Goal: Task Accomplishment & Management: Manage account settings

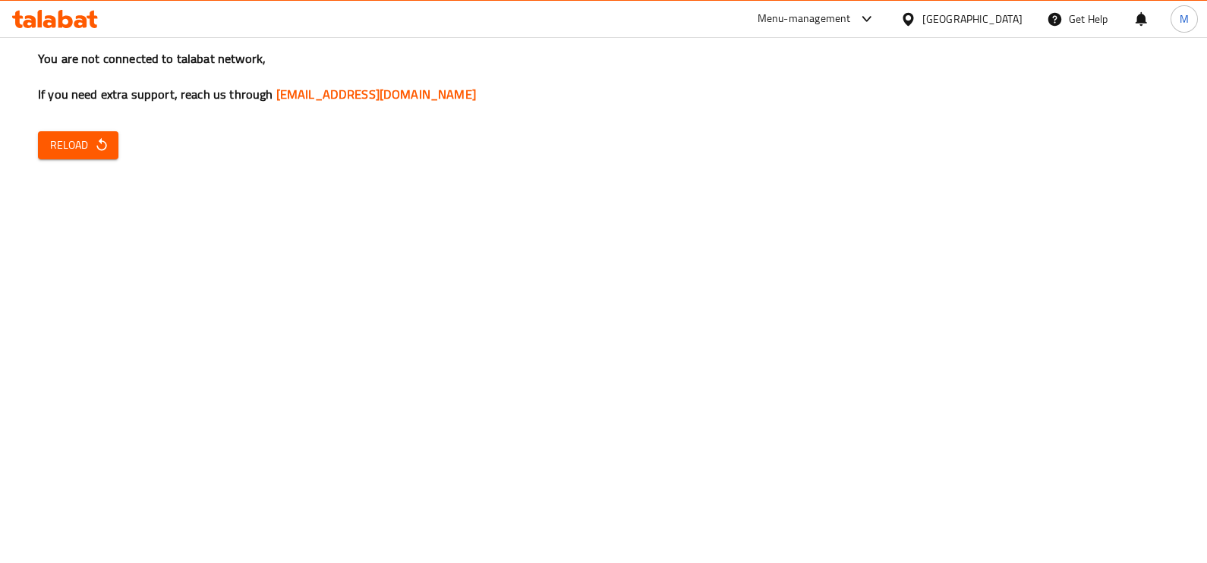
click at [85, 146] on span "Reload" at bounding box center [78, 145] width 56 height 19
click at [76, 138] on span "Reload" at bounding box center [78, 145] width 56 height 19
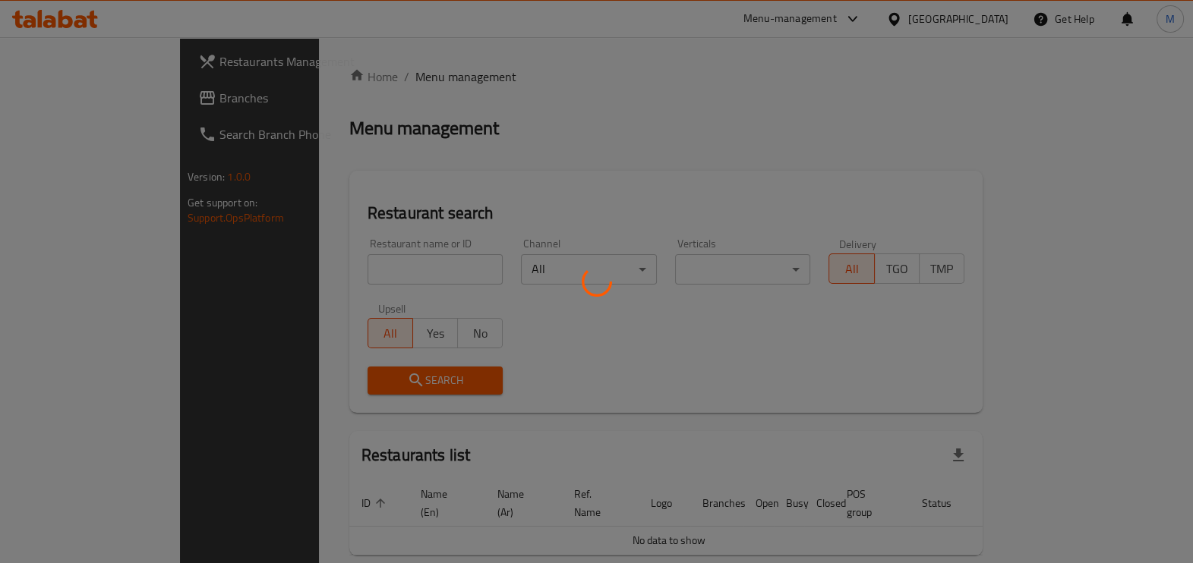
click at [375, 258] on div at bounding box center [596, 281] width 1193 height 563
click at [387, 276] on div at bounding box center [596, 281] width 1193 height 563
click at [633, 349] on div at bounding box center [596, 281] width 1193 height 563
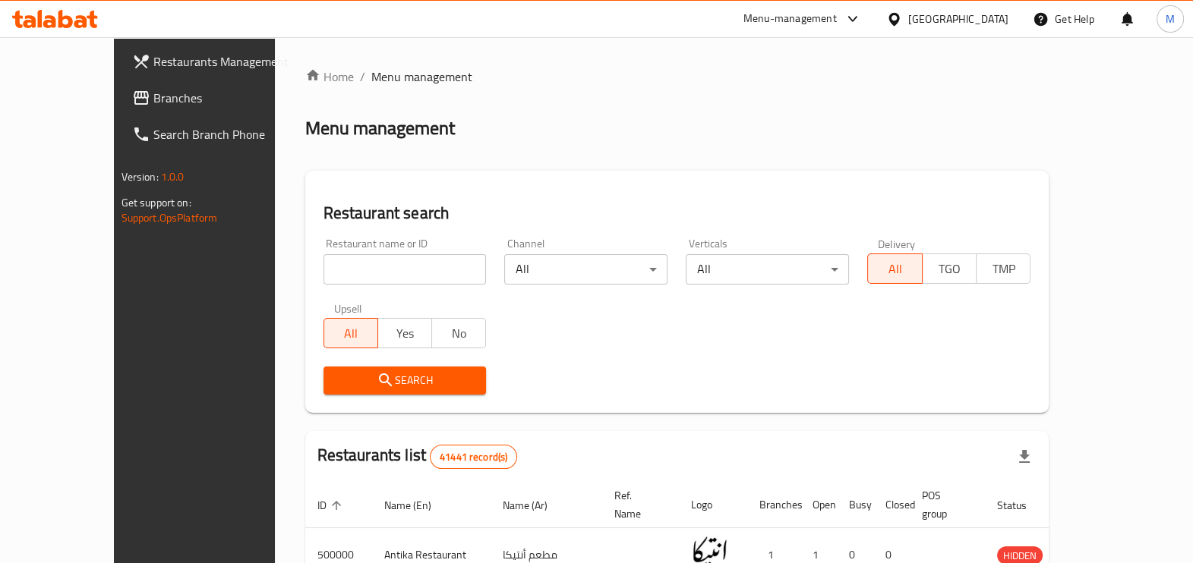
click at [417, 268] on input "search" at bounding box center [405, 269] width 163 height 30
paste input "647480"
type input "647480"
click button "Search" at bounding box center [405, 381] width 163 height 28
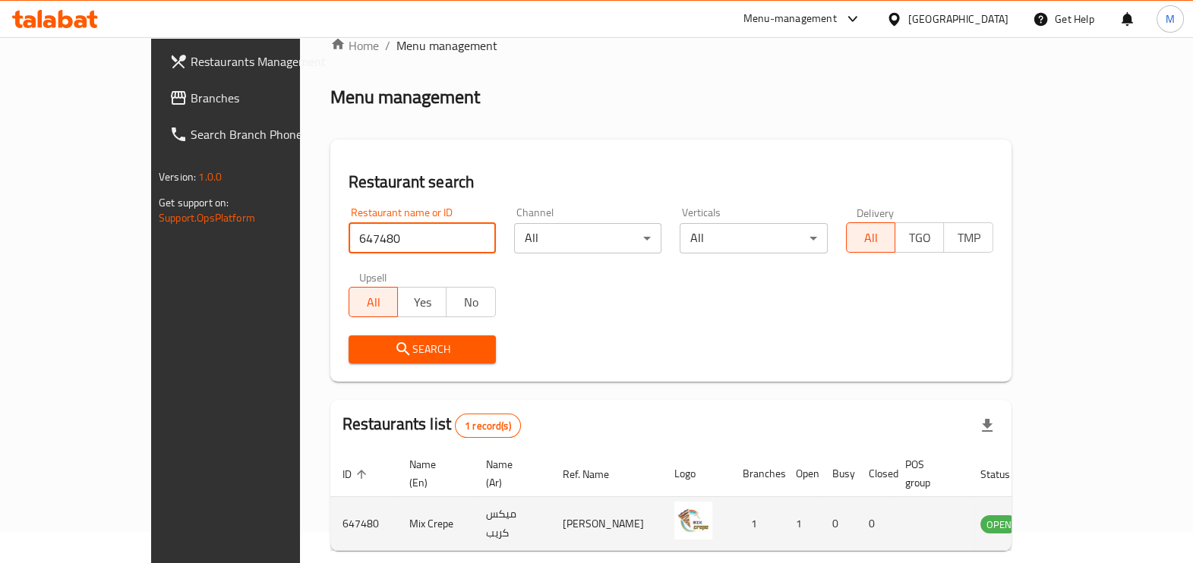
scroll to position [83, 0]
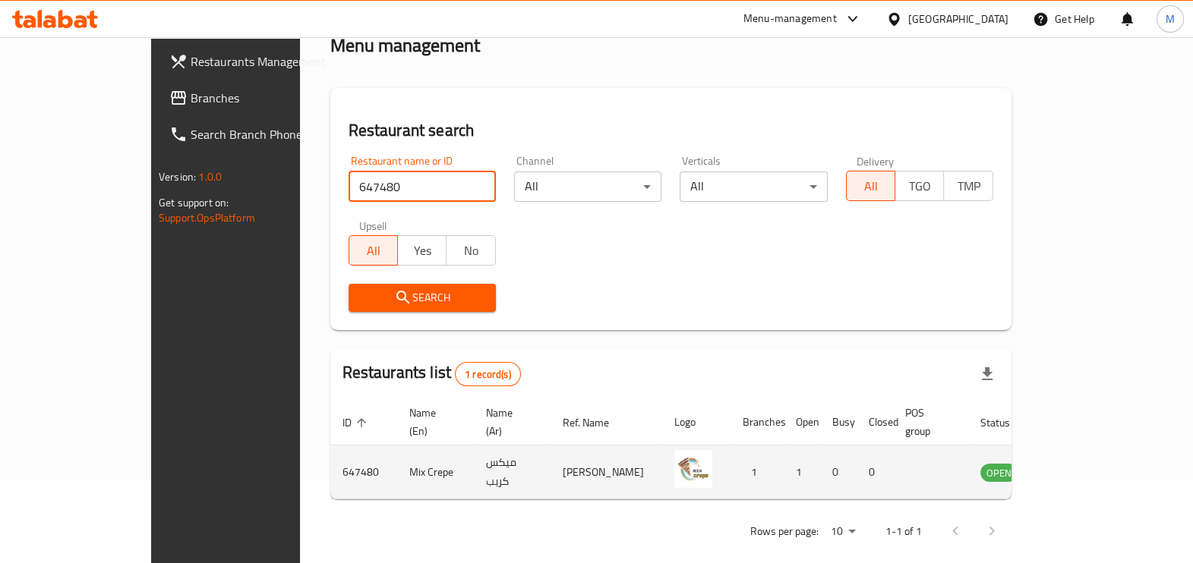
click at [1088, 463] on link "enhanced table" at bounding box center [1074, 472] width 28 height 18
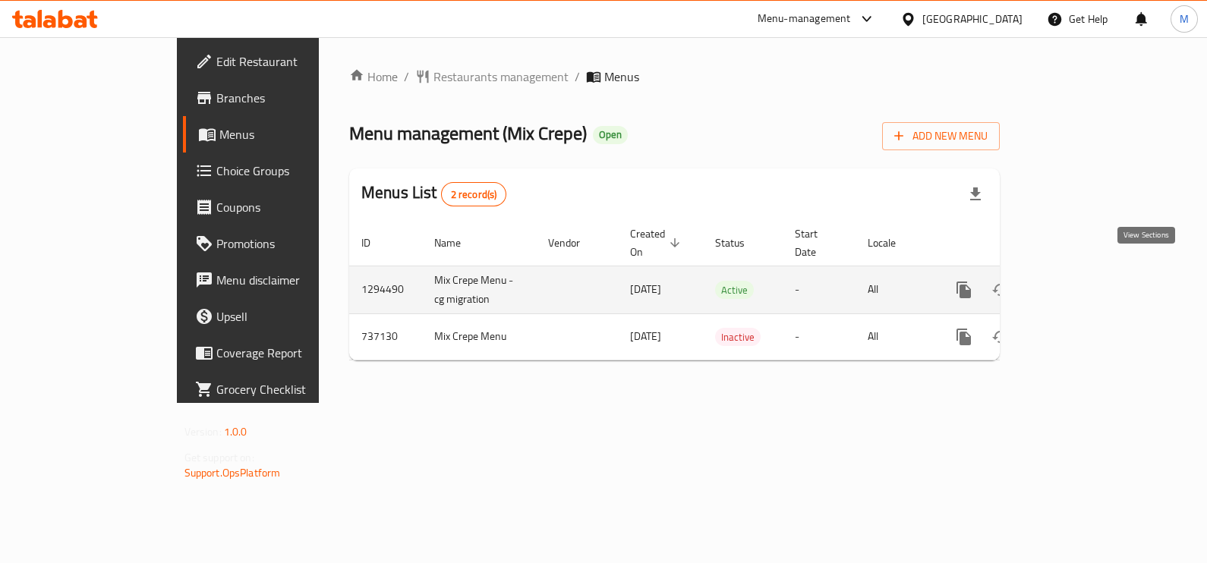
click at [1083, 281] on icon "enhanced table" at bounding box center [1074, 290] width 18 height 18
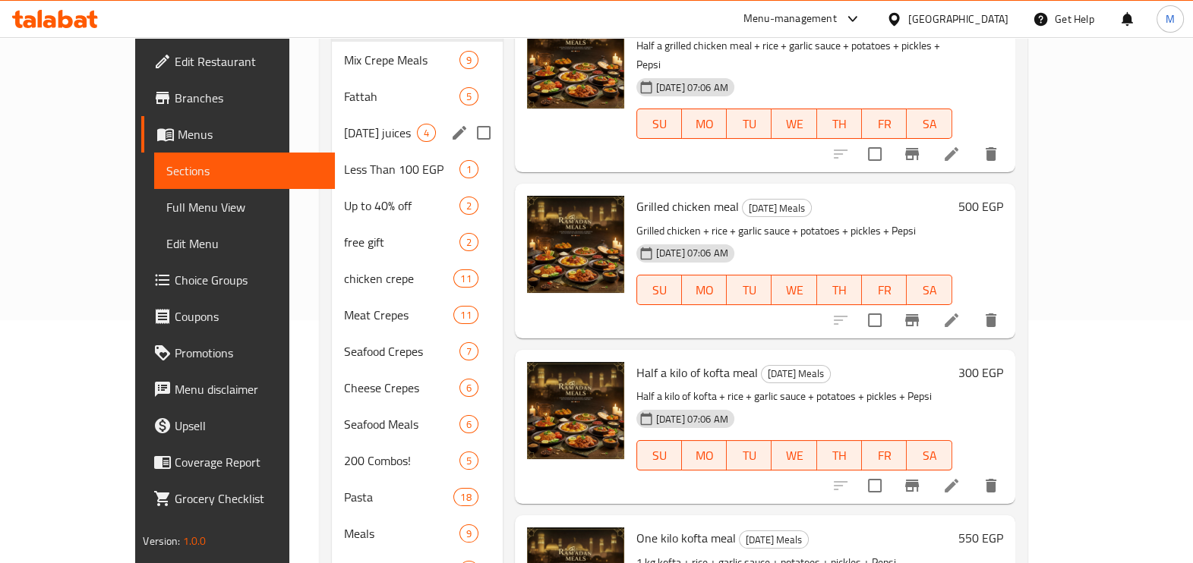
scroll to position [285, 0]
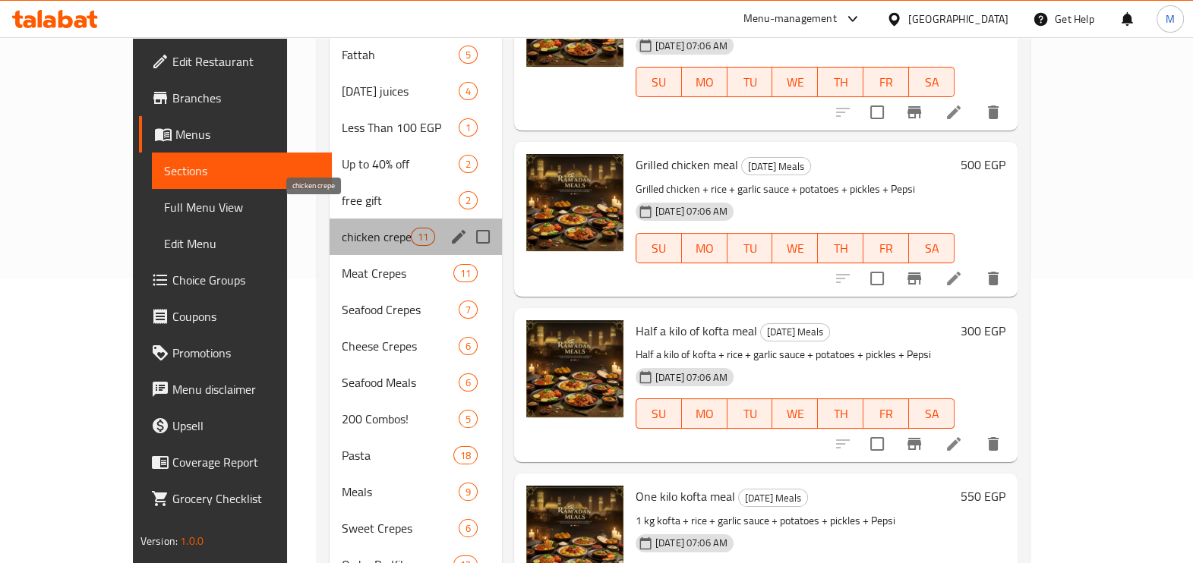
click at [342, 228] on span "chicken crepe" at bounding box center [376, 237] width 68 height 18
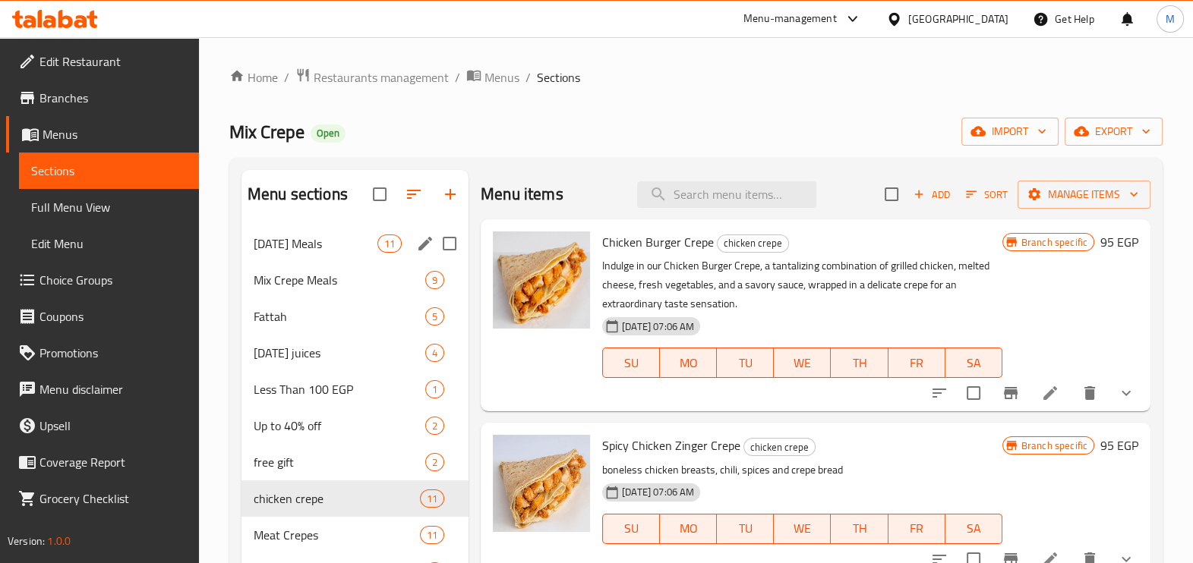
click at [361, 253] on div "Ramadan Meals 11" at bounding box center [354, 244] width 227 height 36
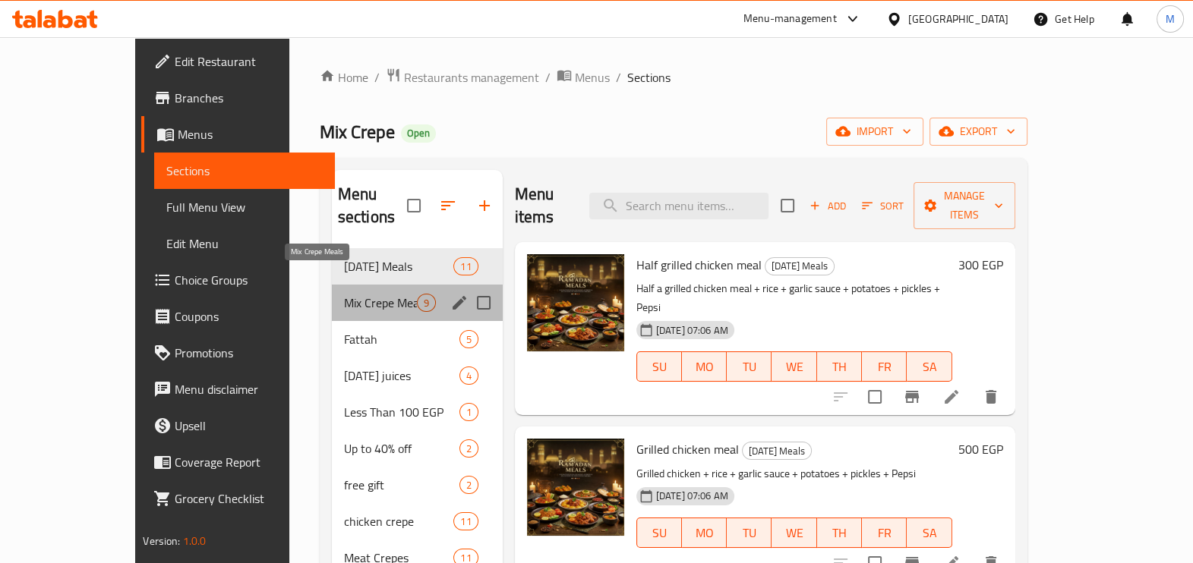
click at [365, 294] on span "Mix Crepe Meals" at bounding box center [380, 303] width 73 height 18
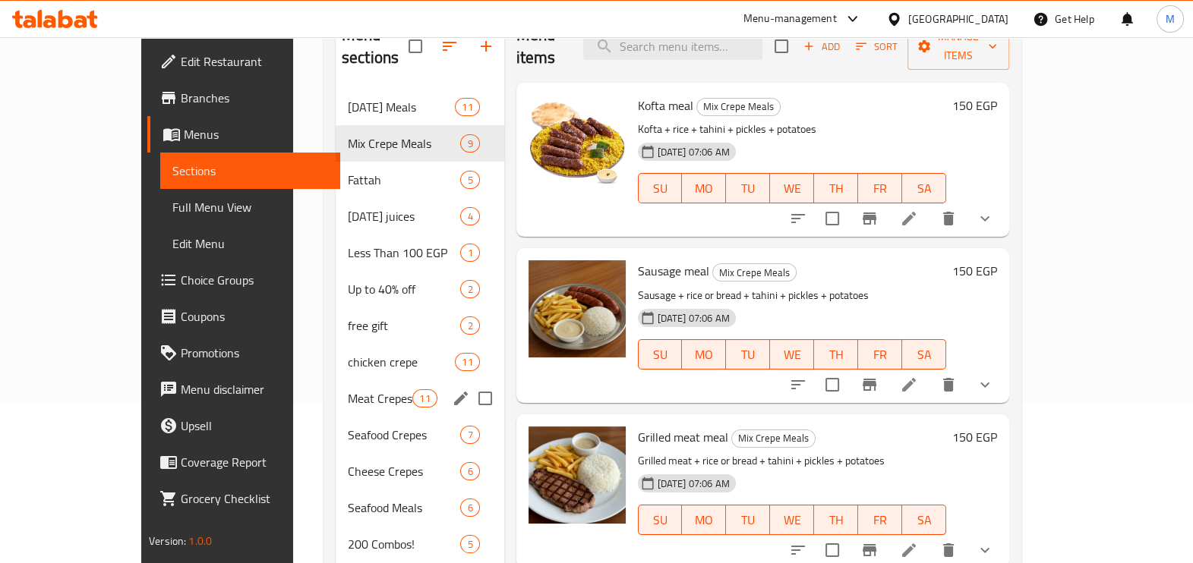
scroll to position [189, 0]
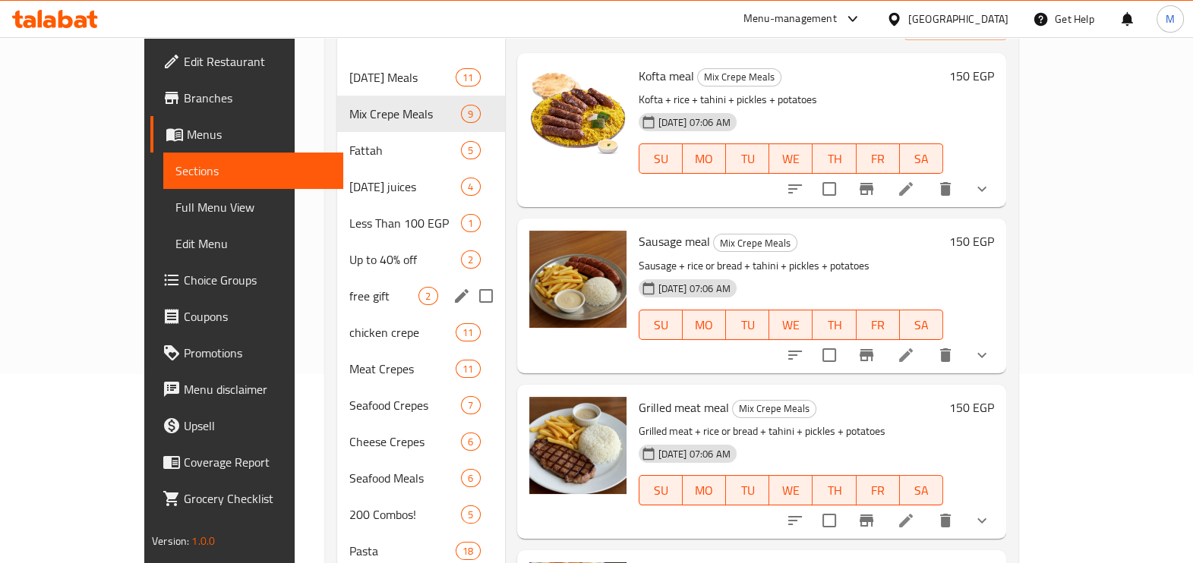
click at [349, 287] on span "free gift" at bounding box center [383, 296] width 69 height 18
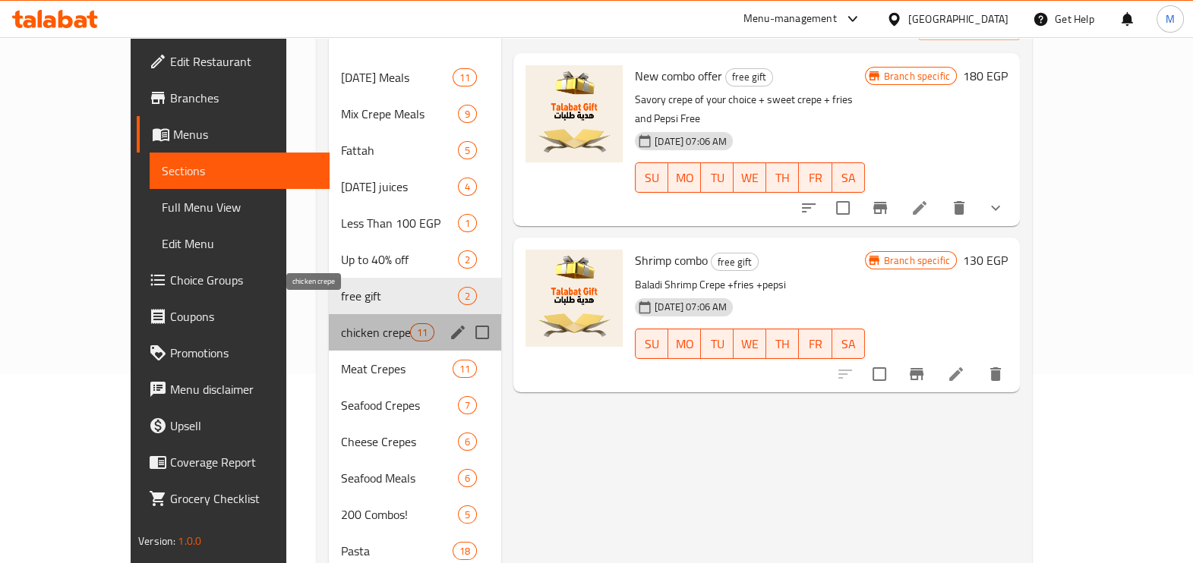
click at [341, 324] on span "chicken crepe" at bounding box center [375, 333] width 69 height 18
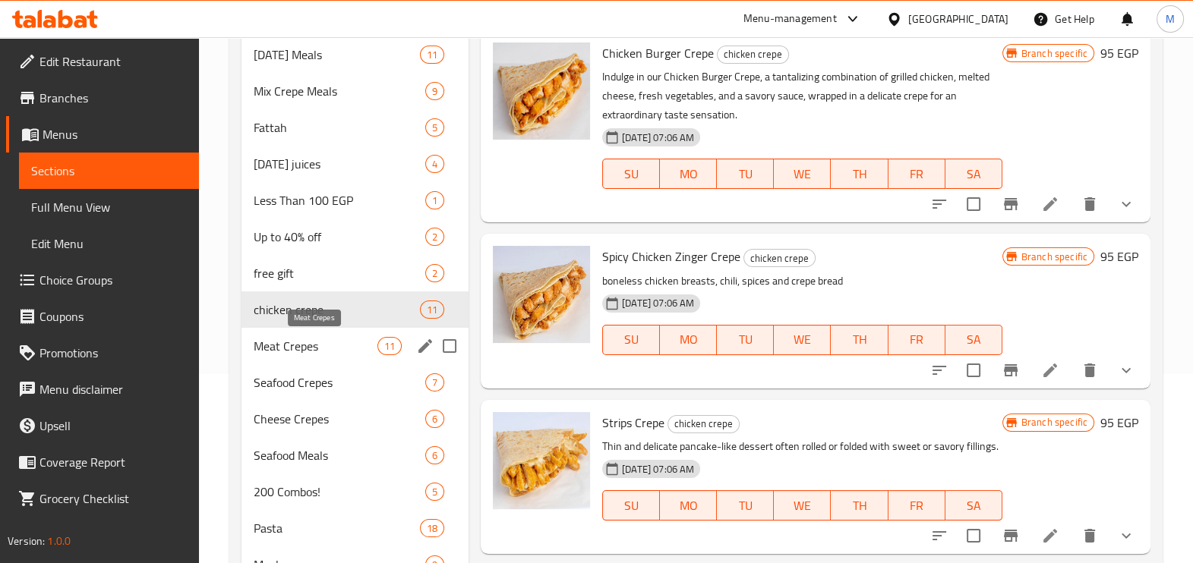
click at [336, 346] on span "Meat Crepes" at bounding box center [316, 346] width 124 height 18
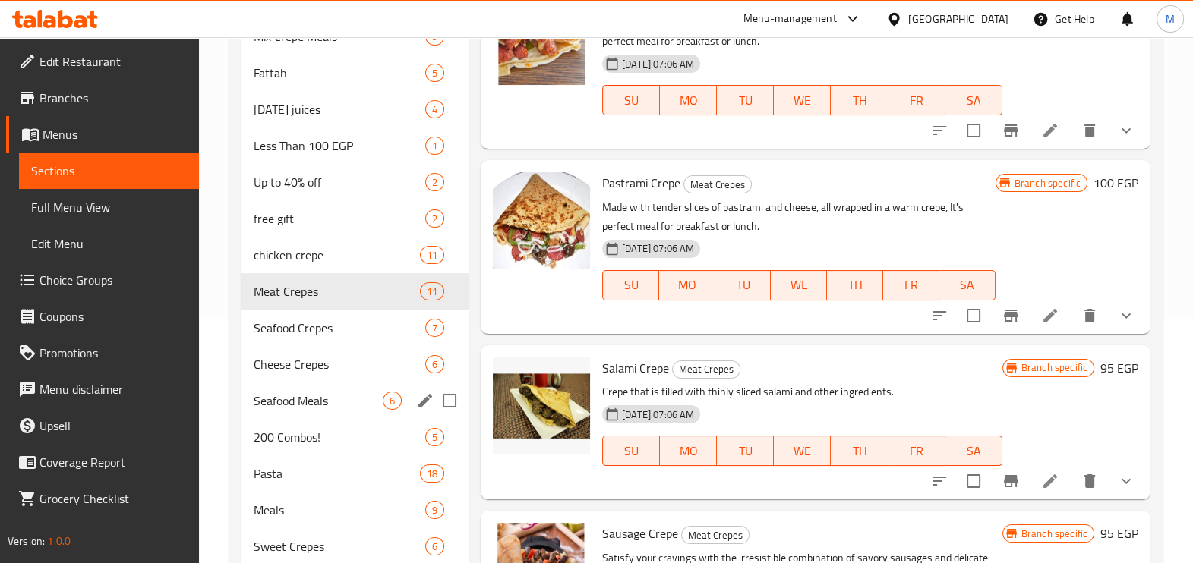
scroll to position [285, 0]
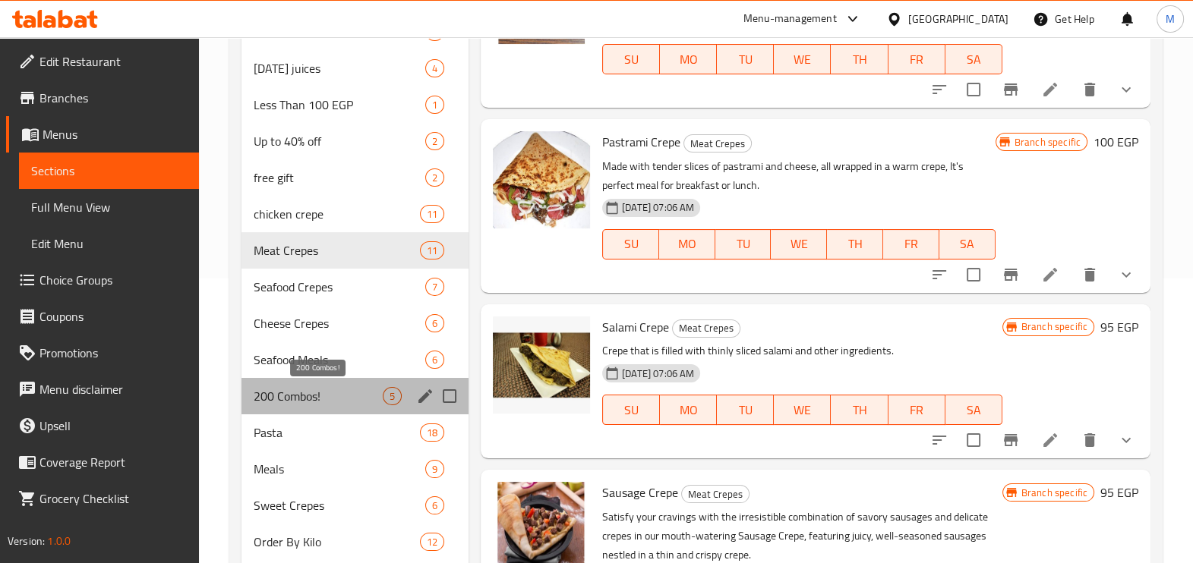
click at [362, 391] on span "200 Combos!" at bounding box center [318, 396] width 129 height 18
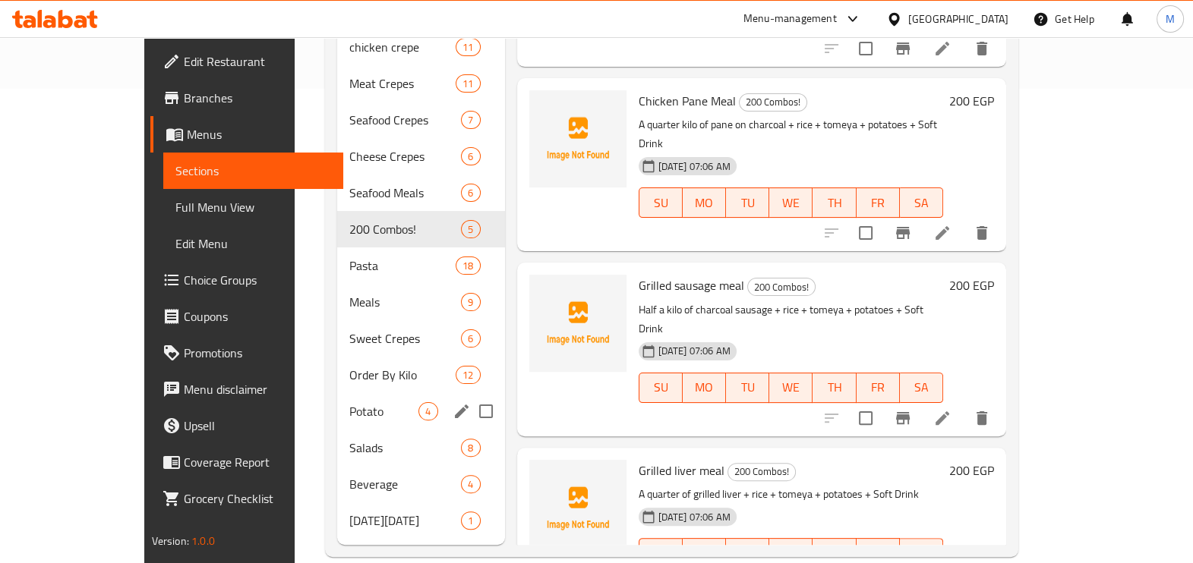
scroll to position [475, 0]
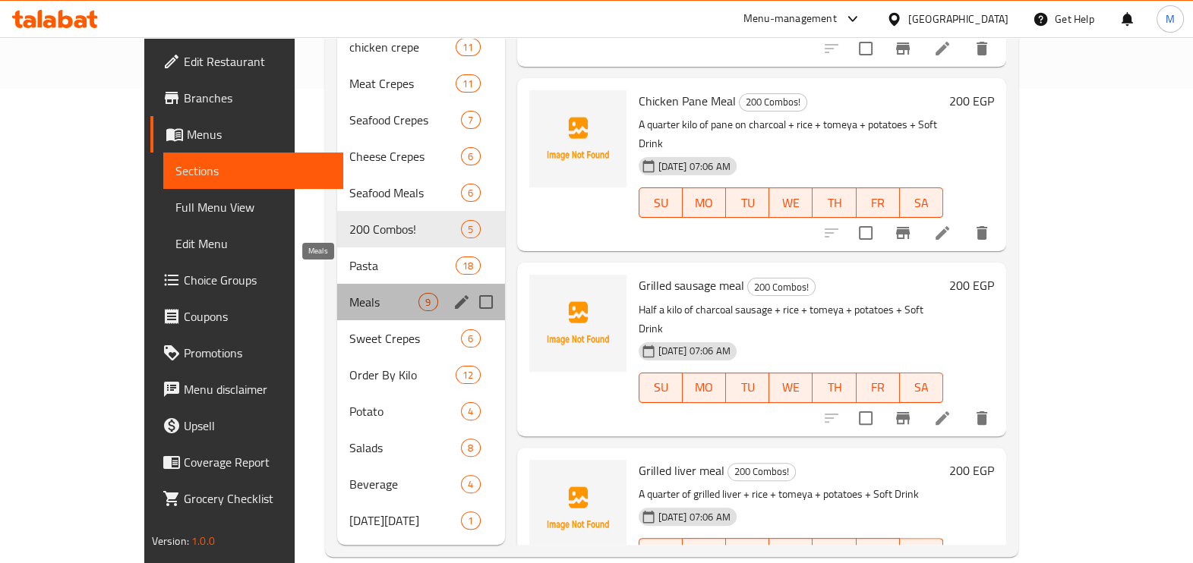
click at [349, 293] on span "Meals" at bounding box center [383, 302] width 69 height 18
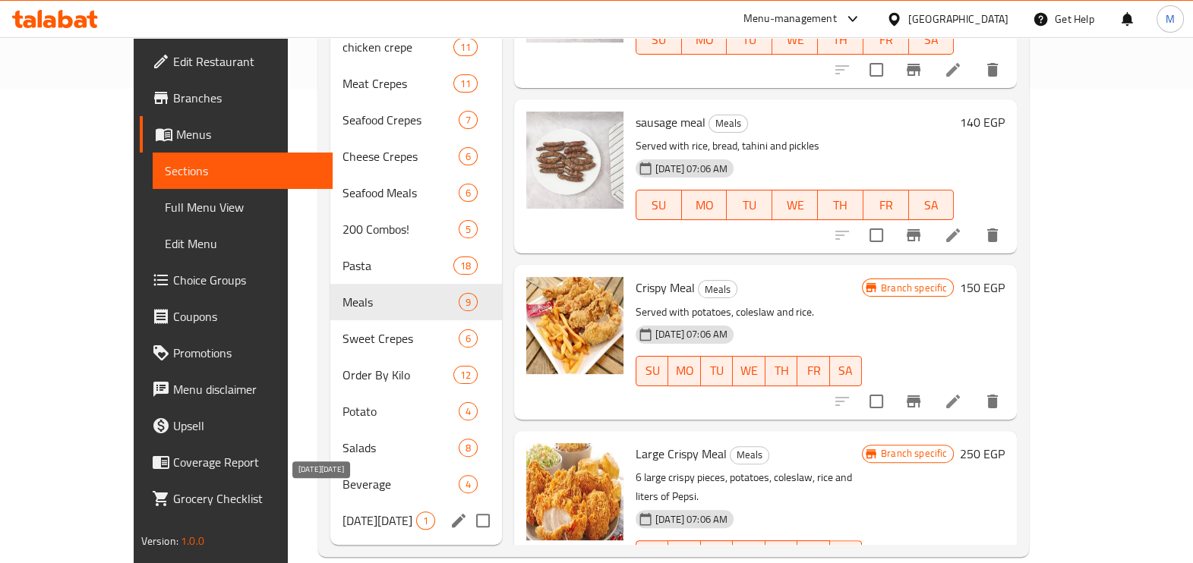
click at [343, 512] on span "[DATE][DATE]" at bounding box center [380, 521] width 74 height 18
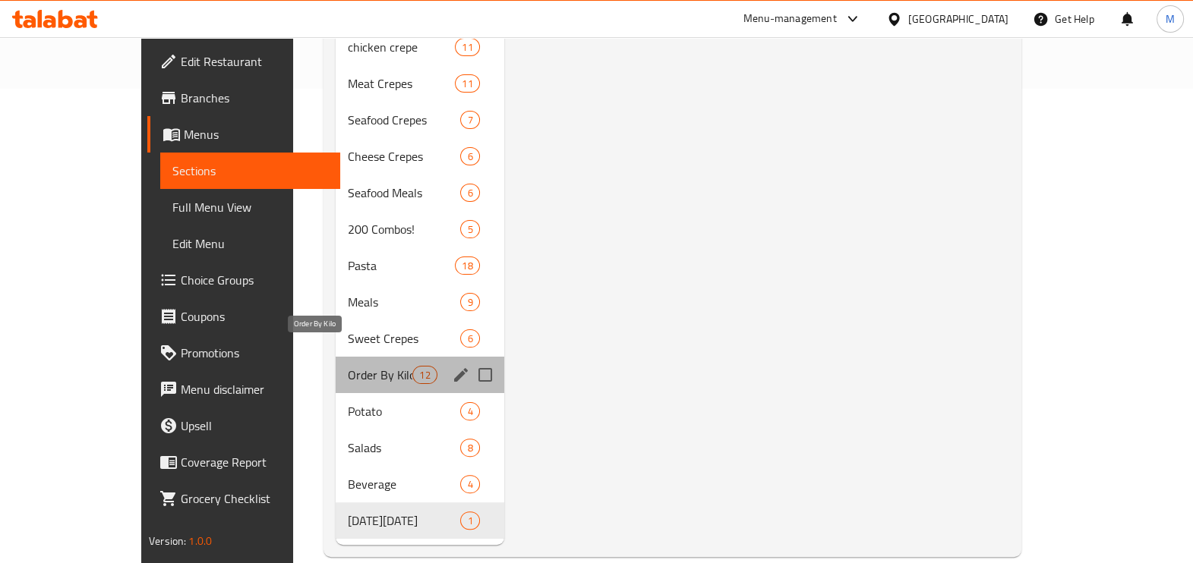
click at [348, 366] on span "Order By Kilo" at bounding box center [380, 375] width 65 height 18
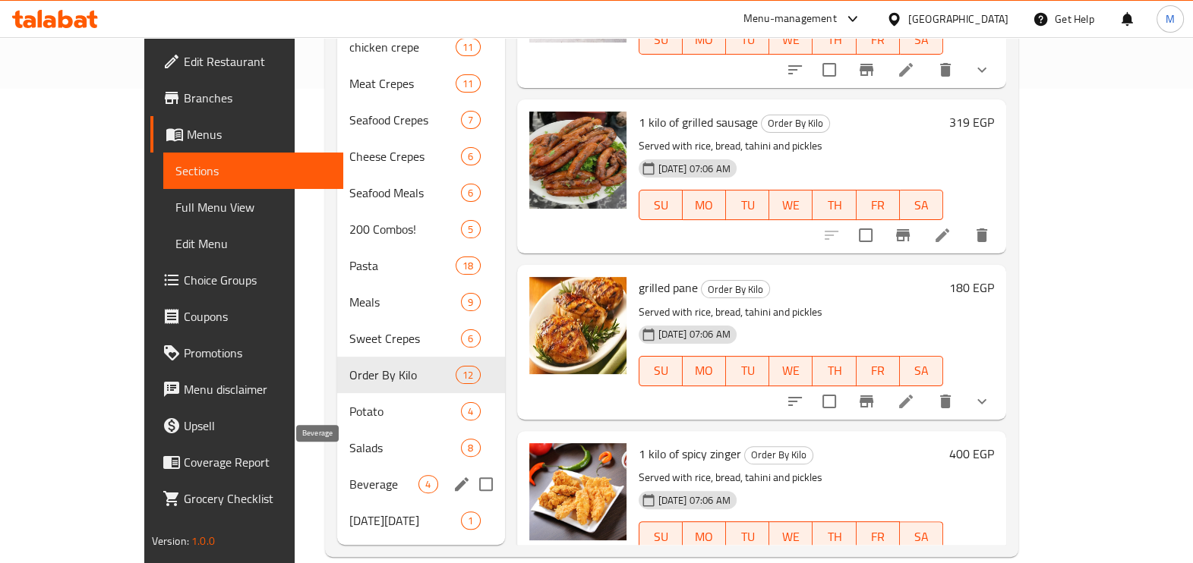
click at [349, 475] on span "Beverage" at bounding box center [383, 484] width 69 height 18
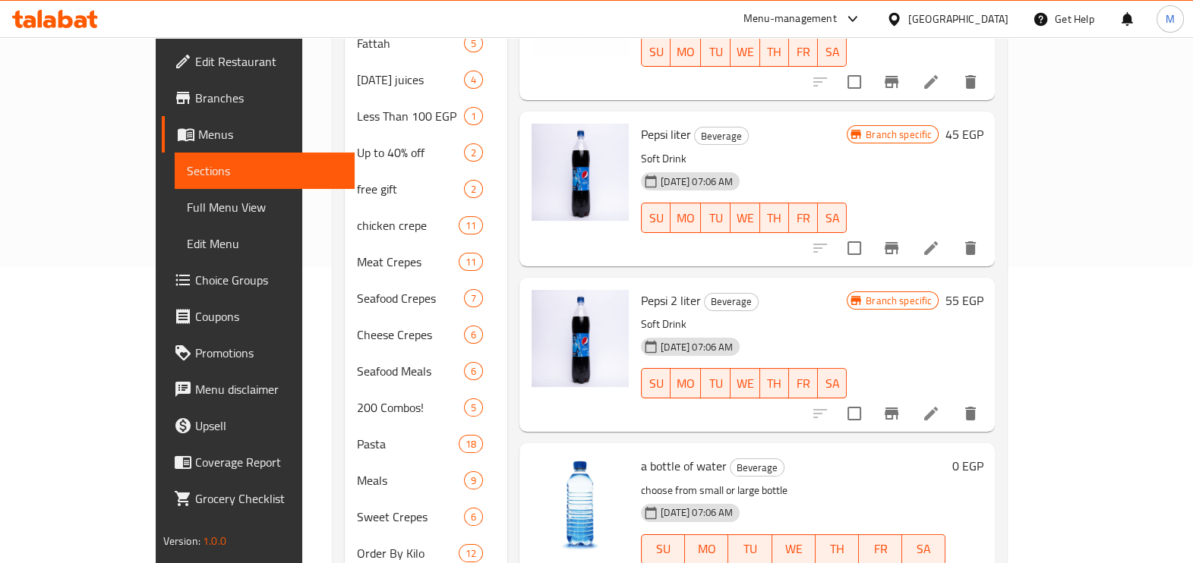
scroll to position [95, 0]
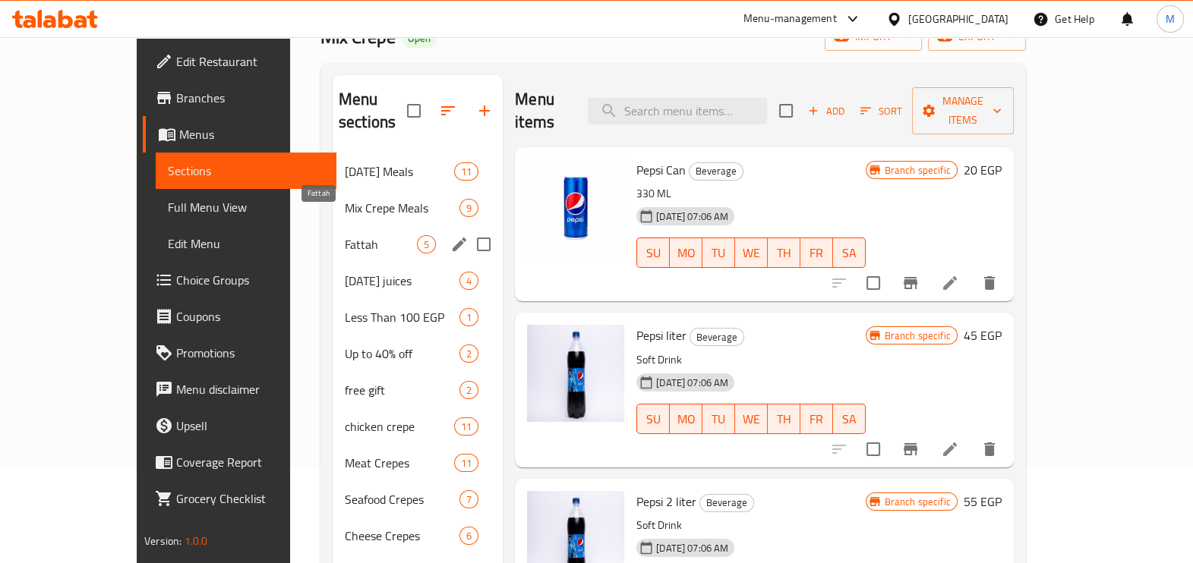
click at [345, 235] on span "Fattah" at bounding box center [381, 244] width 72 height 18
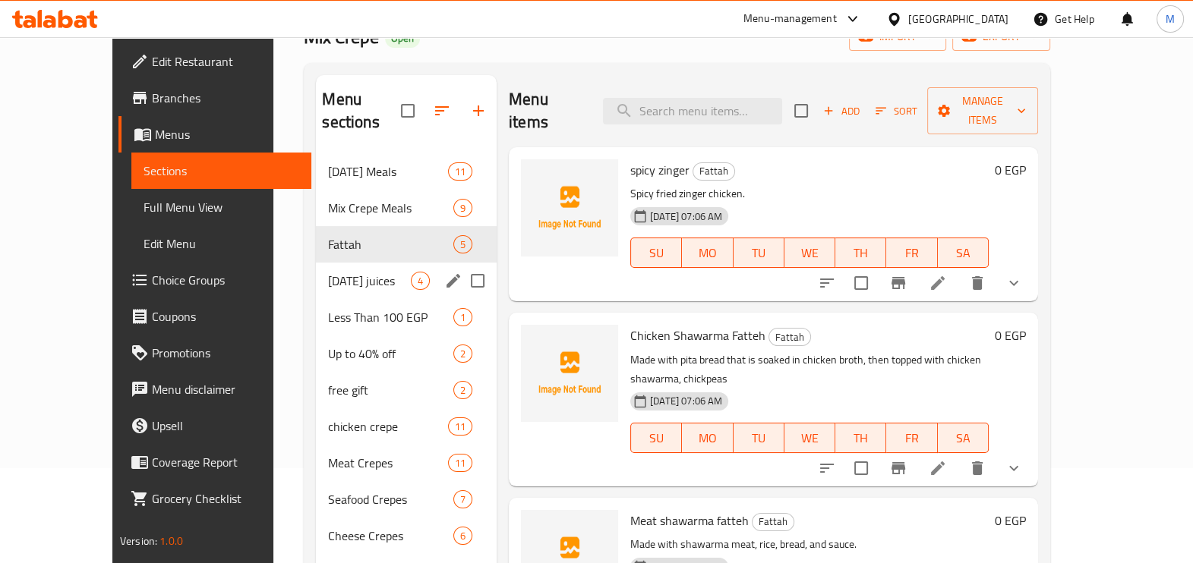
click at [338, 263] on div "Ramadan juices 4" at bounding box center [406, 281] width 181 height 36
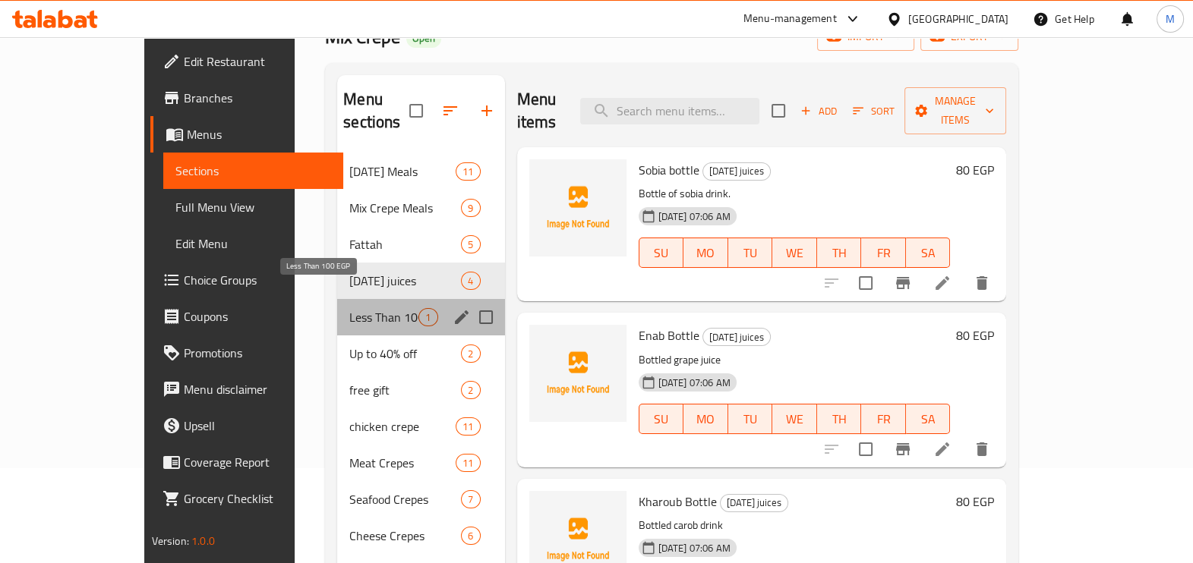
click at [349, 308] on span "Less Than 100 EGP" at bounding box center [383, 317] width 69 height 18
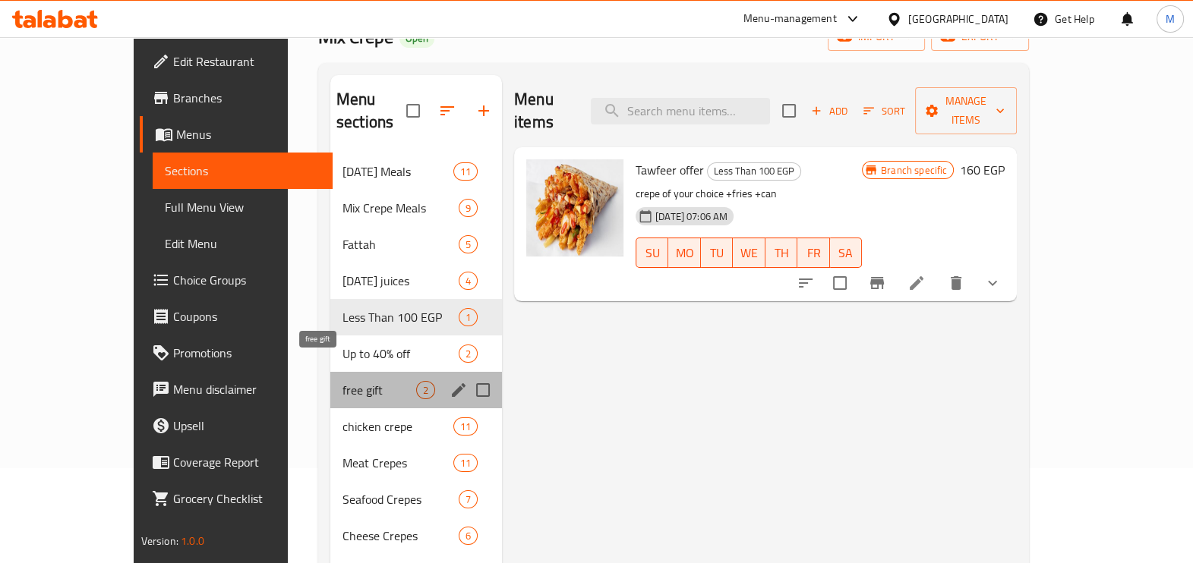
click at [343, 381] on span "free gift" at bounding box center [380, 390] width 74 height 18
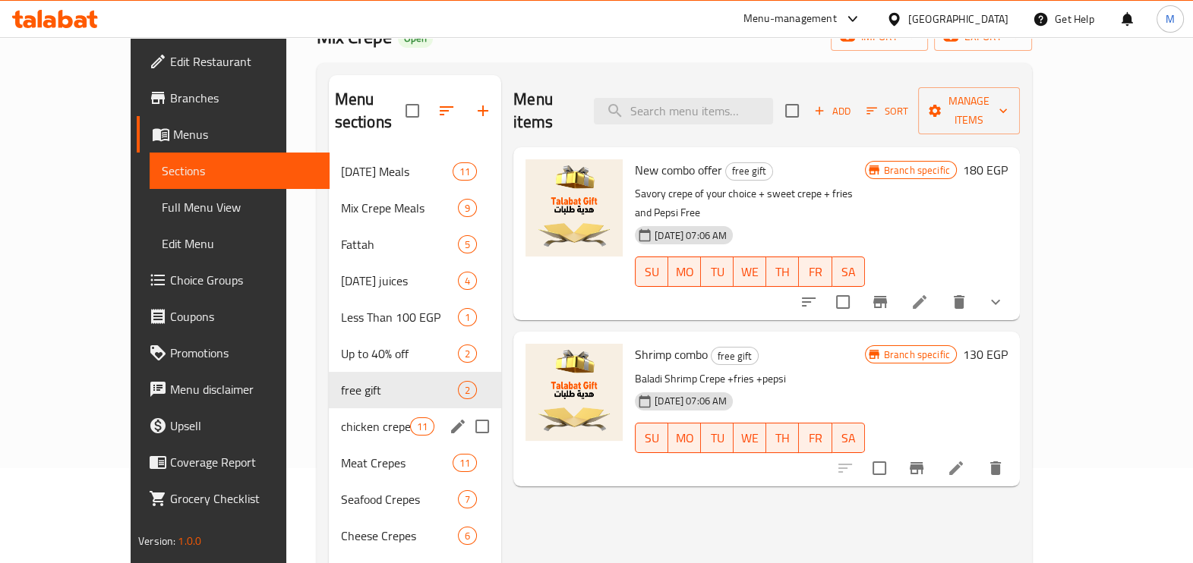
click at [329, 409] on div "chicken crepe 11" at bounding box center [415, 427] width 173 height 36
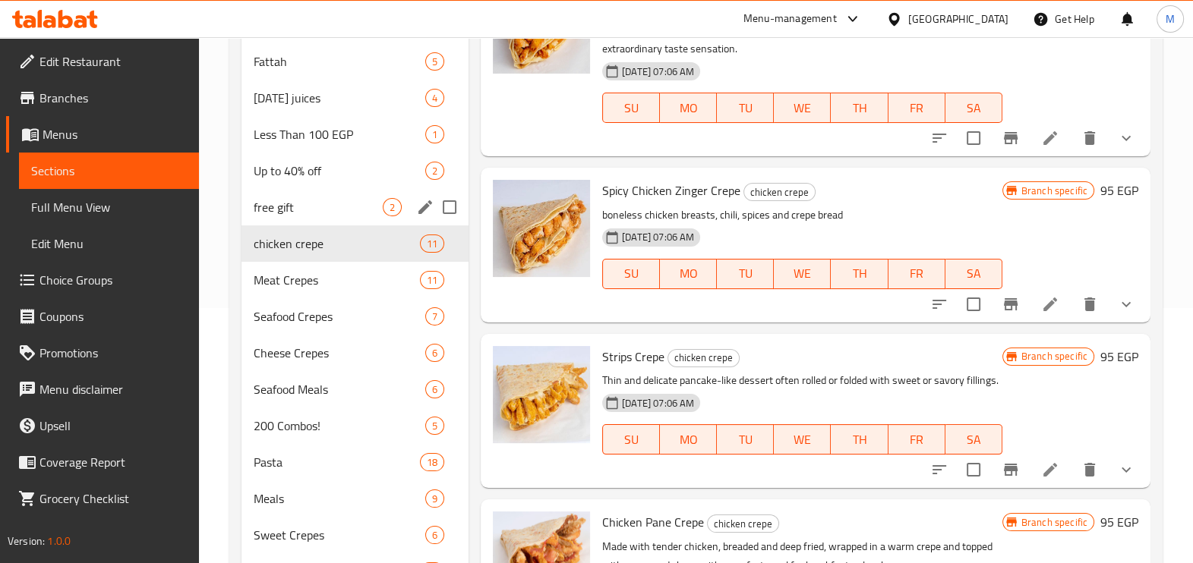
scroll to position [285, 0]
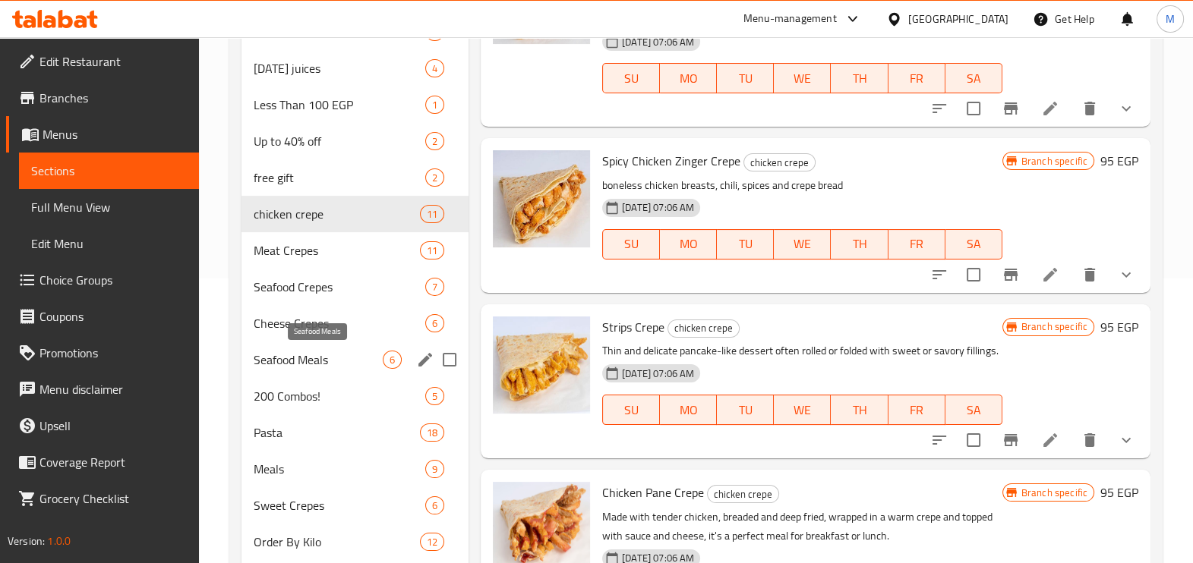
click at [357, 358] on span "Seafood Meals" at bounding box center [318, 360] width 129 height 18
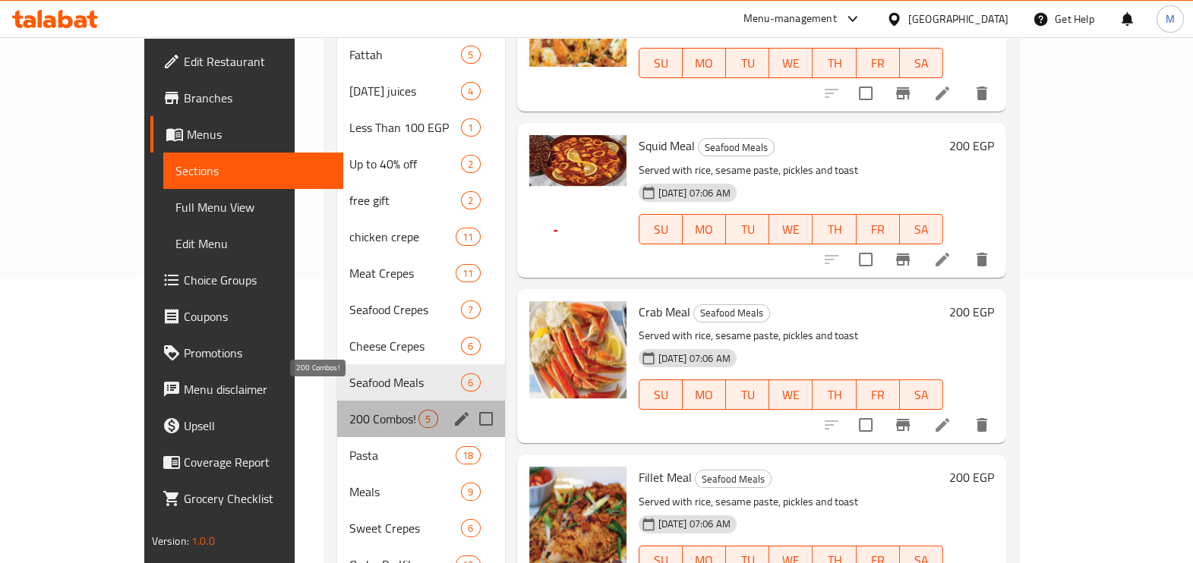
click at [349, 410] on span "200 Combos!" at bounding box center [383, 419] width 69 height 18
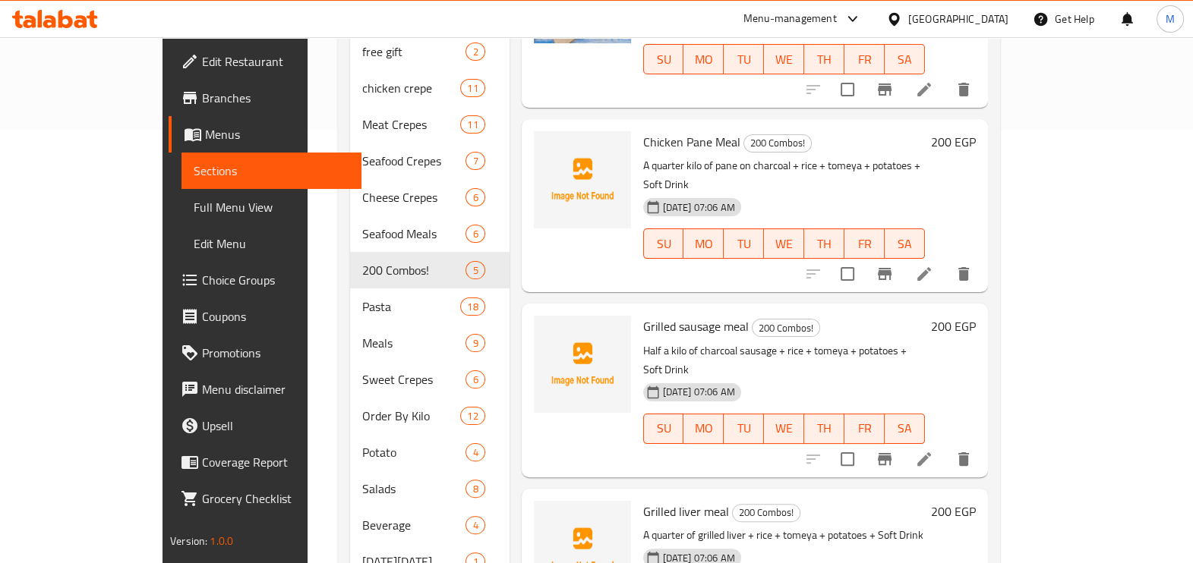
scroll to position [475, 0]
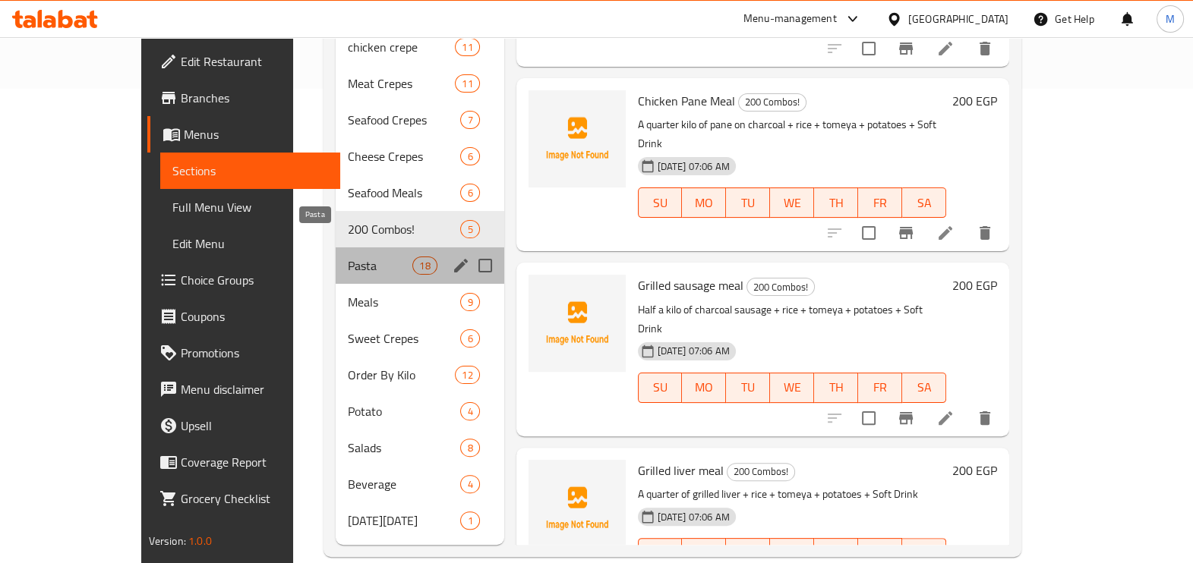
click at [348, 257] on span "Pasta" at bounding box center [380, 266] width 65 height 18
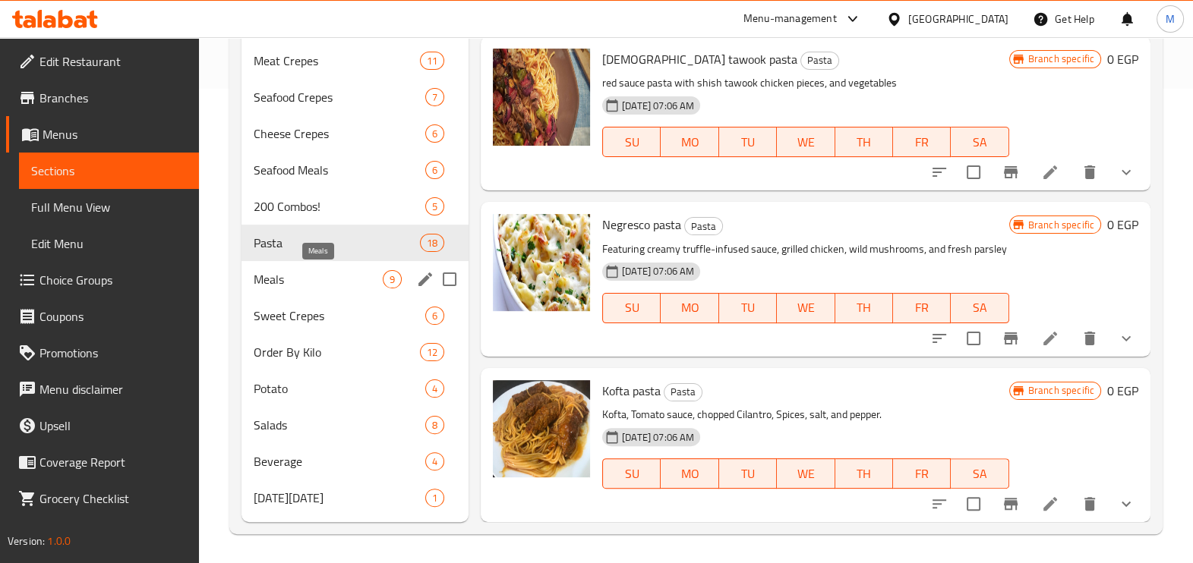
click at [318, 285] on span "Meals" at bounding box center [318, 279] width 129 height 18
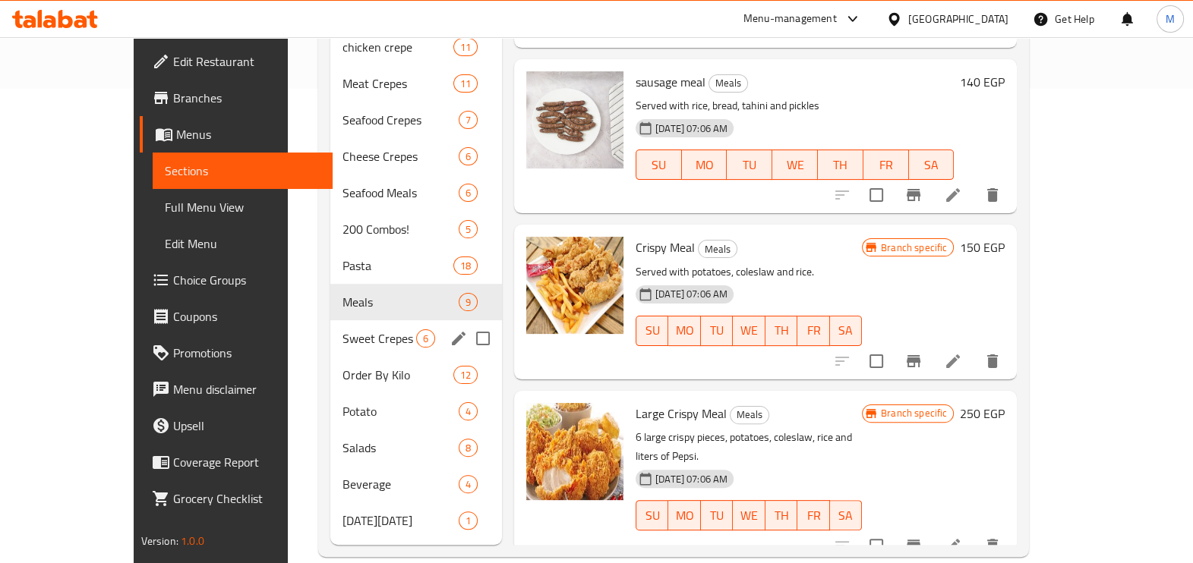
click at [348, 330] on span "Sweet Crepes" at bounding box center [380, 339] width 74 height 18
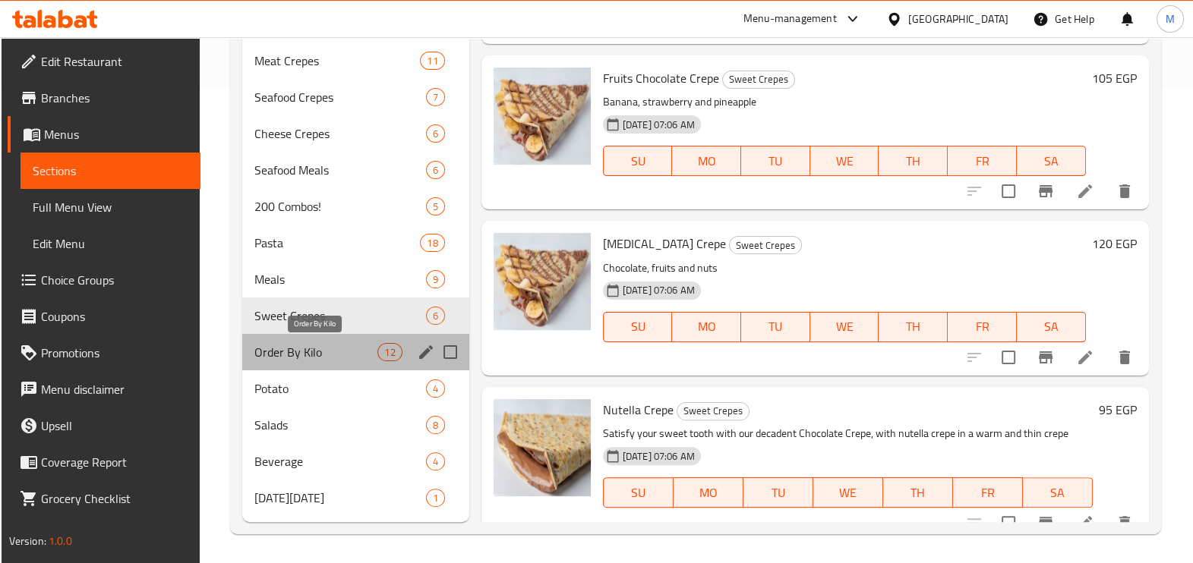
click at [323, 346] on span "Order By Kilo" at bounding box center [315, 352] width 123 height 18
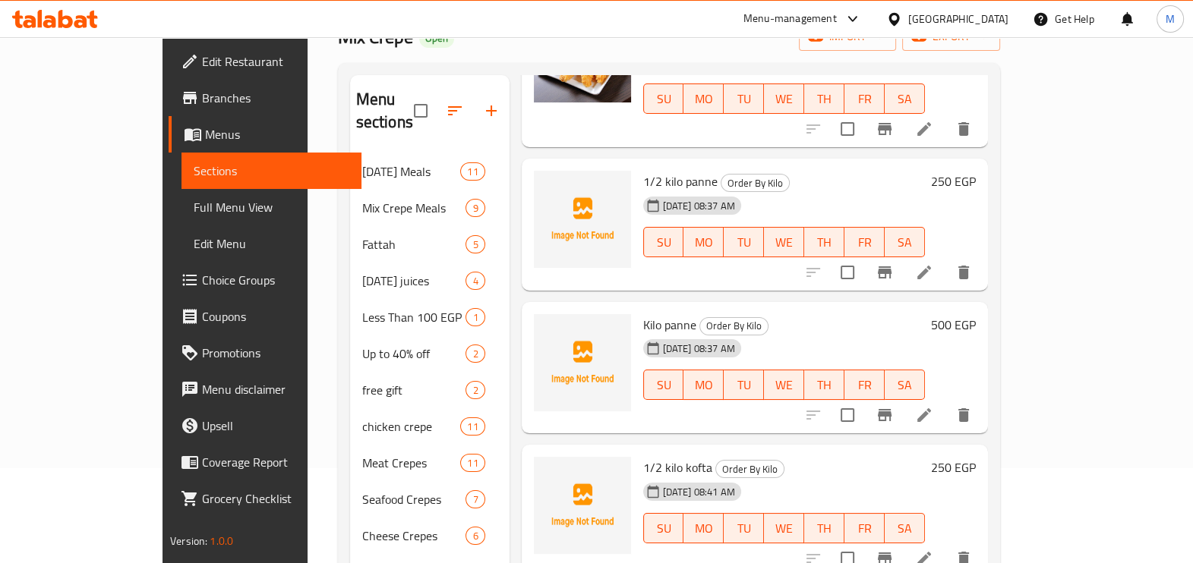
scroll to position [759, 0]
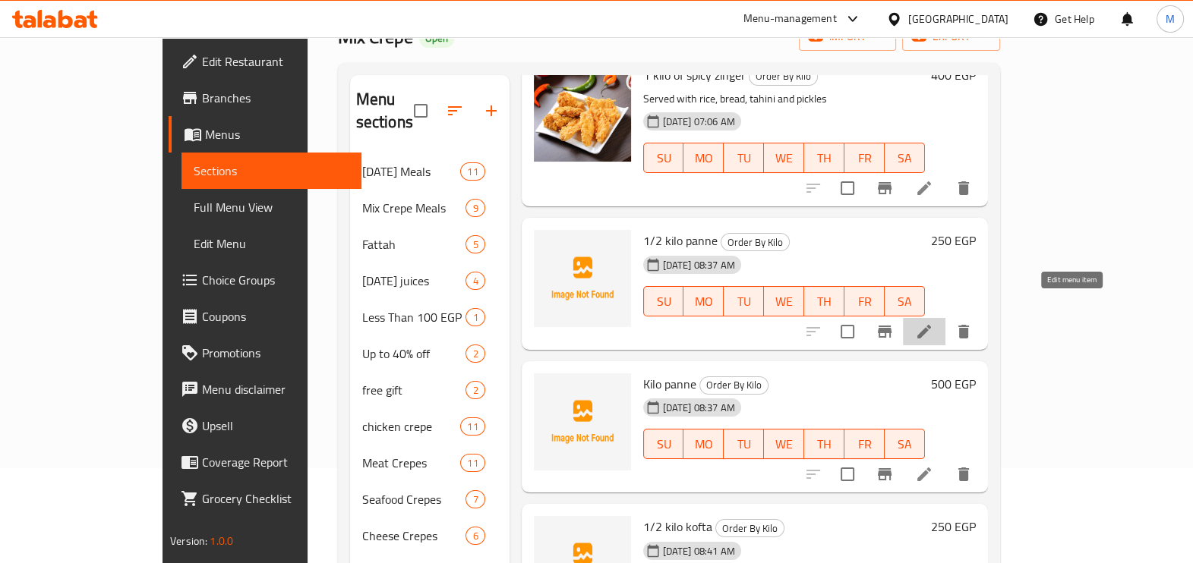
click at [933, 323] on icon at bounding box center [924, 332] width 18 height 18
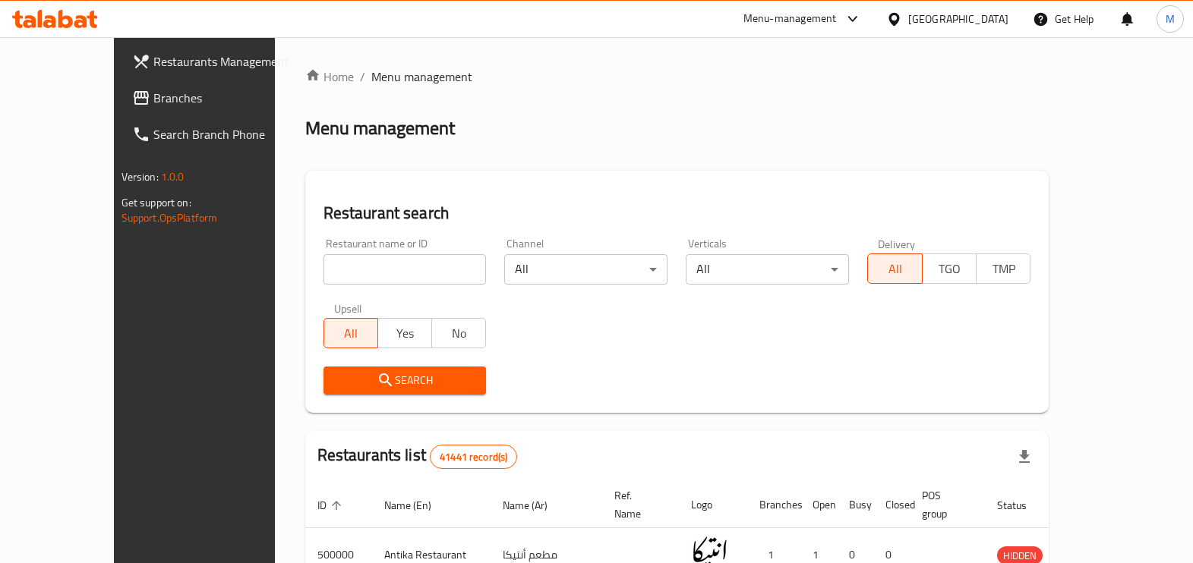
scroll to position [95, 0]
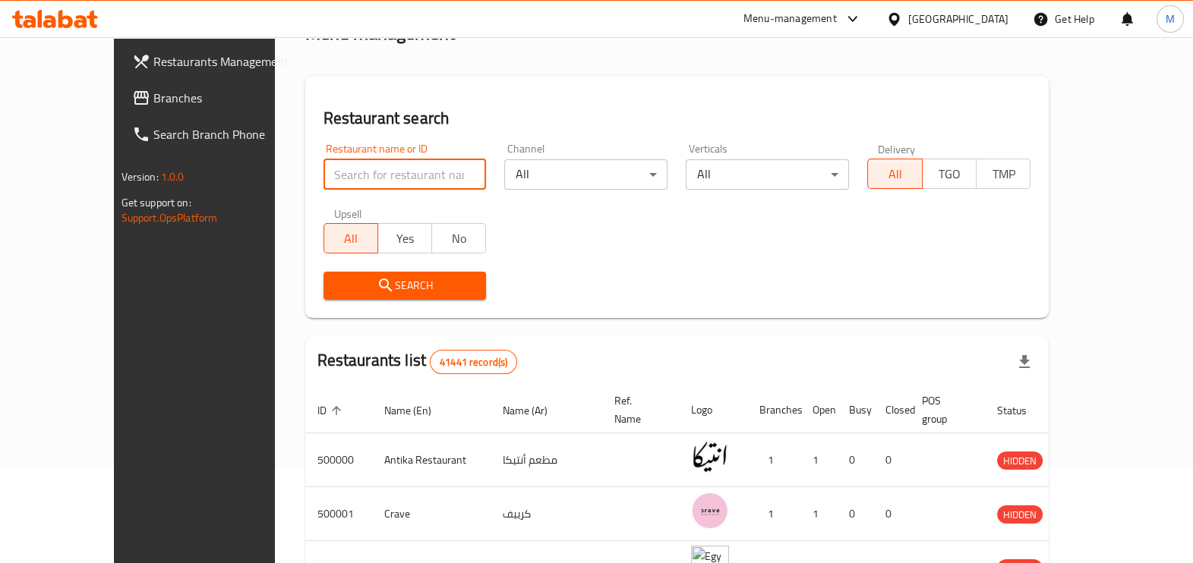
click at [371, 169] on input "search" at bounding box center [405, 174] width 163 height 30
click at [437, 181] on input "search" at bounding box center [405, 174] width 163 height 30
paste input "647480"
type input "647480"
click button "Search" at bounding box center [405, 286] width 163 height 28
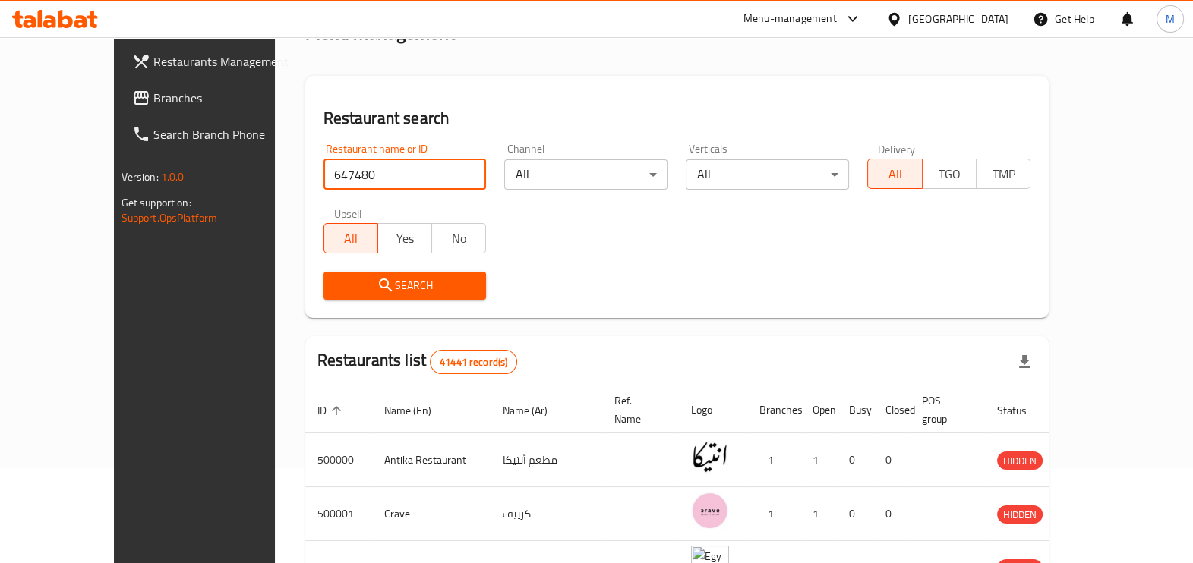
scroll to position [83, 0]
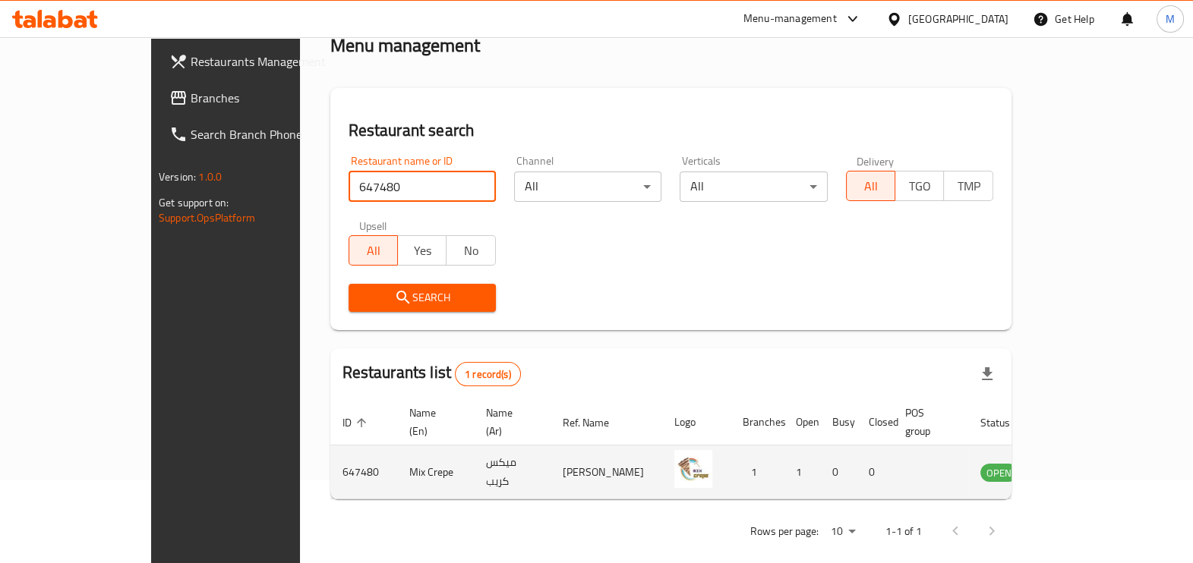
click at [1100, 446] on td "enhanced table" at bounding box center [1074, 473] width 52 height 54
click at [1088, 463] on link "enhanced table" at bounding box center [1074, 472] width 28 height 18
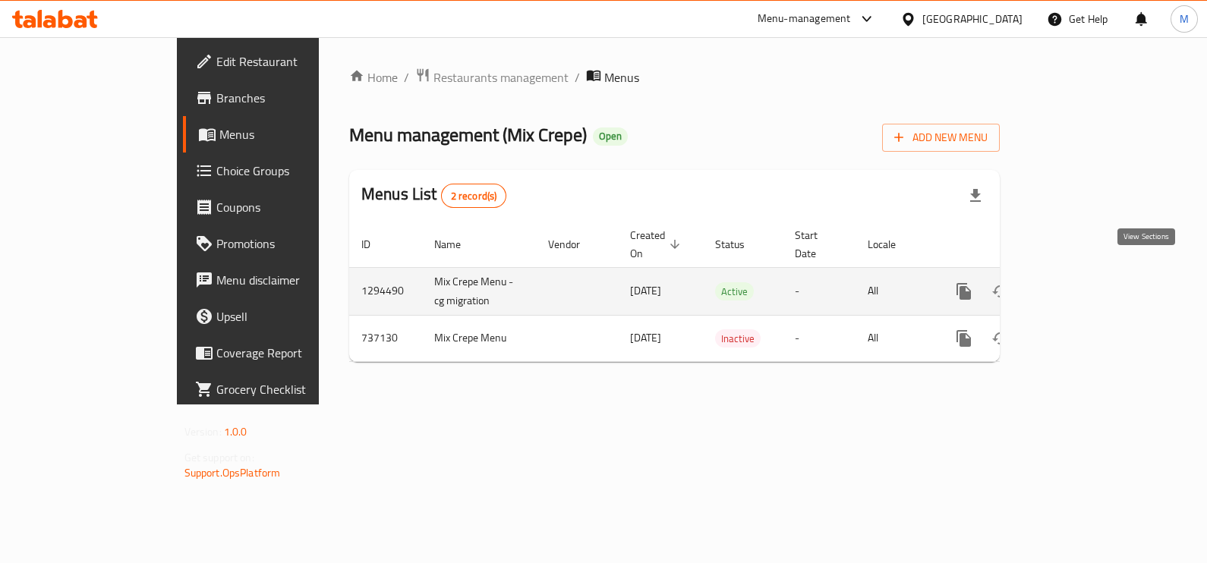
click at [1083, 283] on icon "enhanced table" at bounding box center [1074, 292] width 18 height 18
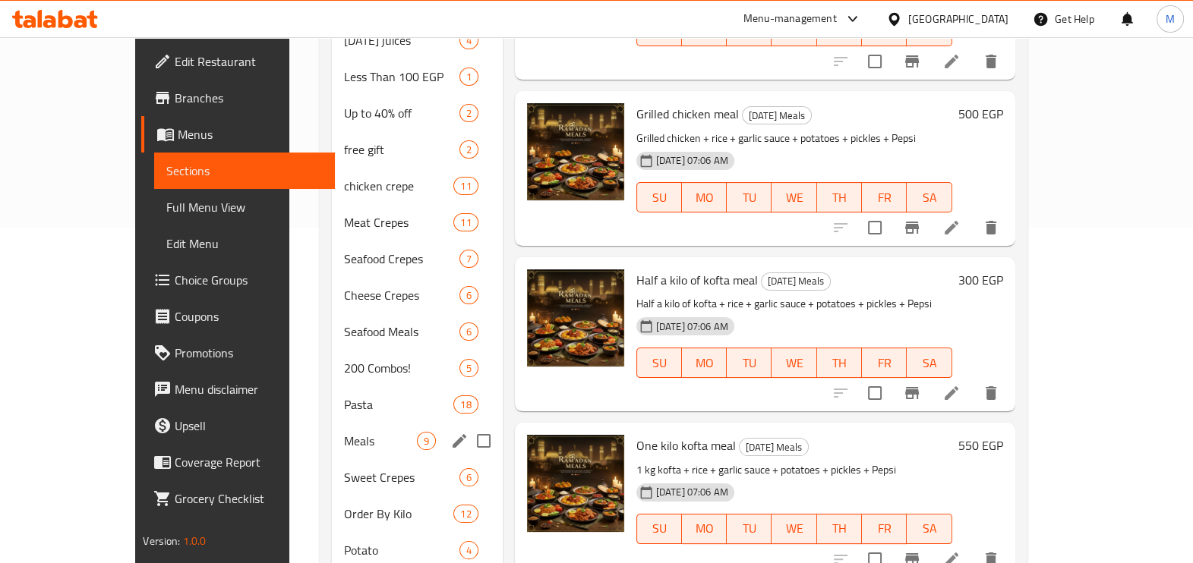
scroll to position [475, 0]
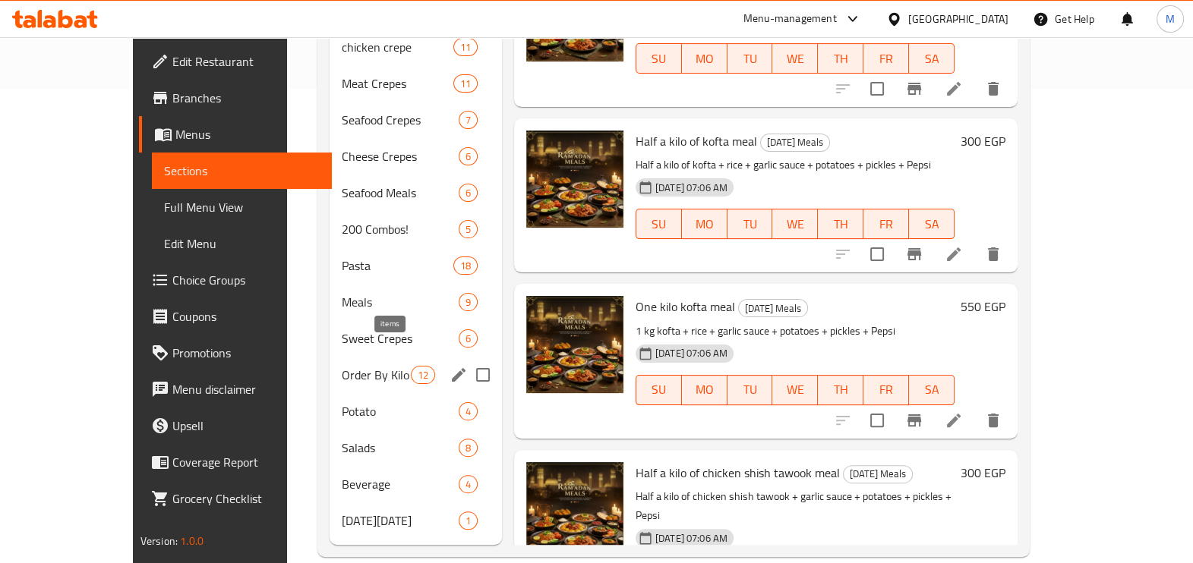
click at [412, 368] on span "12" at bounding box center [423, 375] width 23 height 14
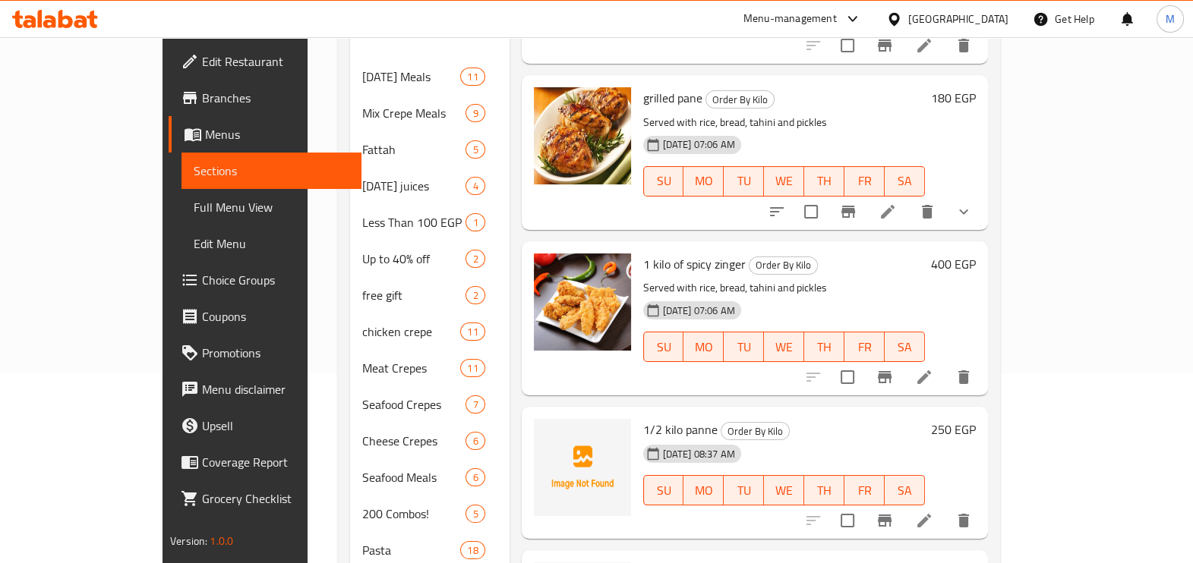
scroll to position [664, 0]
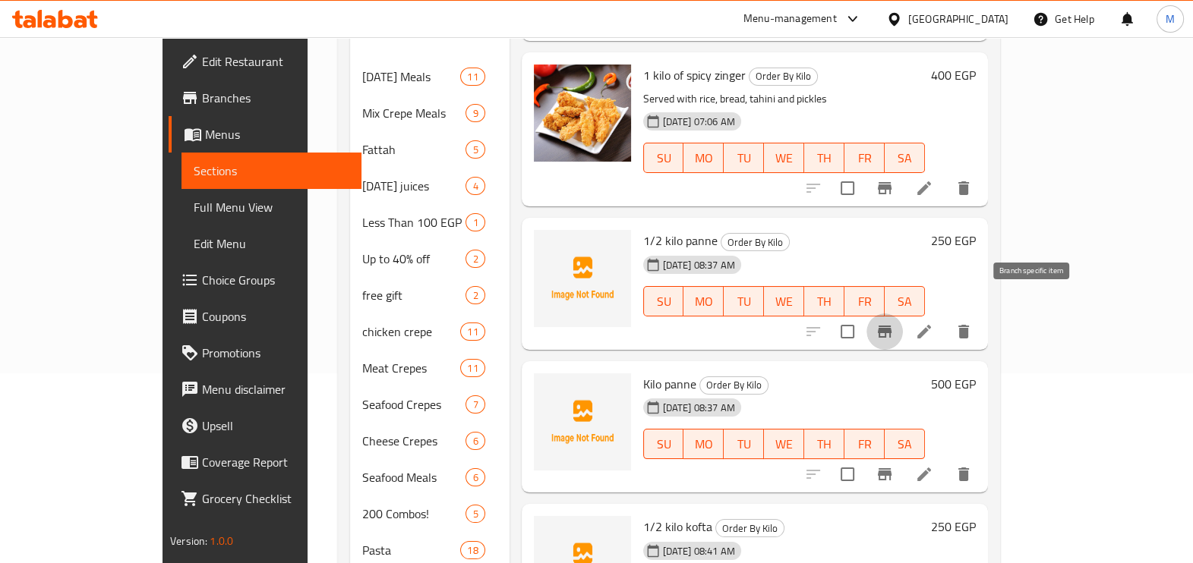
click at [903, 314] on button "Branch-specific-item" at bounding box center [885, 332] width 36 height 36
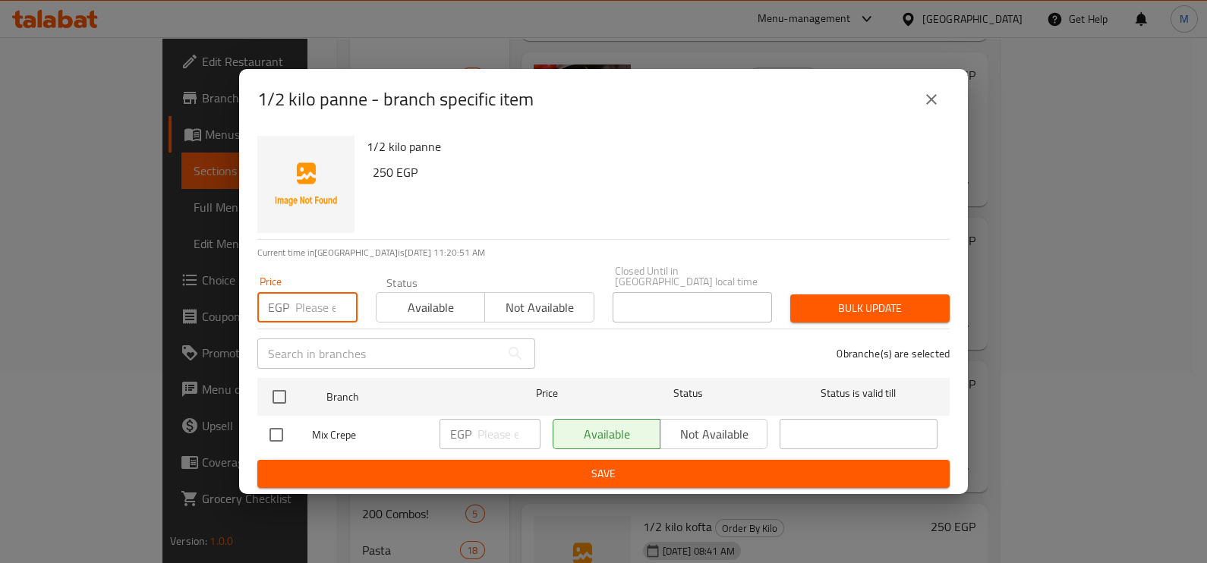
click at [308, 308] on input "number" at bounding box center [326, 307] width 62 height 30
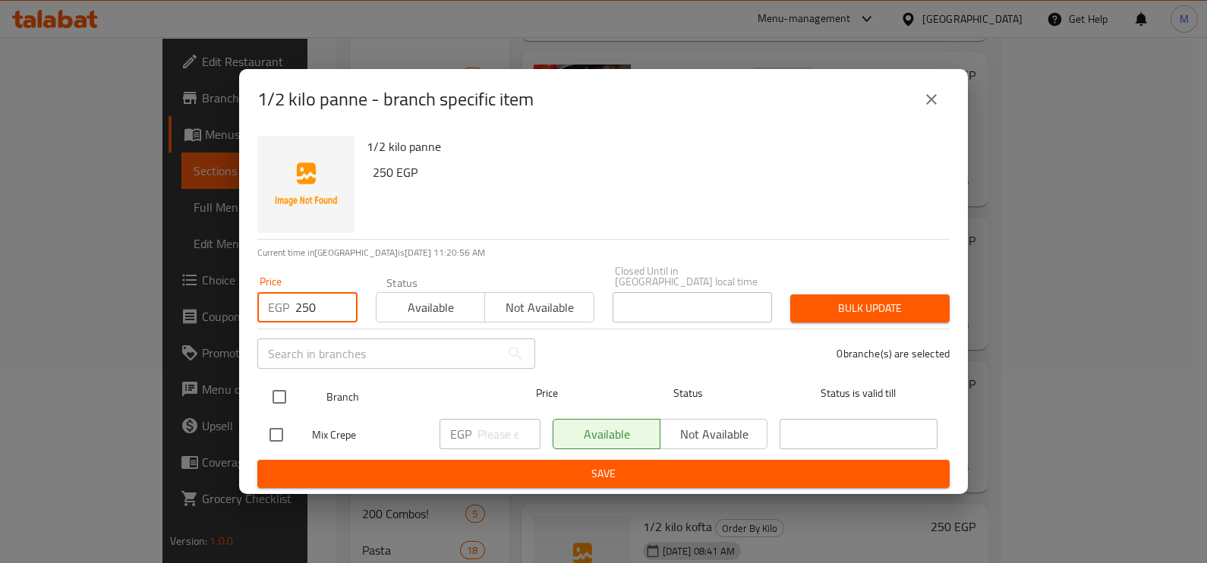
type input "250"
click at [270, 390] on input "checkbox" at bounding box center [280, 397] width 32 height 32
checkbox input "true"
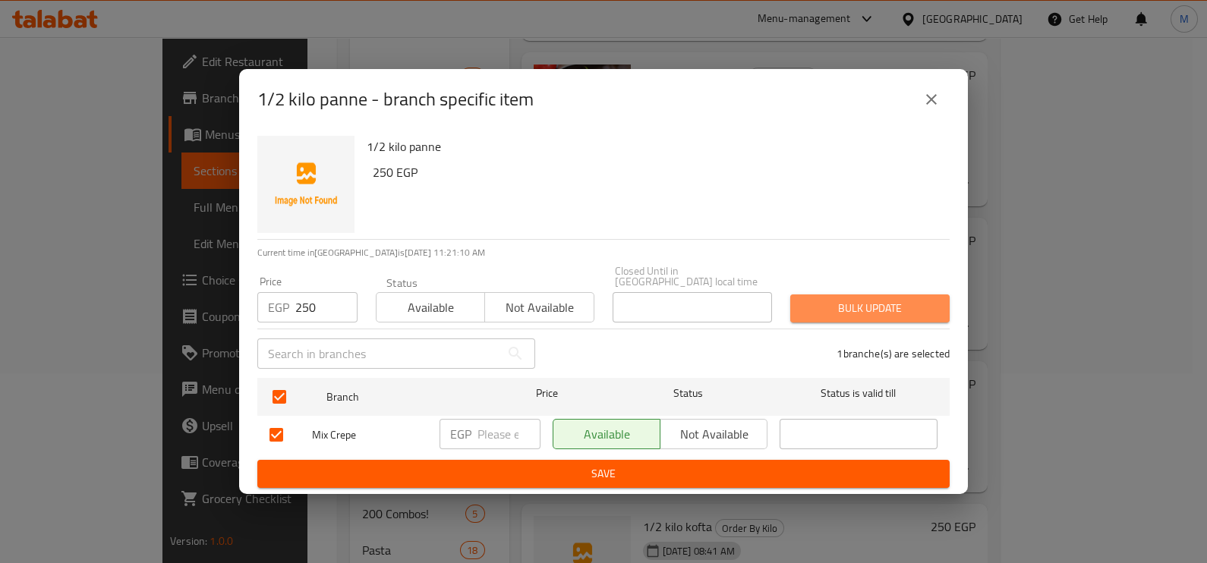
click at [832, 300] on span "Bulk update" at bounding box center [870, 308] width 135 height 19
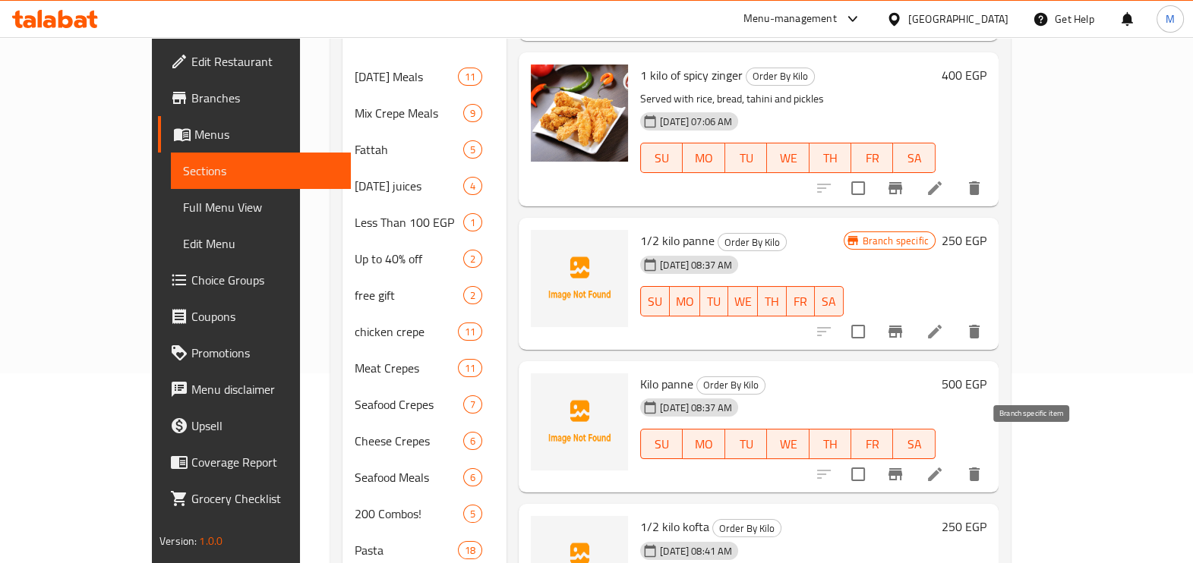
click at [902, 469] on icon "Branch-specific-item" at bounding box center [896, 475] width 14 height 12
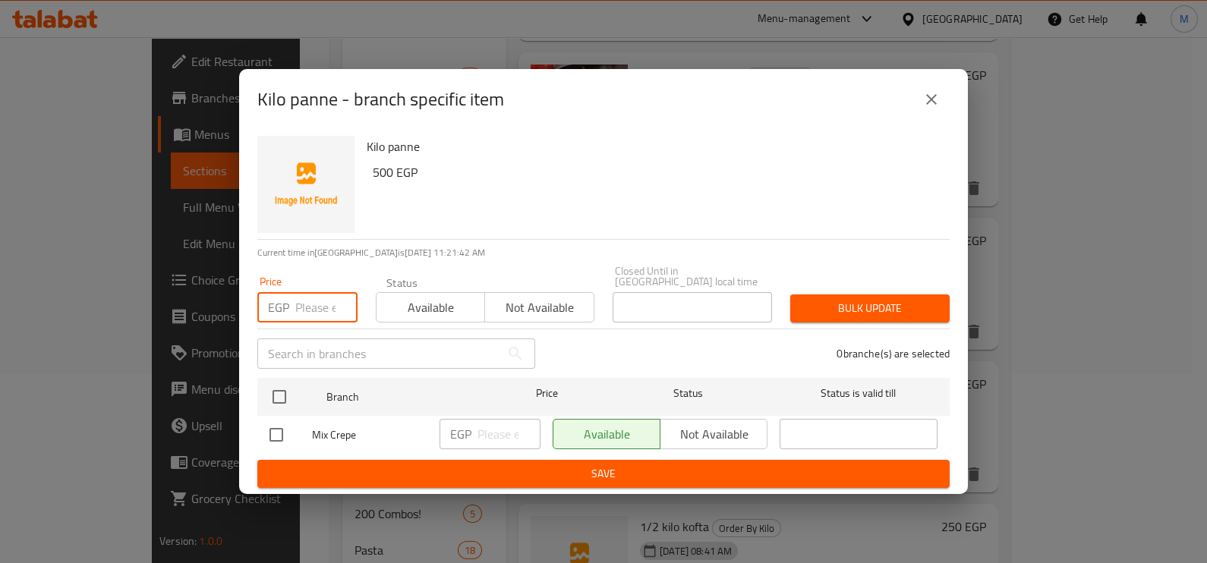
click at [329, 305] on input "number" at bounding box center [326, 307] width 62 height 30
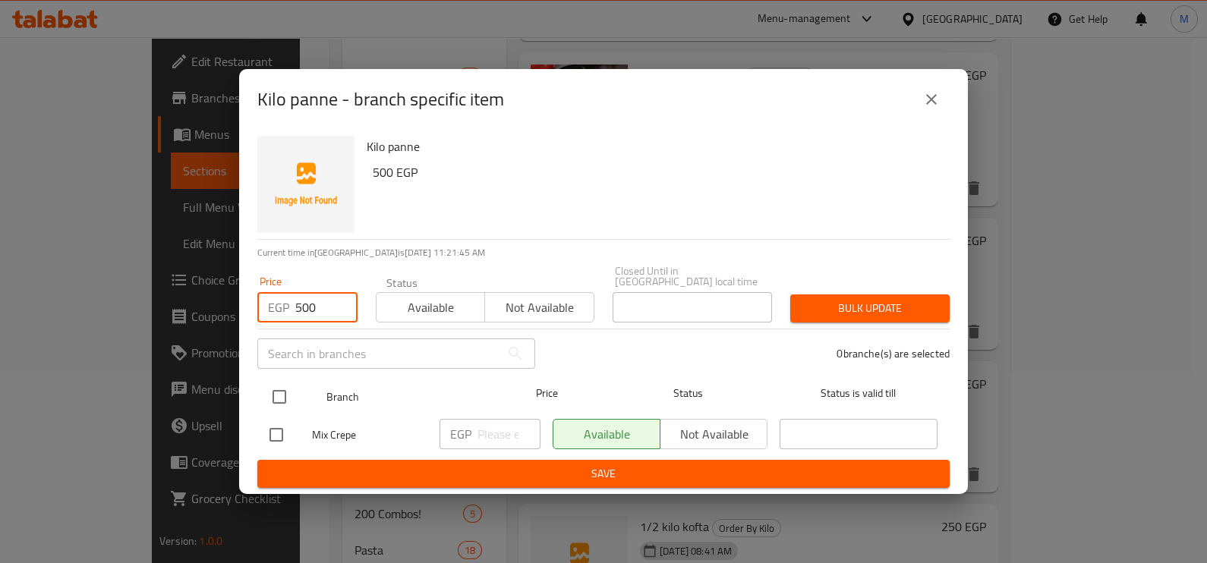
type input "500"
click at [279, 396] on input "checkbox" at bounding box center [280, 397] width 32 height 32
checkbox input "true"
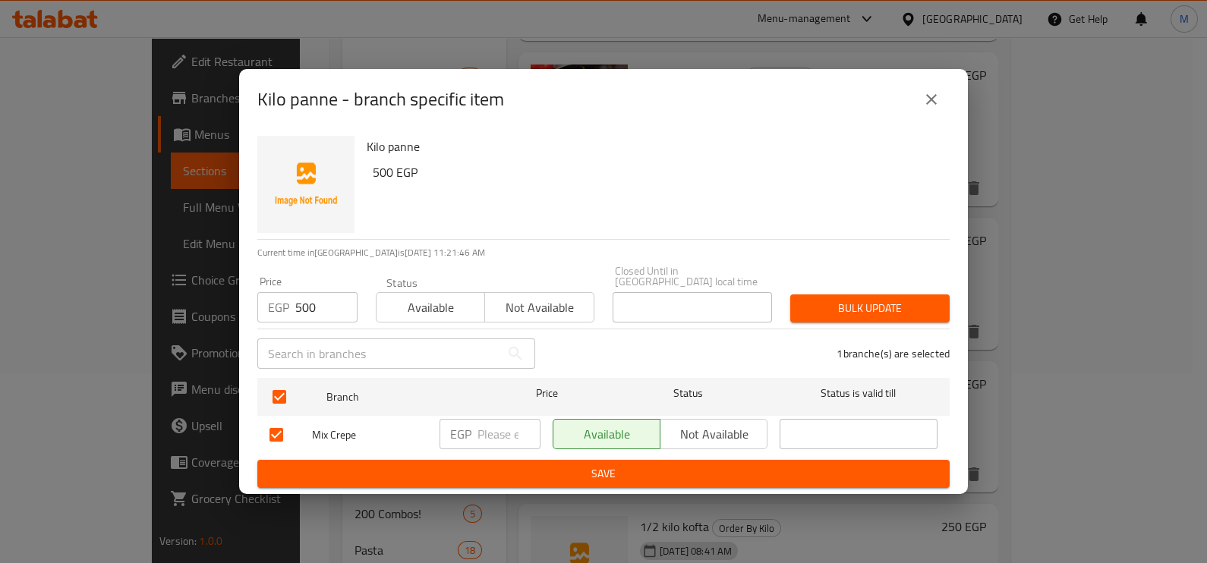
click at [857, 299] on span "Bulk update" at bounding box center [870, 308] width 135 height 19
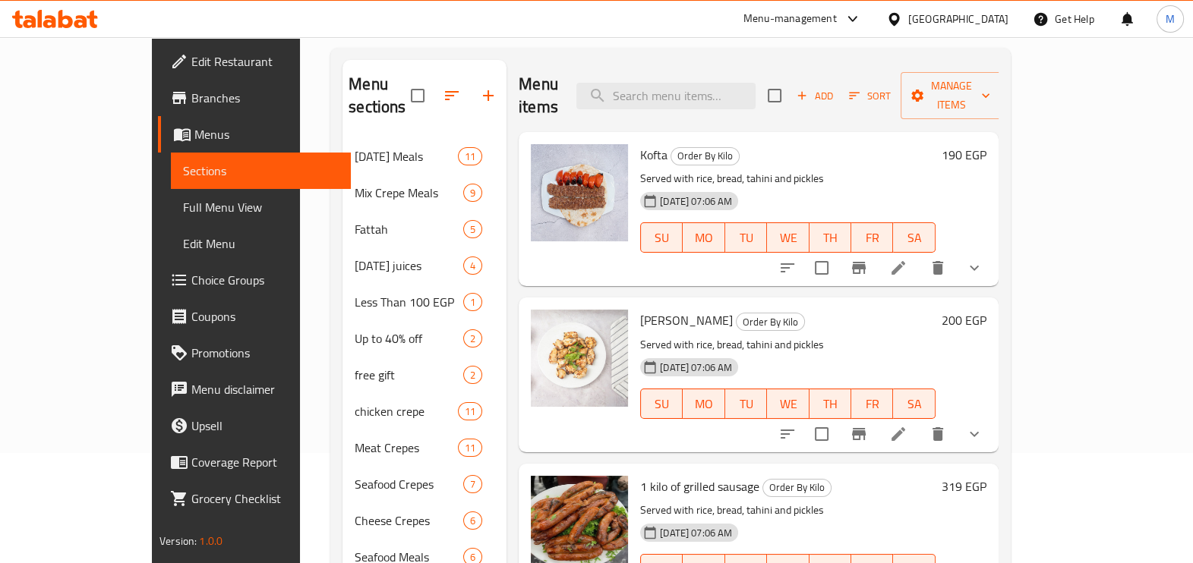
scroll to position [0, 0]
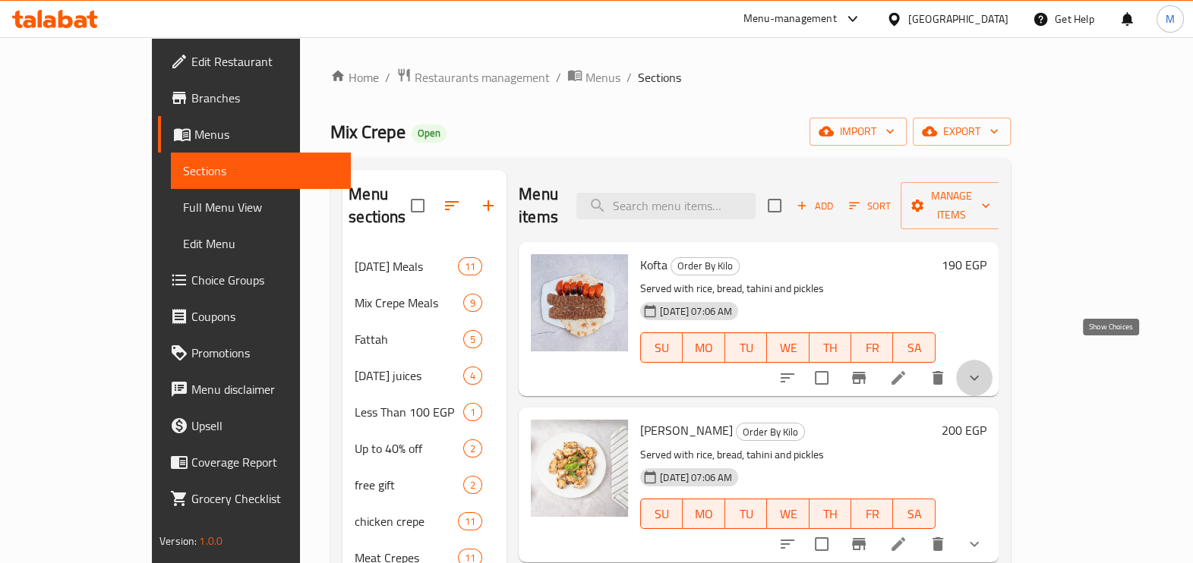
click at [983, 369] on icon "show more" at bounding box center [974, 378] width 18 height 18
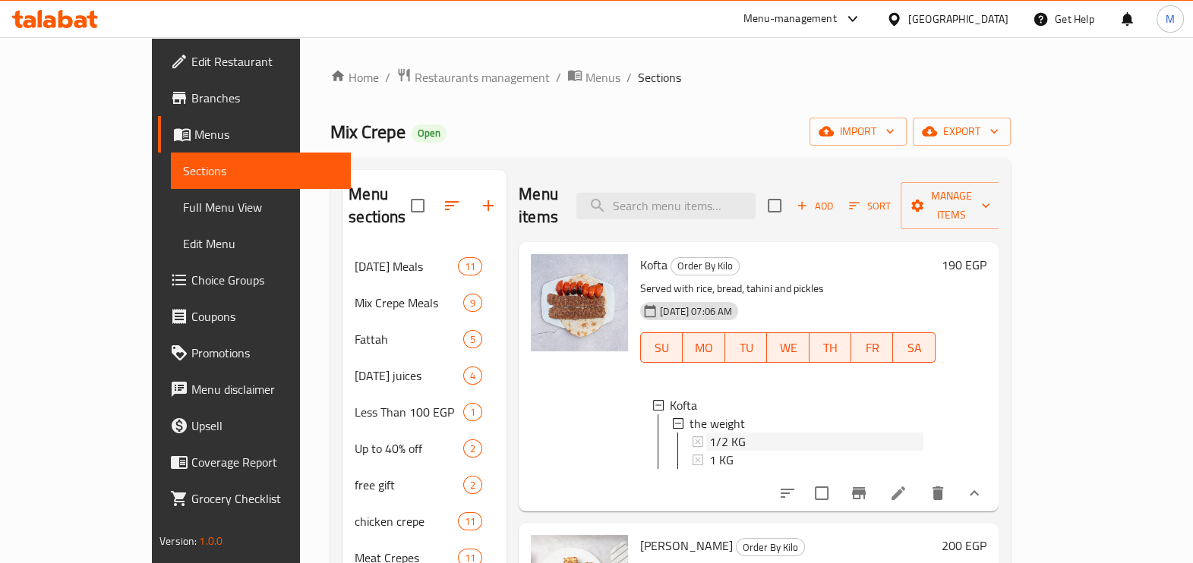
click at [748, 433] on div "1/2 KG" at bounding box center [816, 442] width 214 height 18
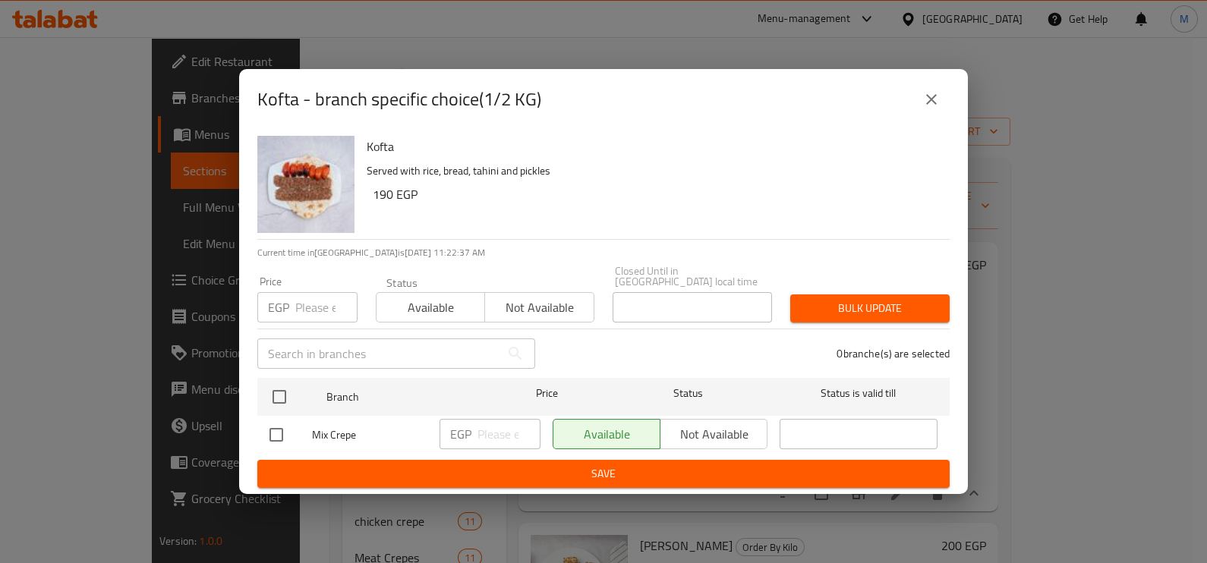
click at [330, 303] on input "number" at bounding box center [326, 307] width 62 height 30
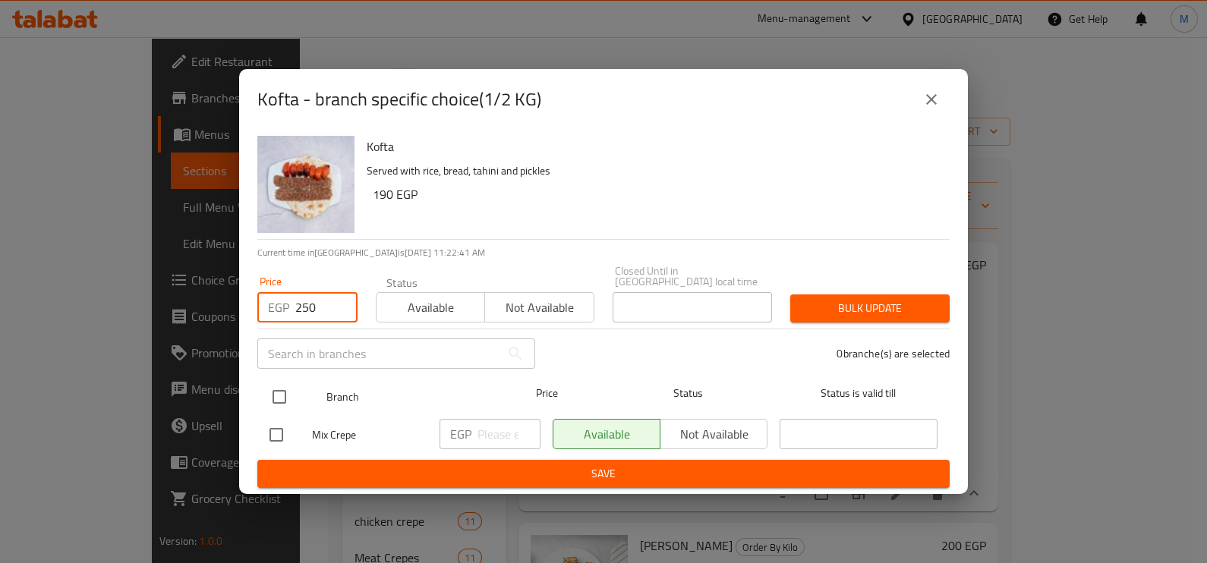
type input "250"
click at [287, 384] on input "checkbox" at bounding box center [280, 397] width 32 height 32
checkbox input "true"
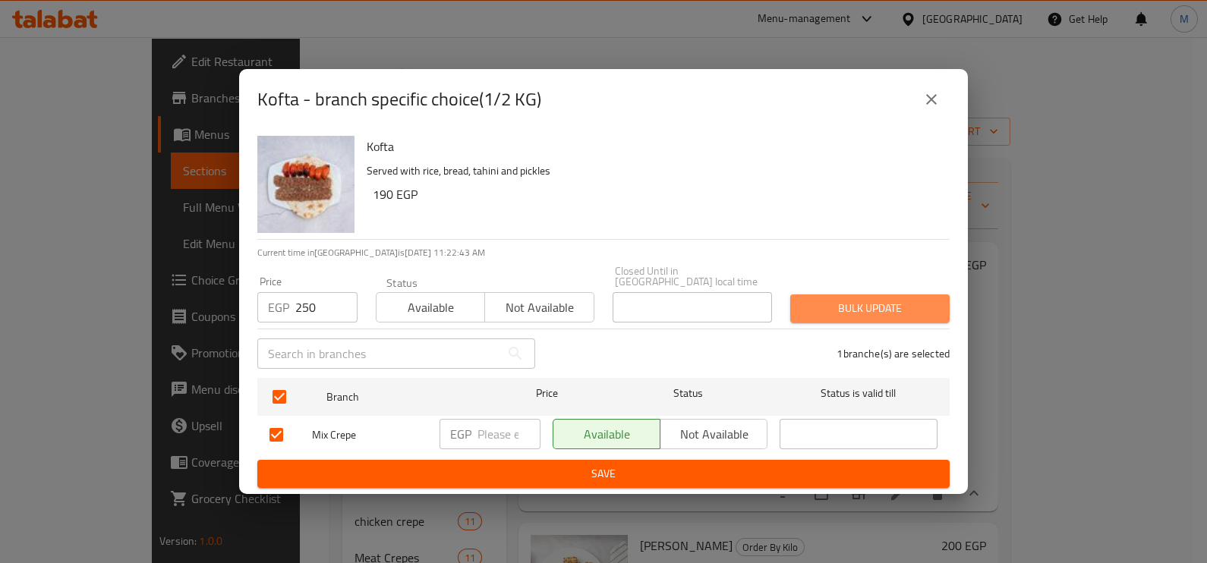
click at [844, 305] on span "Bulk update" at bounding box center [870, 308] width 135 height 19
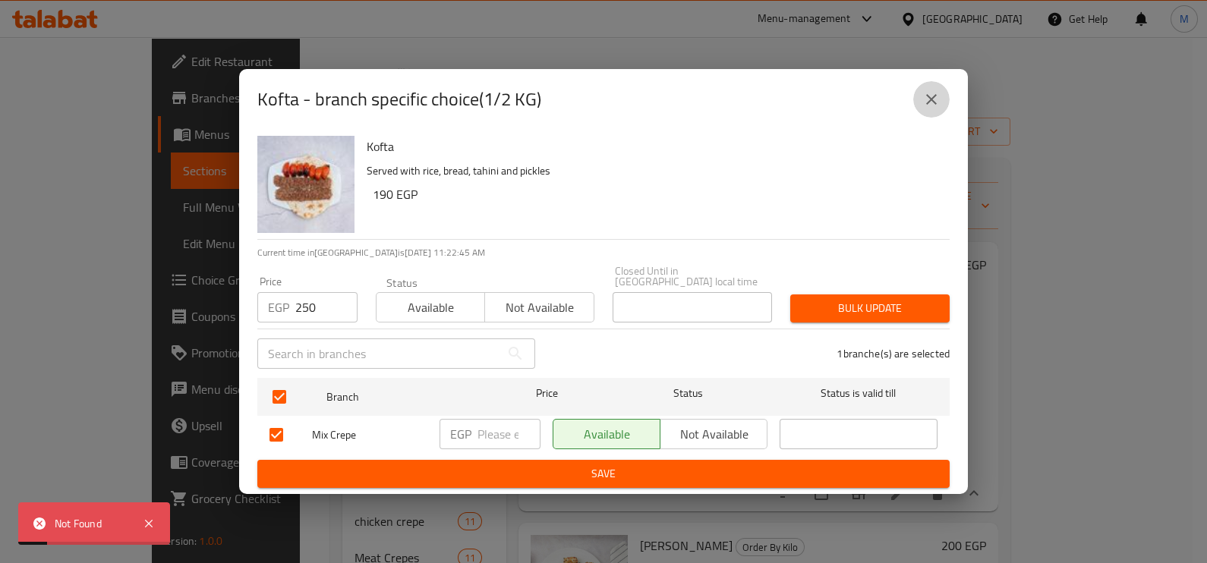
click at [927, 105] on icon "close" at bounding box center [932, 99] width 18 height 18
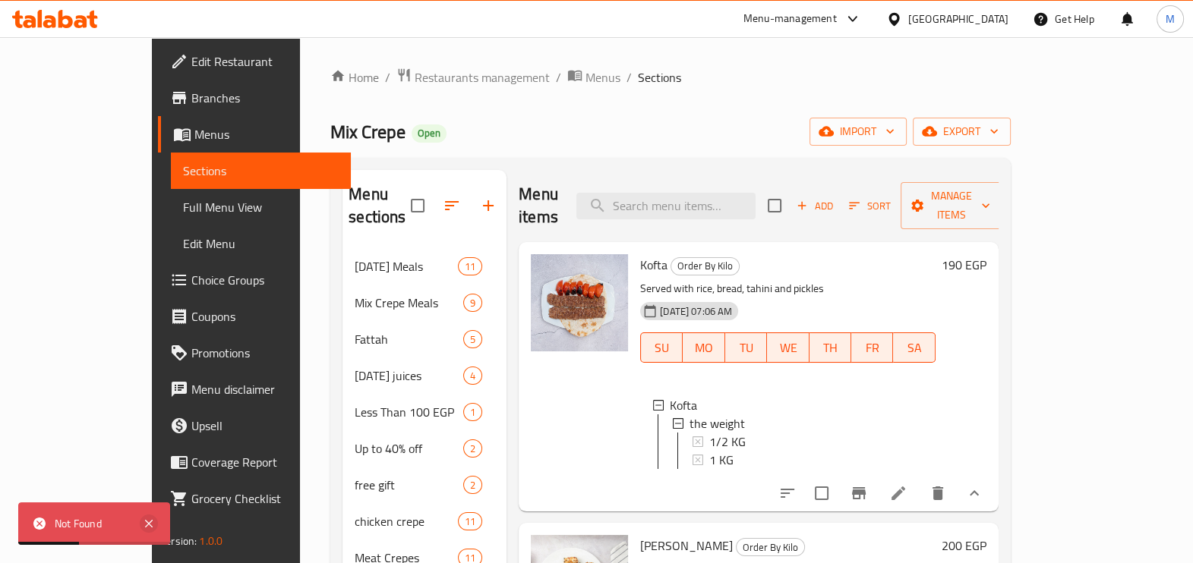
click at [153, 524] on icon at bounding box center [149, 524] width 18 height 18
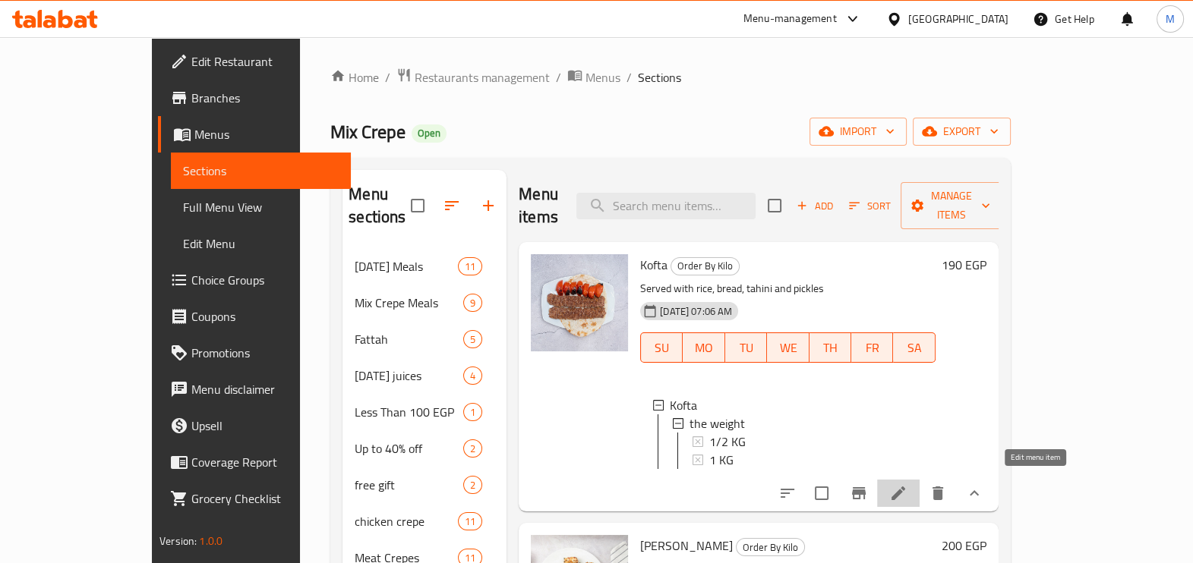
click at [905, 487] on icon at bounding box center [899, 494] width 14 height 14
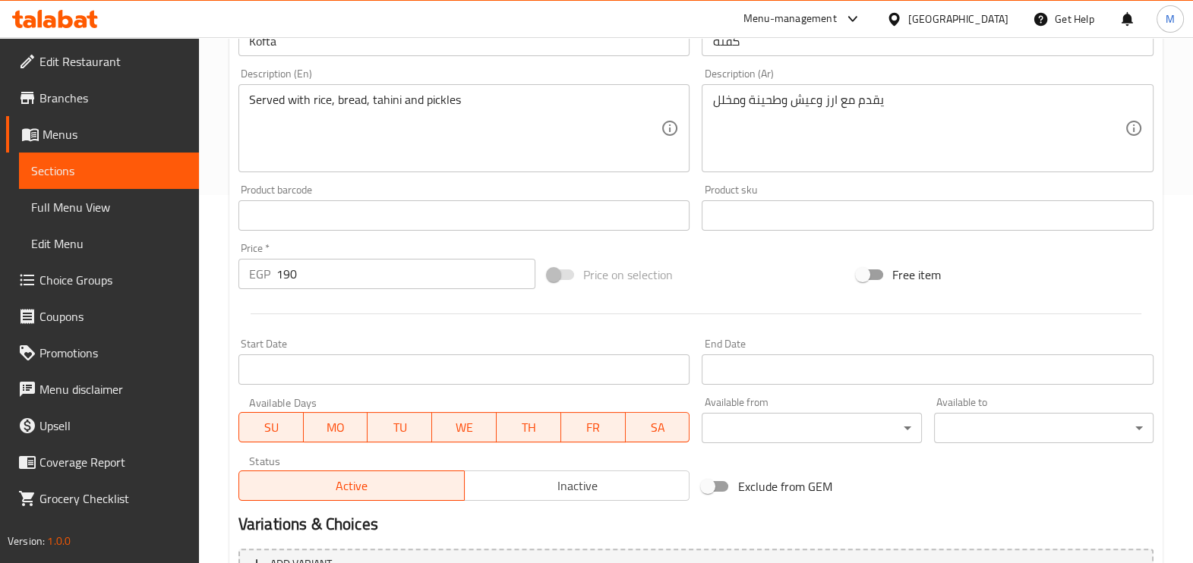
scroll to position [555, 0]
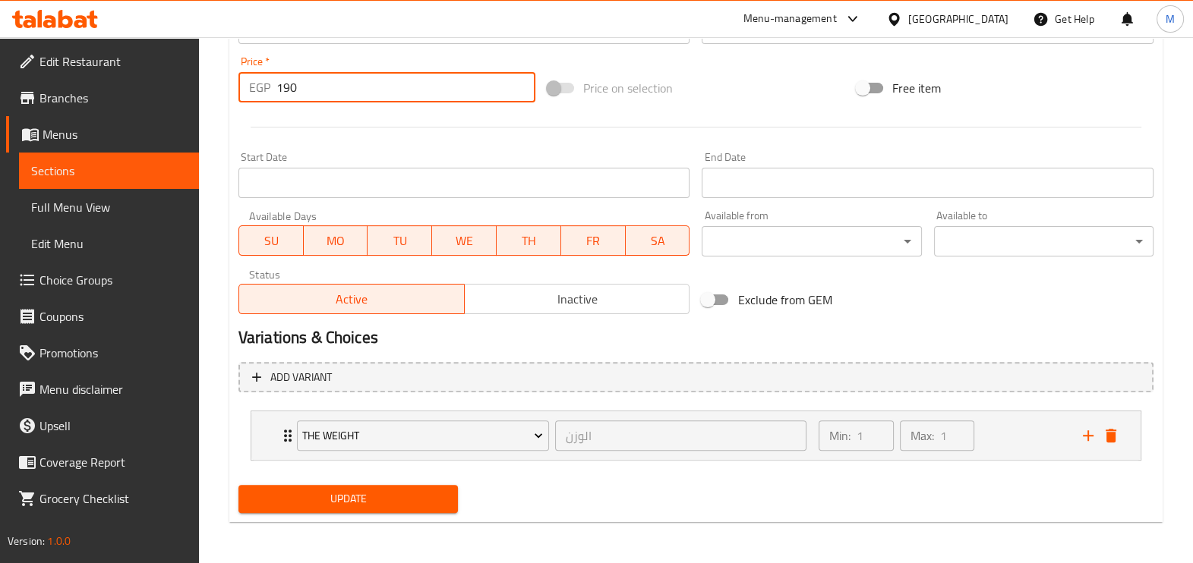
click at [376, 77] on input "190" at bounding box center [405, 87] width 259 height 30
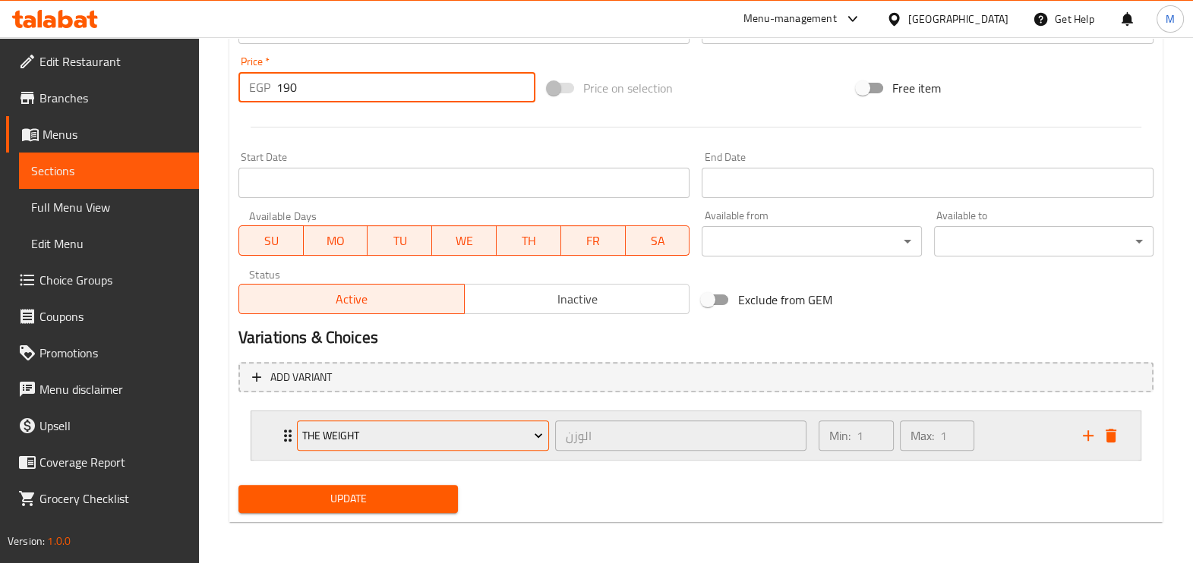
click at [410, 440] on span "the weight" at bounding box center [422, 436] width 241 height 19
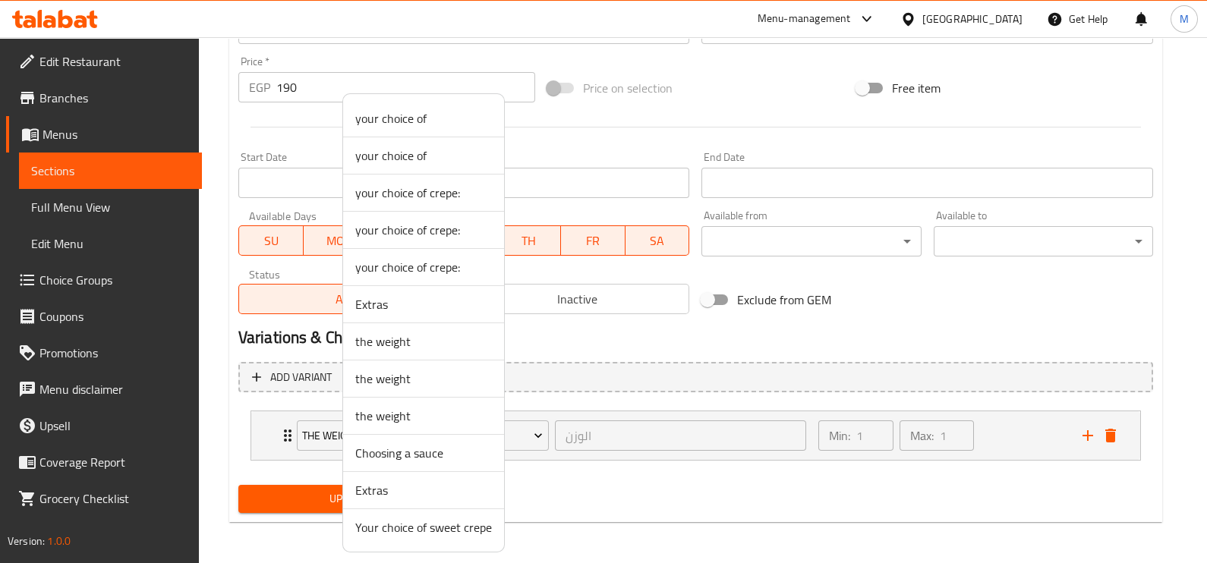
click at [666, 465] on div at bounding box center [603, 281] width 1207 height 563
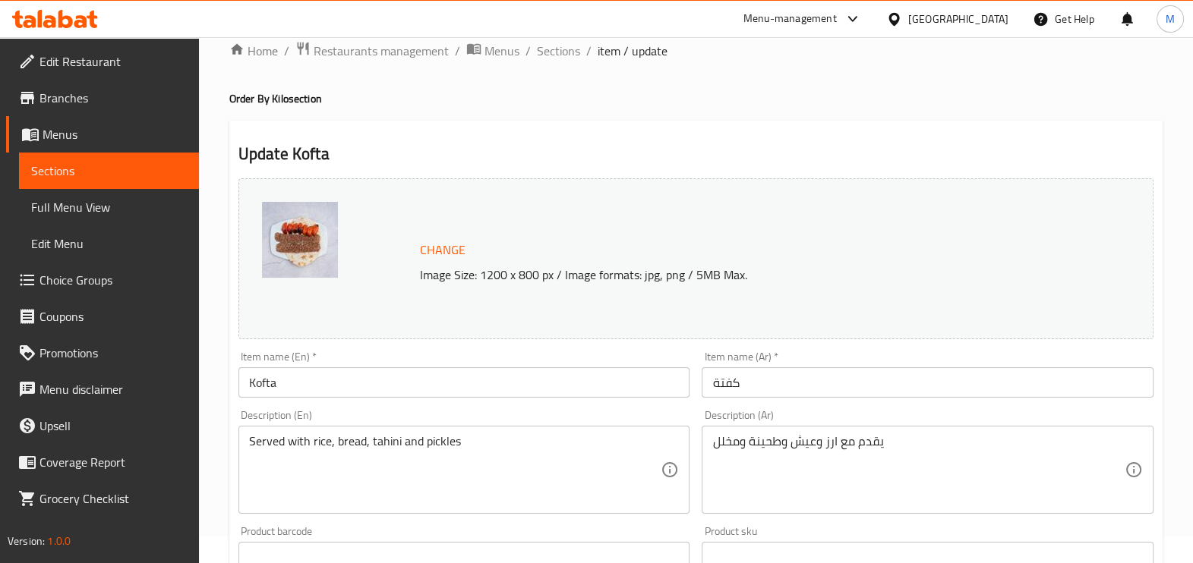
scroll to position [0, 0]
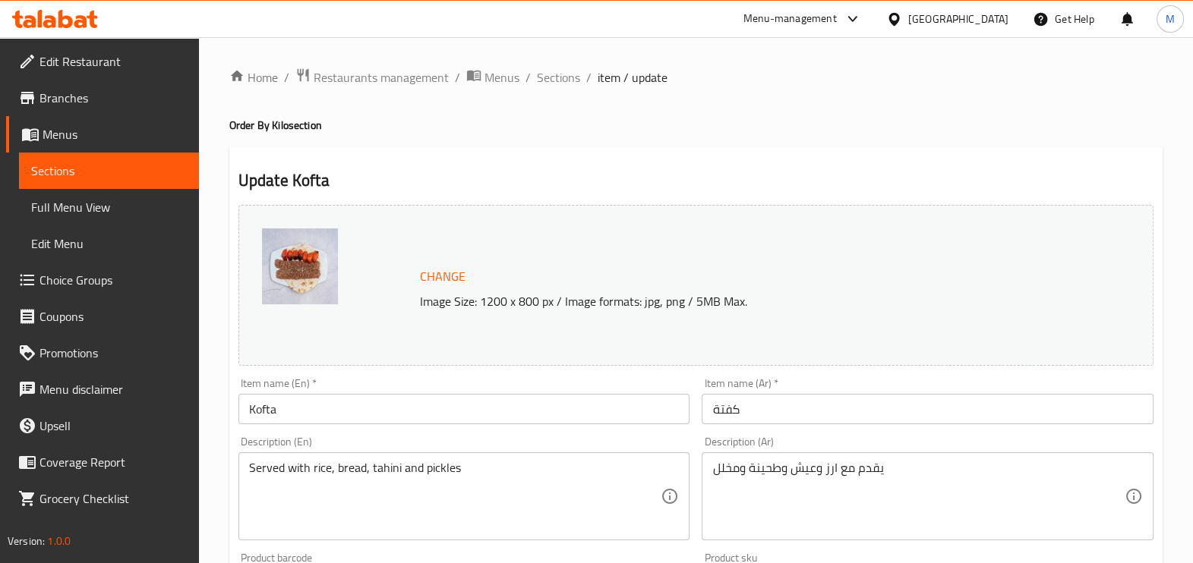
click at [759, 186] on h2 "Update Kofta" at bounding box center [695, 180] width 915 height 23
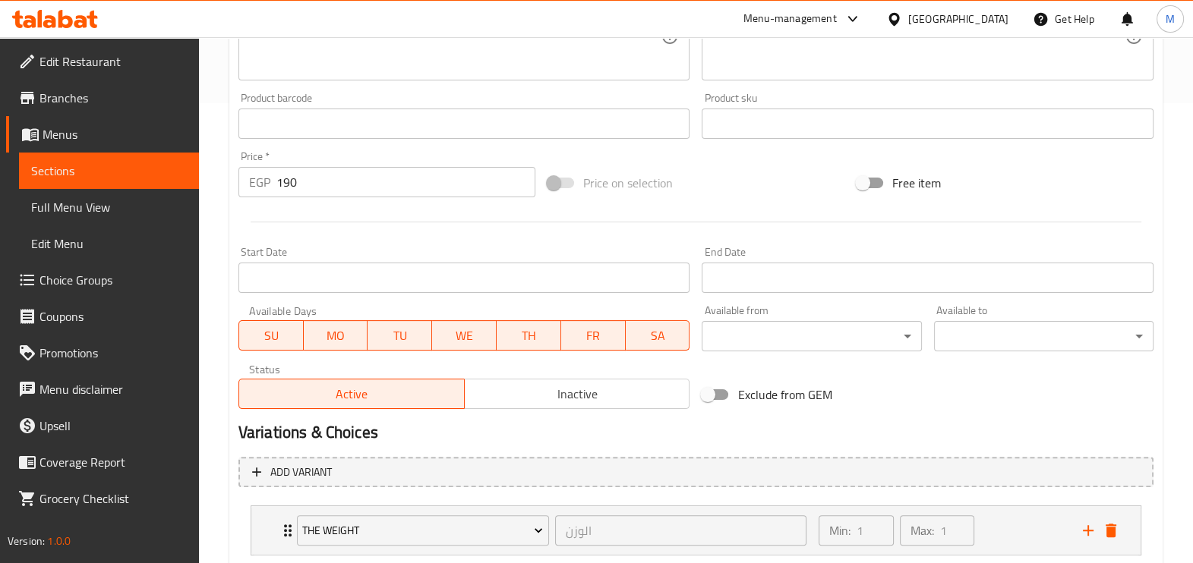
scroll to position [555, 0]
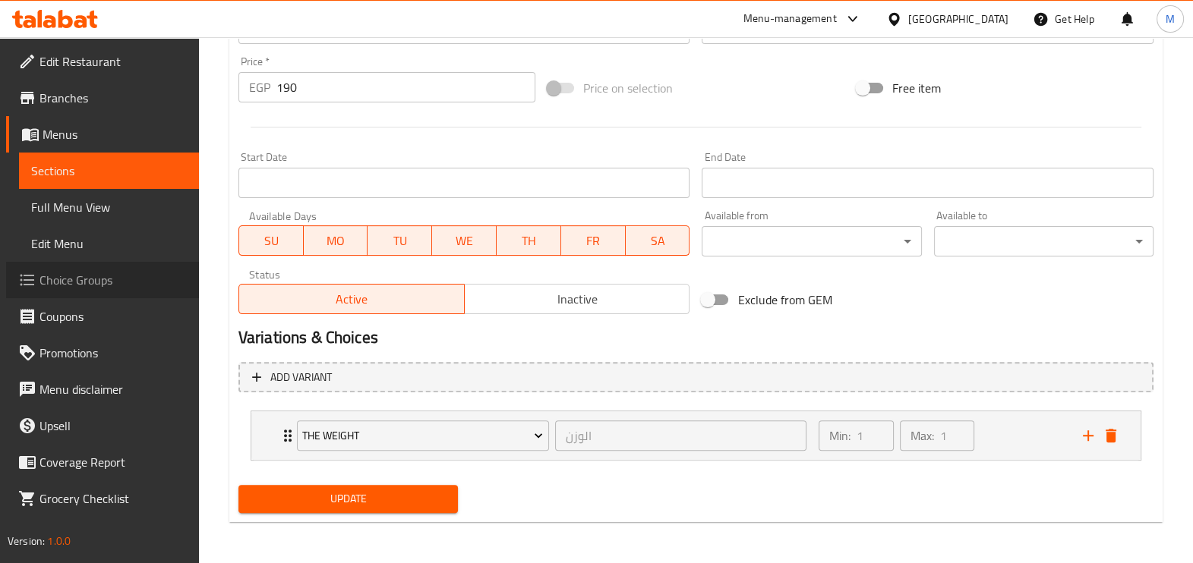
click at [92, 283] on span "Choice Groups" at bounding box center [112, 280] width 147 height 18
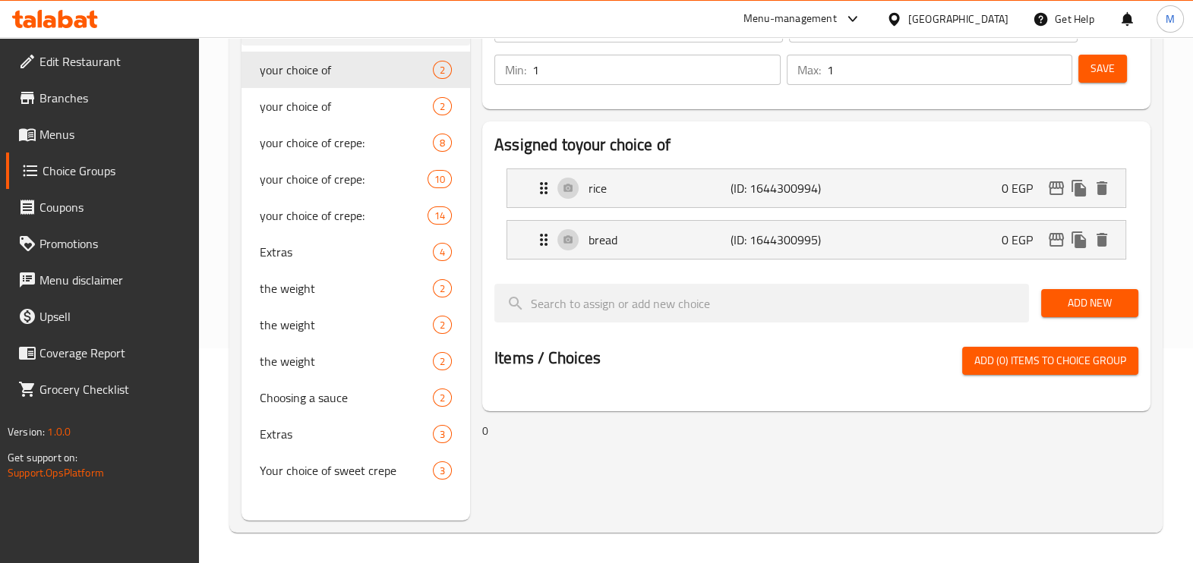
click at [1107, 482] on div "your choice of (ID: 872921) your choice of ​ اختيارك من ​ Min: 1 ​ Max: 1 ​ Sav…" at bounding box center [813, 238] width 687 height 563
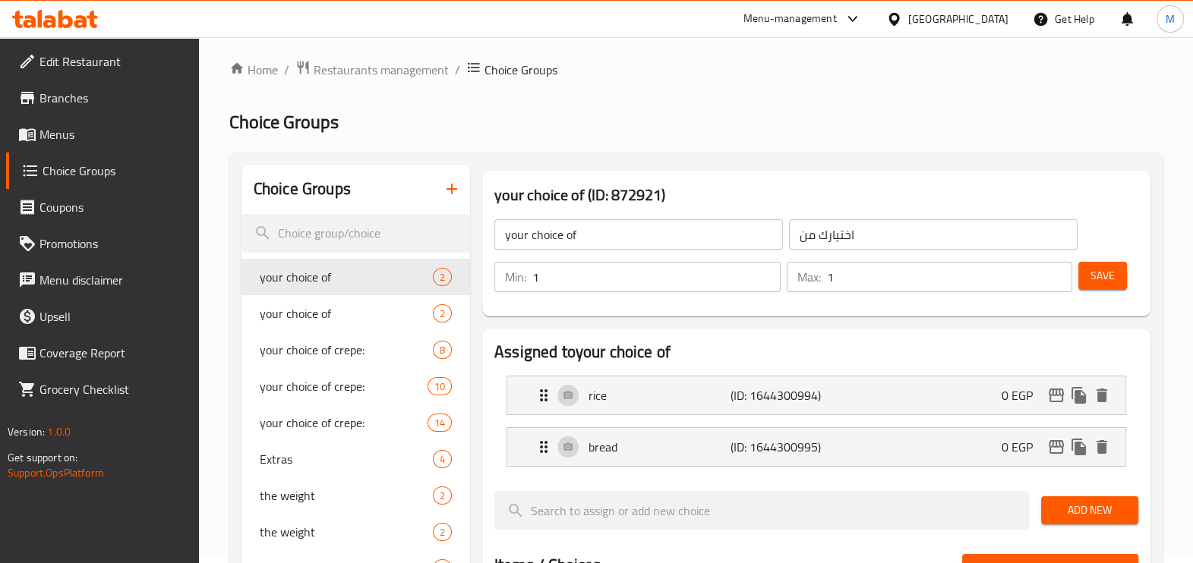
scroll to position [0, 0]
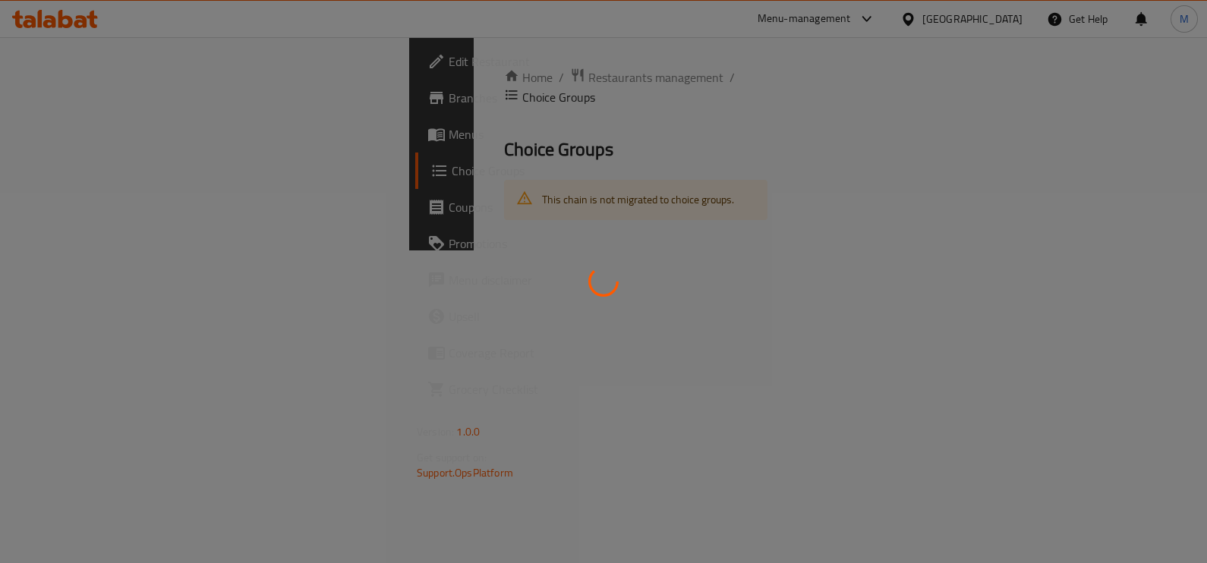
click at [528, 346] on div at bounding box center [603, 281] width 1207 height 563
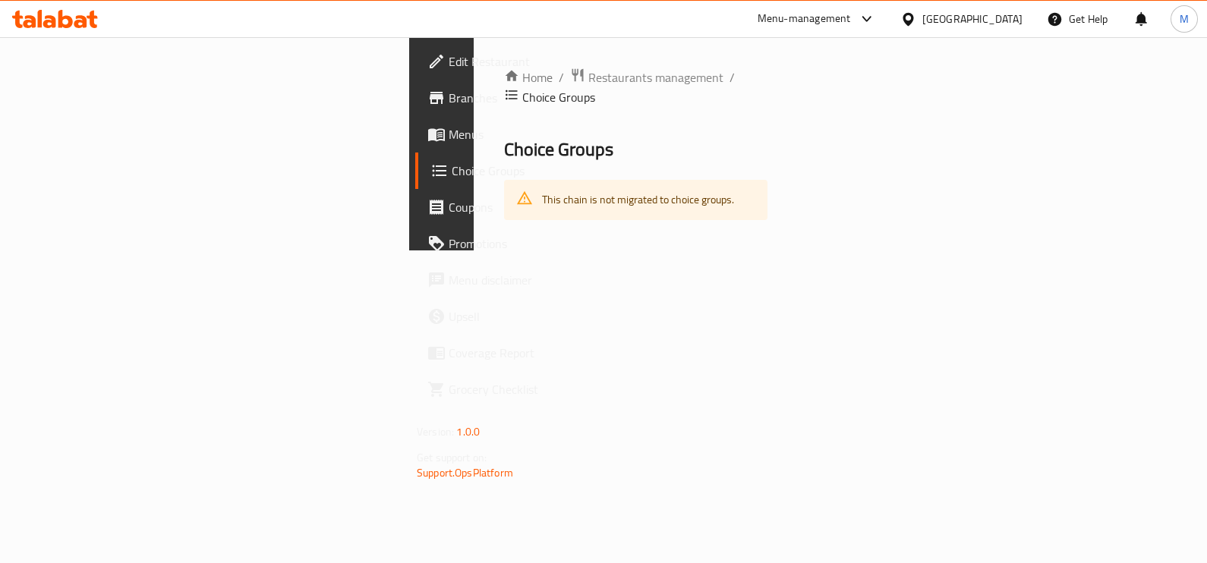
click at [56, 33] on div at bounding box center [55, 19] width 110 height 30
click at [56, 24] on icon at bounding box center [55, 19] width 86 height 18
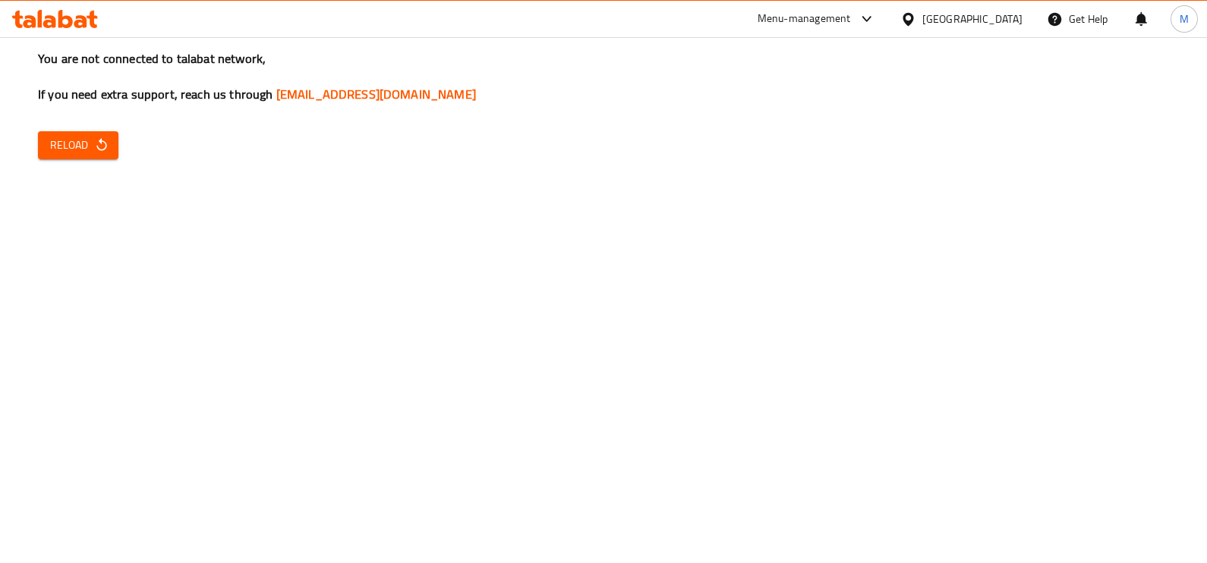
click at [45, 151] on button "Reload" at bounding box center [78, 145] width 80 height 28
click at [87, 142] on span "Reload" at bounding box center [78, 145] width 56 height 19
click at [62, 142] on span "Reload" at bounding box center [78, 145] width 56 height 19
click at [65, 156] on button "Reload" at bounding box center [78, 145] width 80 height 28
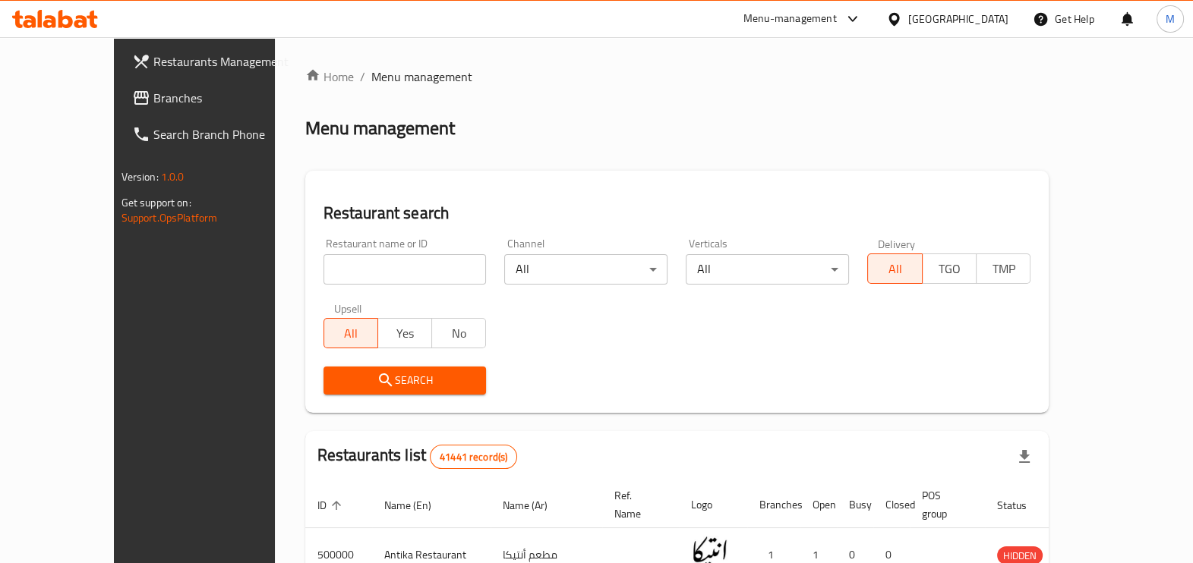
click at [390, 248] on div "Restaurant name or ID Restaurant name or ID" at bounding box center [405, 261] width 163 height 46
click at [392, 261] on input "search" at bounding box center [405, 269] width 163 height 30
paste input "647480"
type input "647480"
click button "Search" at bounding box center [405, 381] width 163 height 28
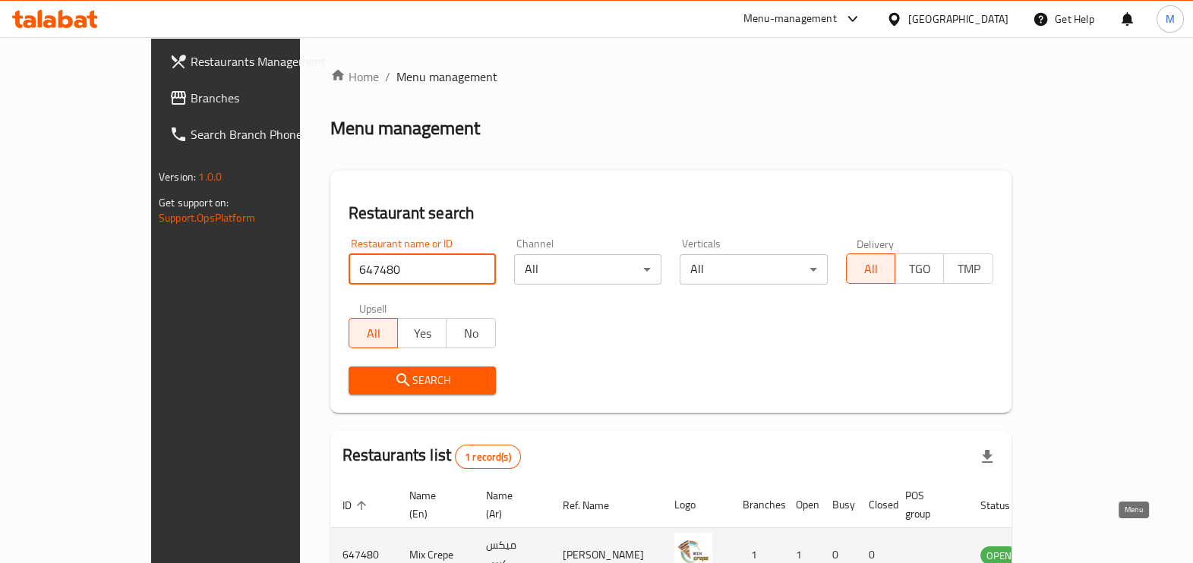
click at [1078, 546] on icon "enhanced table" at bounding box center [1069, 555] width 18 height 18
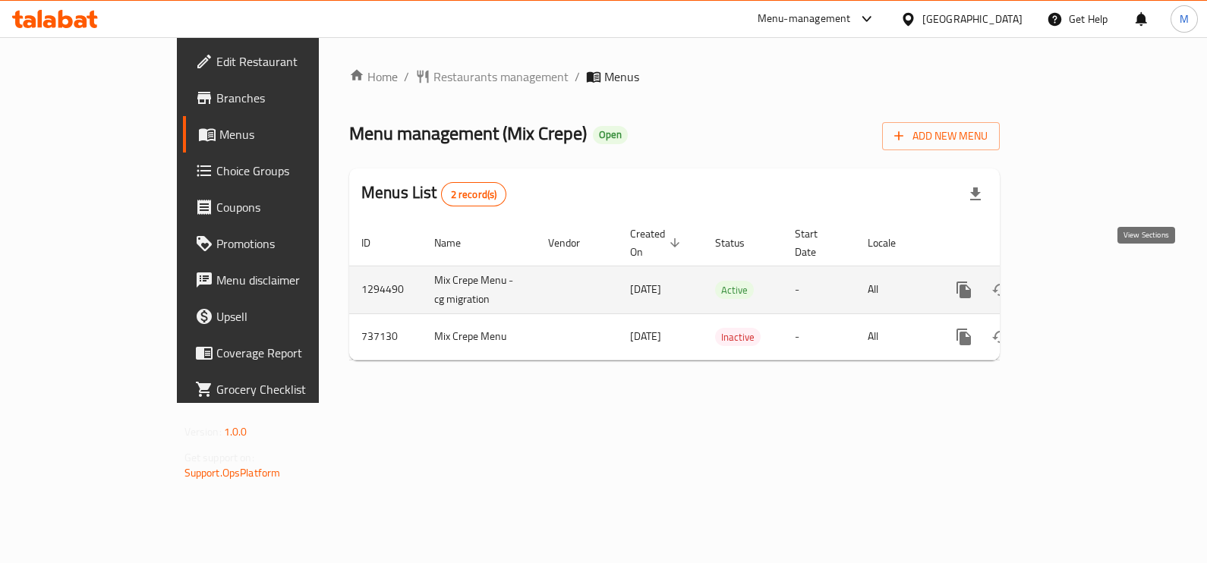
click at [1092, 272] on link "enhanced table" at bounding box center [1074, 290] width 36 height 36
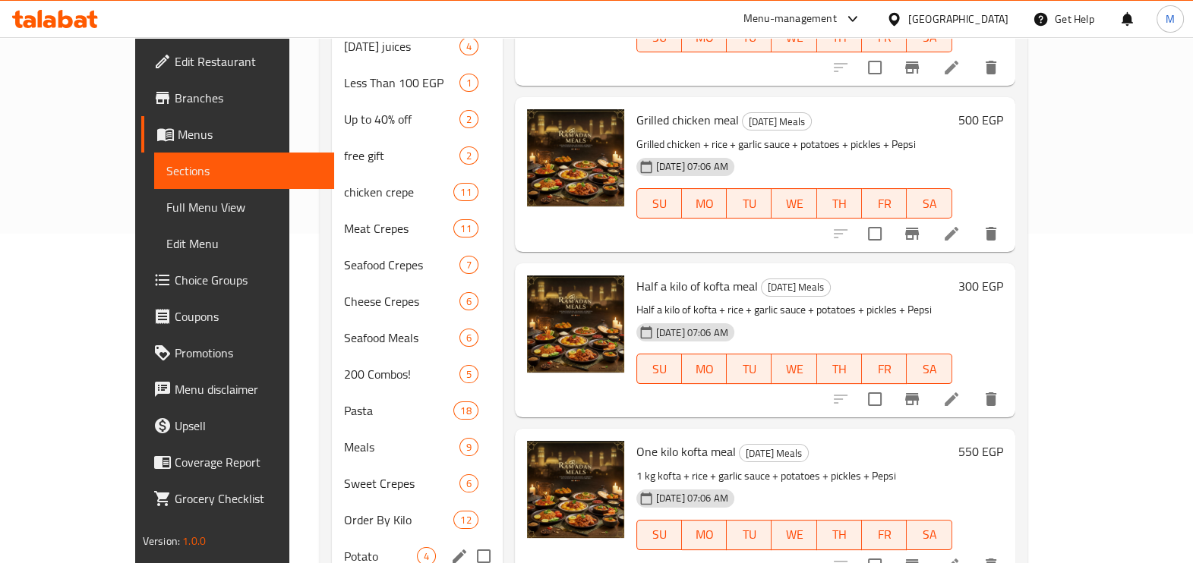
scroll to position [475, 0]
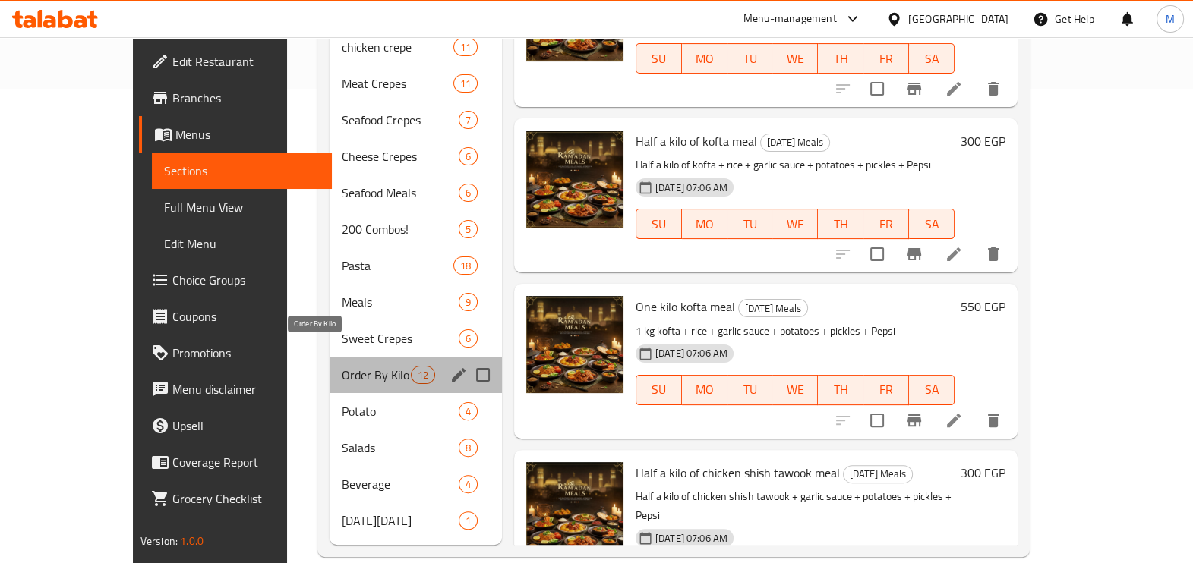
click at [342, 366] on span "Order By Kilo" at bounding box center [376, 375] width 68 height 18
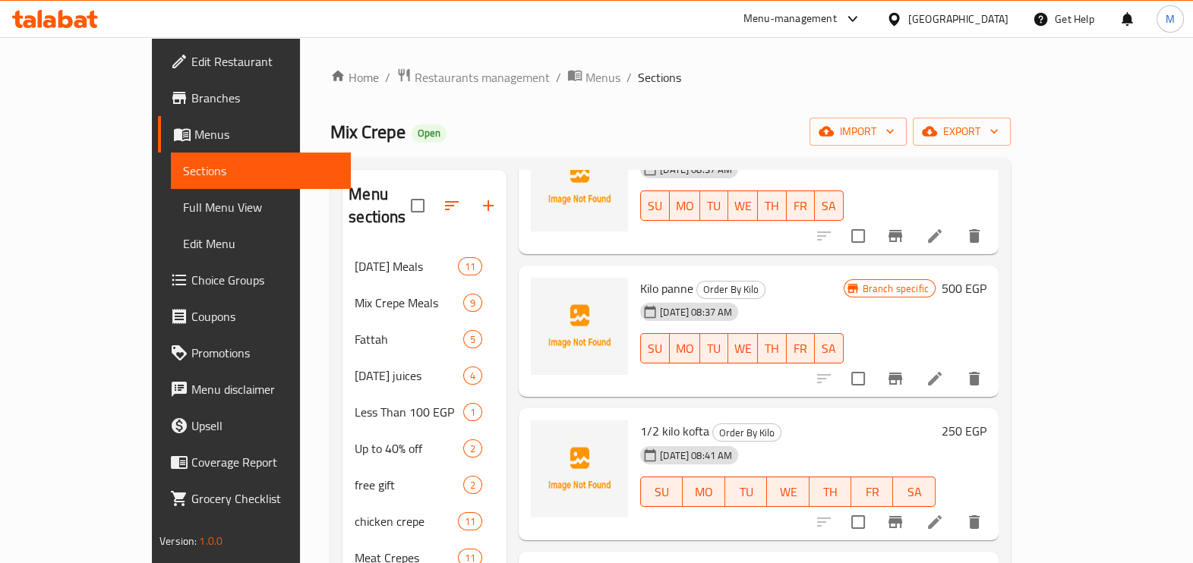
scroll to position [1088, 0]
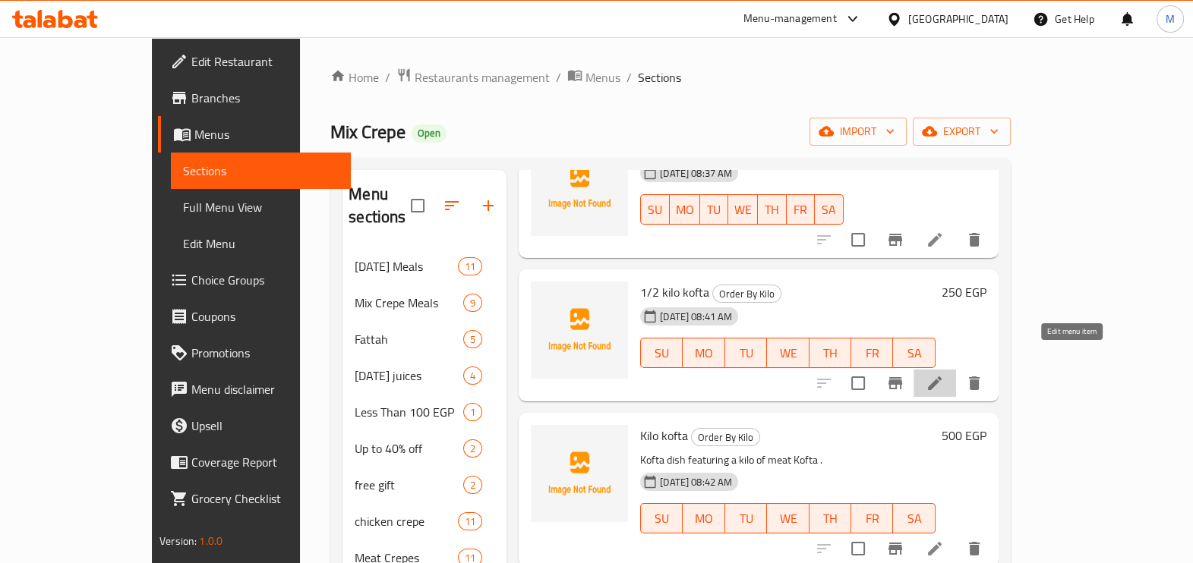
click at [944, 374] on icon at bounding box center [935, 383] width 18 height 18
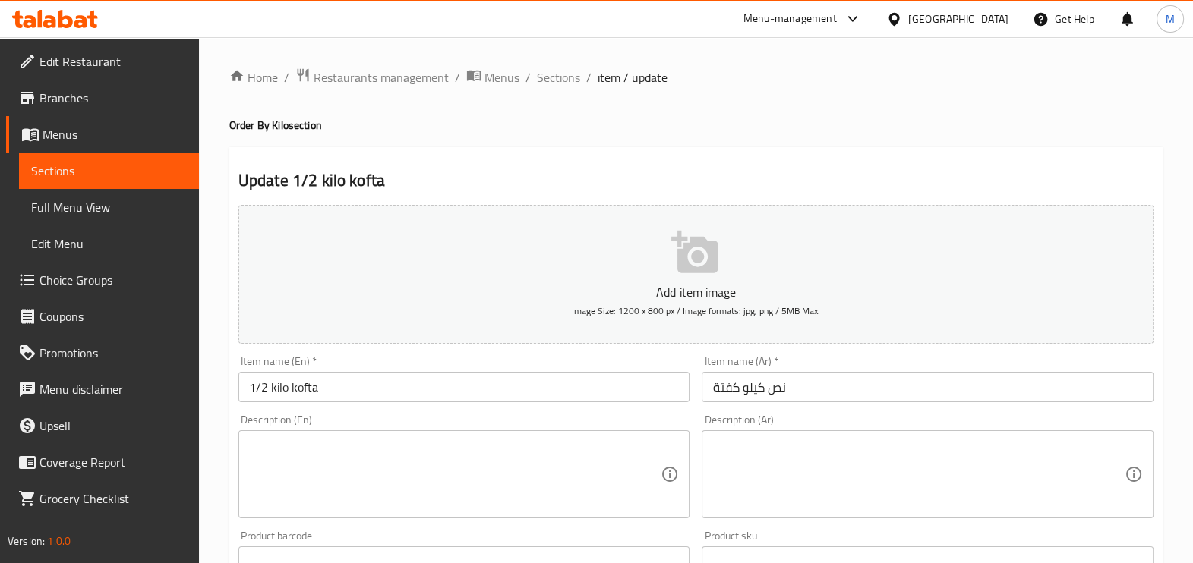
click at [544, 72] on span "Sections" at bounding box center [558, 77] width 43 height 18
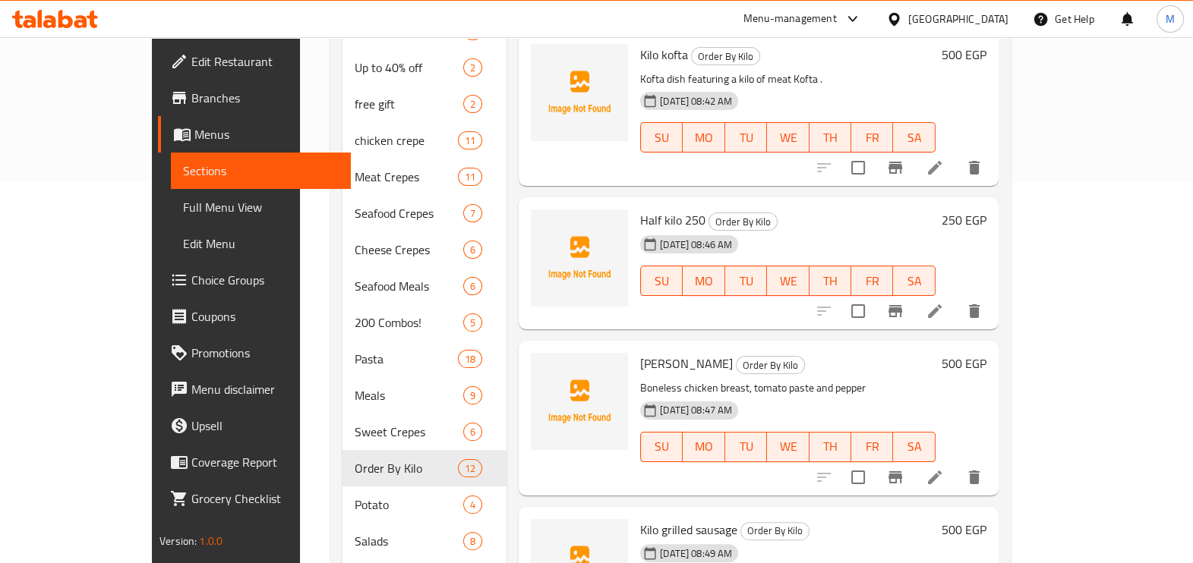
scroll to position [379, 0]
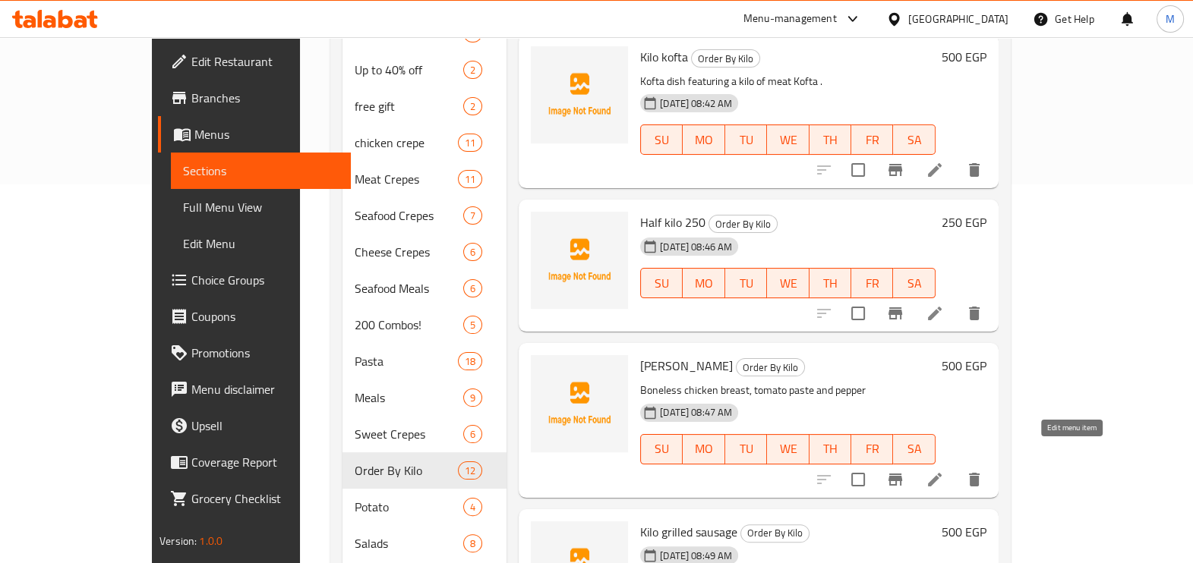
click at [944, 471] on icon at bounding box center [935, 480] width 18 height 18
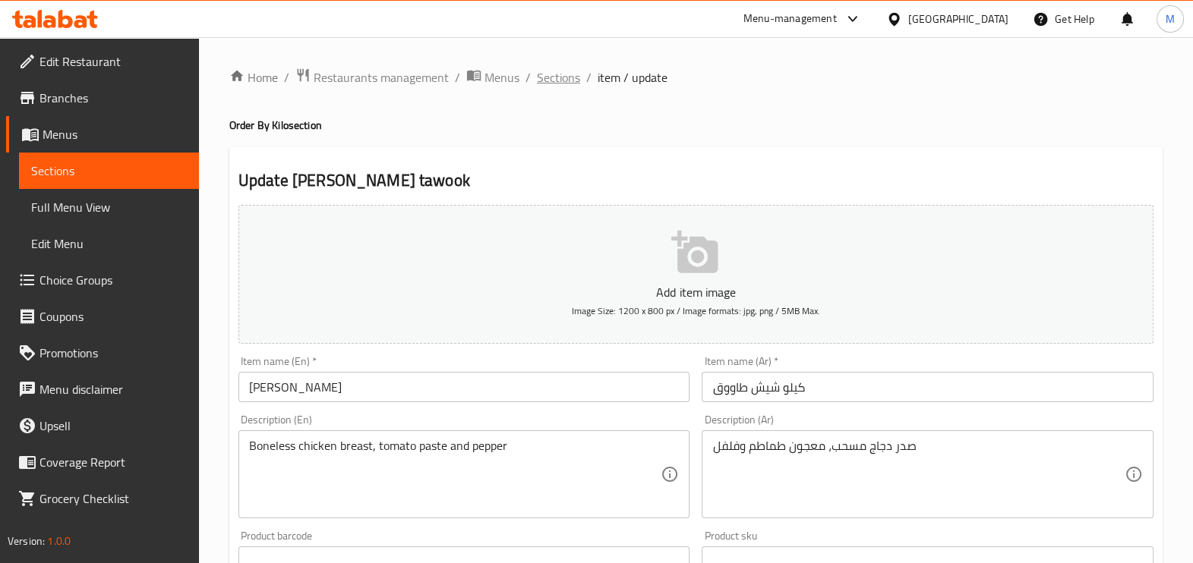
click at [562, 76] on span "Sections" at bounding box center [558, 77] width 43 height 18
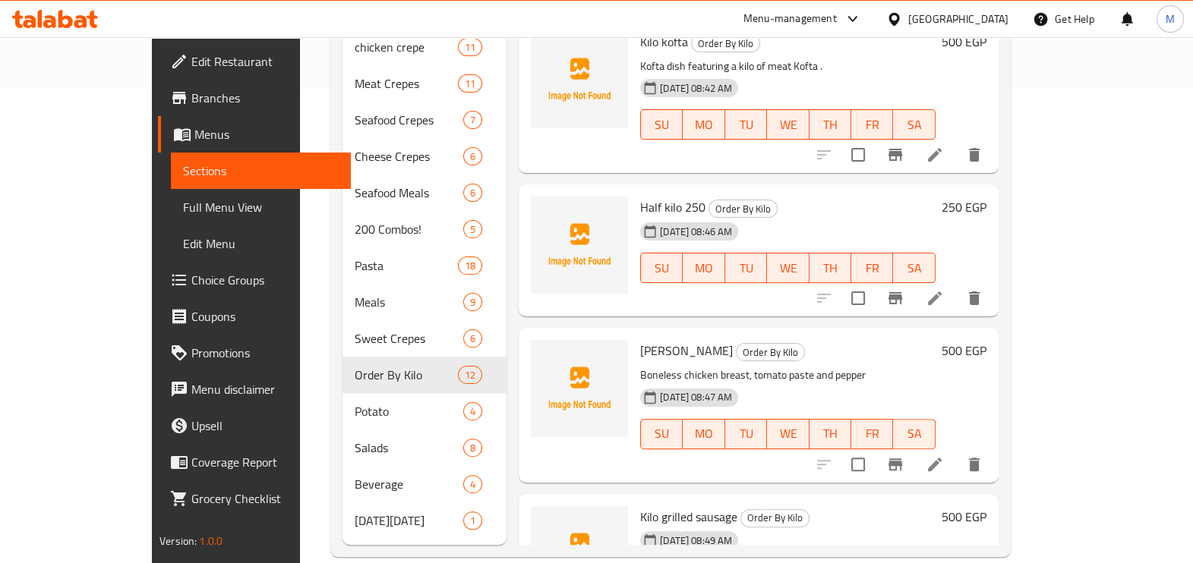
scroll to position [1088, 0]
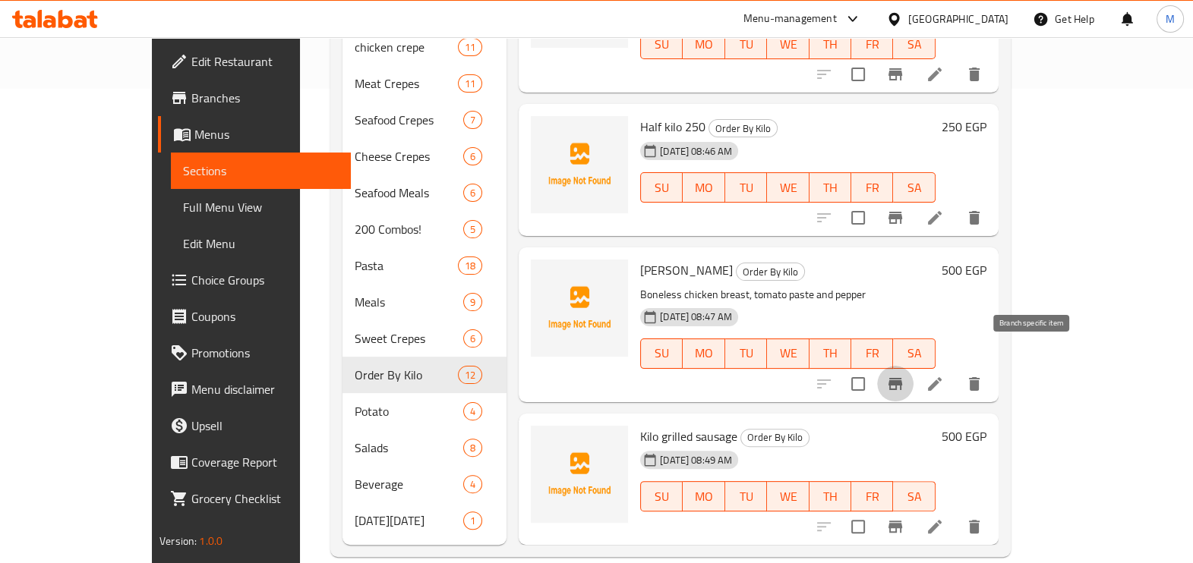
click at [902, 378] on icon "Branch-specific-item" at bounding box center [896, 384] width 14 height 12
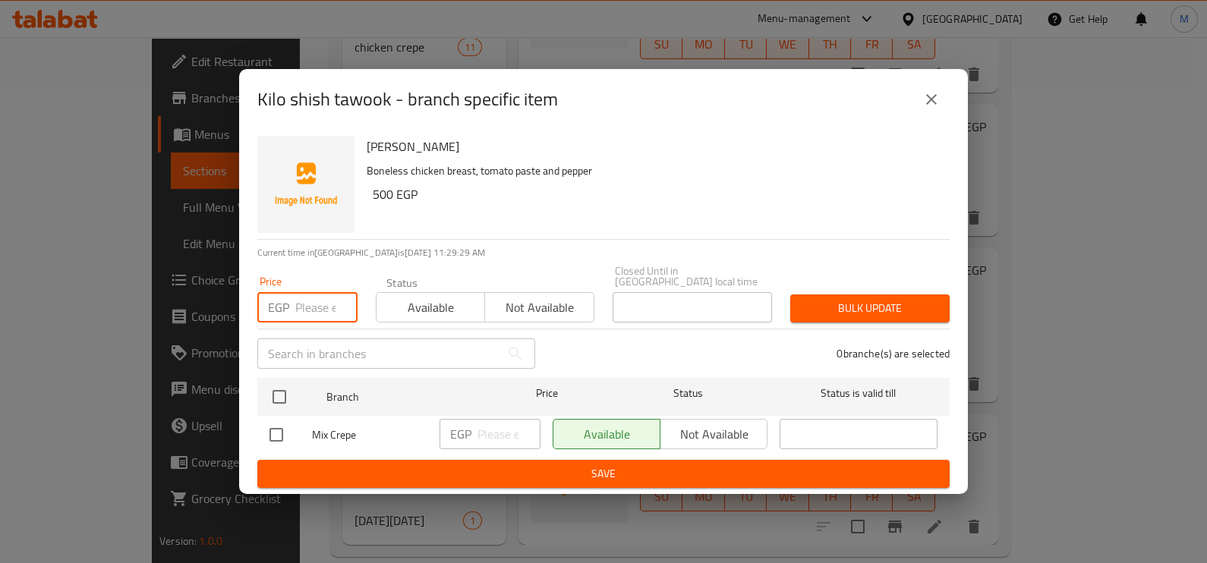
click at [297, 300] on input "number" at bounding box center [326, 307] width 62 height 30
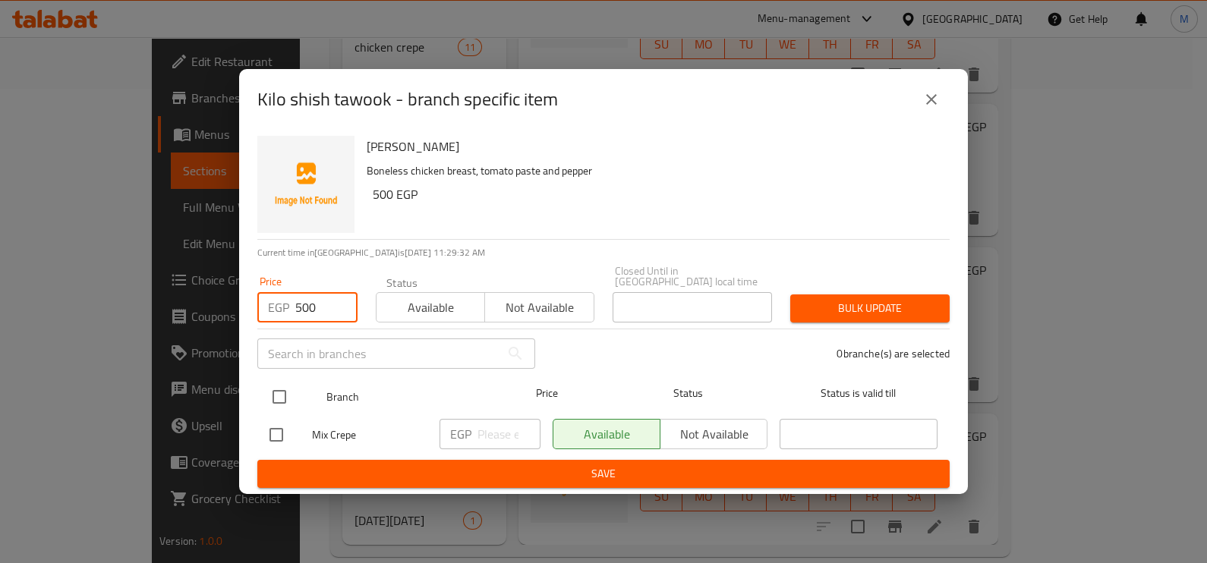
type input "500"
click at [277, 393] on input "checkbox" at bounding box center [280, 397] width 32 height 32
checkbox input "true"
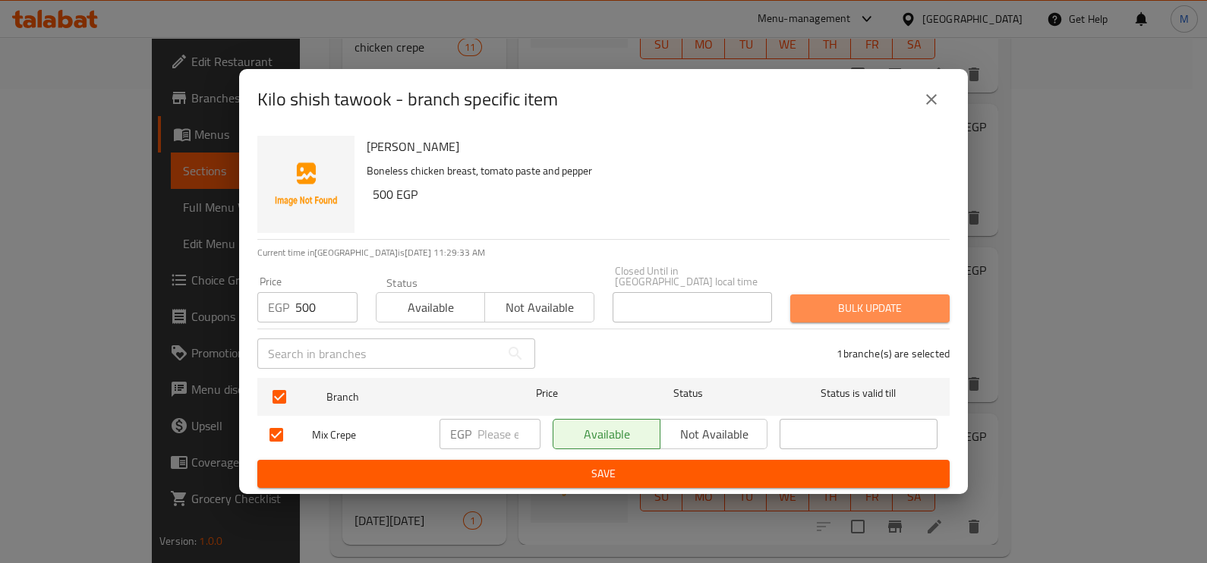
click at [881, 295] on button "Bulk update" at bounding box center [870, 309] width 159 height 28
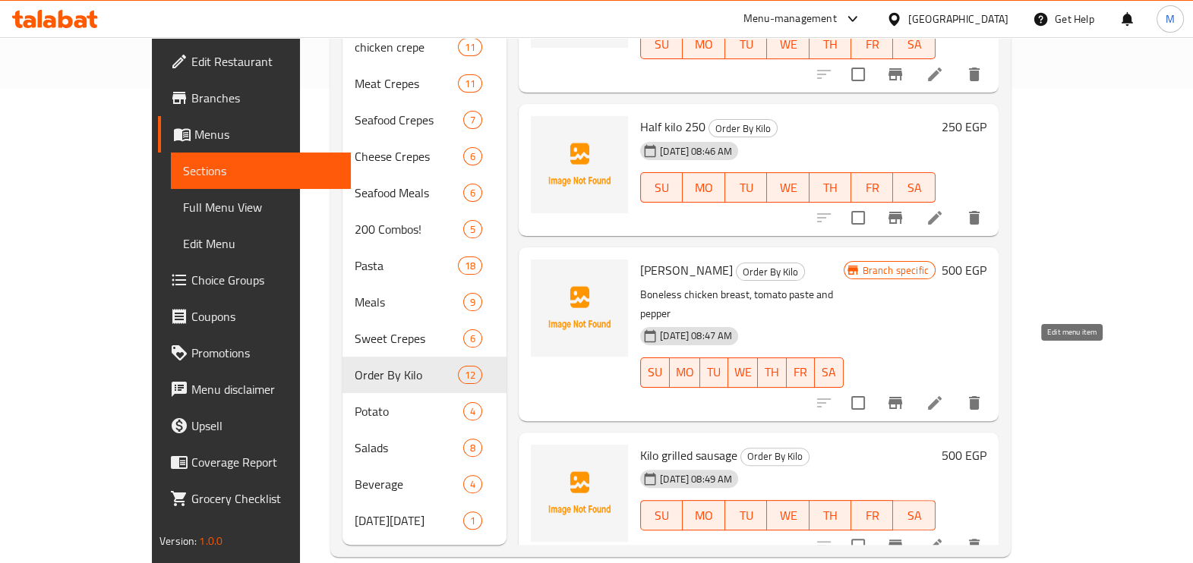
click at [944, 394] on icon at bounding box center [935, 403] width 18 height 18
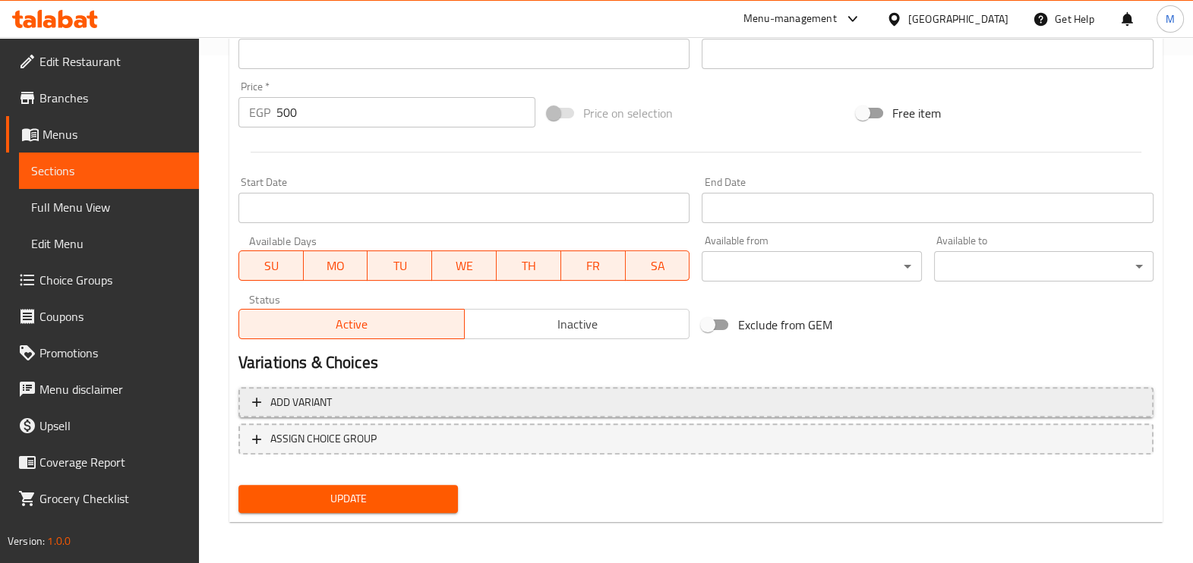
click at [426, 402] on span "Add variant" at bounding box center [696, 402] width 888 height 19
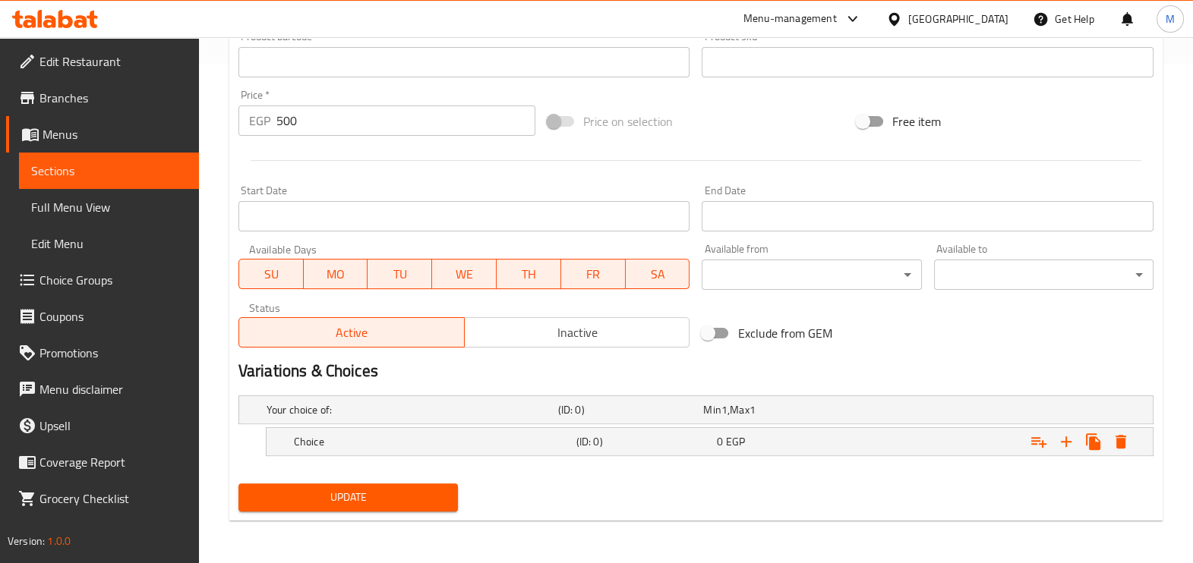
scroll to position [497, 0]
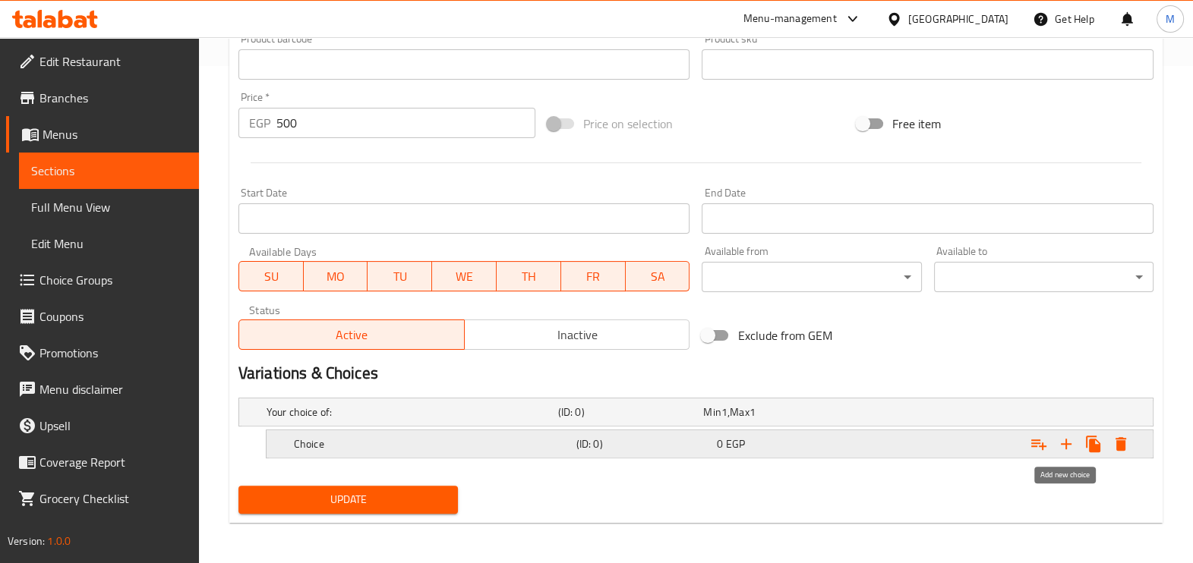
click at [1063, 442] on icon "Expand" at bounding box center [1066, 444] width 11 height 11
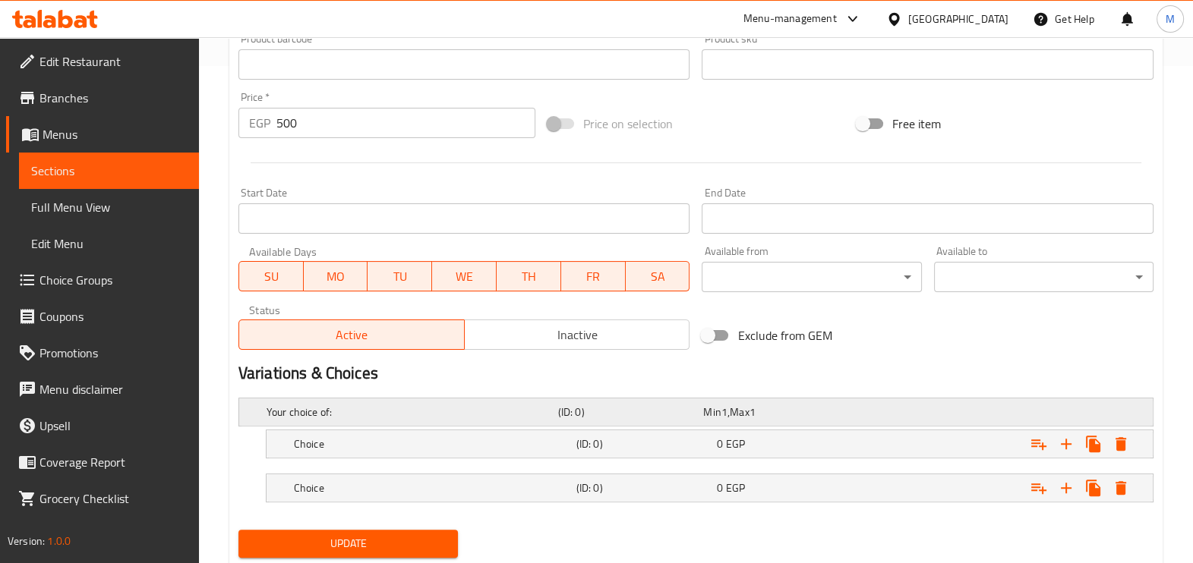
scroll to position [541, 0]
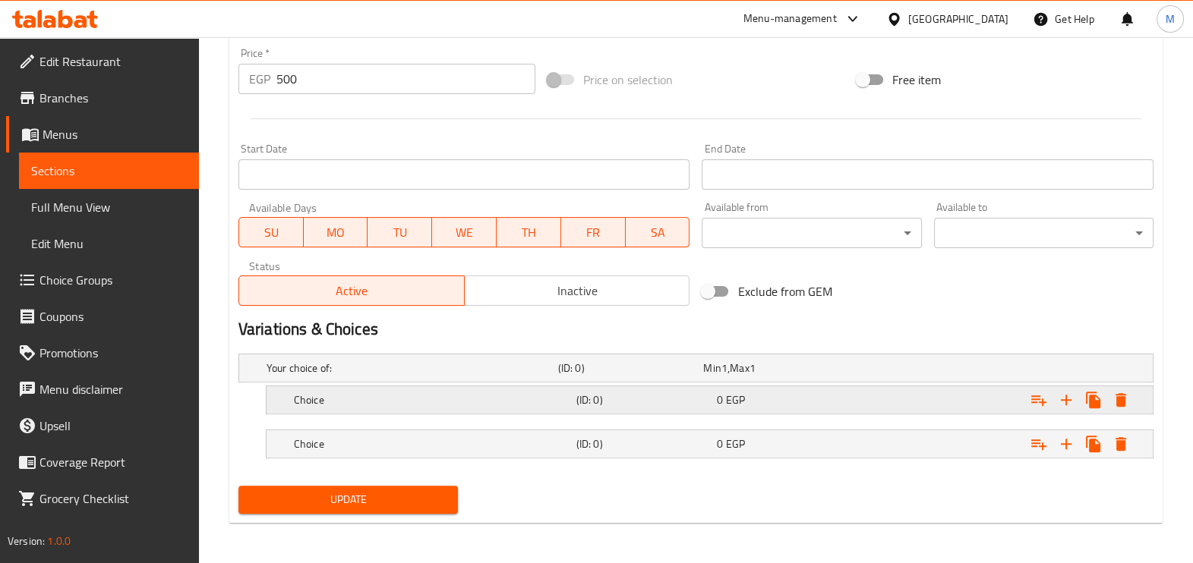
click at [601, 408] on h5 "(ID: 0)" at bounding box center [643, 400] width 135 height 15
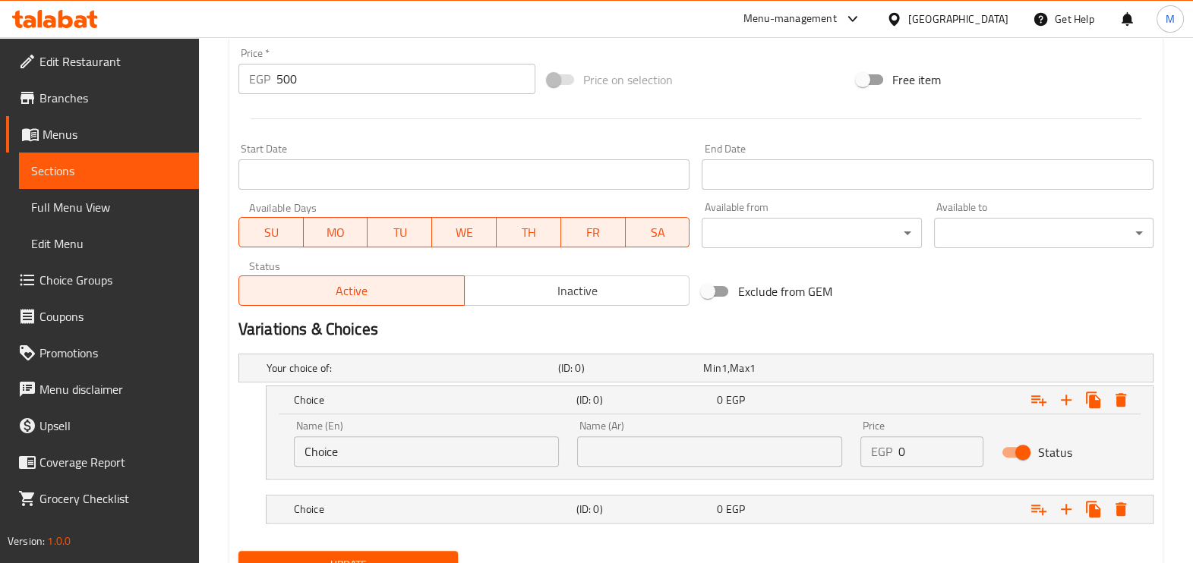
click at [468, 453] on input "Choice" at bounding box center [426, 452] width 265 height 30
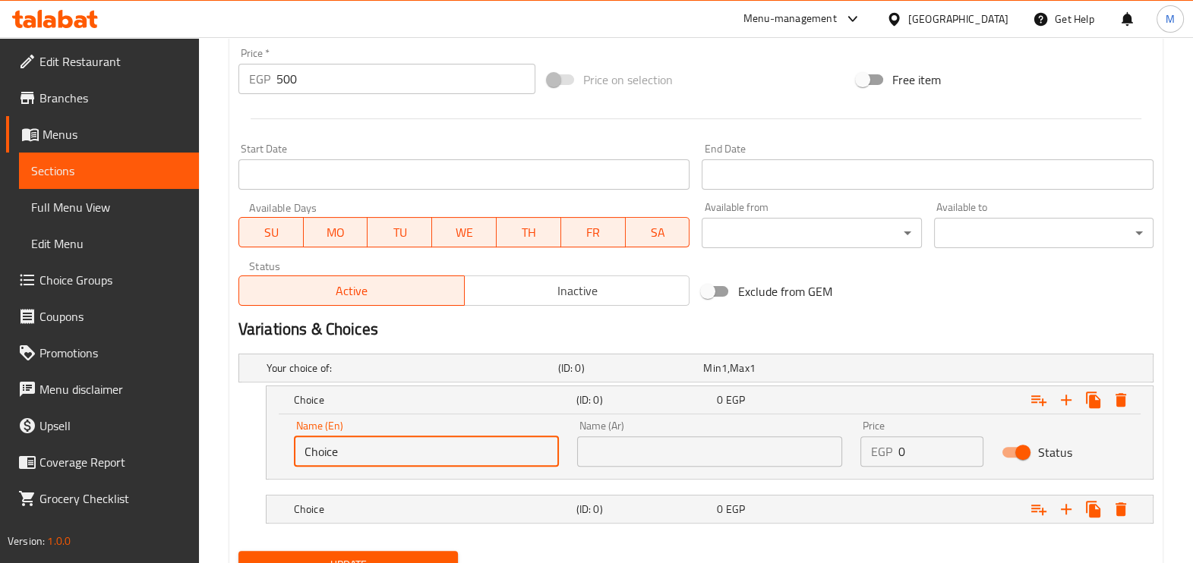
click at [468, 453] on input "Choice" at bounding box center [426, 452] width 265 height 30
type input "h"
type input "Killo"
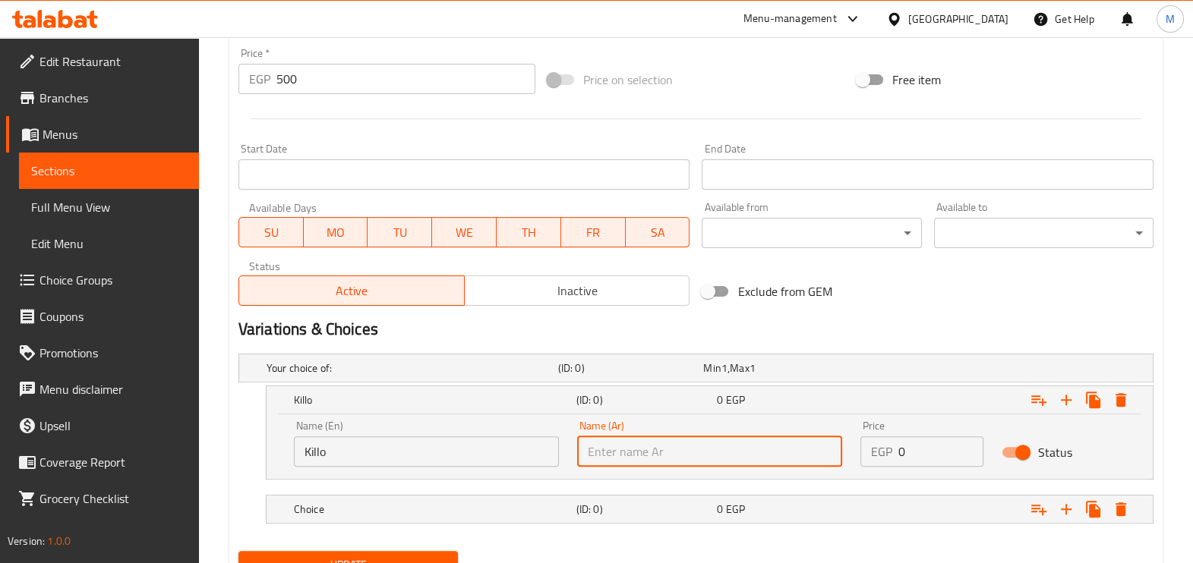
click at [629, 444] on input "text" at bounding box center [709, 452] width 265 height 30
type input ";"
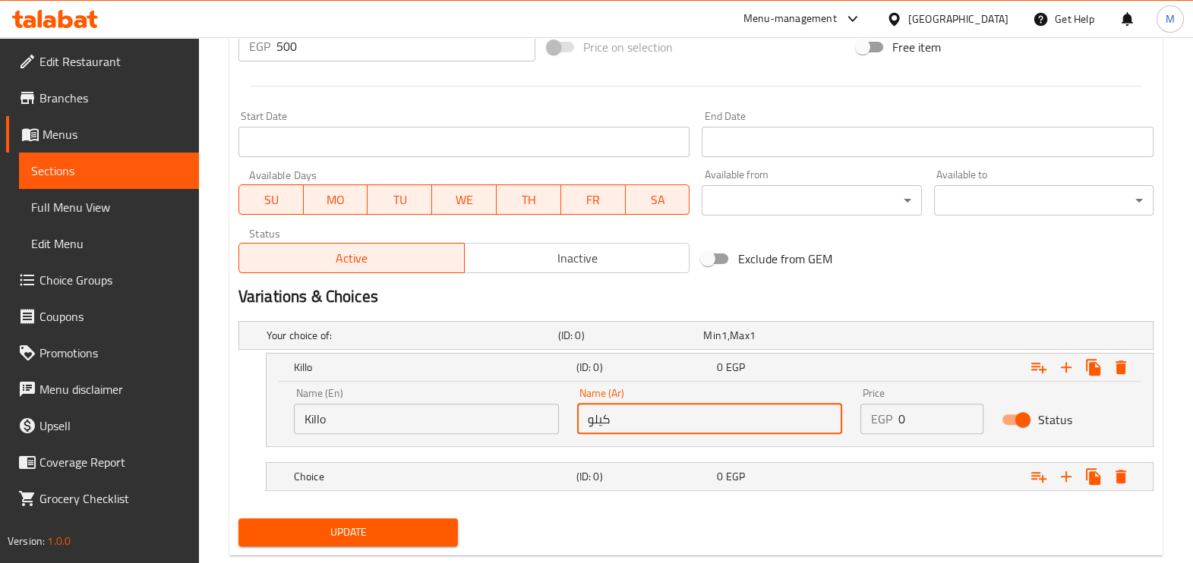
scroll to position [607, 0]
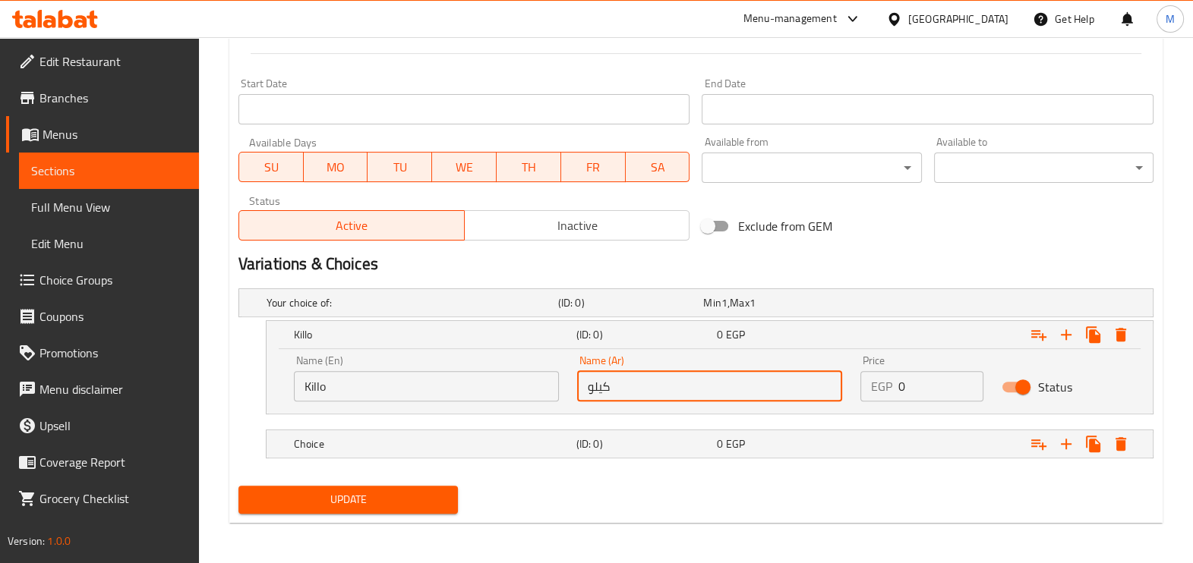
type input "كيلو"
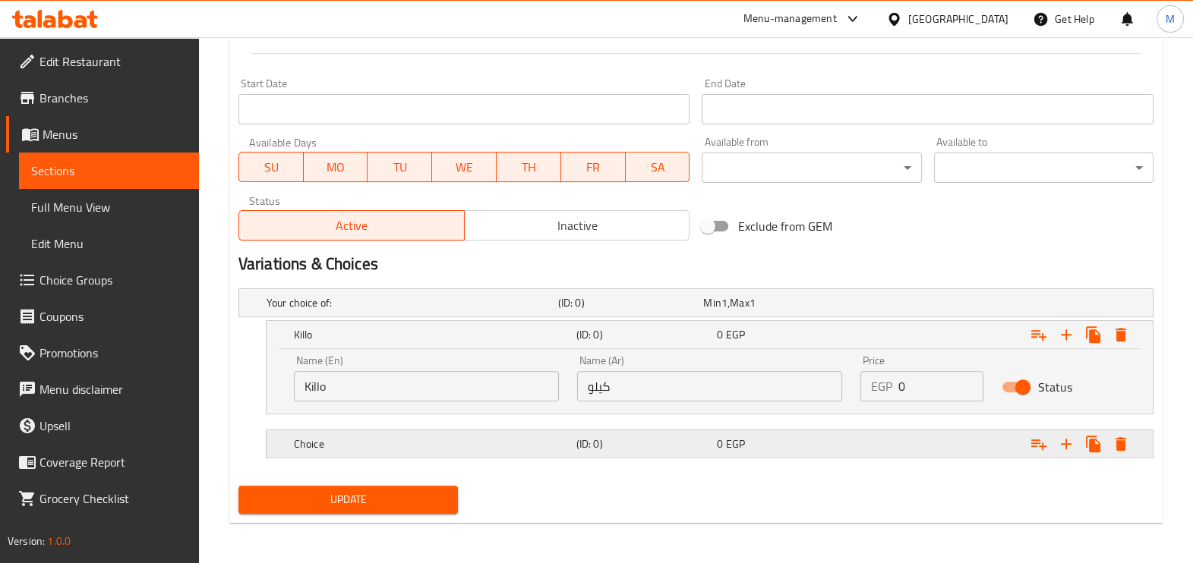
click at [627, 444] on h5 "(ID: 0)" at bounding box center [643, 444] width 135 height 15
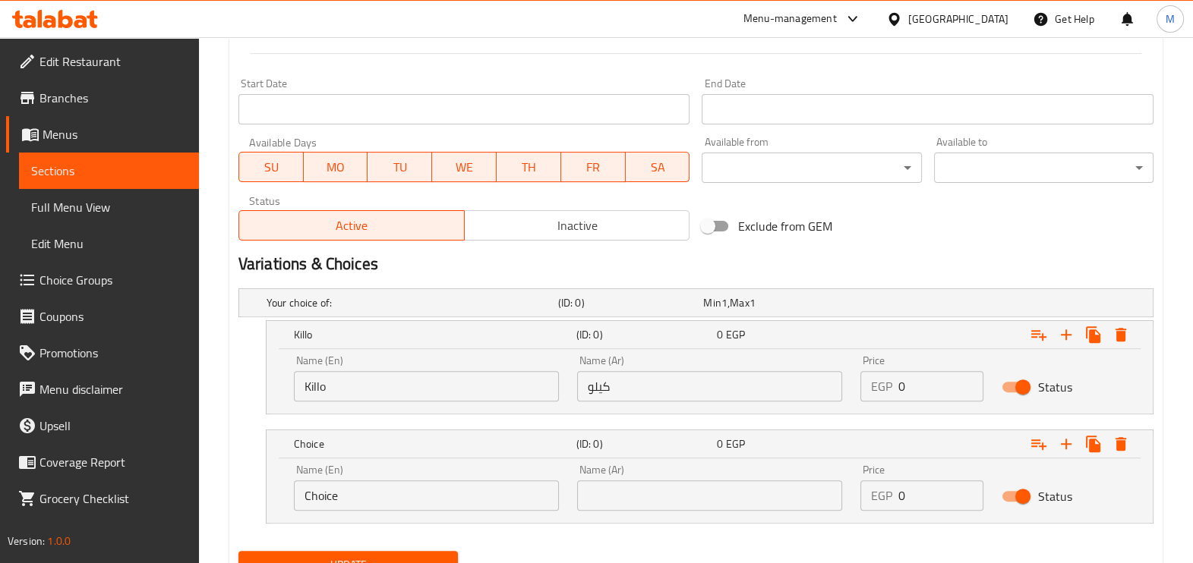
click at [428, 493] on input "Choice" at bounding box center [426, 496] width 265 height 30
click at [664, 497] on input "text" at bounding box center [709, 496] width 265 height 30
type input "نصف كيلو"
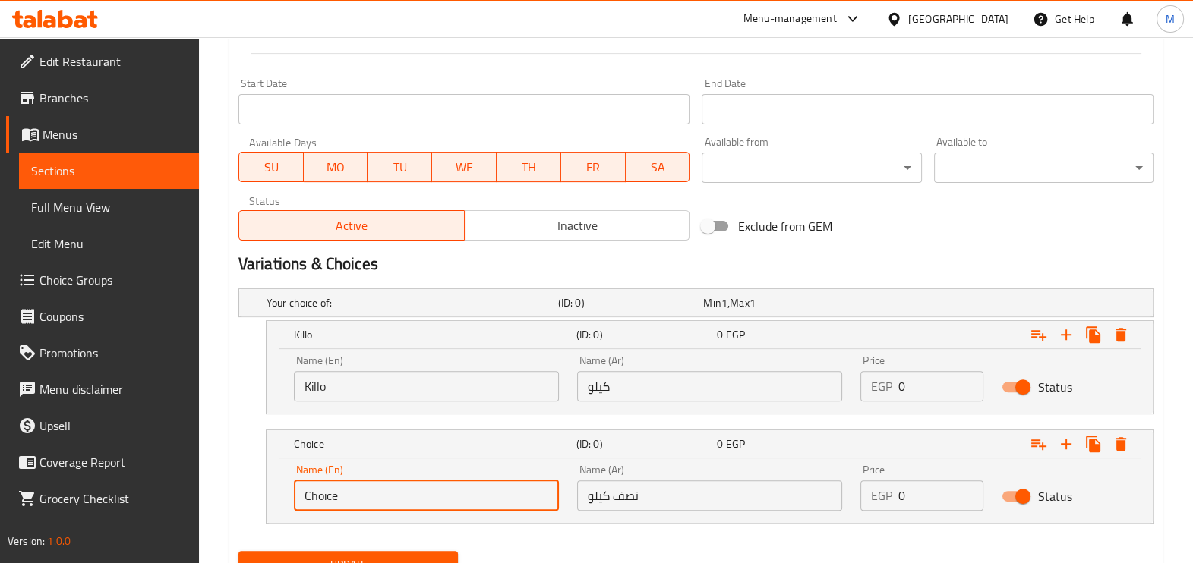
click at [446, 494] on input "Choice" at bounding box center [426, 496] width 265 height 30
type input "ا"
type input "Half a kilo"
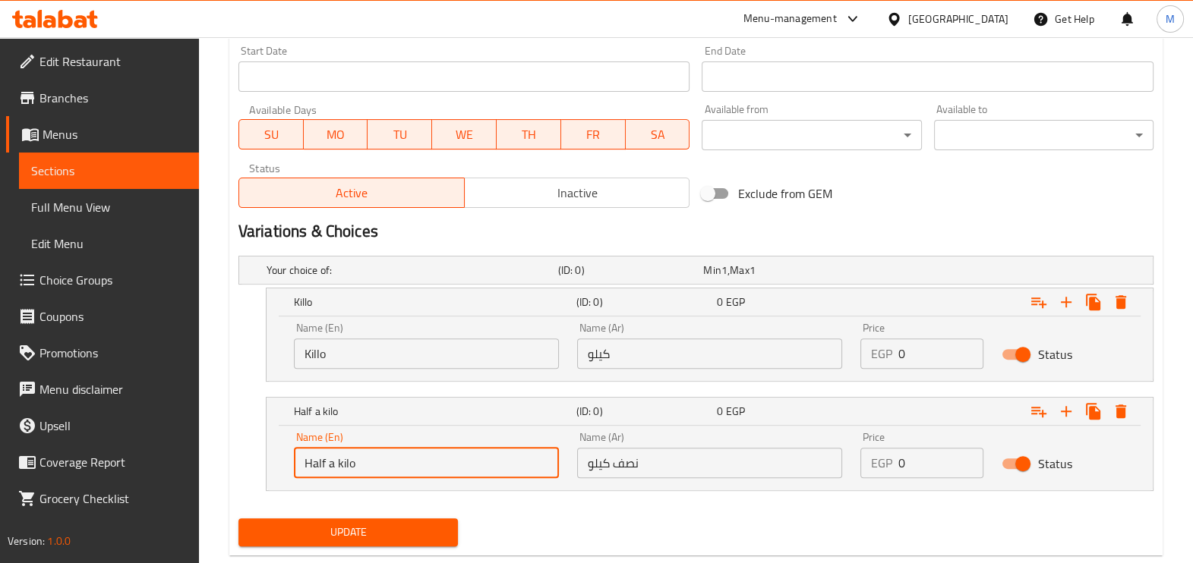
scroll to position [671, 0]
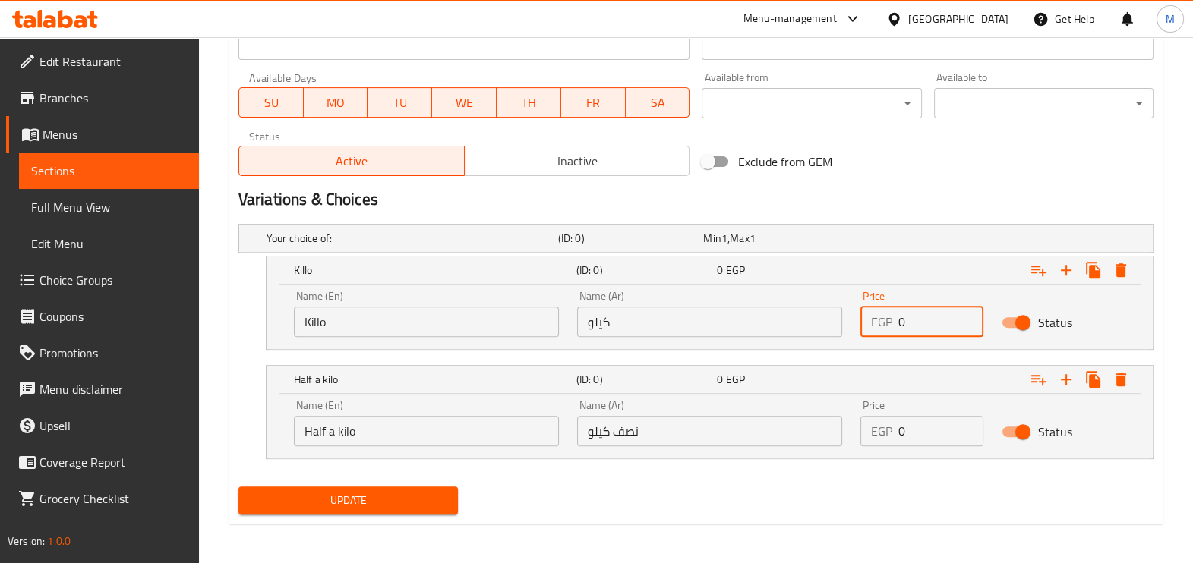
click at [910, 319] on input "0" at bounding box center [941, 322] width 86 height 30
type input "500"
click at [902, 428] on input "0" at bounding box center [941, 431] width 86 height 30
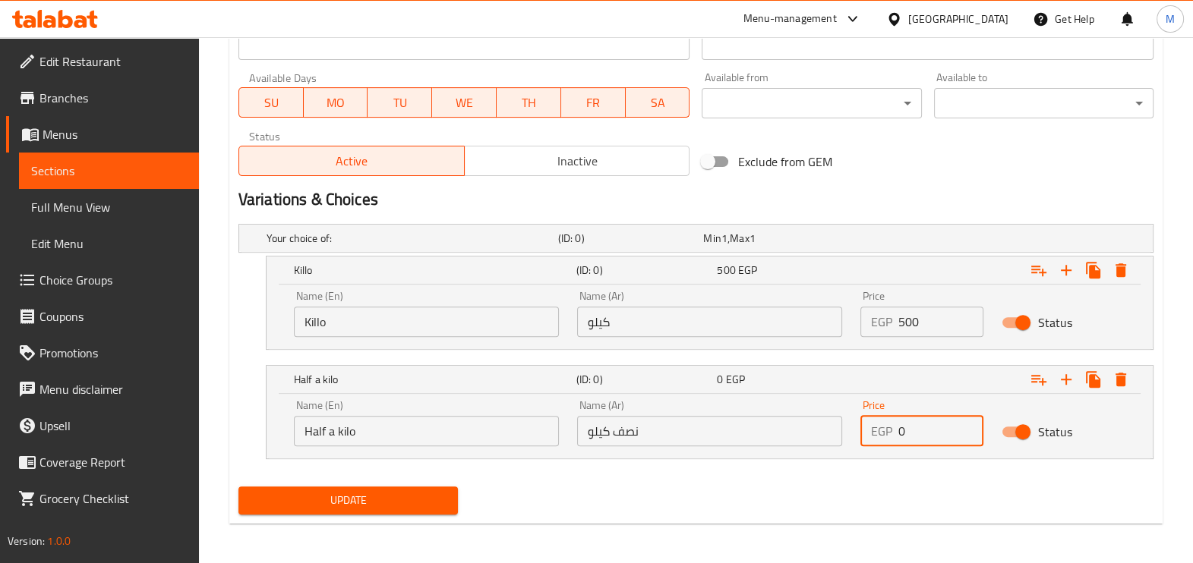
click at [902, 428] on input "0" at bounding box center [941, 431] width 86 height 30
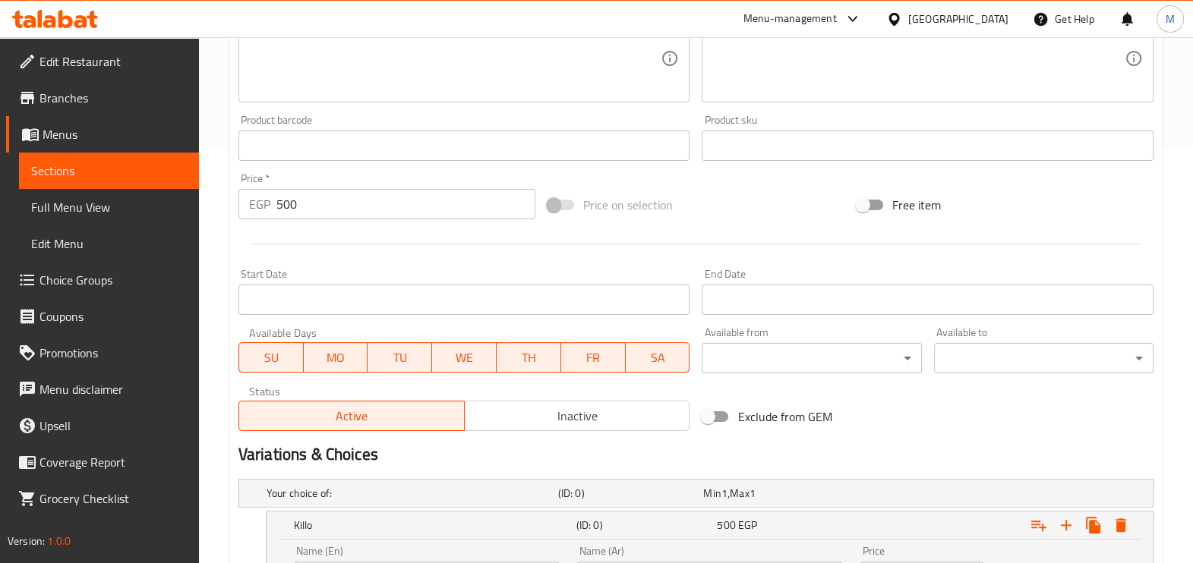
scroll to position [387, 0]
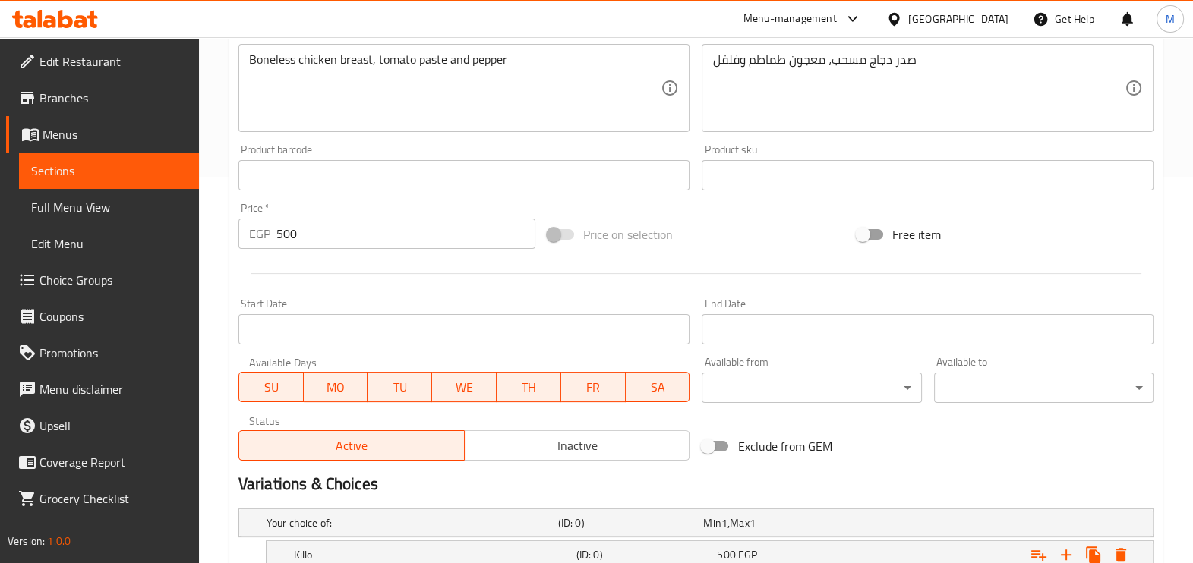
type input "250"
click at [310, 258] on div at bounding box center [695, 273] width 927 height 37
click at [301, 238] on input "500" at bounding box center [405, 234] width 259 height 30
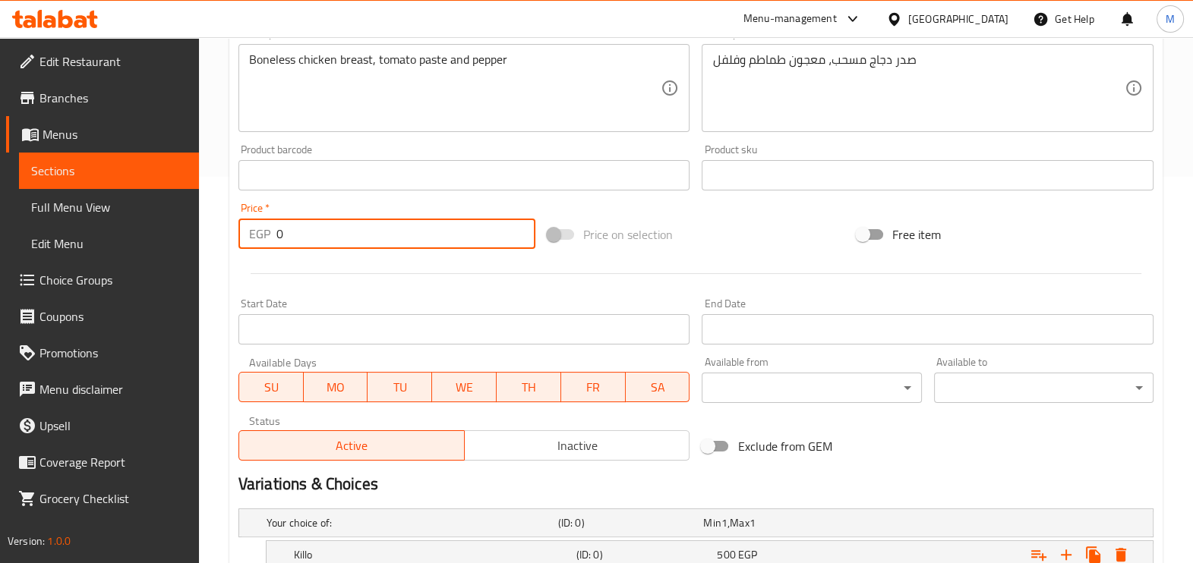
scroll to position [0, 0]
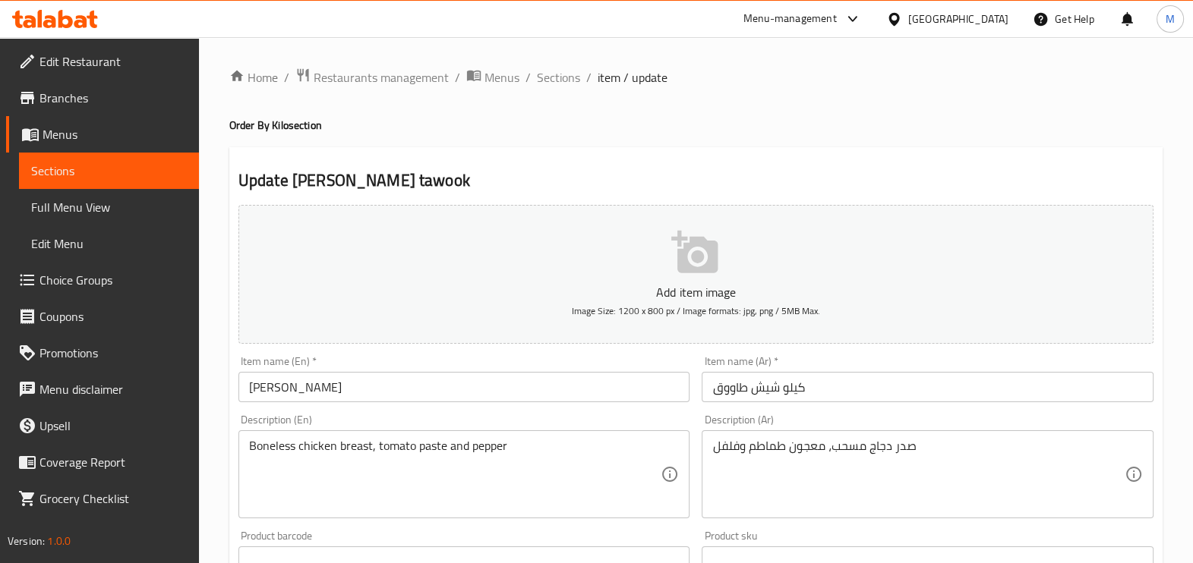
type input "0"
click at [258, 387] on input "Kilo shish tawook" at bounding box center [464, 387] width 452 height 30
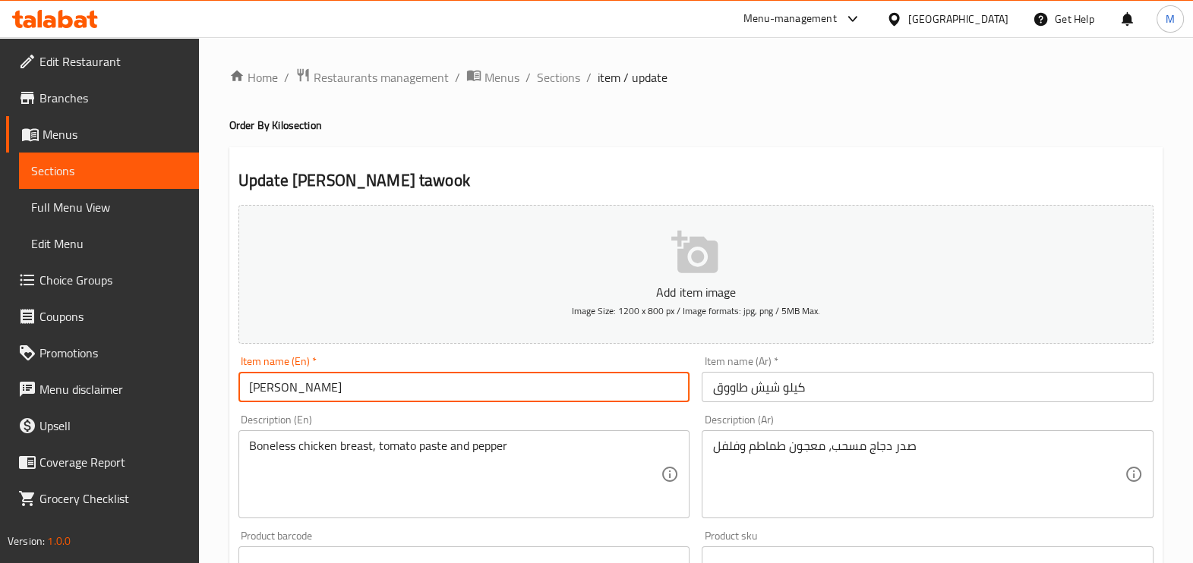
click at [258, 387] on input "Kilo shish tawook" at bounding box center [464, 387] width 452 height 30
type input "shish tawook"
click at [794, 389] on input "كيلو شيش طاووق" at bounding box center [928, 387] width 452 height 30
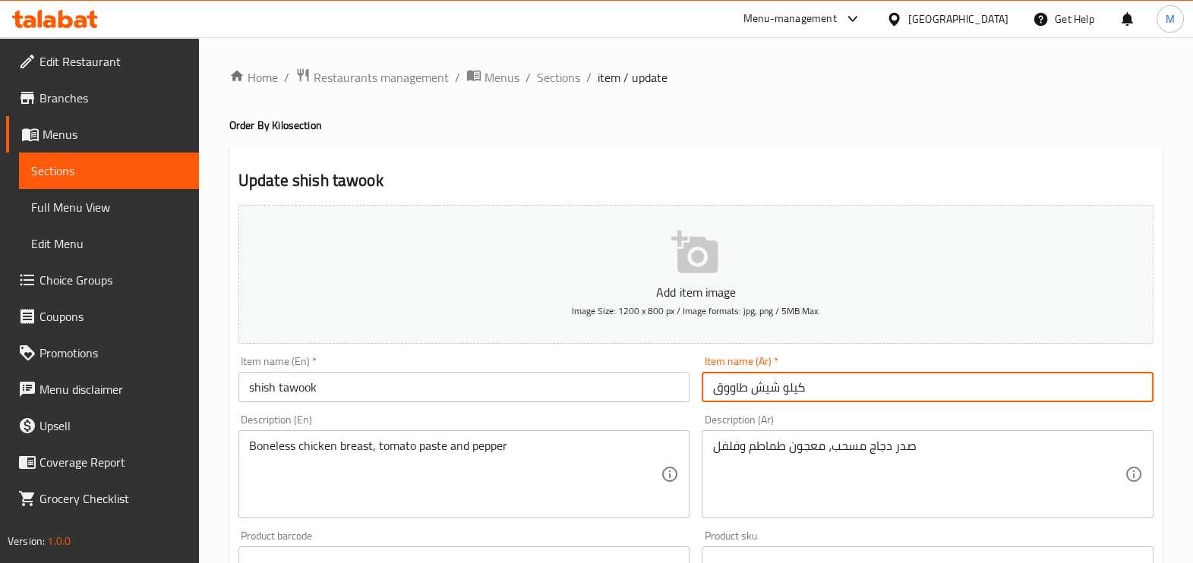
click at [794, 389] on input "كيلو شيش طاووق" at bounding box center [928, 387] width 452 height 30
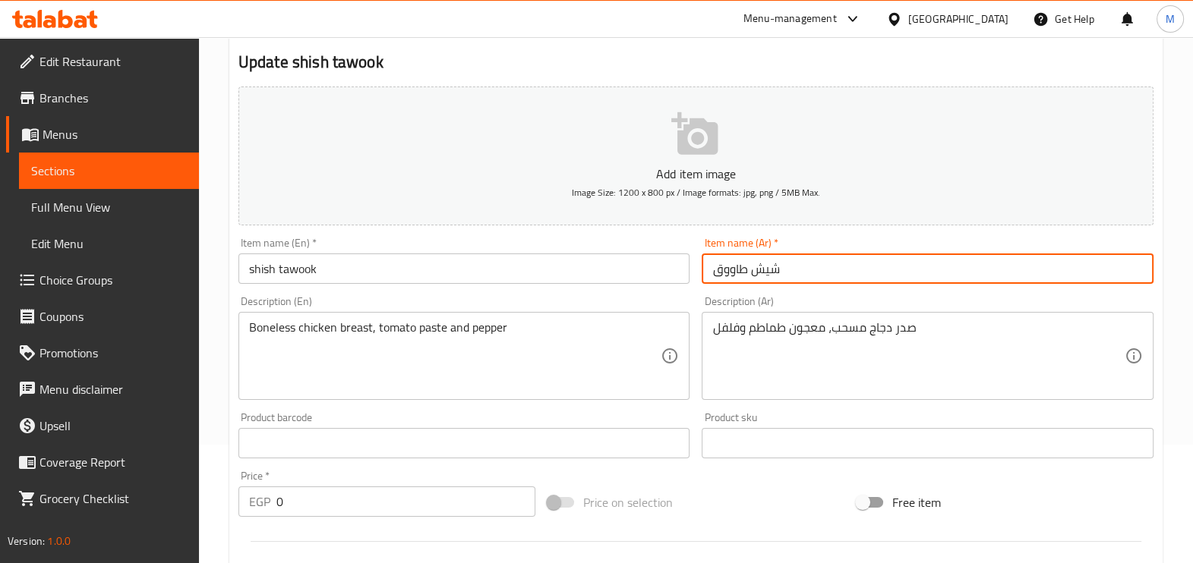
scroll to position [285, 0]
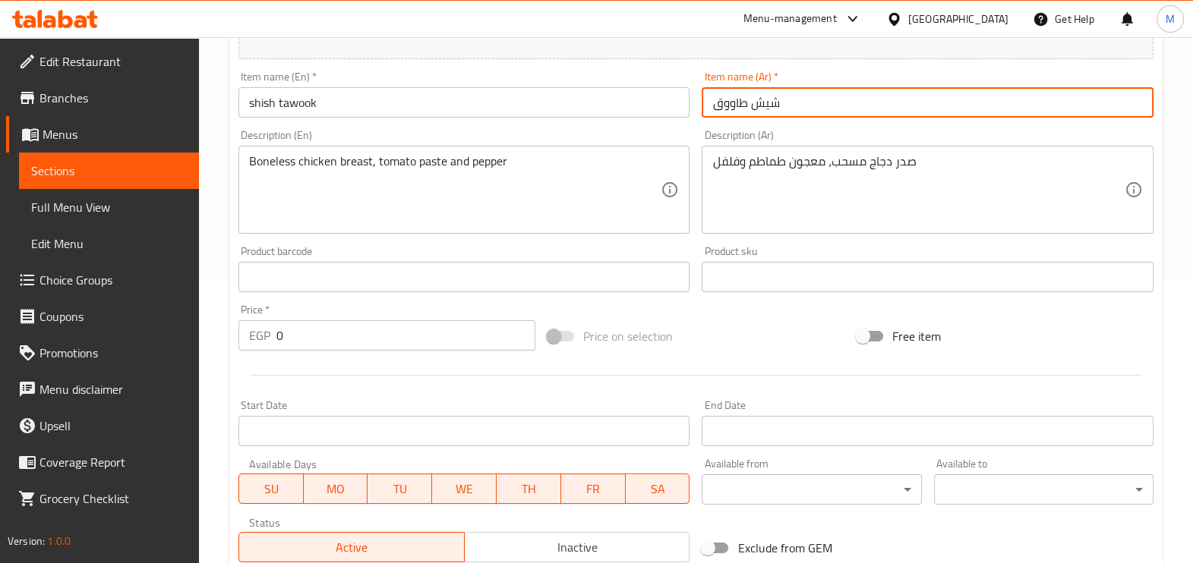
type input "شيش طاووق"
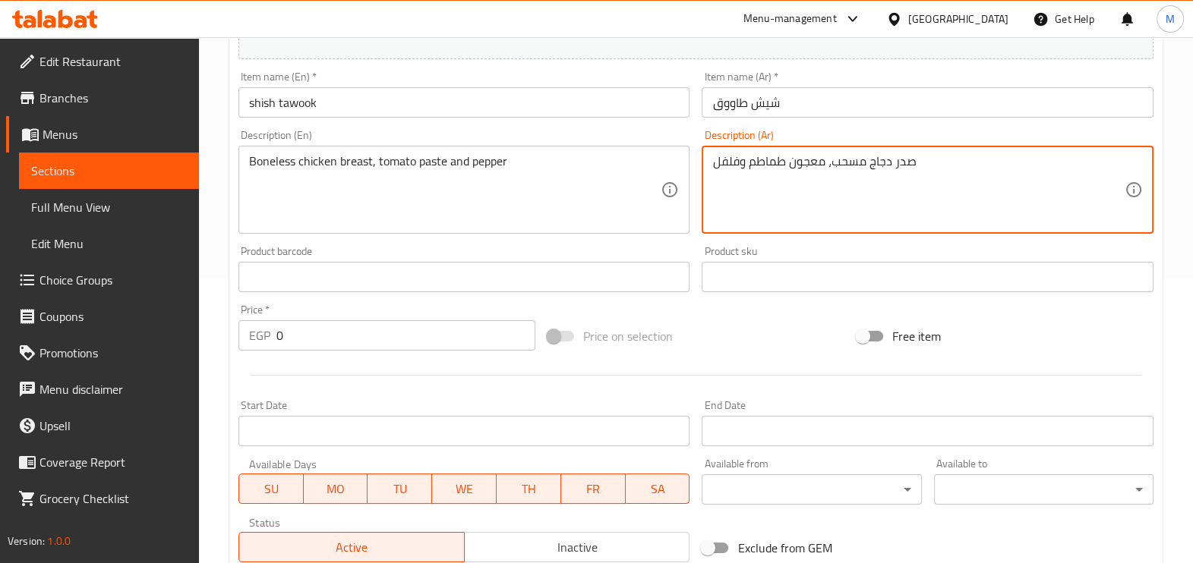
click at [846, 172] on textarea "صدر دجاج مسحب، معجون طماطم وفلفل" at bounding box center [918, 190] width 412 height 72
click at [507, 163] on textarea "Boneless chicken breast, tomato paste and pepper" at bounding box center [455, 190] width 412 height 72
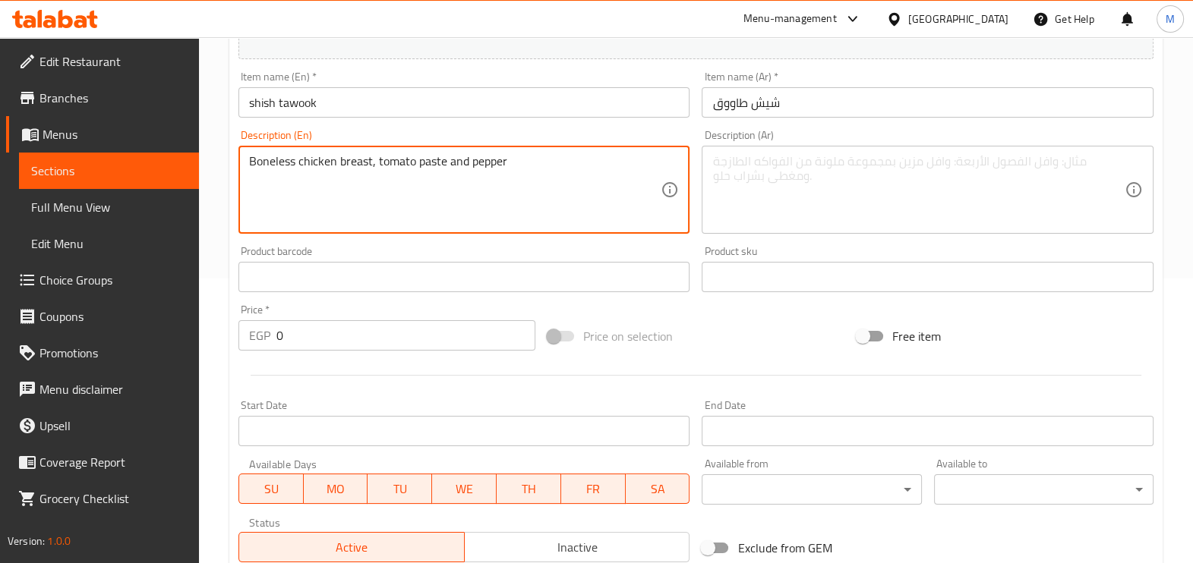
click at [507, 163] on textarea "Boneless chicken breast, tomato paste and pepper" at bounding box center [455, 190] width 412 height 72
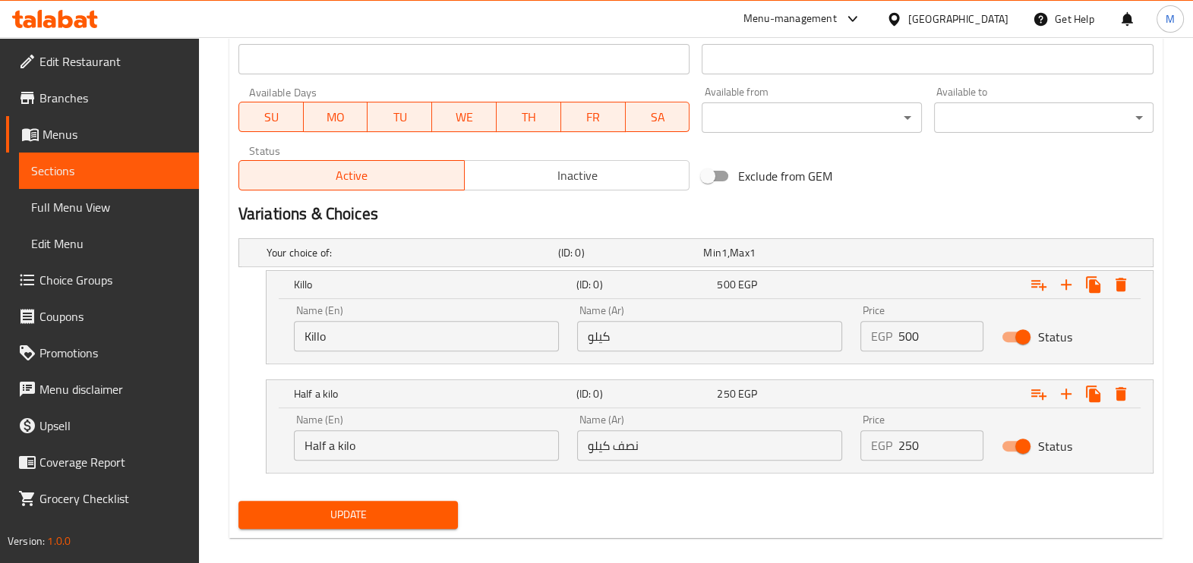
scroll to position [664, 0]
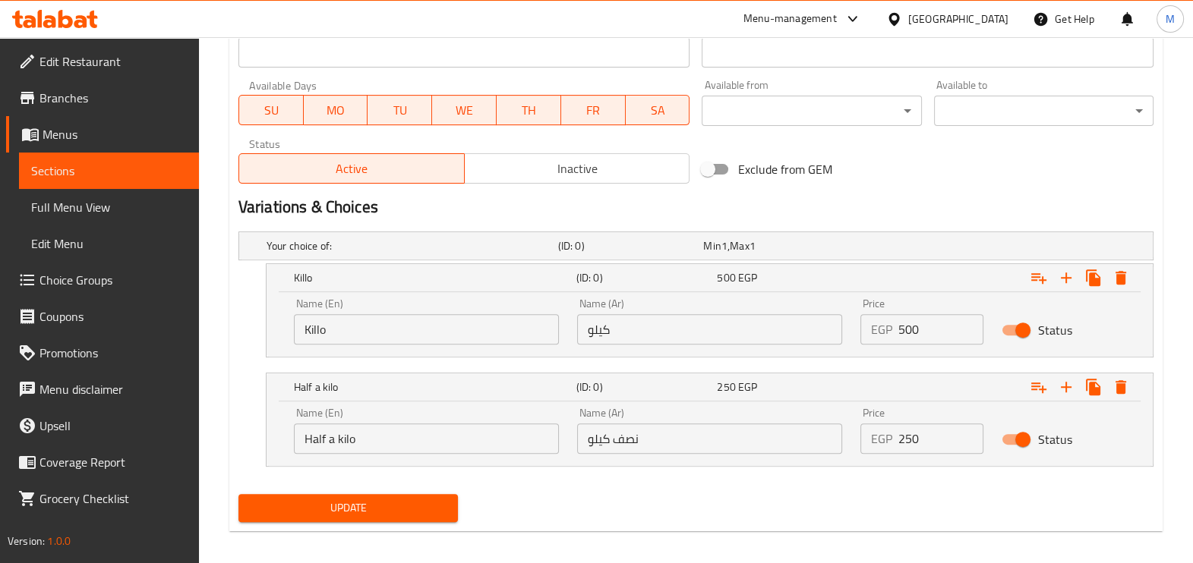
click at [375, 500] on span "Update" at bounding box center [348, 508] width 195 height 19
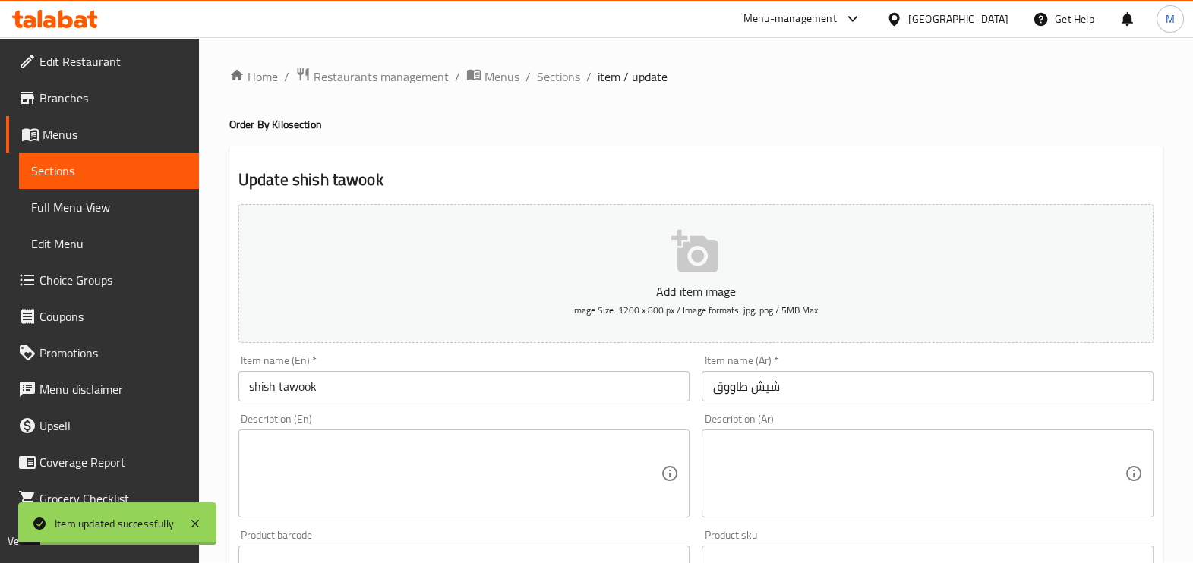
scroll to position [0, 0]
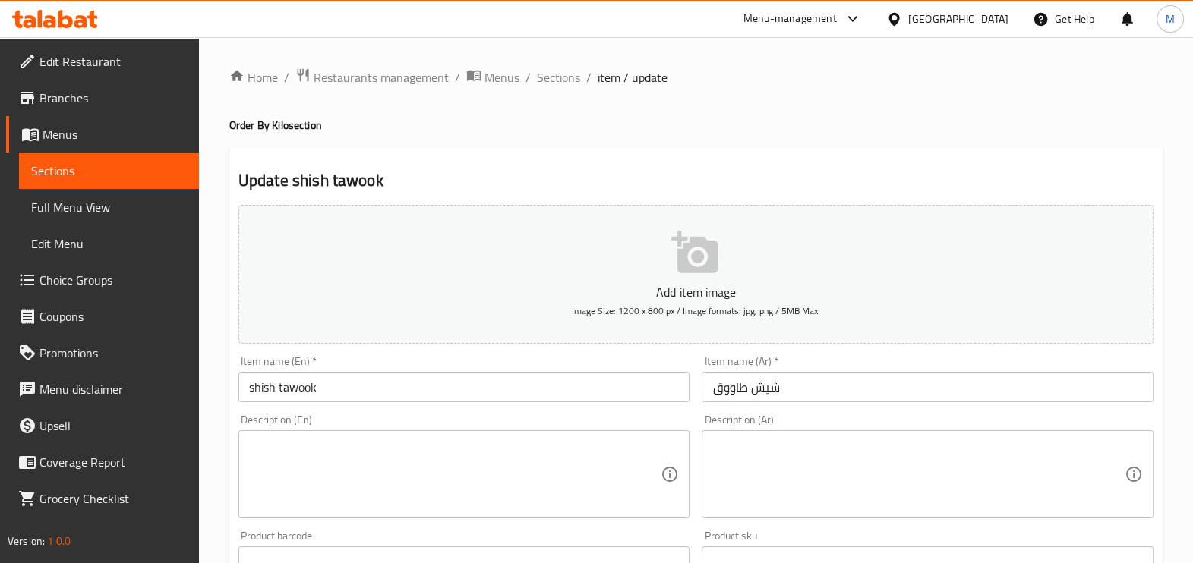
drag, startPoint x: 564, startPoint y: 73, endPoint x: 600, endPoint y: 154, distance: 88.8
click at [564, 73] on span "Sections" at bounding box center [558, 77] width 43 height 18
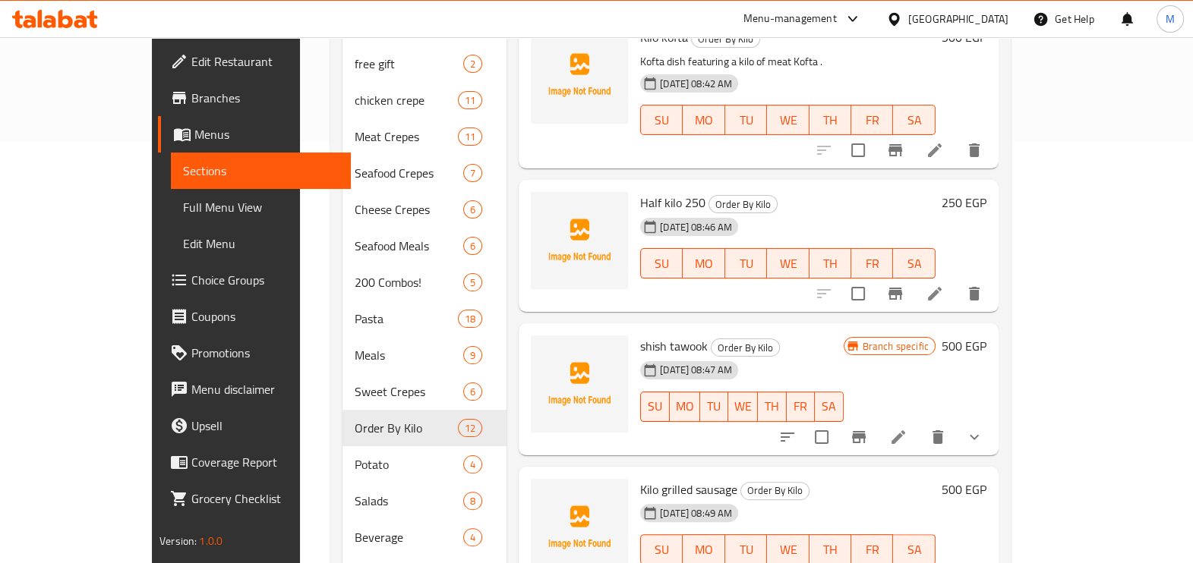
scroll to position [475, 0]
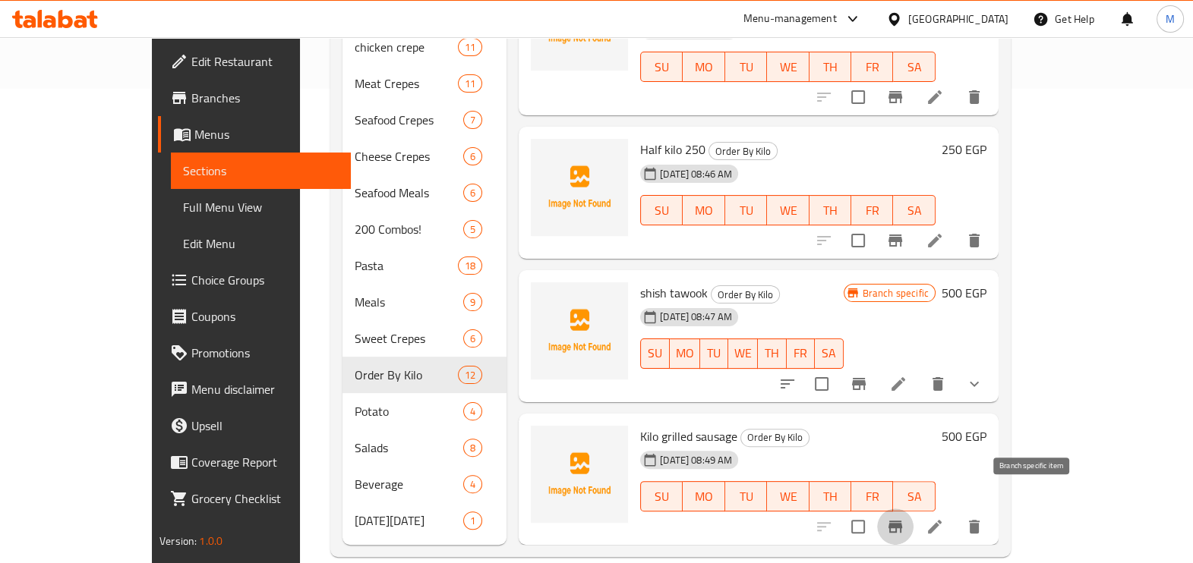
click at [902, 521] on icon "Branch-specific-item" at bounding box center [896, 527] width 14 height 12
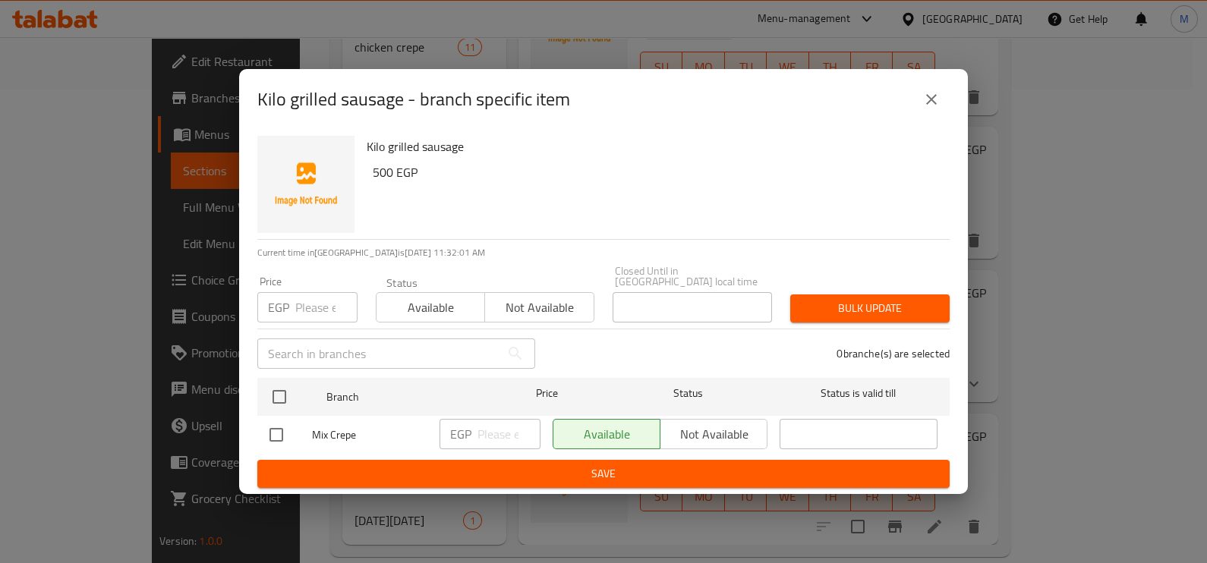
click at [319, 311] on input "number" at bounding box center [326, 307] width 62 height 30
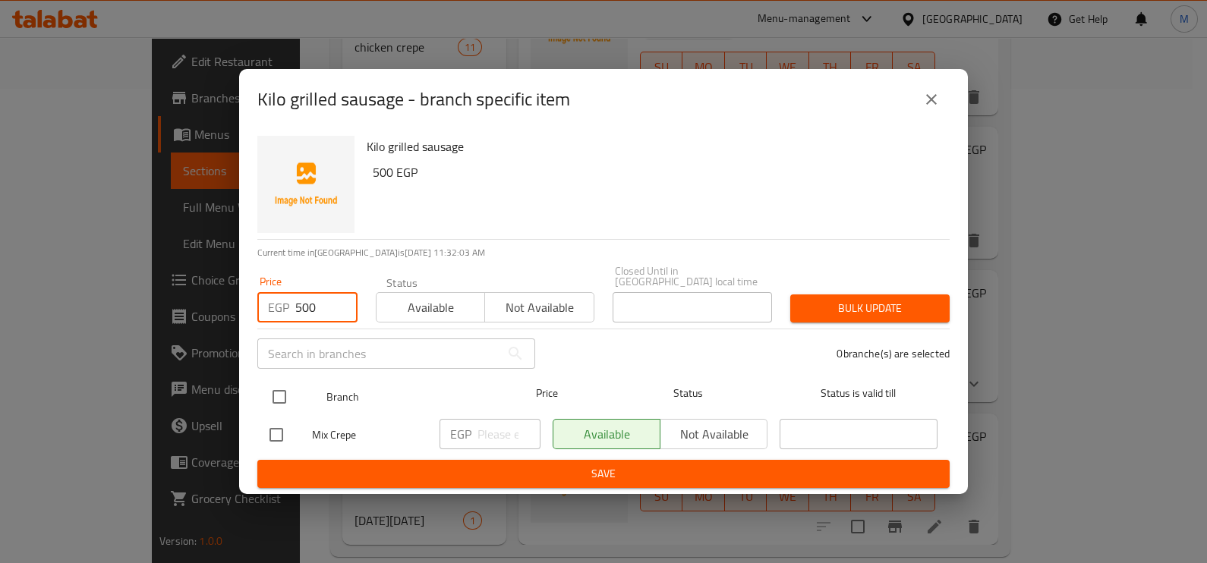
type input "500"
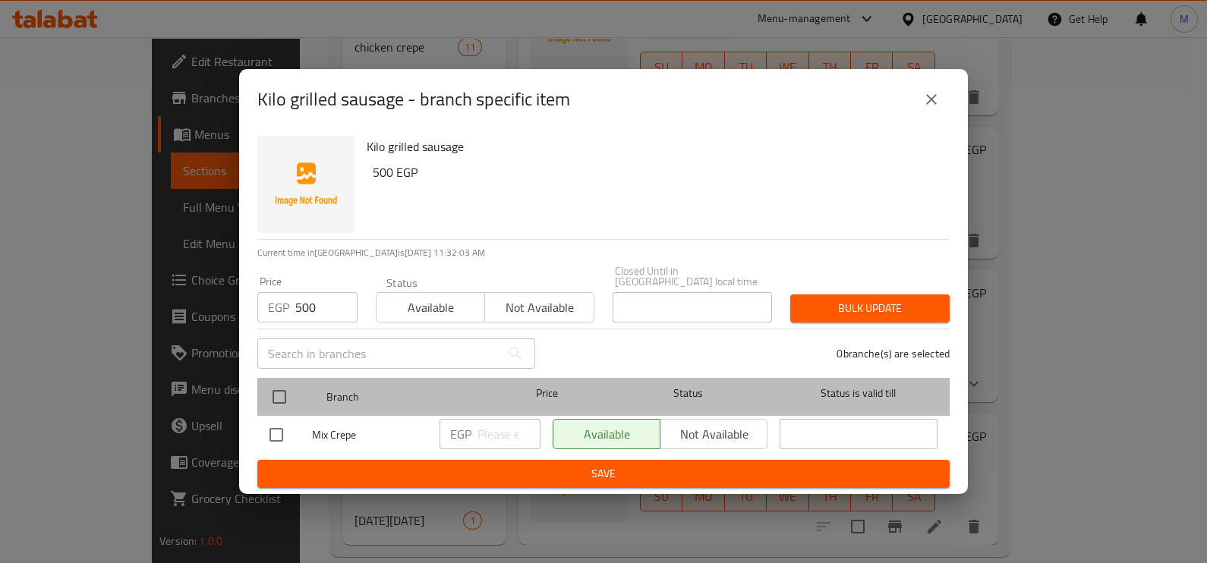
click at [296, 392] on div at bounding box center [292, 397] width 57 height 44
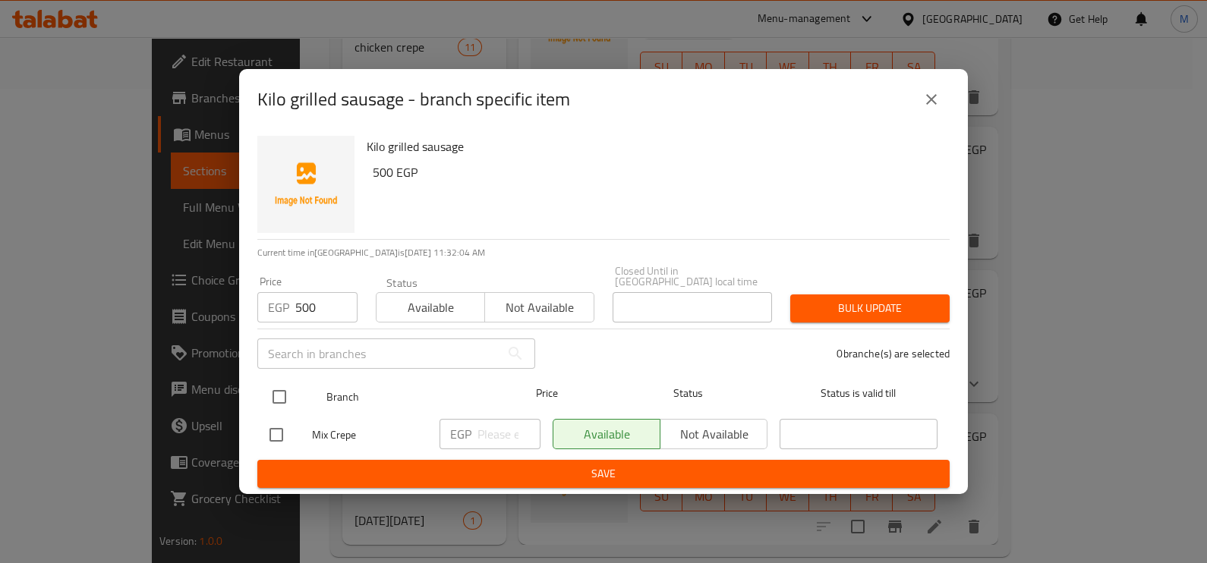
click at [283, 384] on input "checkbox" at bounding box center [280, 397] width 32 height 32
checkbox input "true"
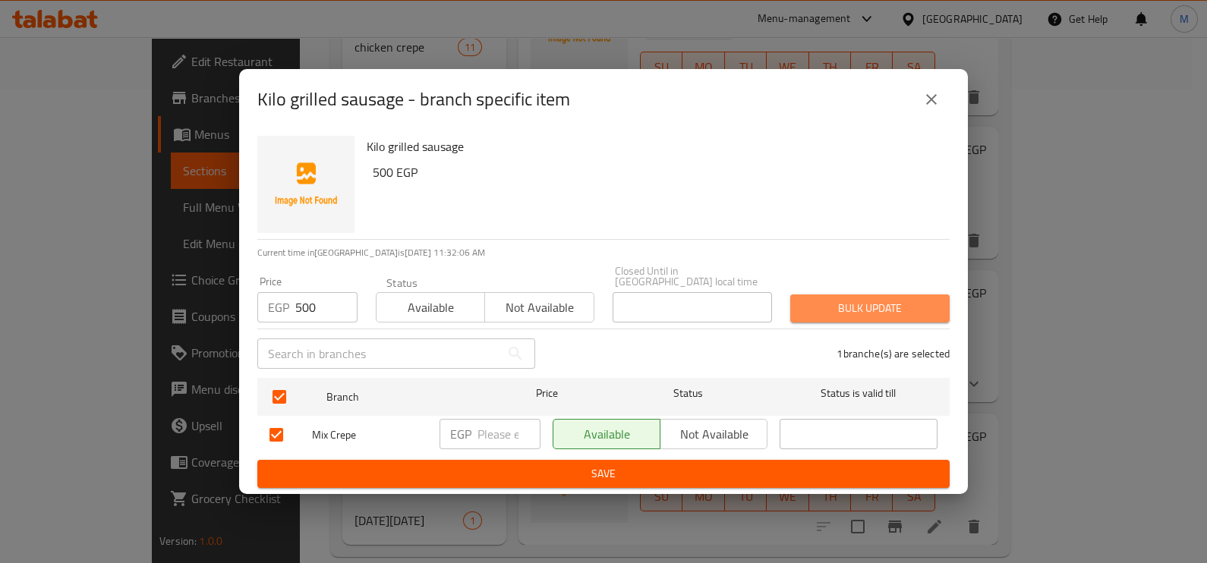
click at [843, 305] on span "Bulk update" at bounding box center [870, 308] width 135 height 19
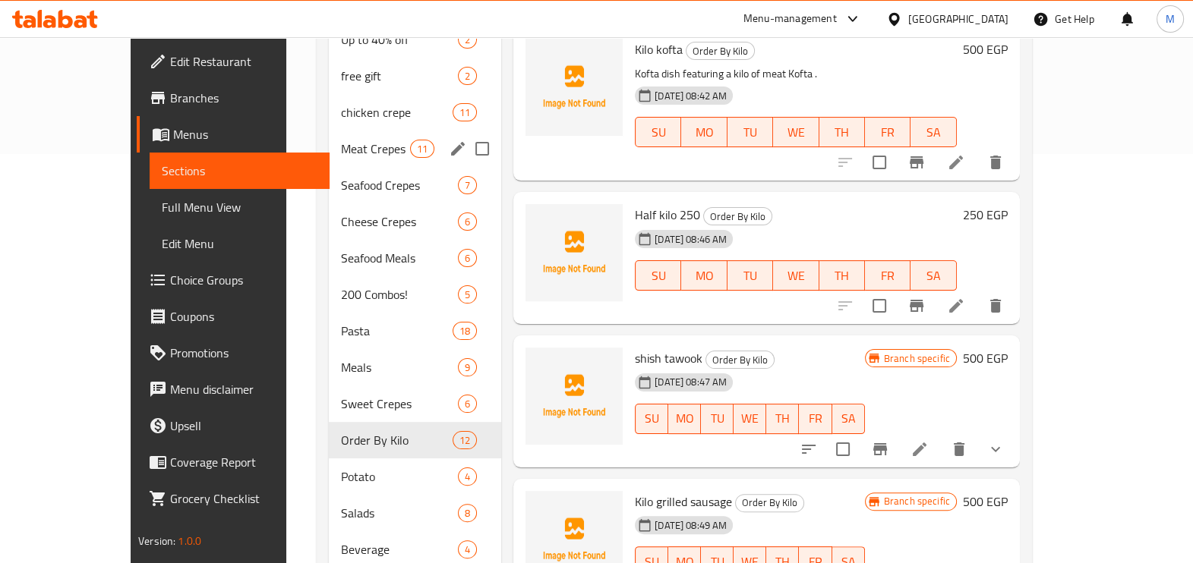
scroll to position [380, 0]
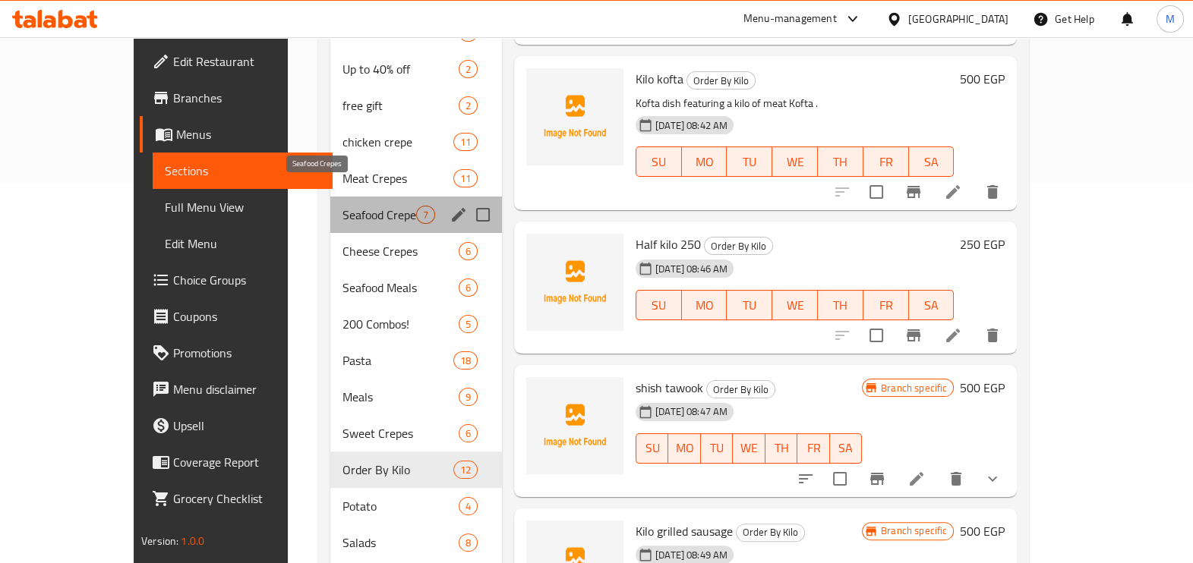
click at [343, 206] on span "Seafood Crepes" at bounding box center [380, 215] width 74 height 18
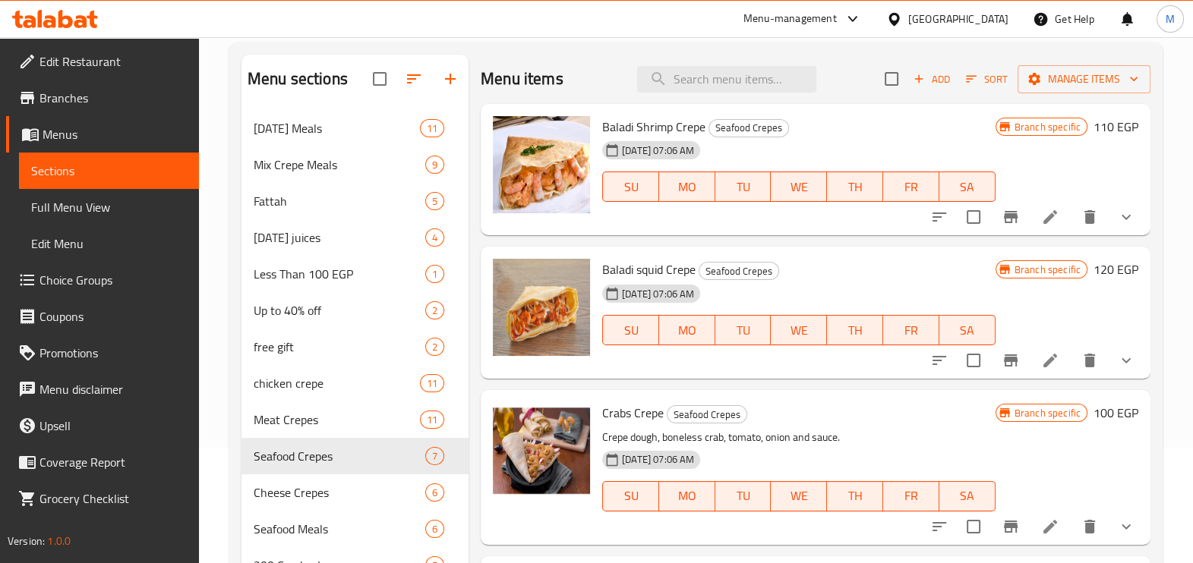
scroll to position [95, 0]
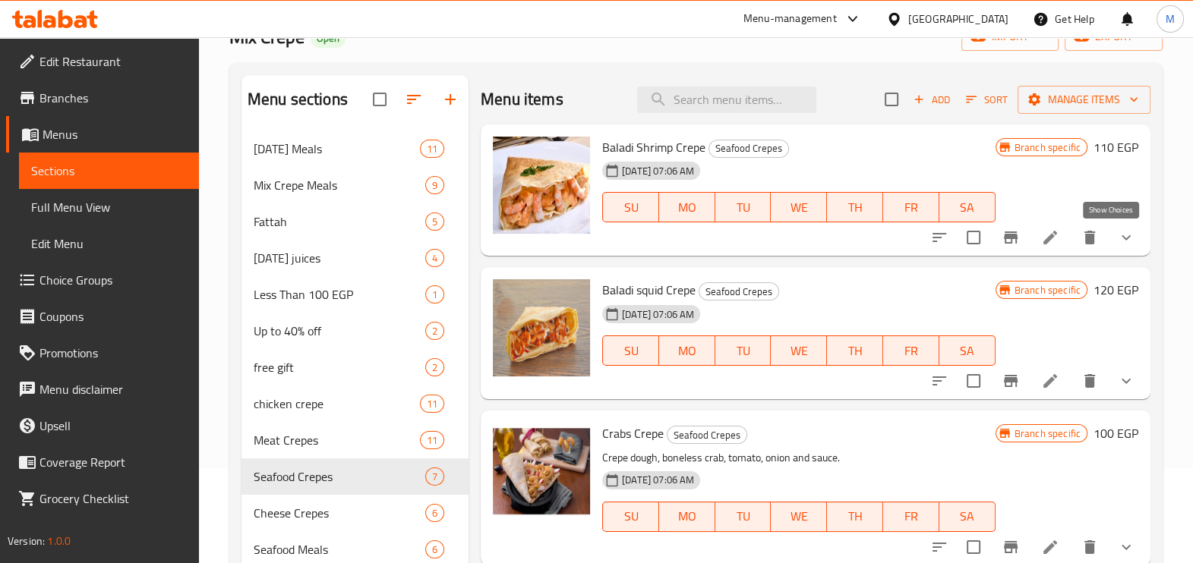
click at [1119, 245] on icon "show more" at bounding box center [1126, 238] width 18 height 18
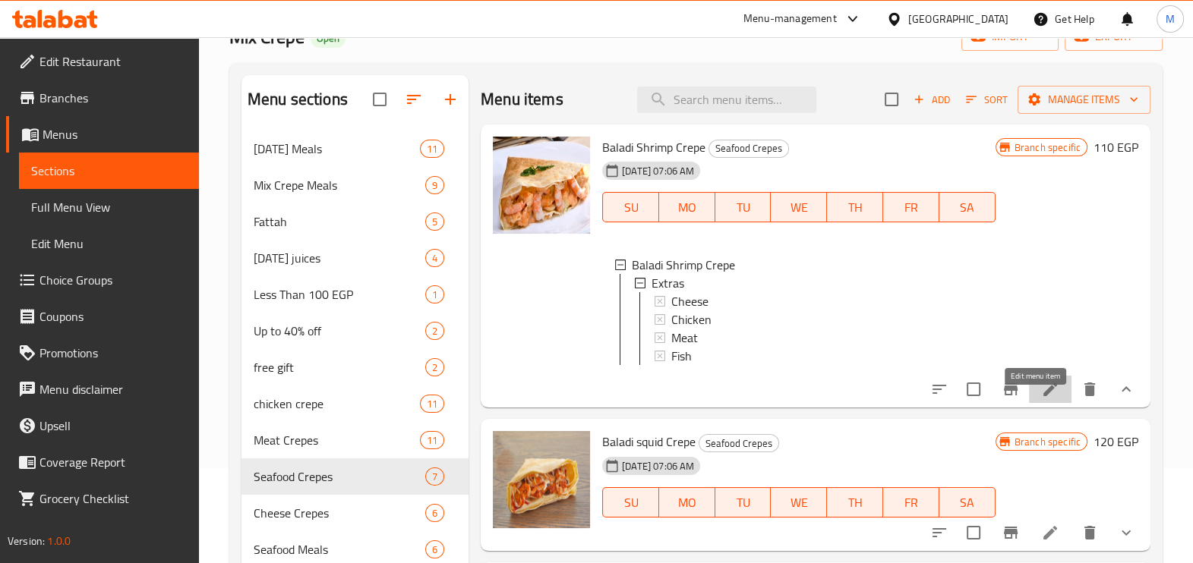
click at [1041, 399] on icon at bounding box center [1050, 389] width 18 height 18
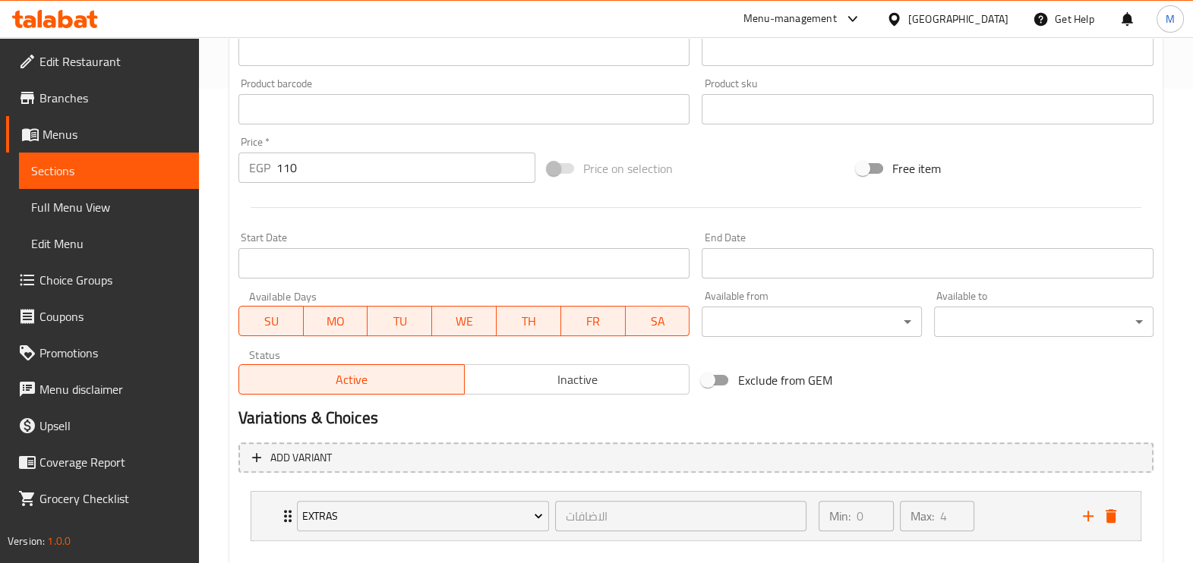
scroll to position [555, 0]
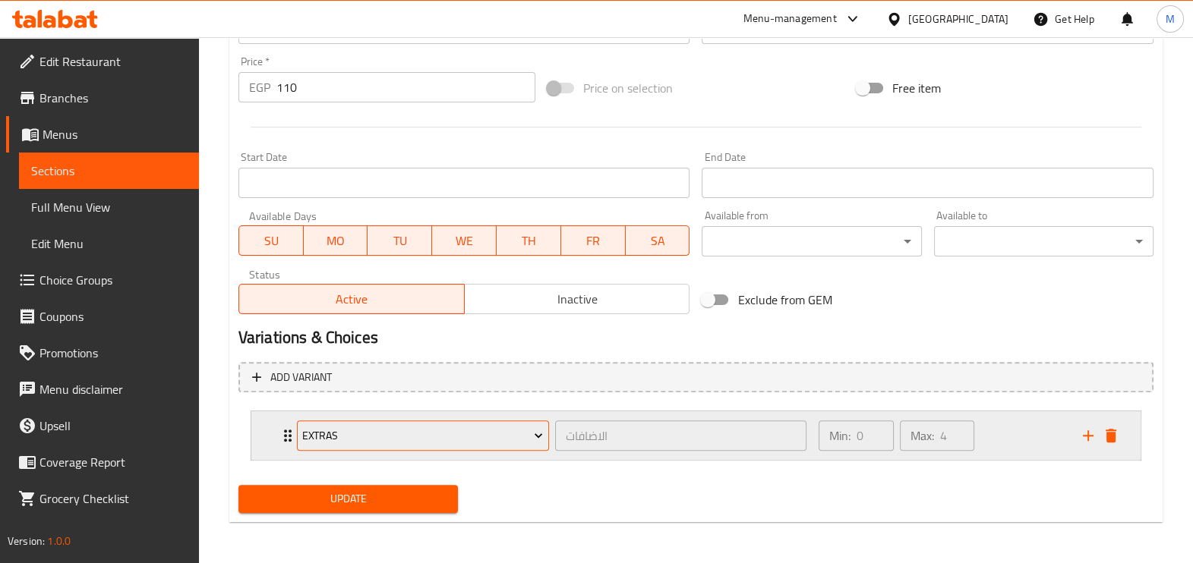
click at [539, 430] on icon "Expand" at bounding box center [538, 435] width 15 height 15
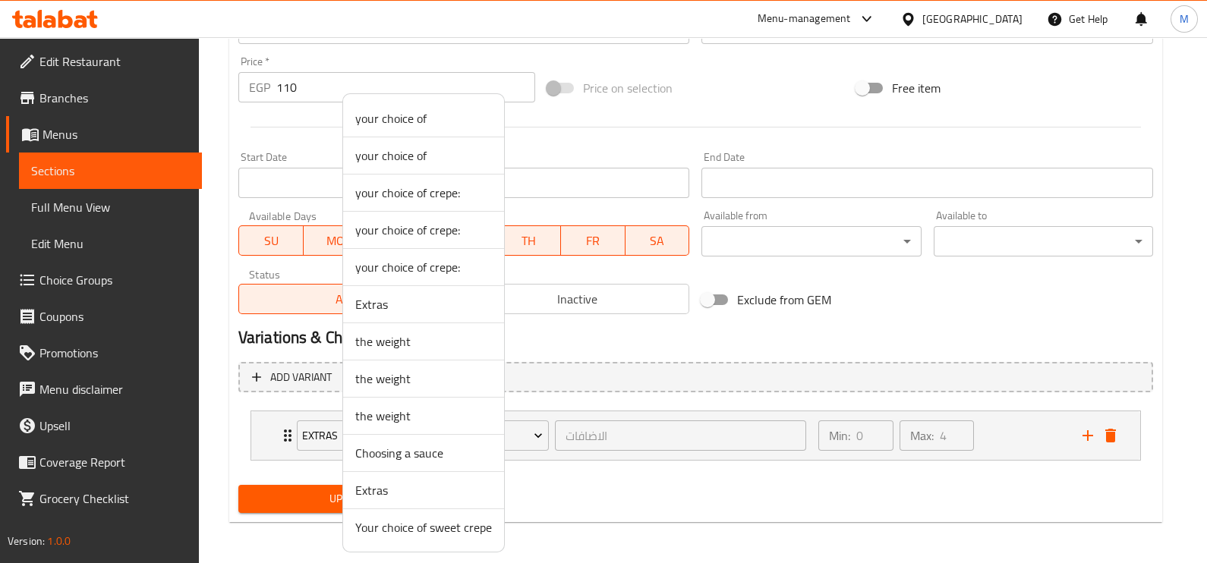
click at [1189, 320] on div at bounding box center [603, 281] width 1207 height 563
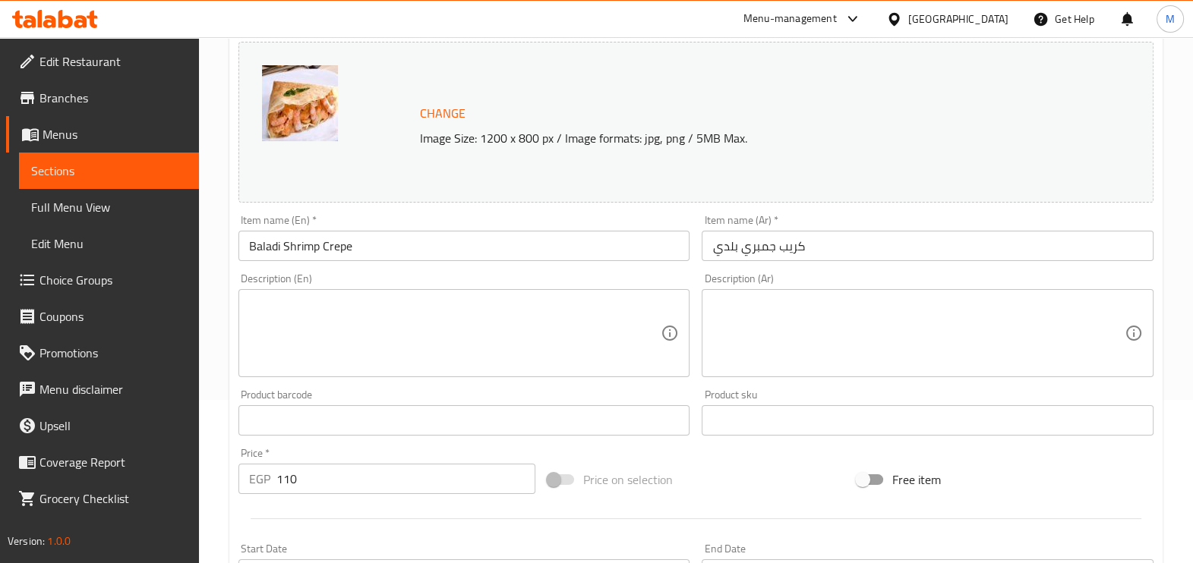
scroll to position [285, 0]
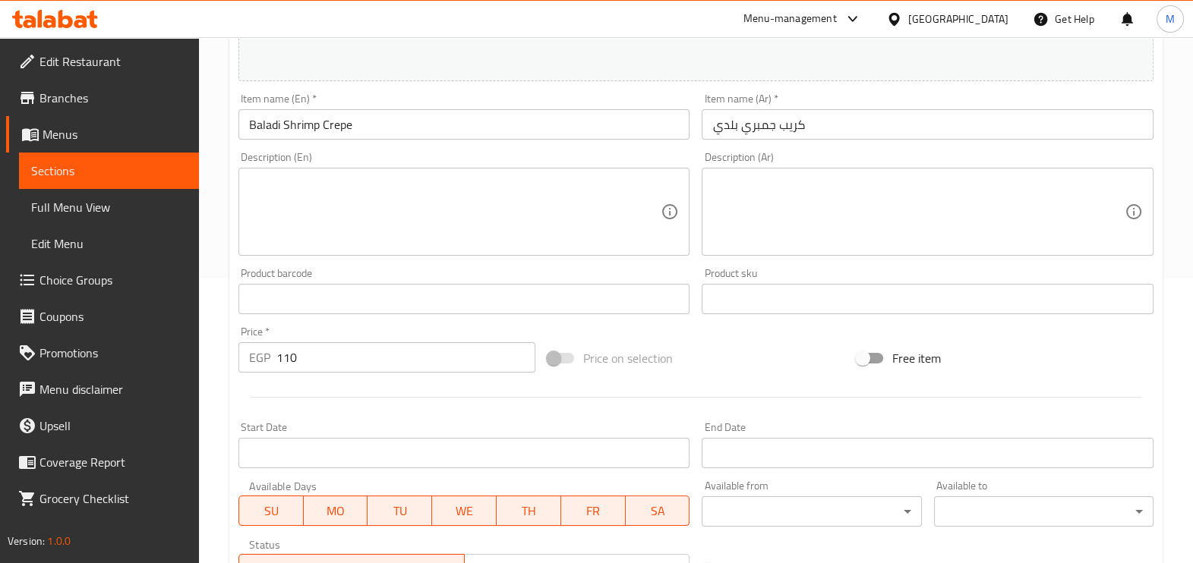
click at [393, 365] on input "110" at bounding box center [405, 358] width 259 height 30
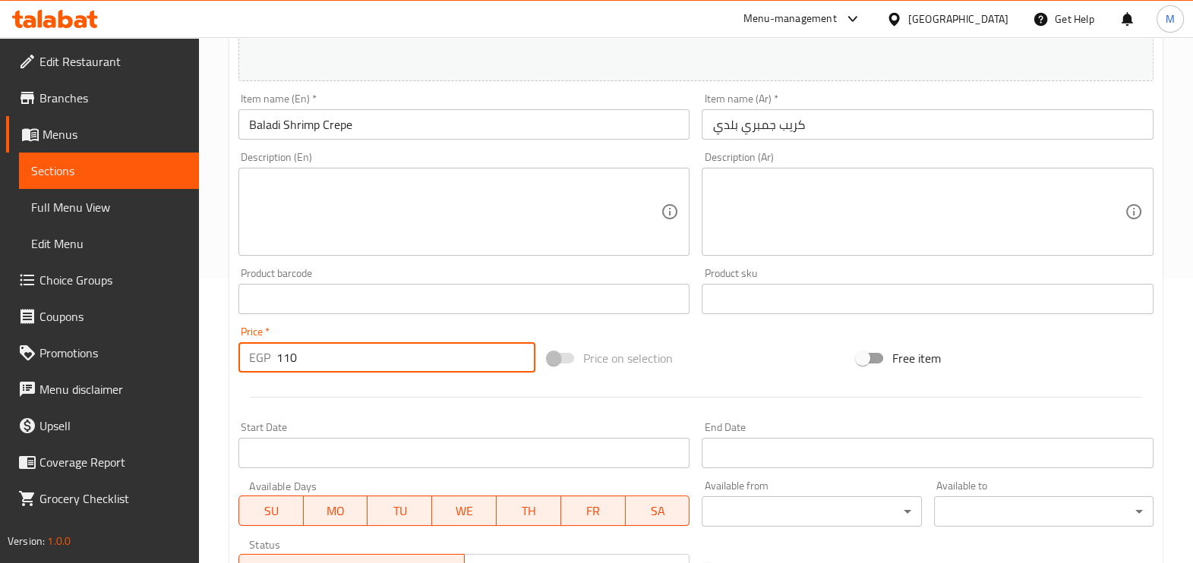
click at [393, 365] on input "110" at bounding box center [405, 358] width 259 height 30
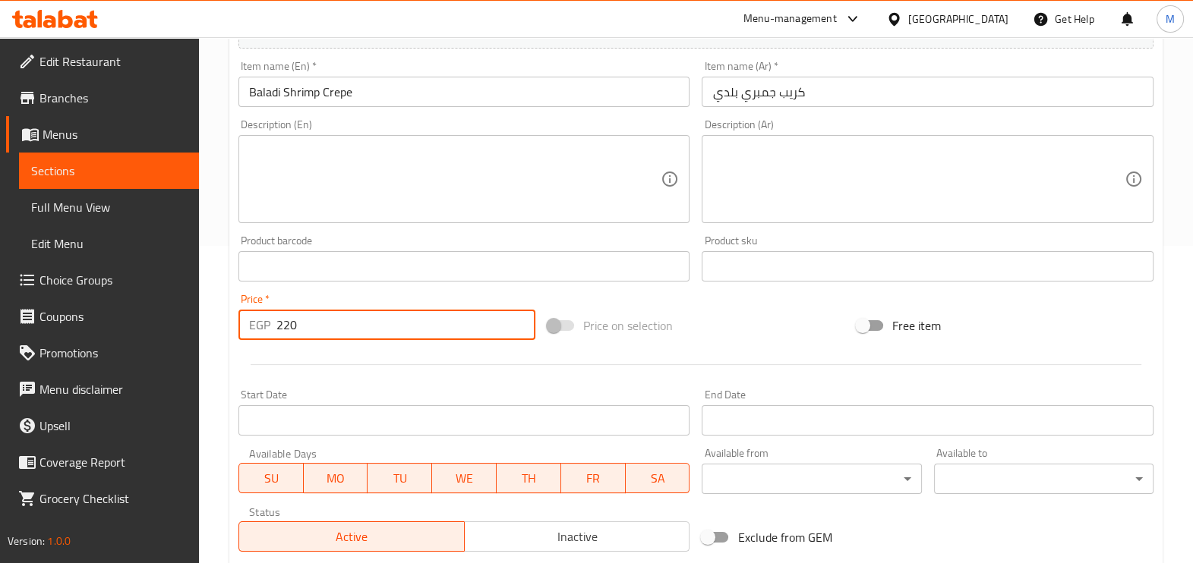
scroll to position [555, 0]
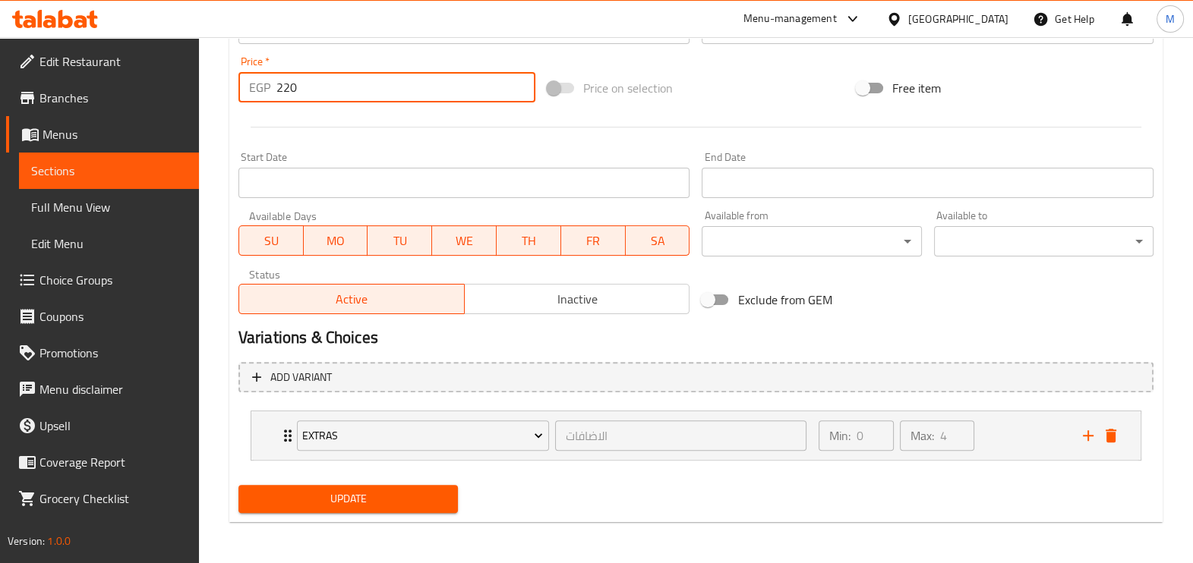
type input "220"
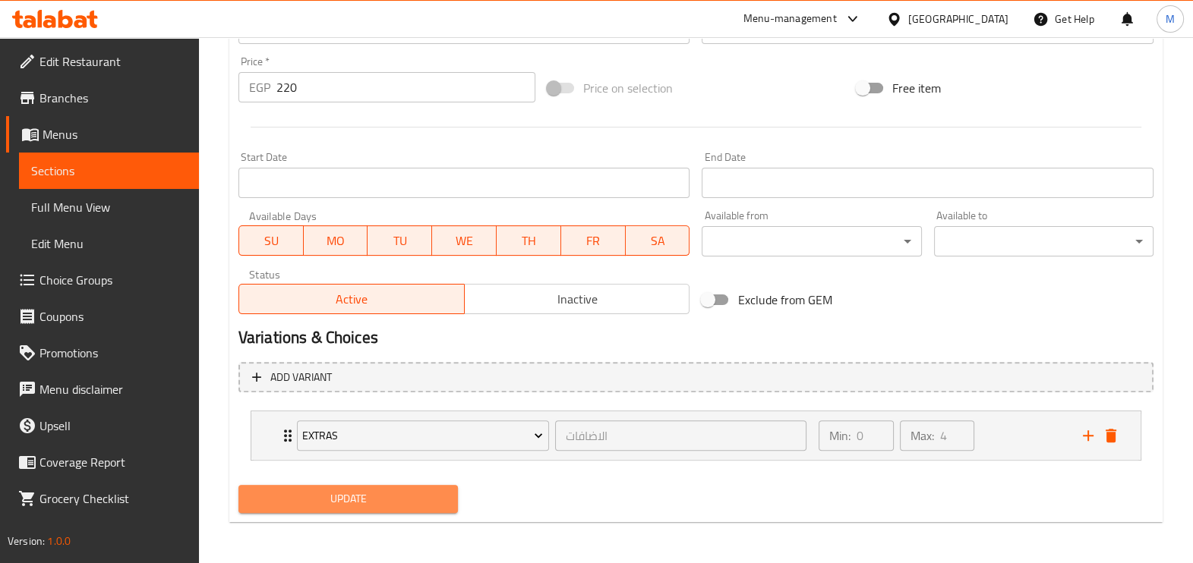
click at [342, 507] on span "Update" at bounding box center [348, 499] width 195 height 19
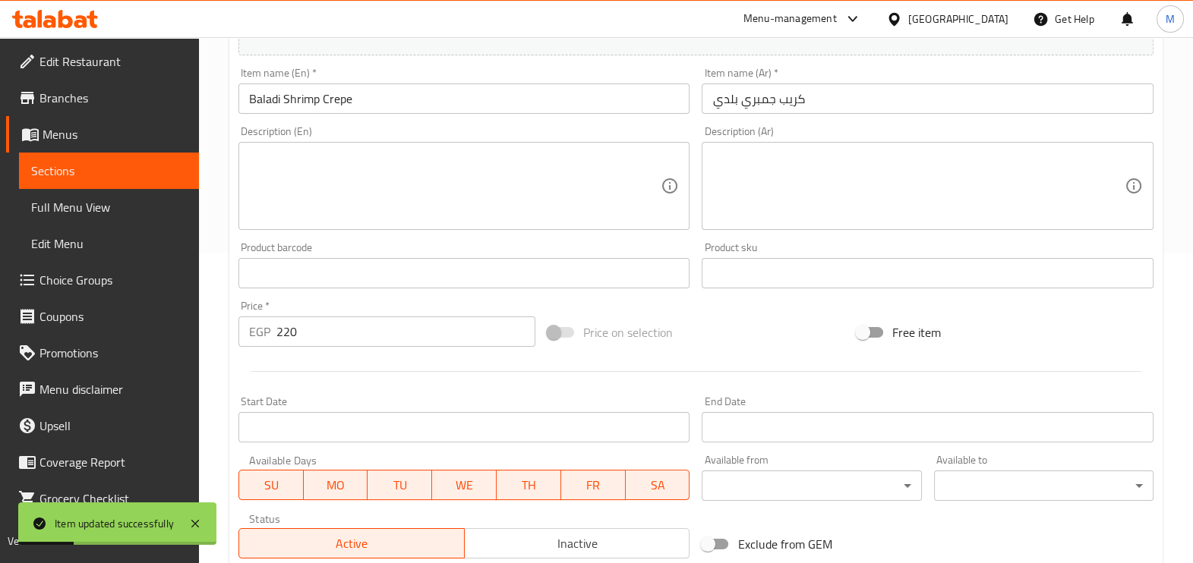
scroll to position [0, 0]
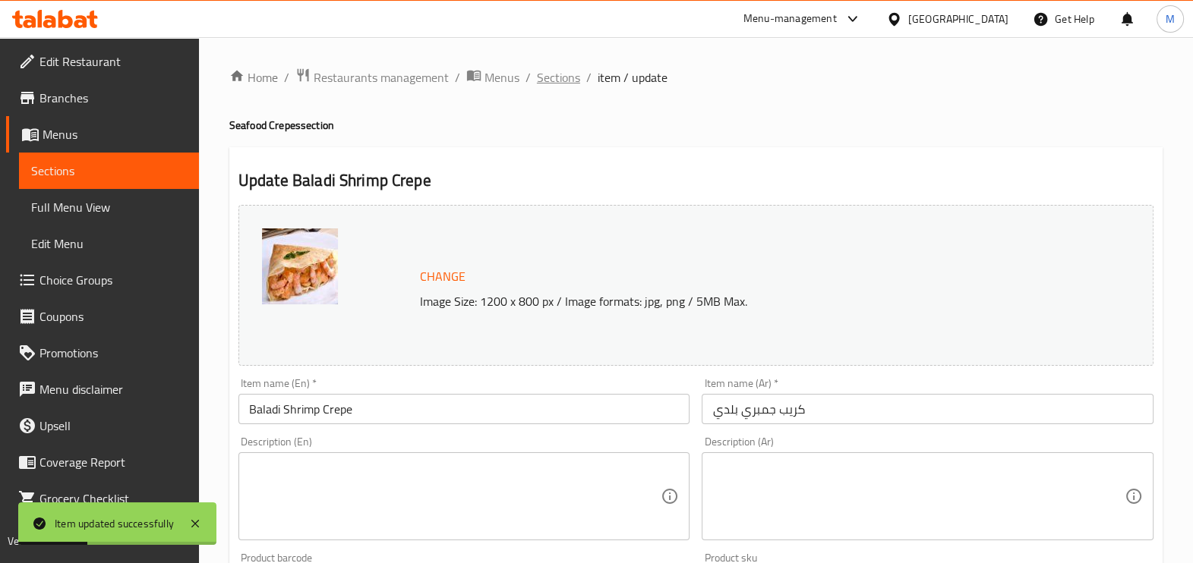
click at [568, 78] on span "Sections" at bounding box center [558, 77] width 43 height 18
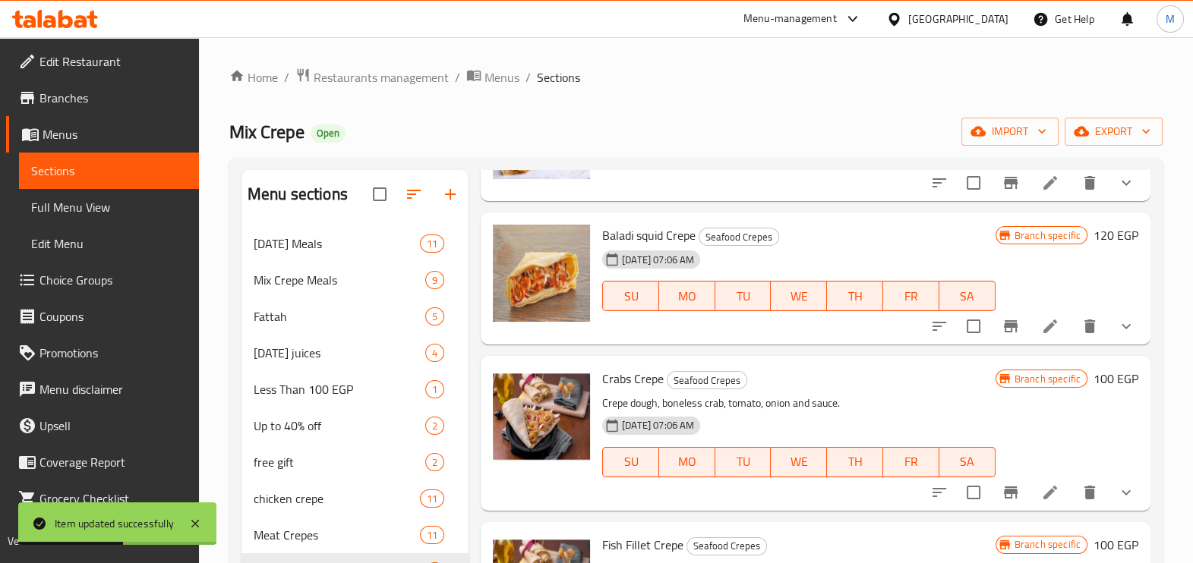
scroll to position [189, 0]
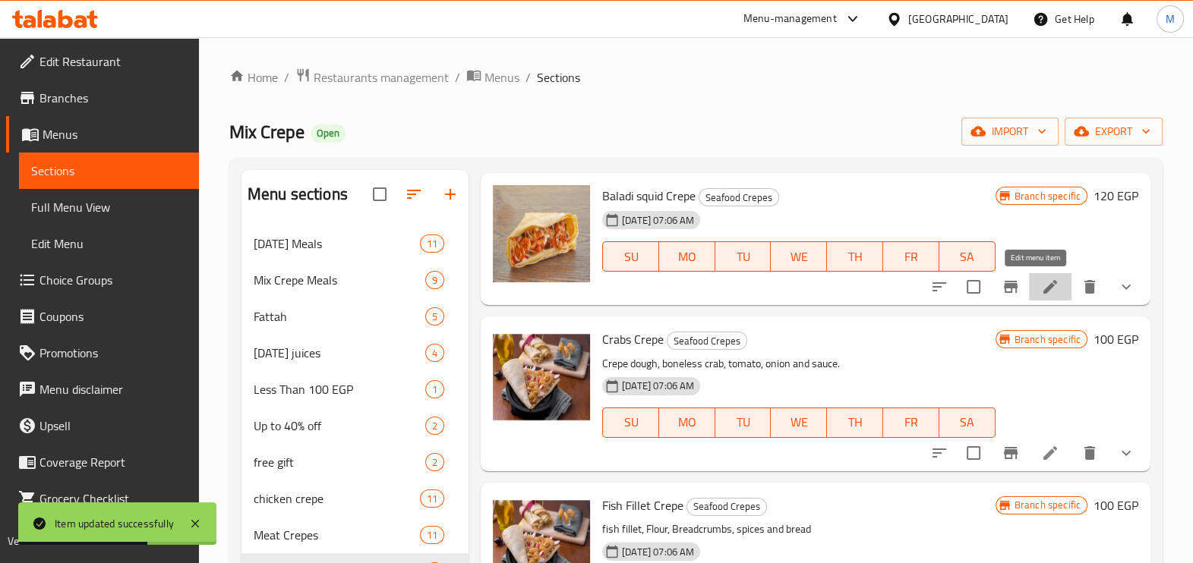
click at [1041, 285] on icon at bounding box center [1050, 287] width 18 height 18
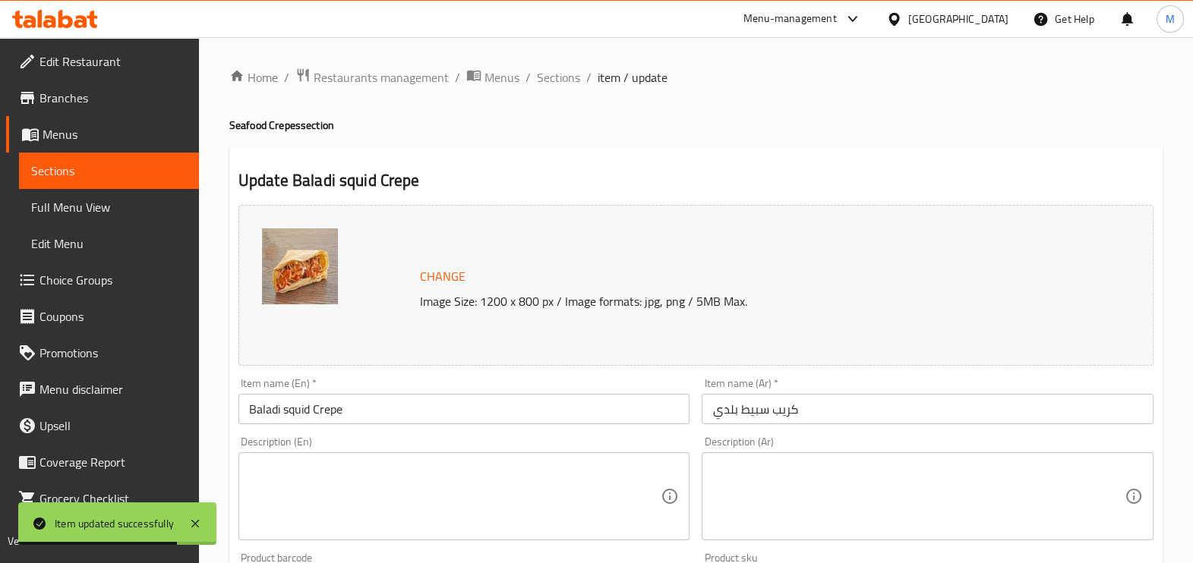
scroll to position [285, 0]
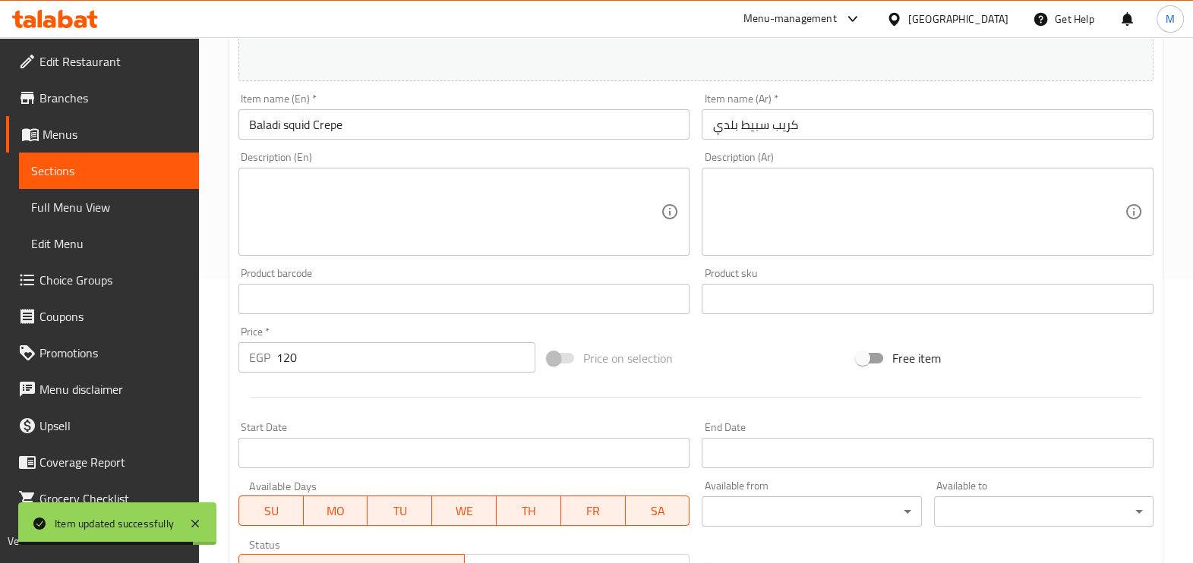
click at [431, 368] on input "120" at bounding box center [405, 358] width 259 height 30
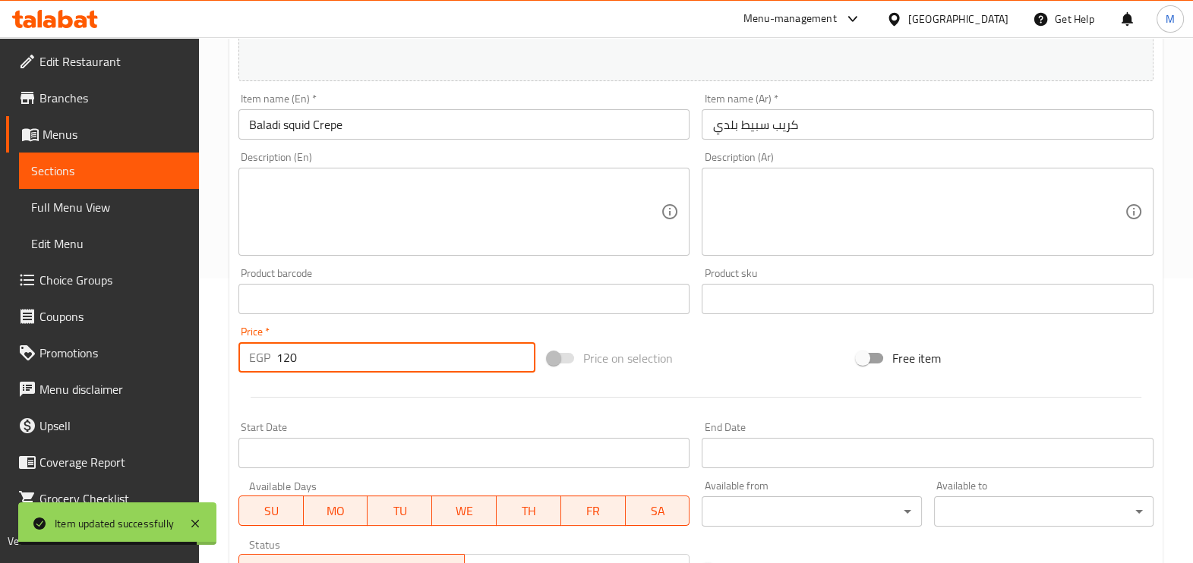
click at [431, 368] on input "120" at bounding box center [405, 358] width 259 height 30
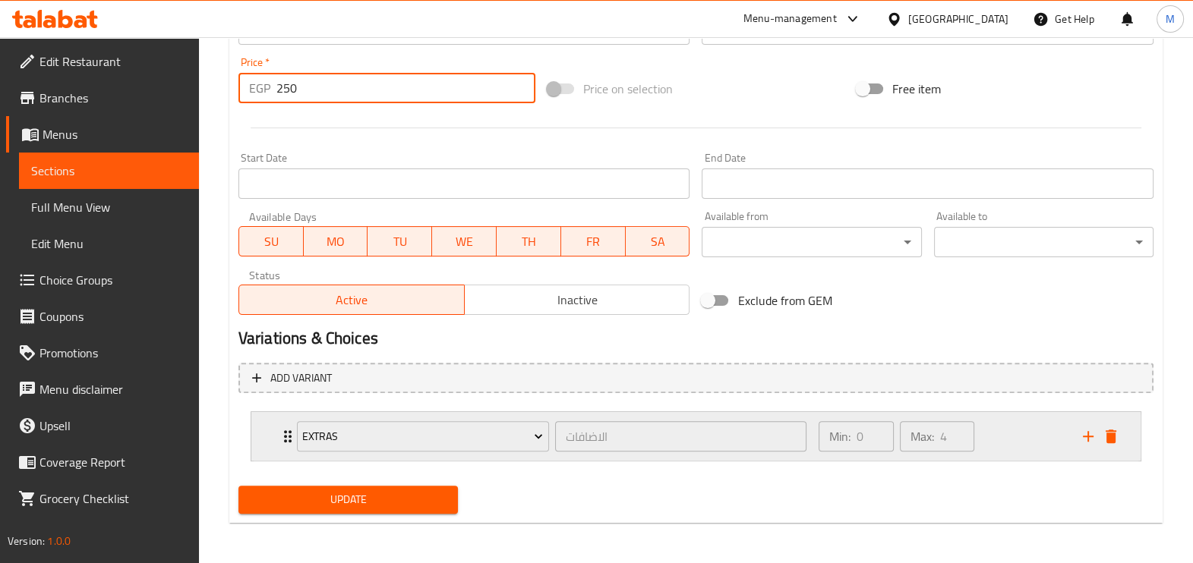
scroll to position [555, 0]
type input "250"
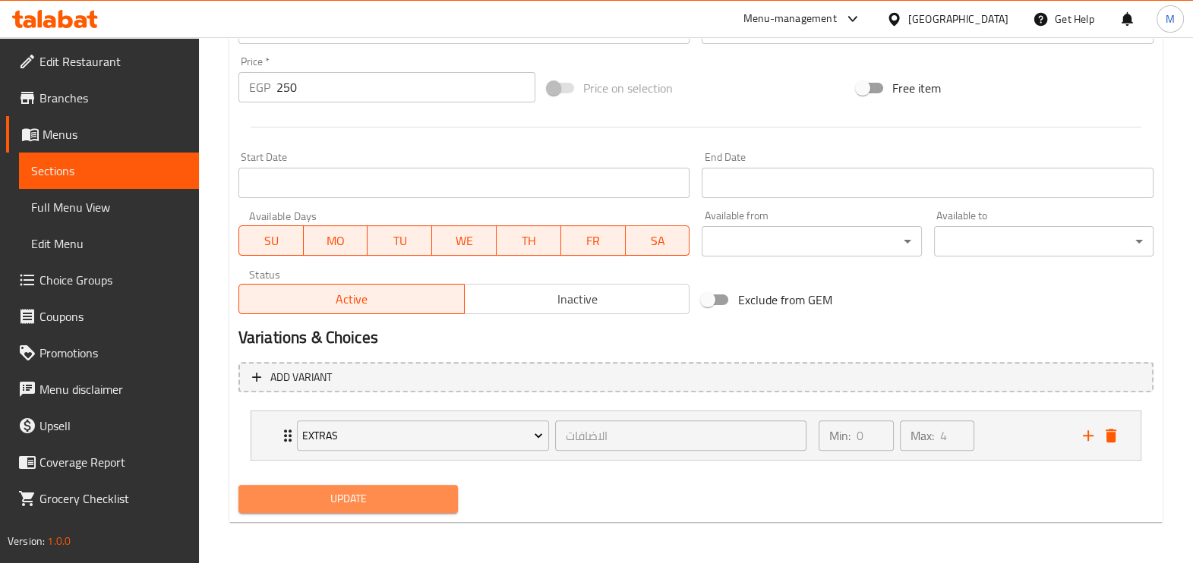
click at [339, 485] on button "Update" at bounding box center [347, 499] width 219 height 28
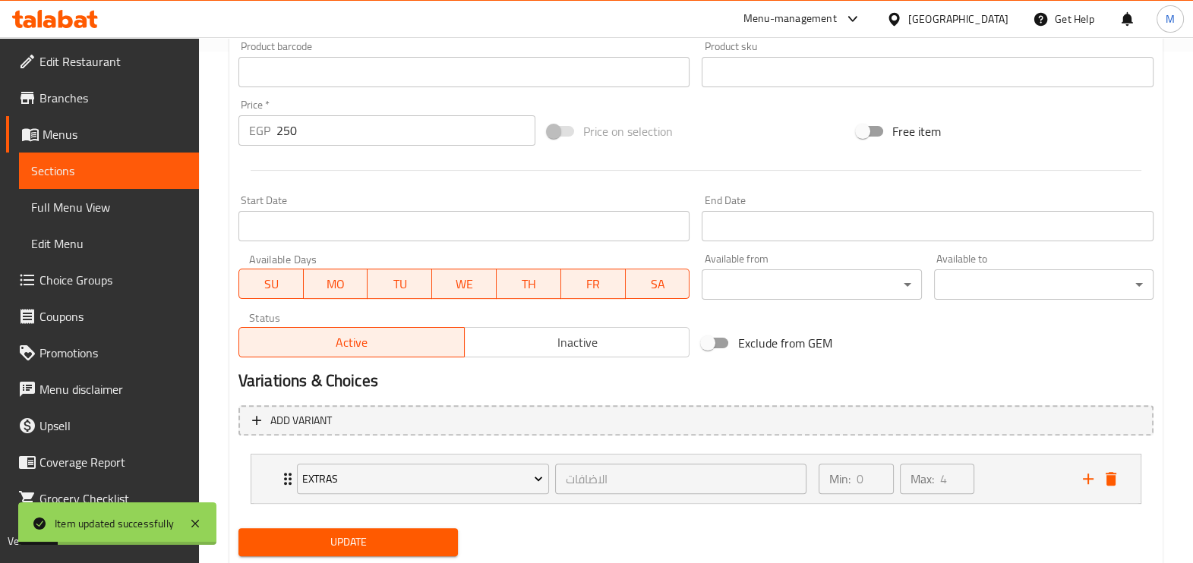
scroll to position [0, 0]
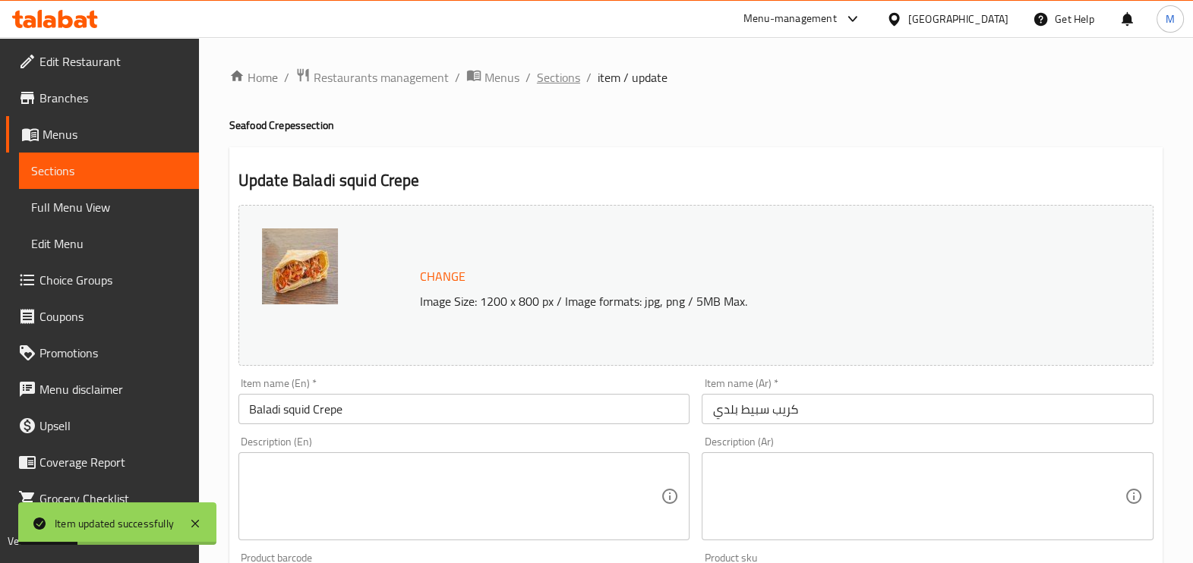
click at [548, 83] on span "Sections" at bounding box center [558, 77] width 43 height 18
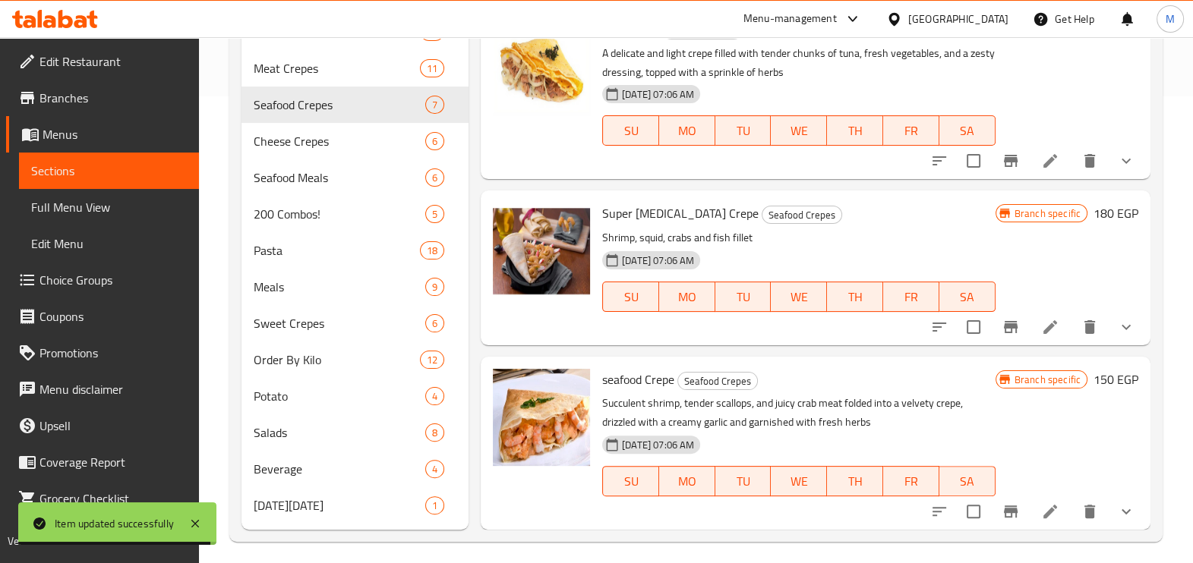
scroll to position [475, 0]
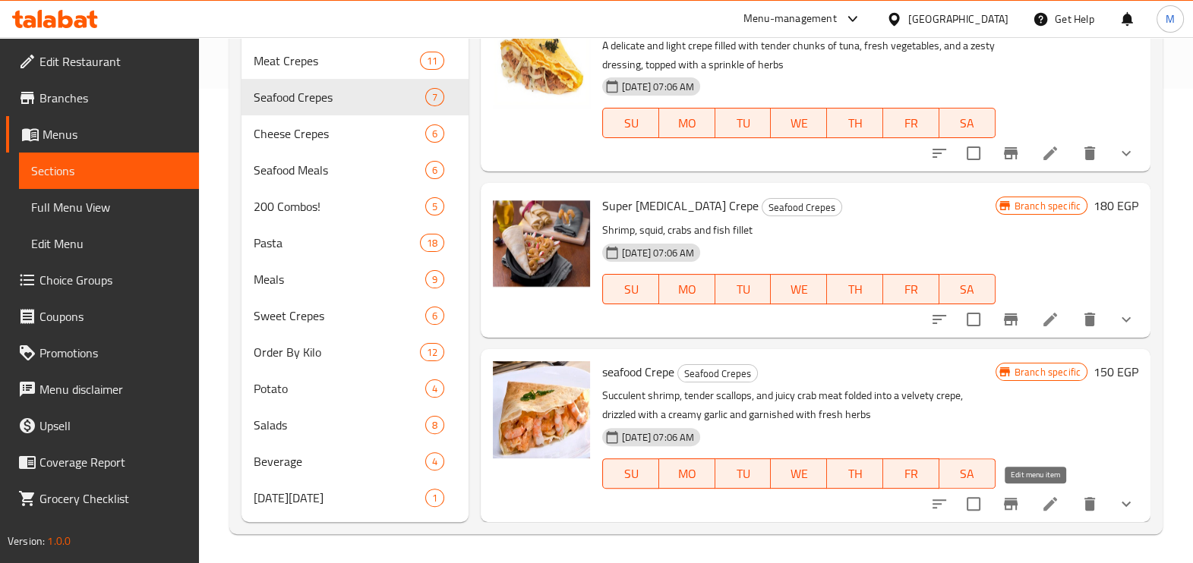
click at [1041, 505] on icon at bounding box center [1050, 504] width 18 height 18
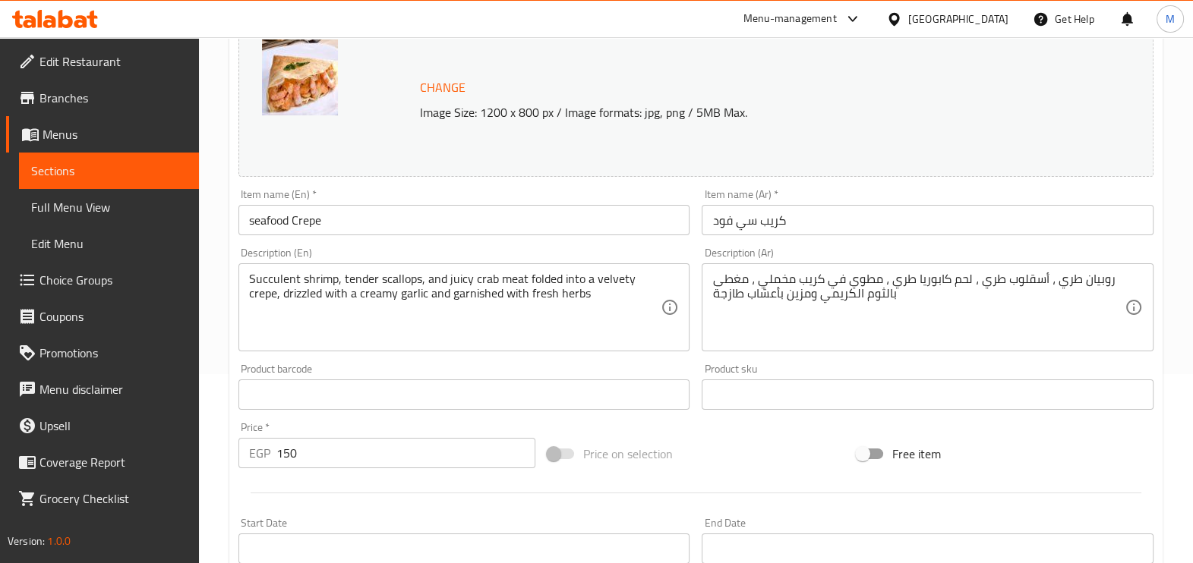
scroll to position [379, 0]
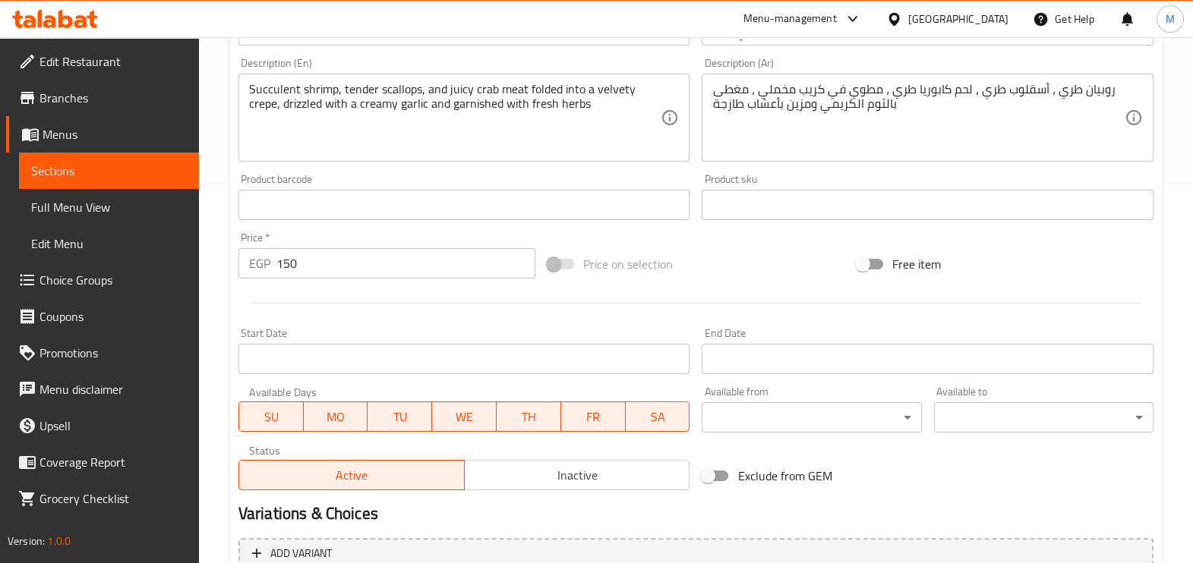
click at [338, 254] on input "150" at bounding box center [405, 263] width 259 height 30
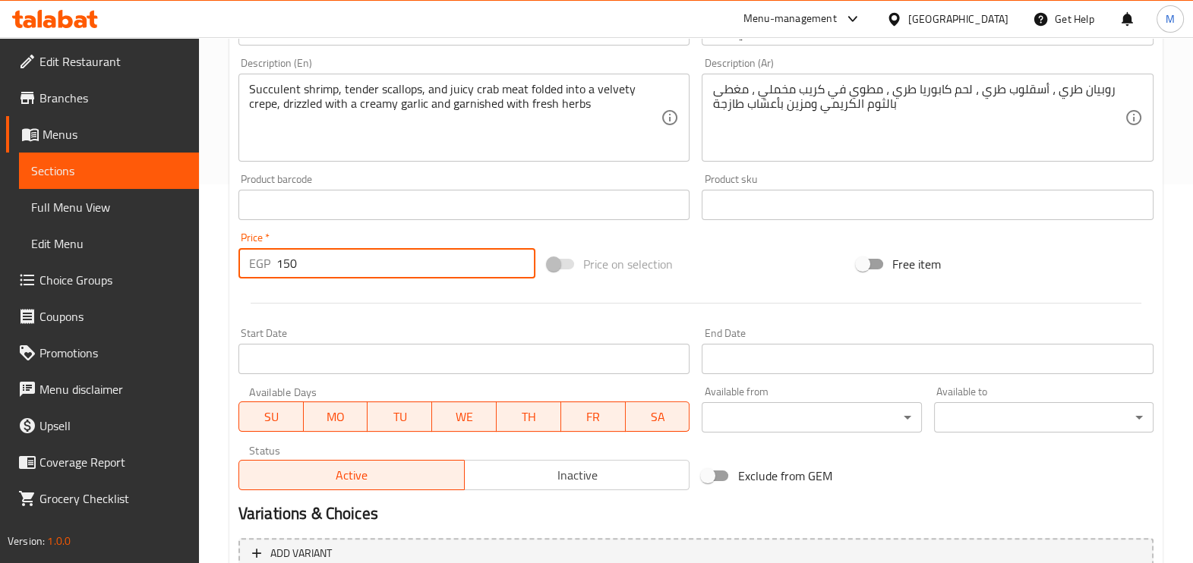
click at [338, 254] on input "150" at bounding box center [405, 263] width 259 height 30
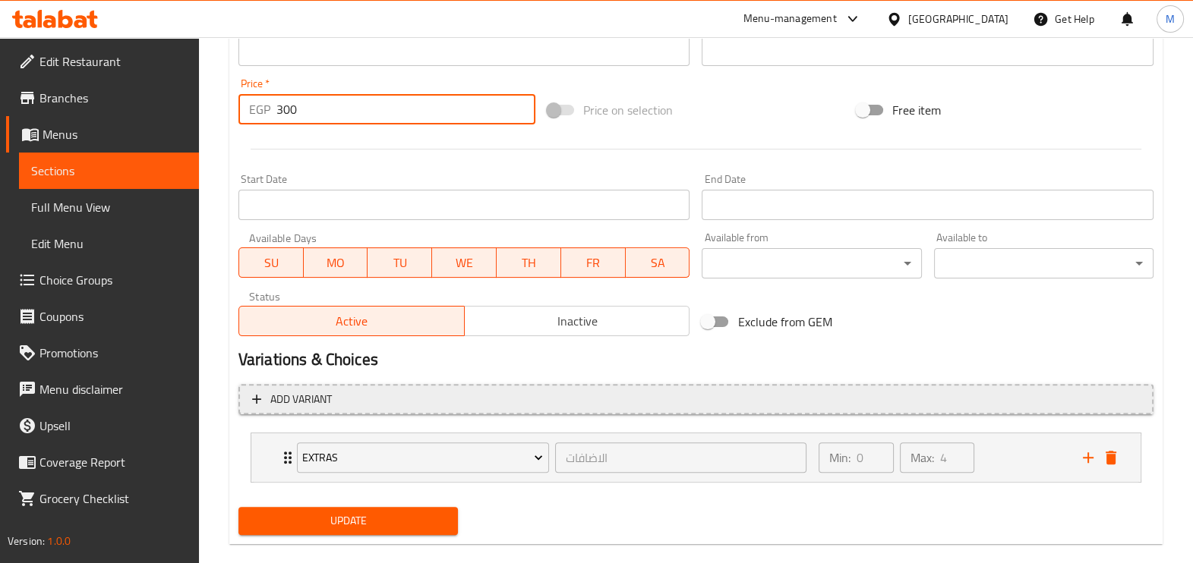
scroll to position [555, 0]
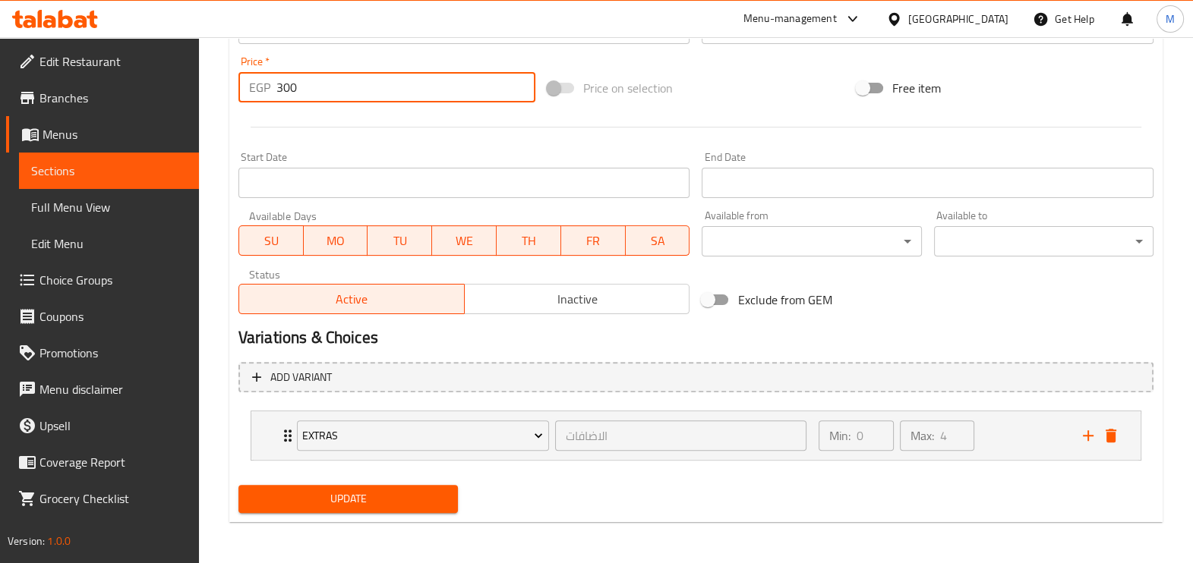
type input "300"
click at [305, 490] on span "Update" at bounding box center [348, 499] width 195 height 19
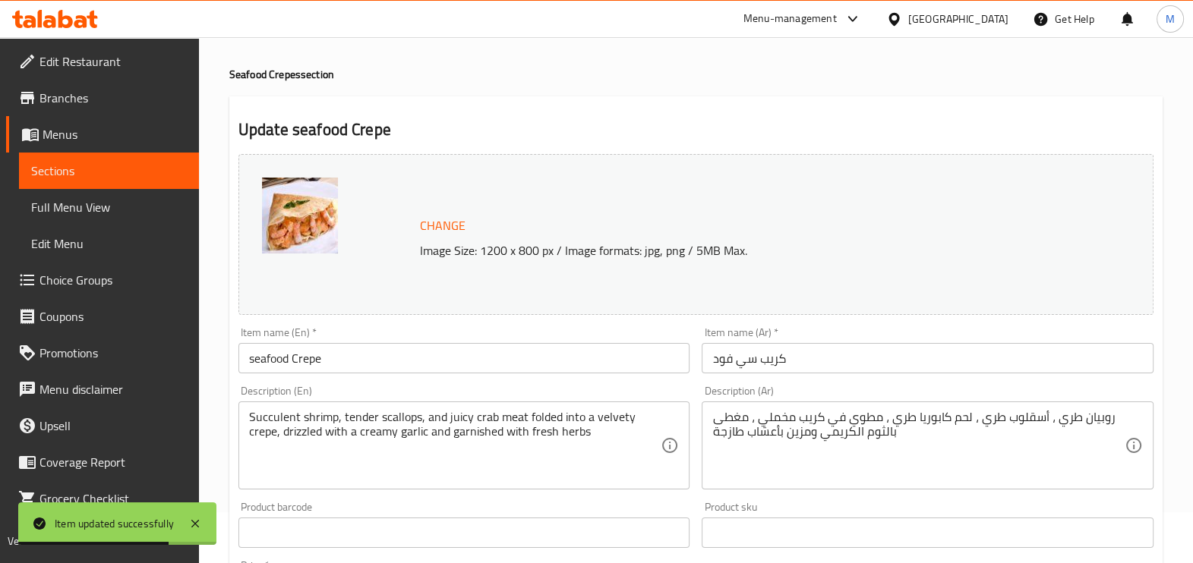
scroll to position [0, 0]
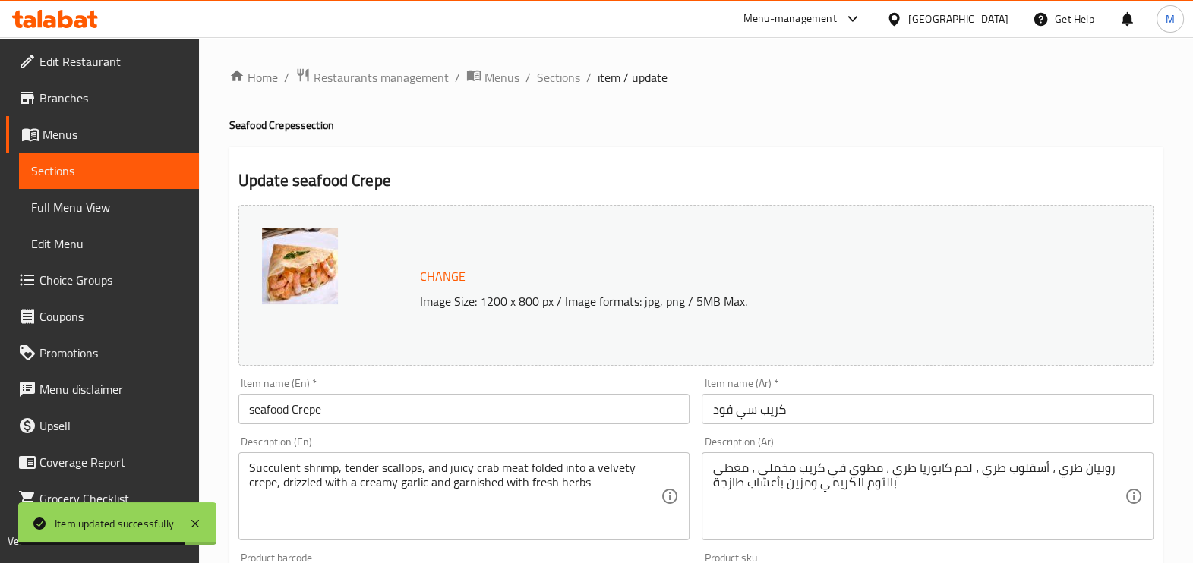
click at [564, 74] on span "Sections" at bounding box center [558, 77] width 43 height 18
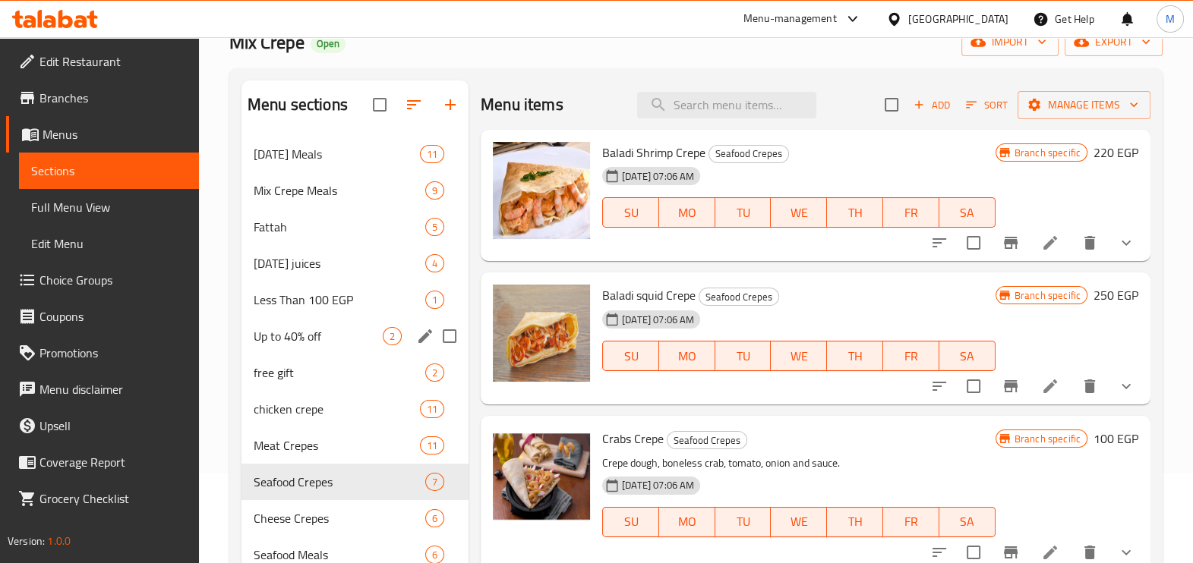
scroll to position [189, 0]
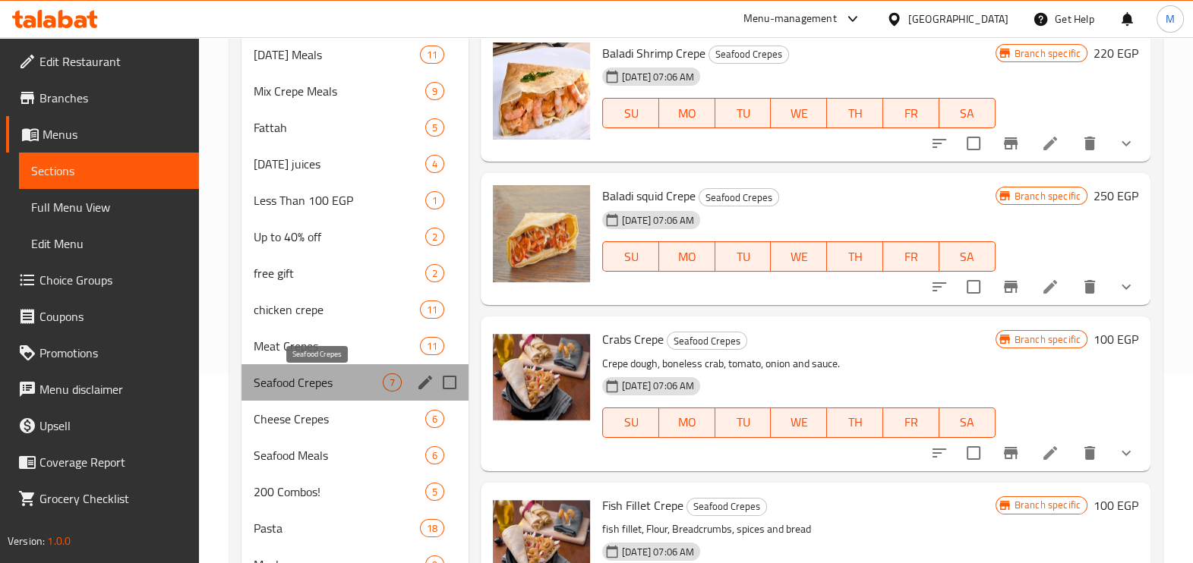
click at [359, 380] on span "Seafood Crepes" at bounding box center [318, 383] width 129 height 18
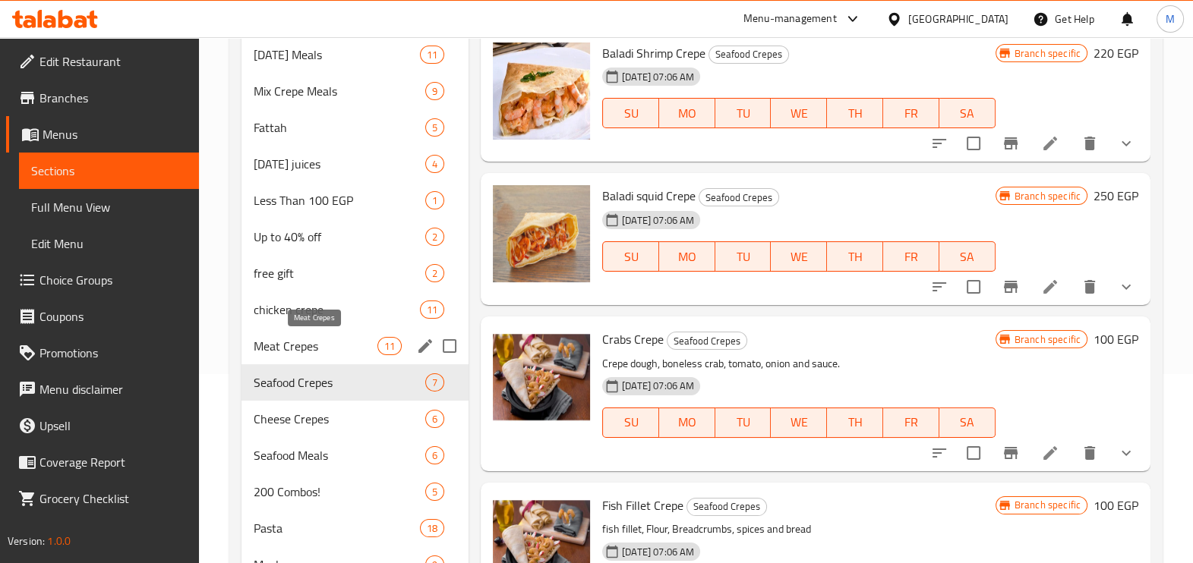
click at [349, 347] on span "Meat Crepes" at bounding box center [316, 346] width 124 height 18
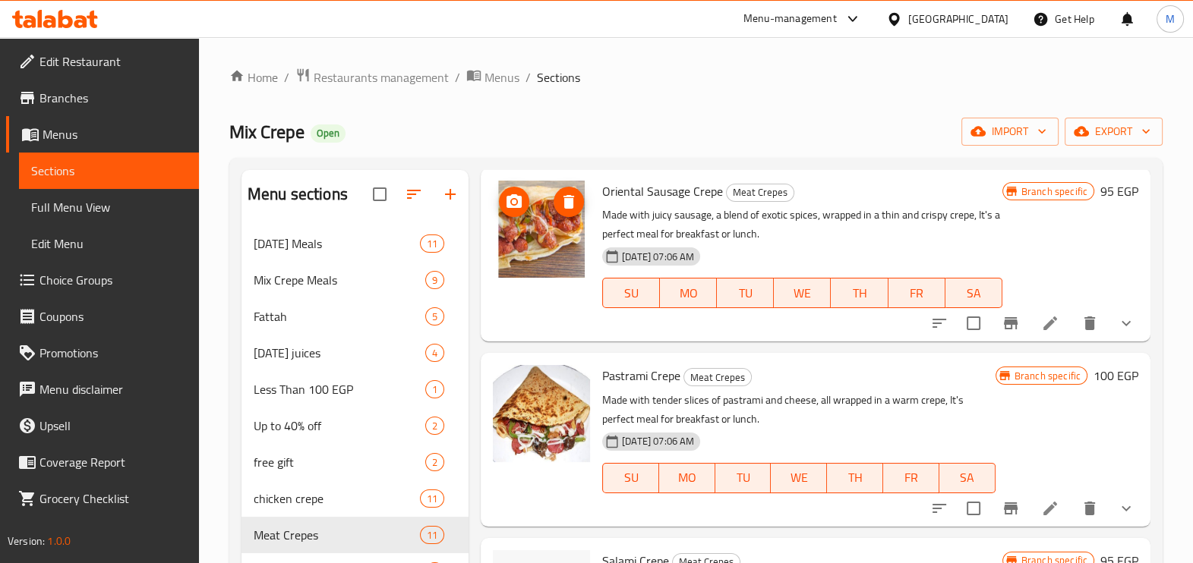
scroll to position [94, 0]
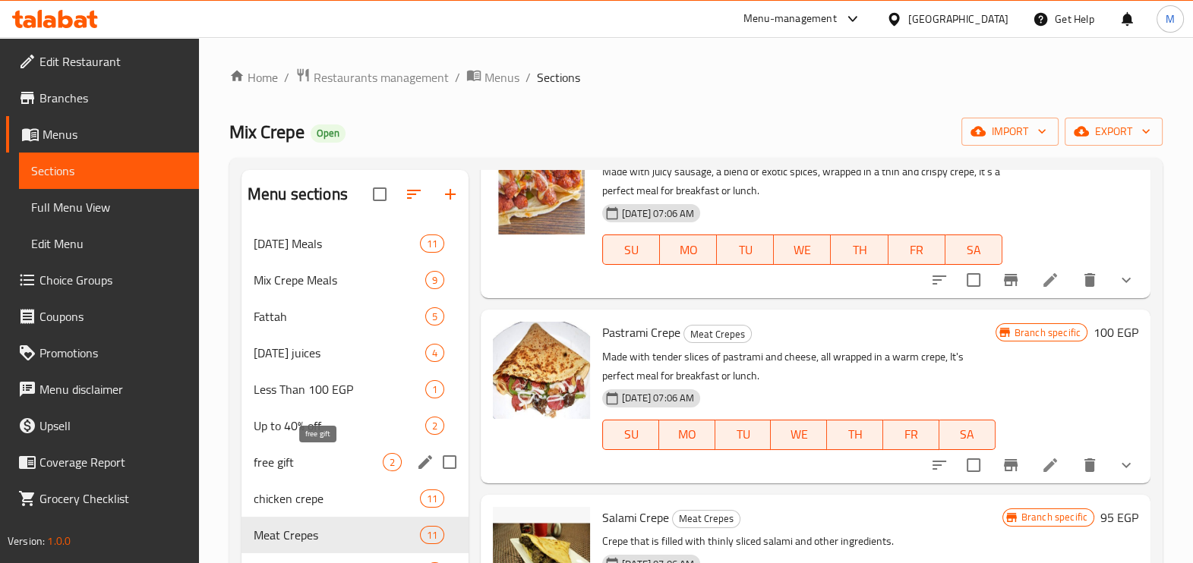
click at [346, 467] on span "free gift" at bounding box center [318, 462] width 129 height 18
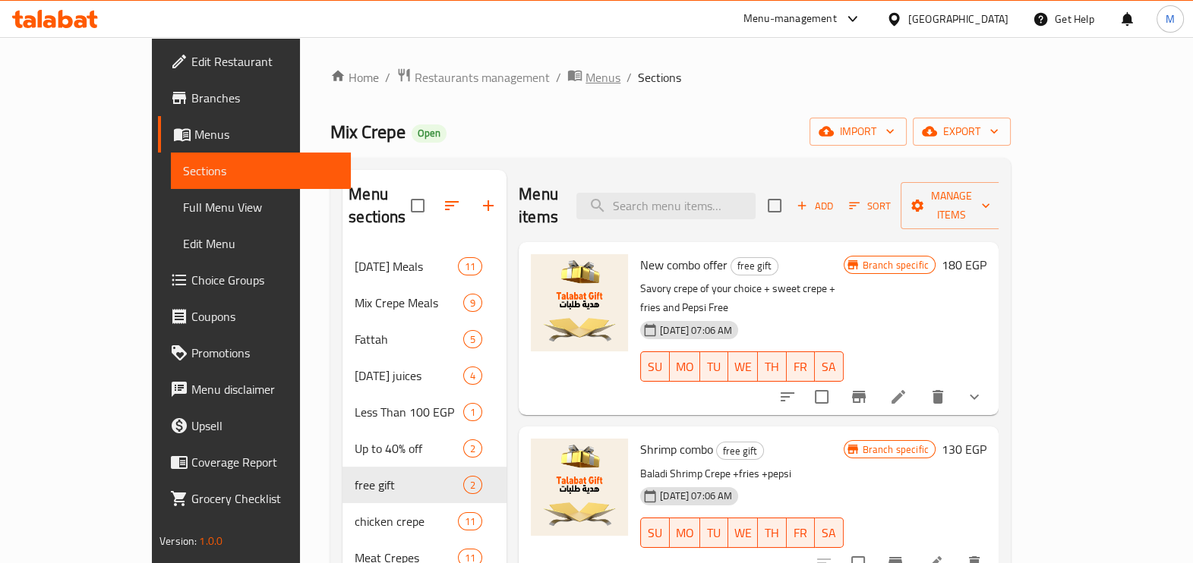
click at [568, 78] on icon "breadcrumb" at bounding box center [575, 76] width 14 height 11
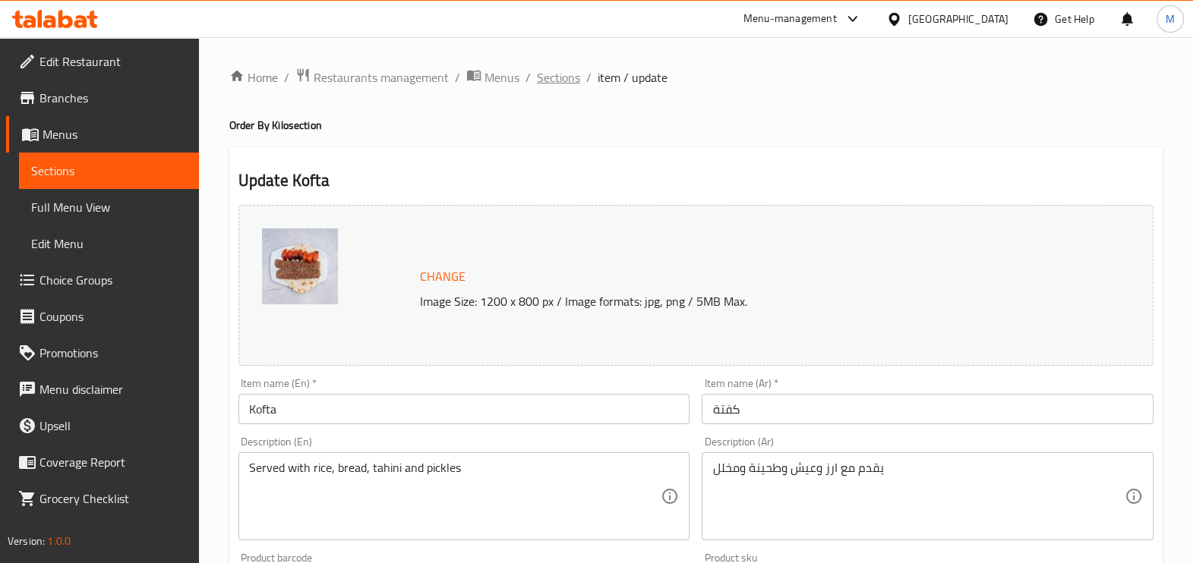
click at [538, 79] on span "Sections" at bounding box center [558, 77] width 43 height 18
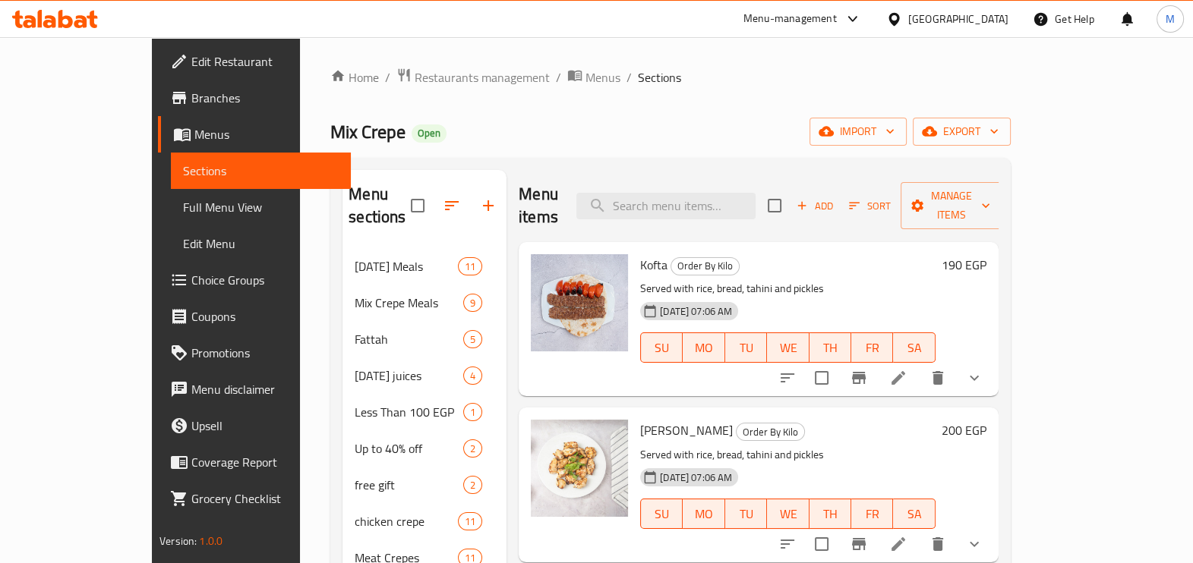
click at [63, 23] on icon at bounding box center [55, 19] width 86 height 18
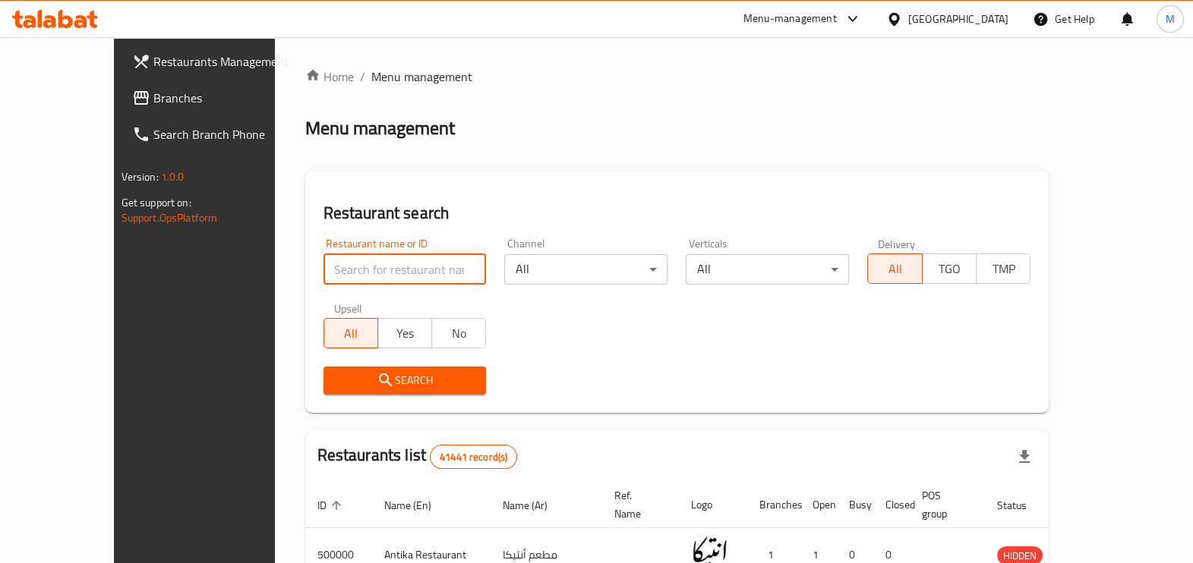
click at [351, 269] on input "search" at bounding box center [405, 269] width 163 height 30
paste input "643838"
type input "643838"
click button "Search" at bounding box center [405, 381] width 163 height 28
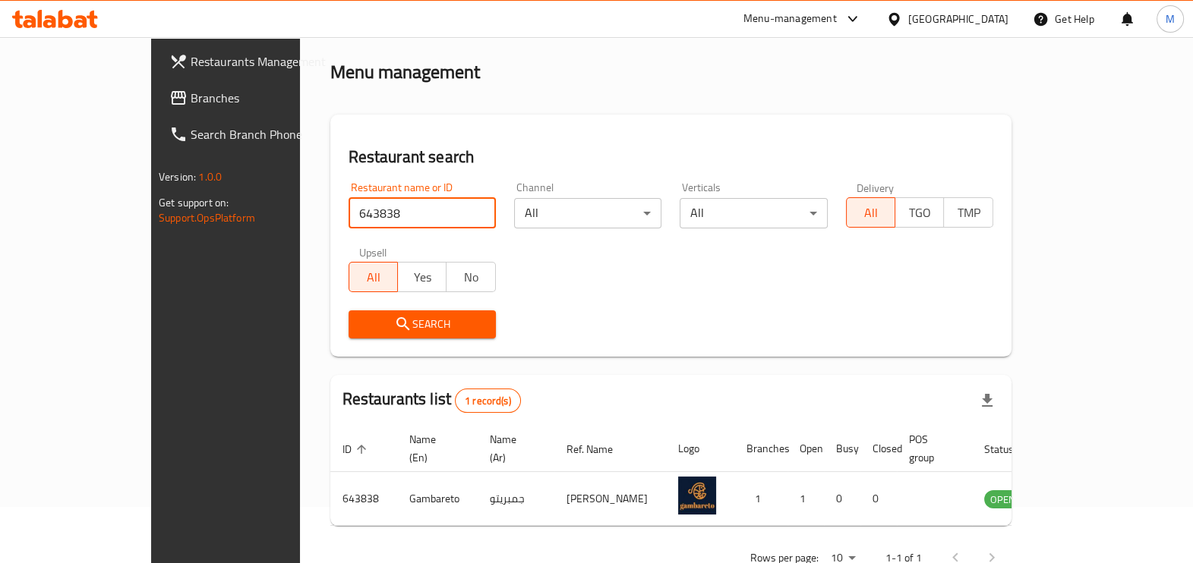
scroll to position [83, 0]
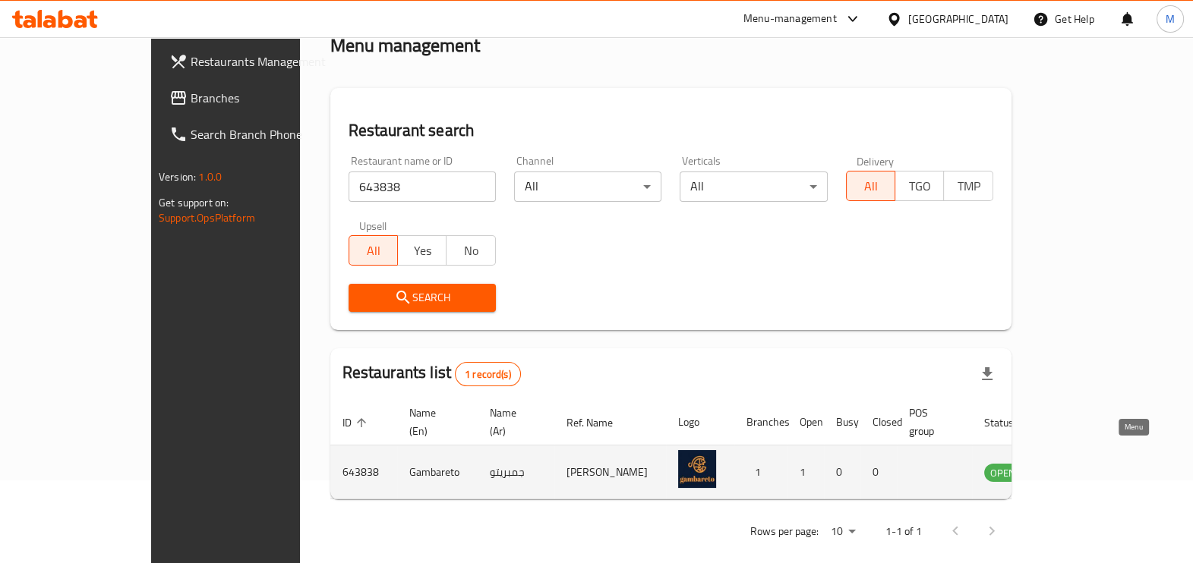
click at [1081, 467] on icon "enhanced table" at bounding box center [1073, 473] width 17 height 13
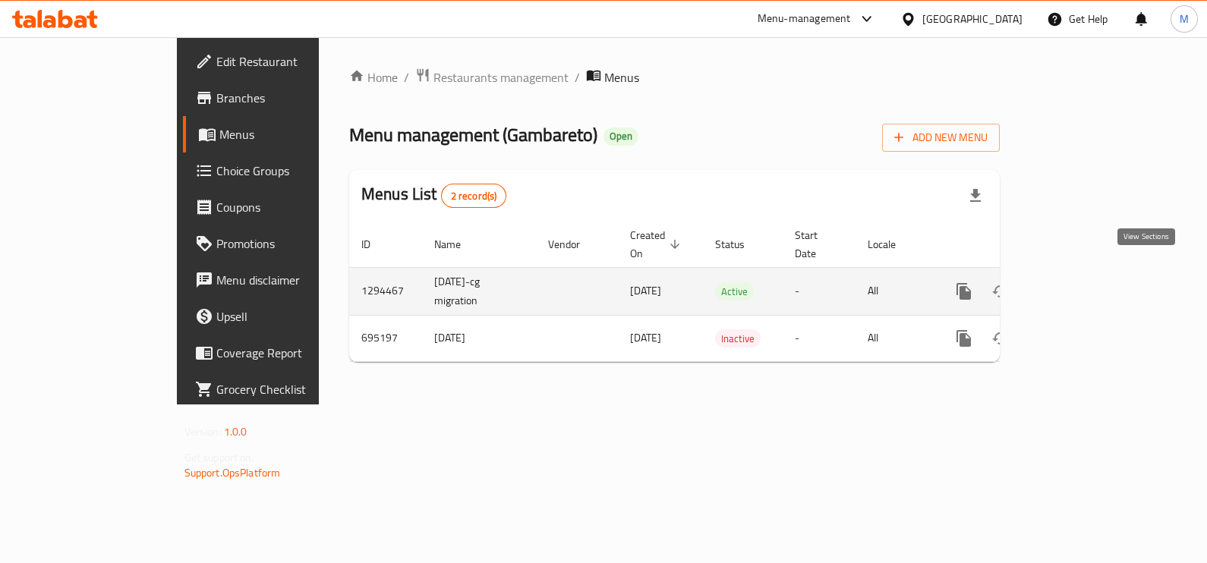
click at [1081, 285] on icon "enhanced table" at bounding box center [1074, 292] width 14 height 14
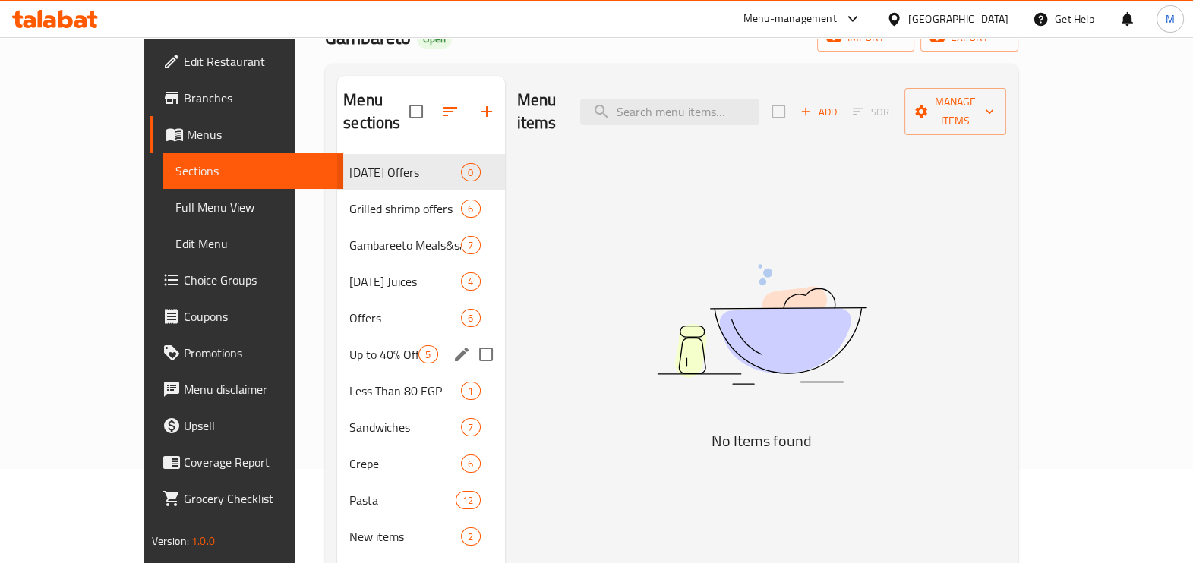
scroll to position [285, 0]
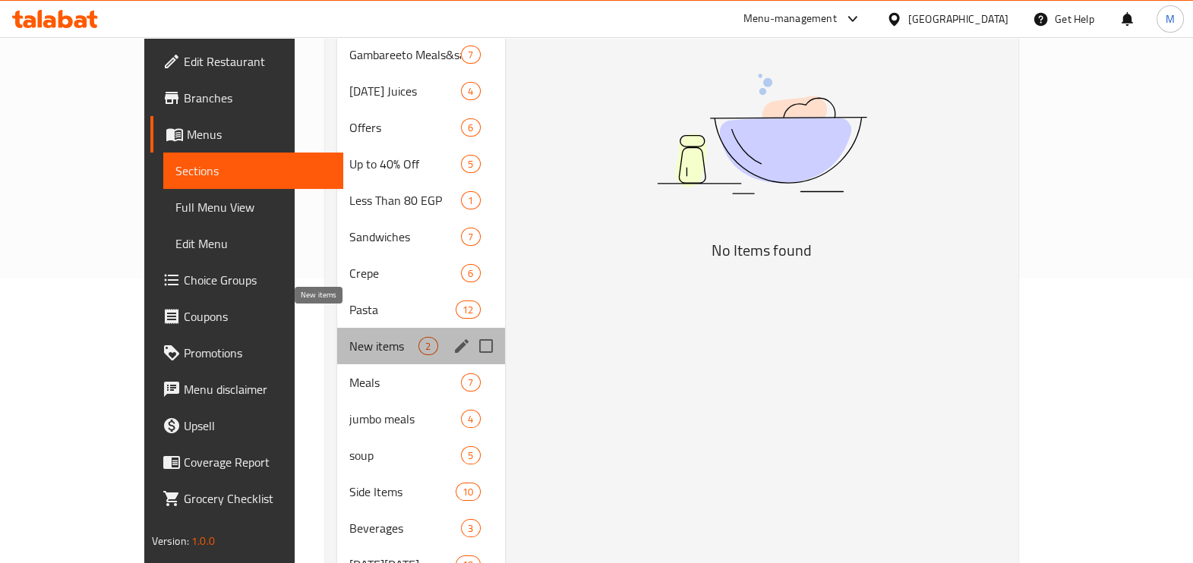
click at [349, 337] on span "New items" at bounding box center [383, 346] width 69 height 18
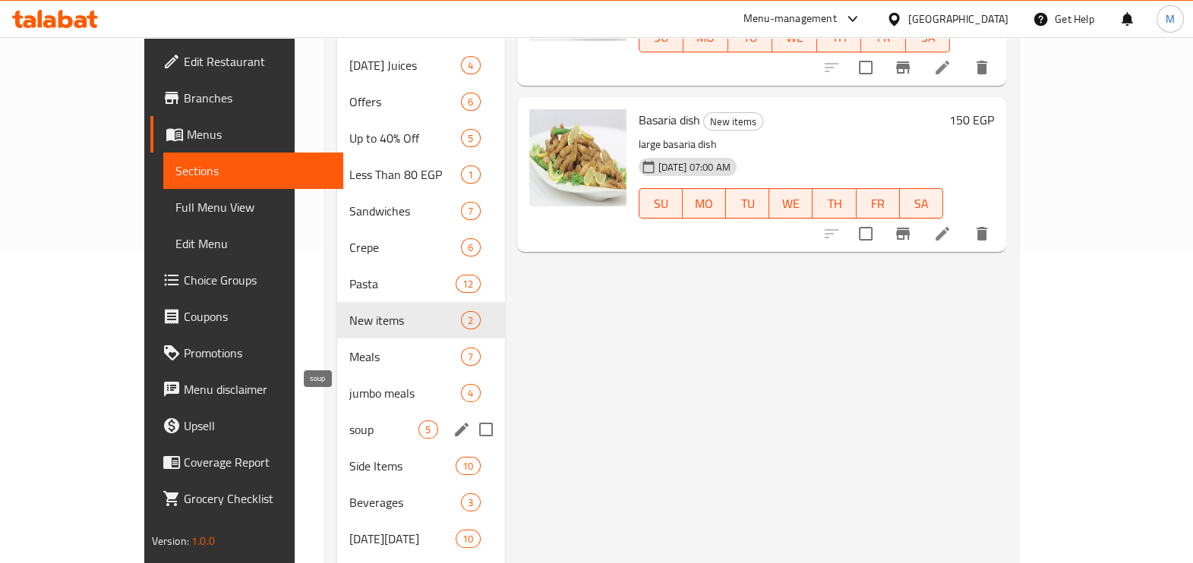
scroll to position [271, 0]
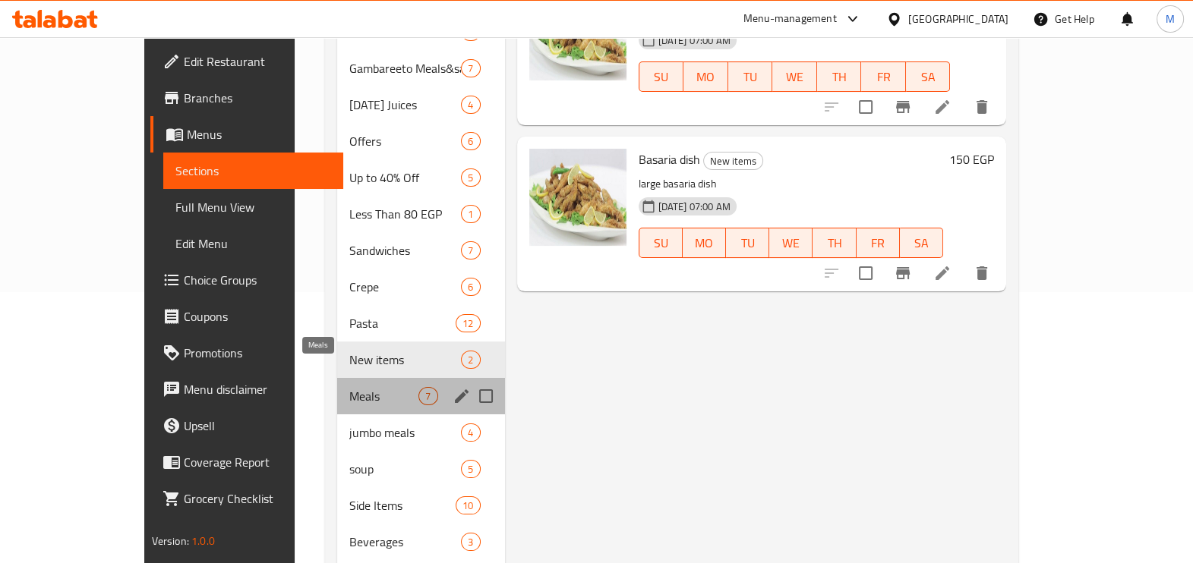
click at [362, 387] on span "Meals" at bounding box center [383, 396] width 69 height 18
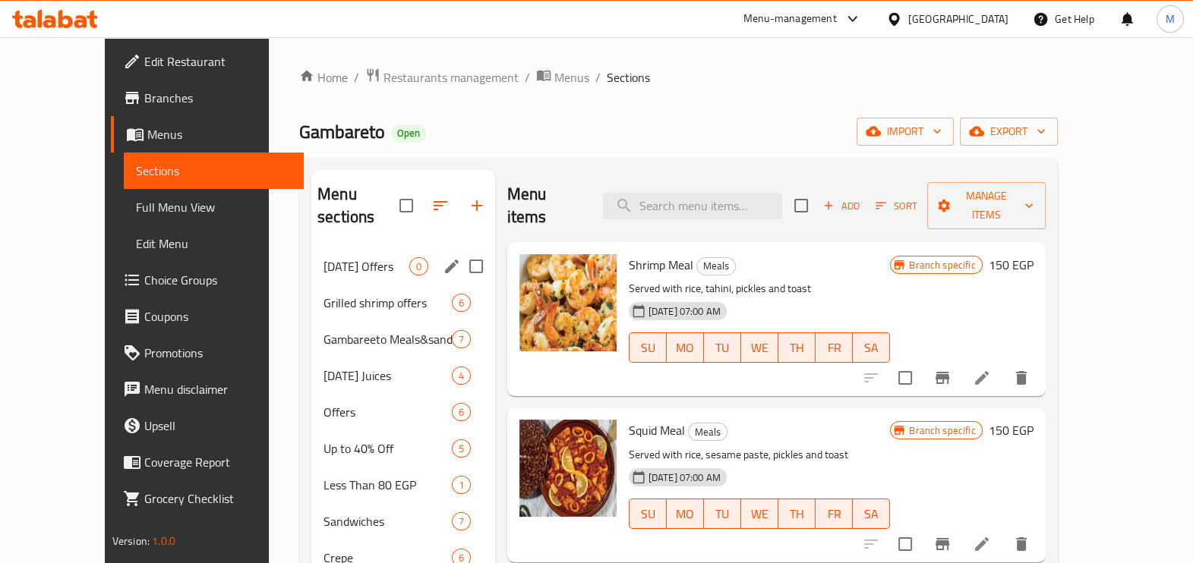
click at [311, 248] on div "[DATE] Offers 0" at bounding box center [403, 266] width 184 height 36
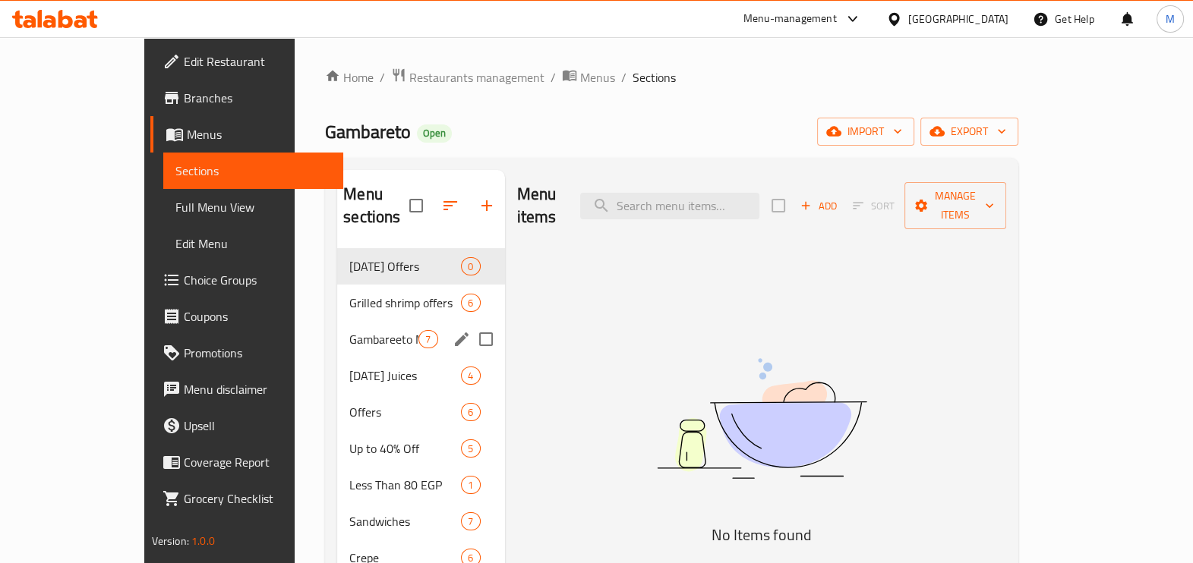
click at [337, 321] on div "Gambareeto Meals&sandwiches 7" at bounding box center [420, 339] width 167 height 36
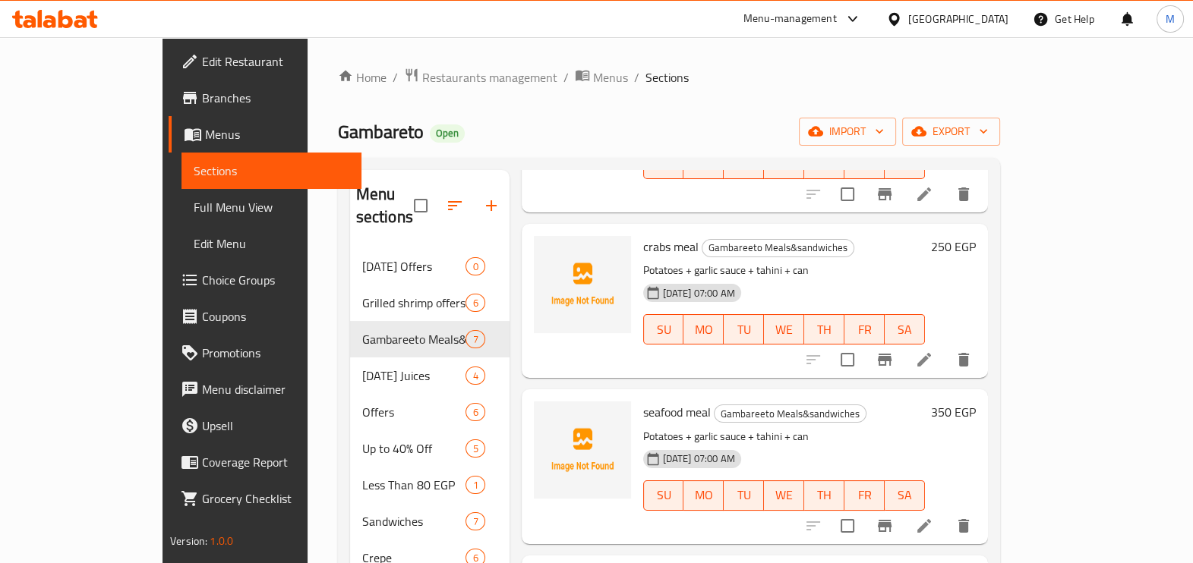
scroll to position [379, 0]
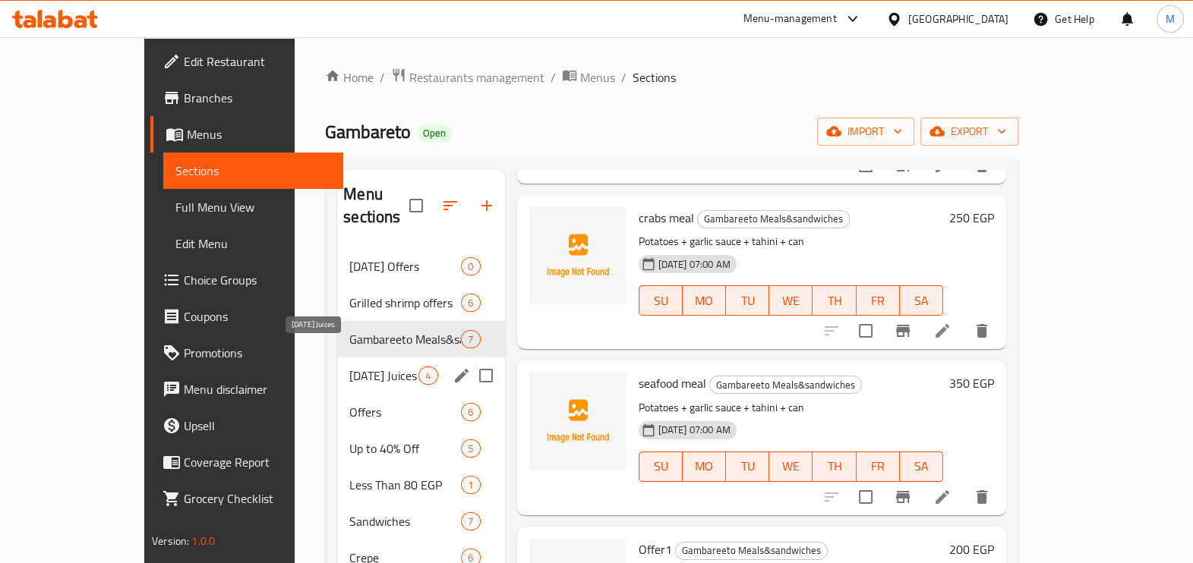
click at [349, 367] on span "[DATE] Juices" at bounding box center [383, 376] width 69 height 18
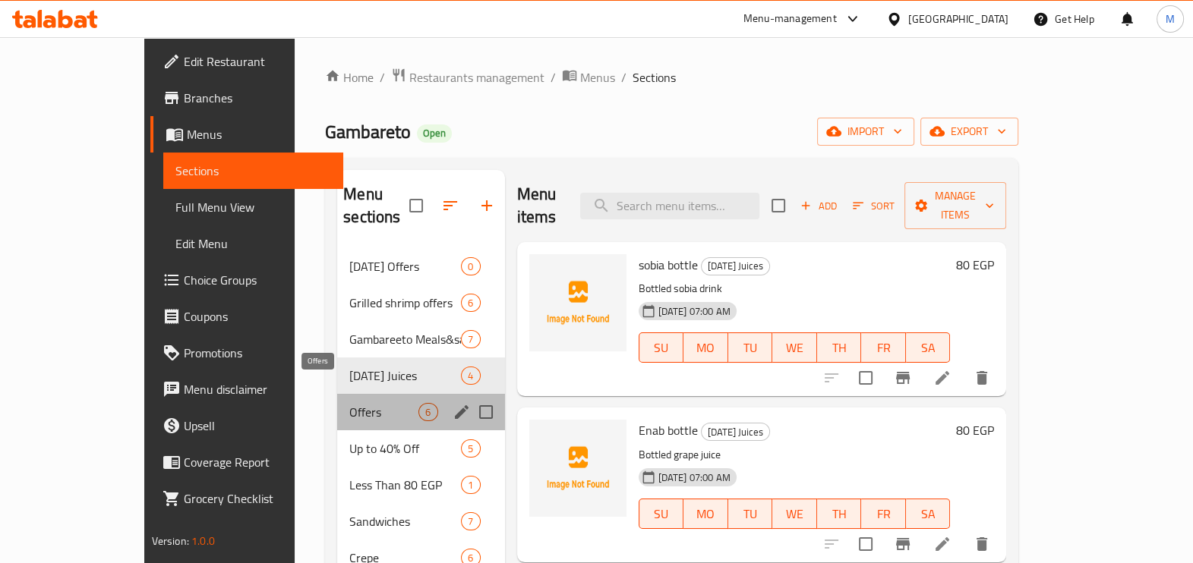
click at [349, 403] on span "Offers" at bounding box center [383, 412] width 69 height 18
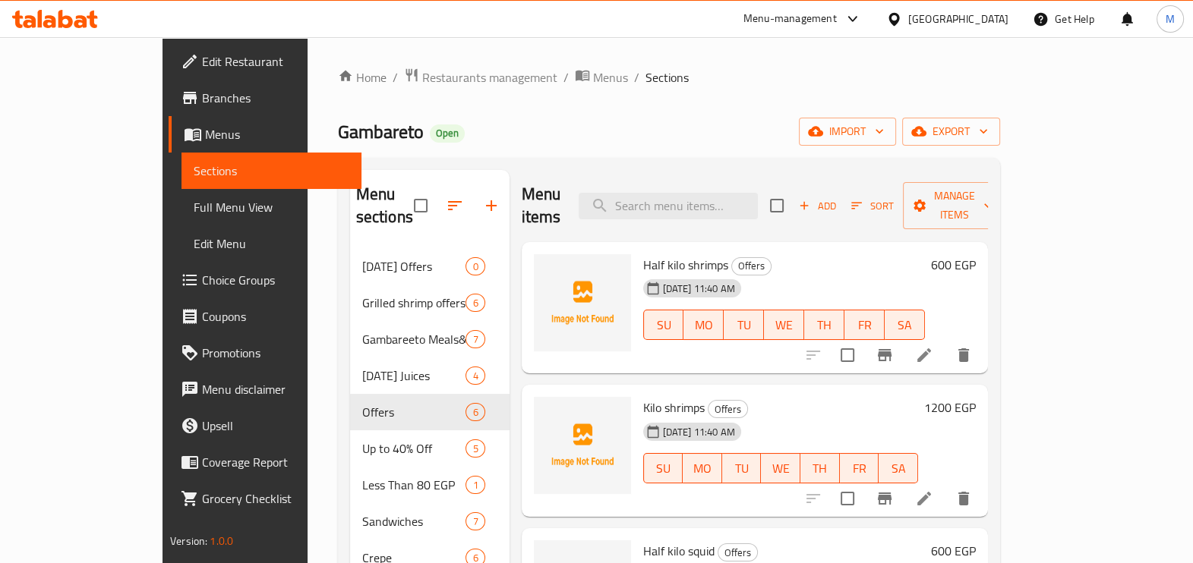
click at [169, 45] on link "Edit Restaurant" at bounding box center [265, 61] width 193 height 36
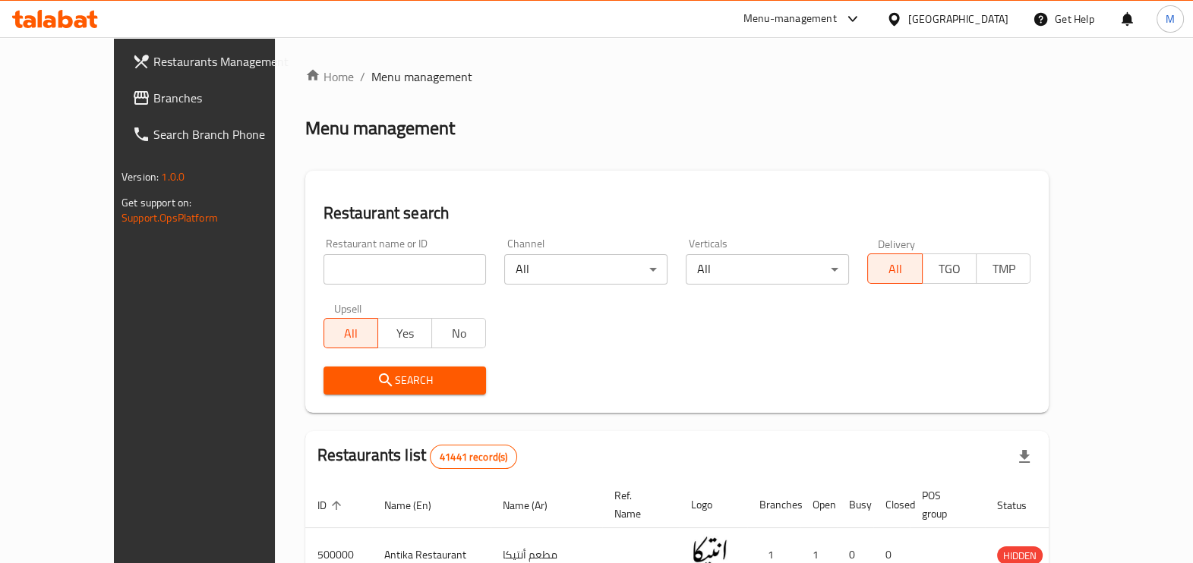
click at [412, 279] on input "search" at bounding box center [405, 269] width 163 height 30
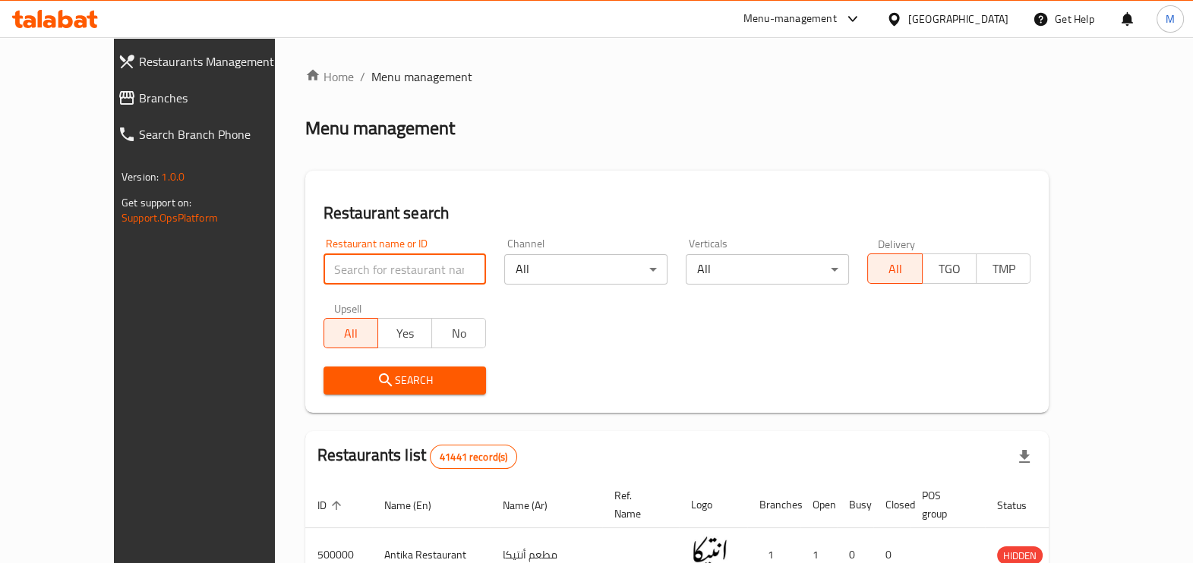
paste input "643838"
type input "643838"
click button "Search" at bounding box center [405, 381] width 163 height 28
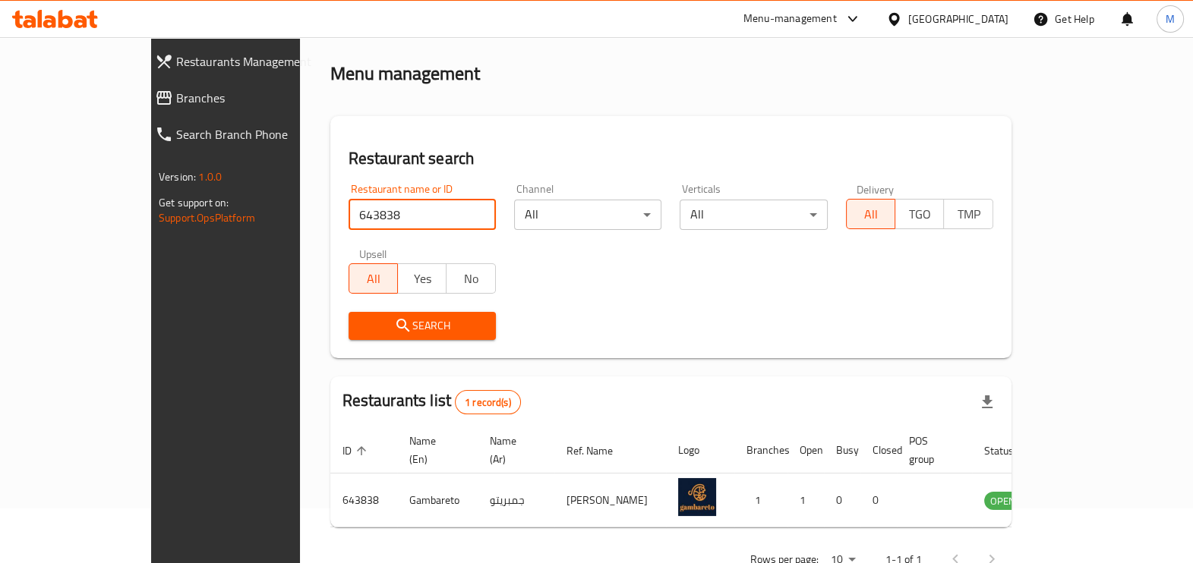
scroll to position [83, 0]
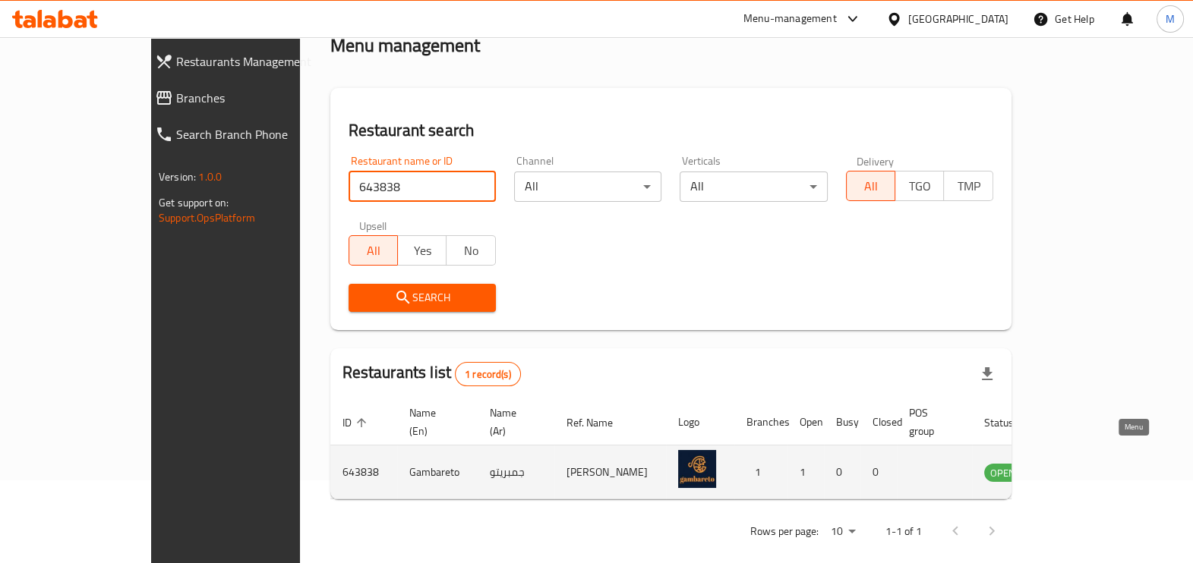
click at [1082, 463] on icon "enhanced table" at bounding box center [1073, 472] width 18 height 18
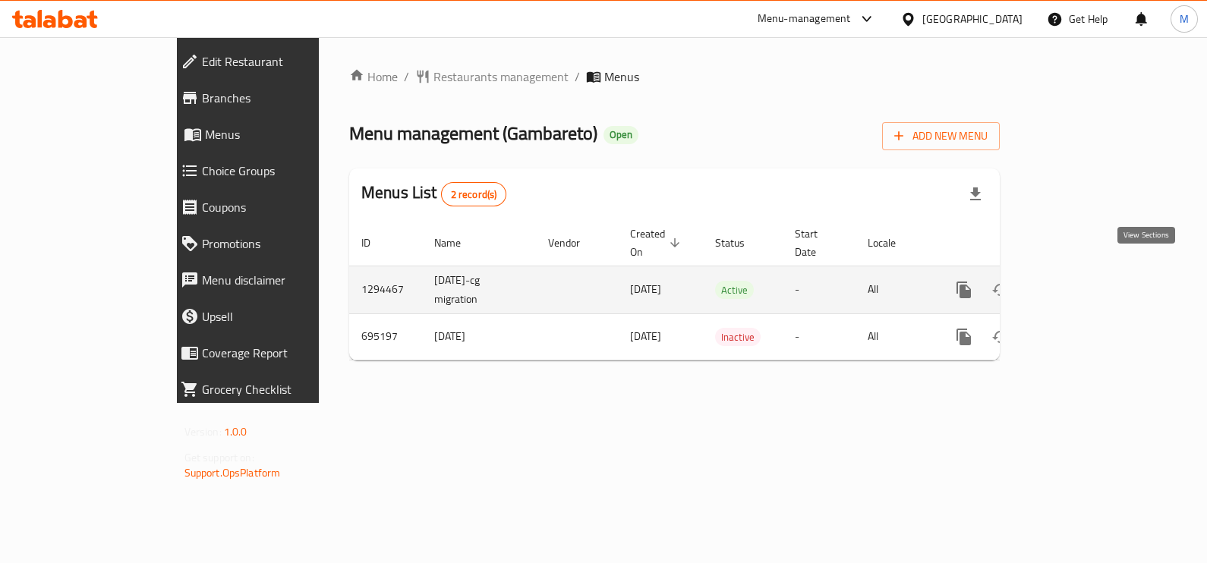
click at [1083, 281] on icon "enhanced table" at bounding box center [1074, 290] width 18 height 18
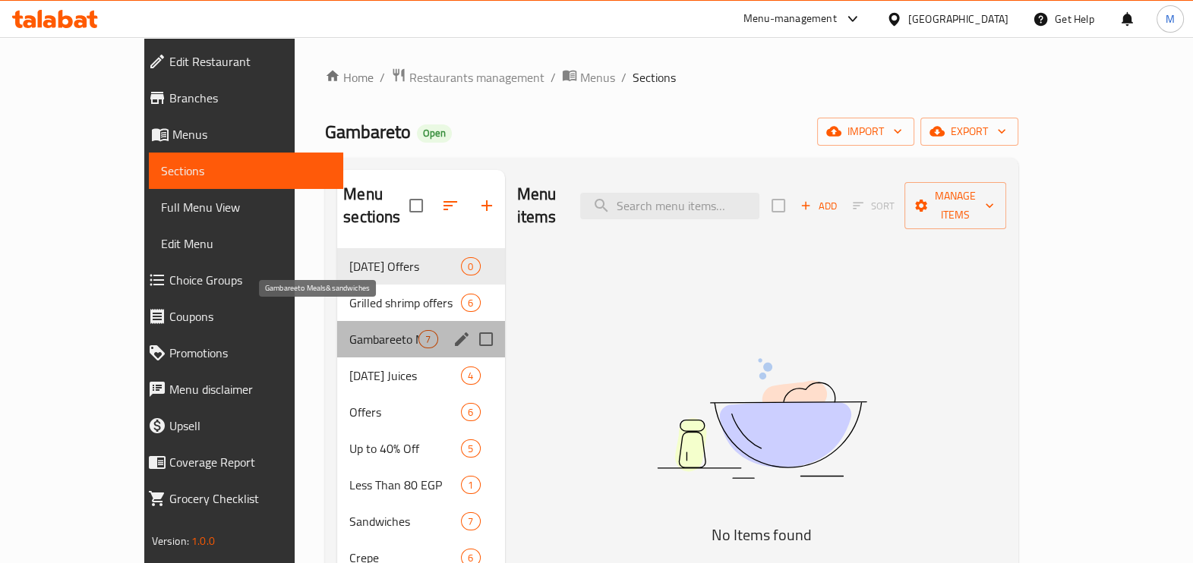
click at [349, 330] on span "Gambareeto Meals&sandwiches" at bounding box center [383, 339] width 69 height 18
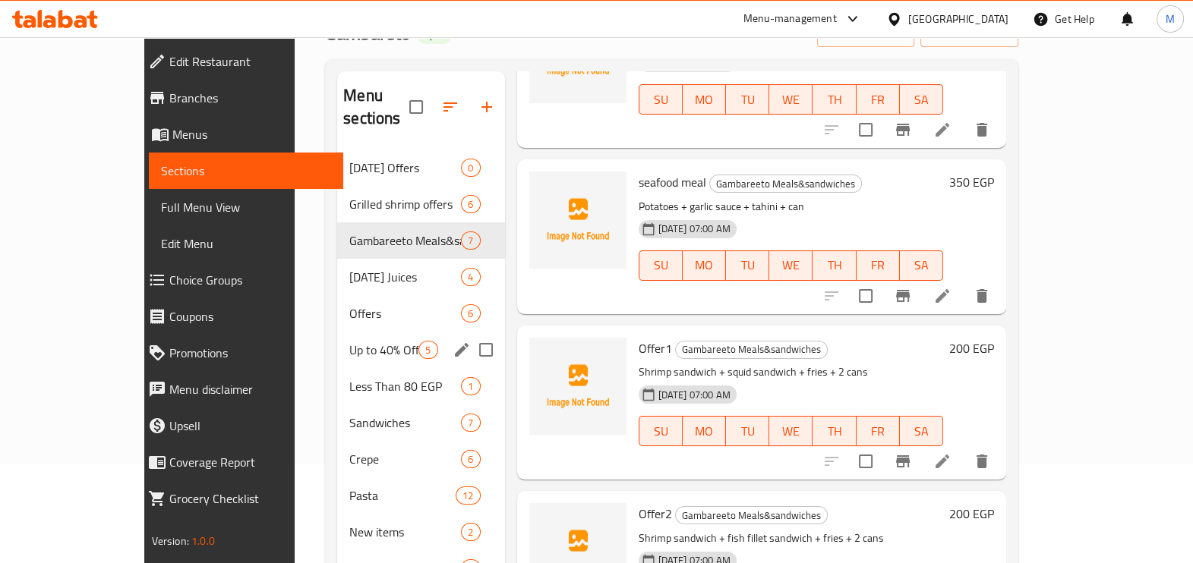
scroll to position [94, 0]
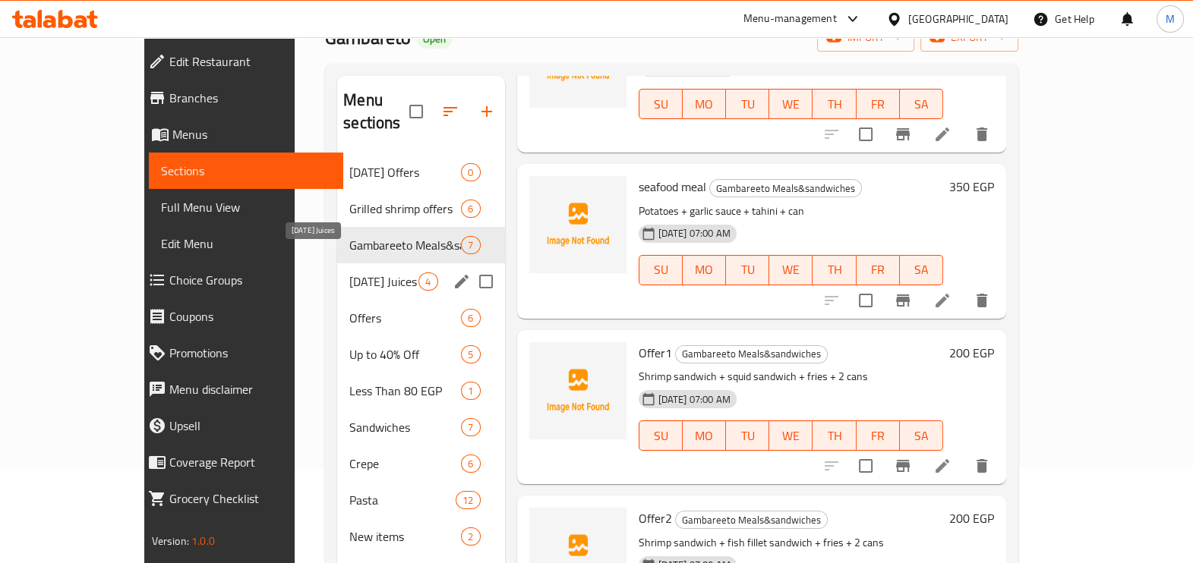
click at [349, 273] on span "[DATE] Juices" at bounding box center [383, 282] width 69 height 18
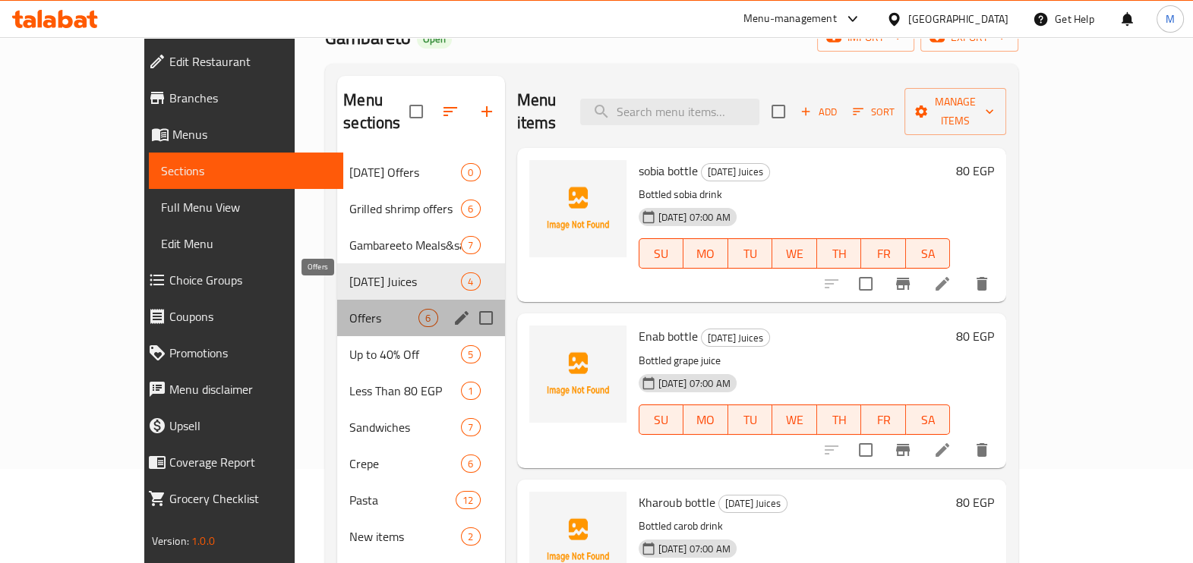
click at [349, 309] on span "Offers" at bounding box center [383, 318] width 69 height 18
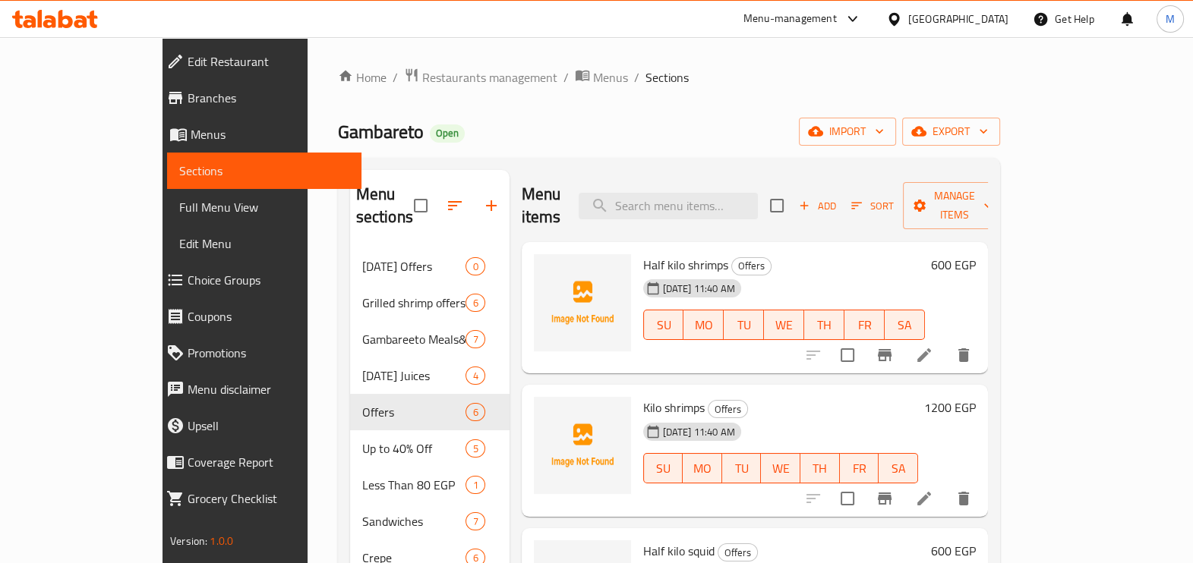
click at [30, 16] on icon at bounding box center [29, 21] width 13 height 13
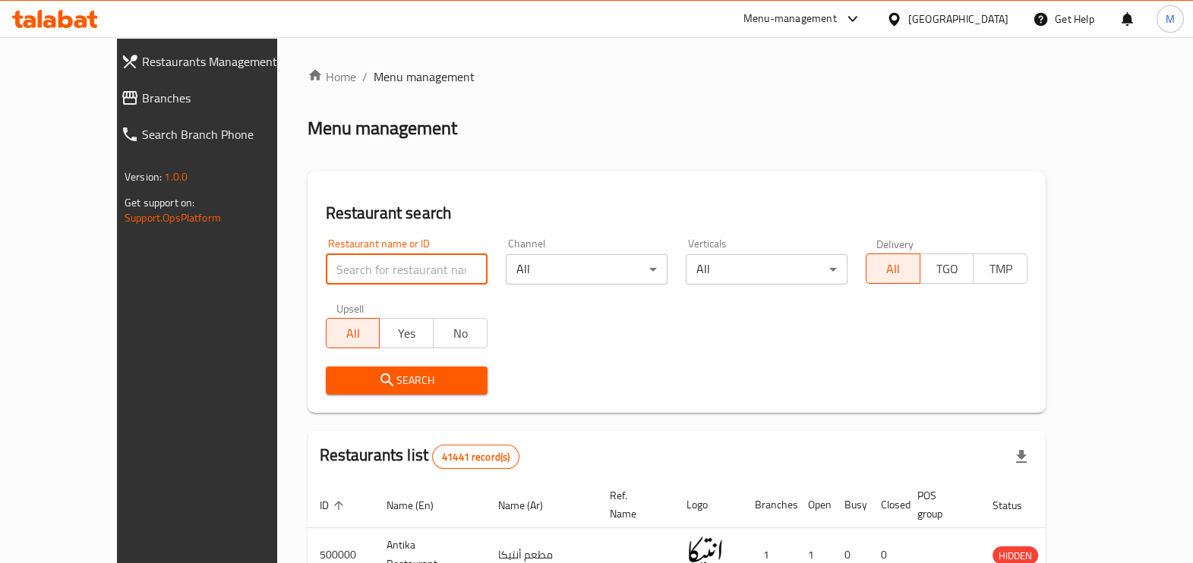
click at [358, 273] on input "search" at bounding box center [407, 269] width 162 height 30
paste input "703579"
type input "703579"
click button "Search" at bounding box center [407, 381] width 162 height 28
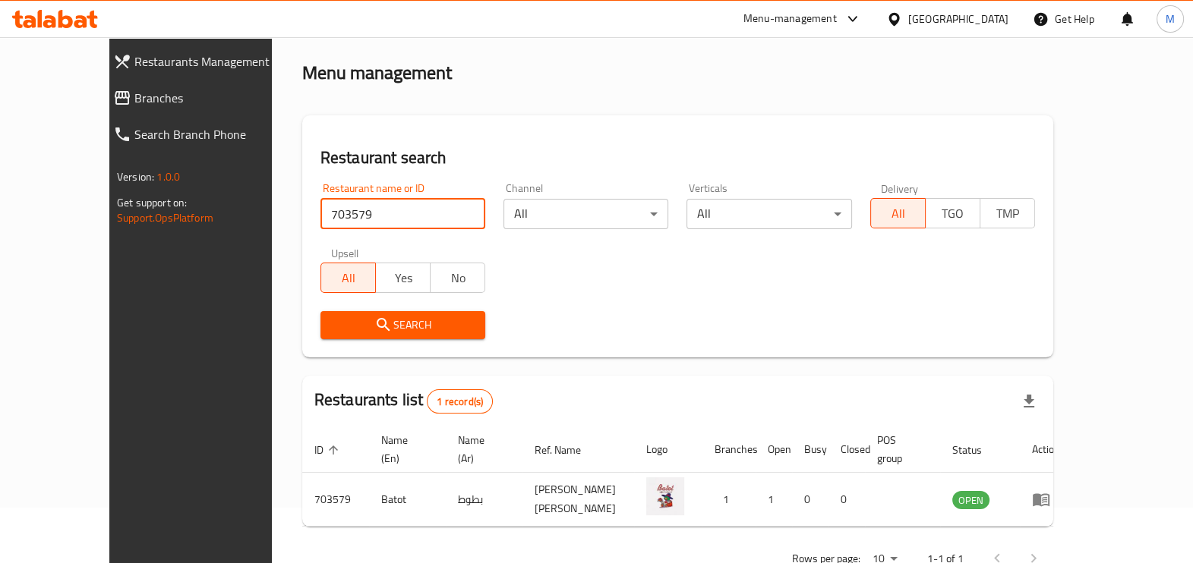
scroll to position [83, 0]
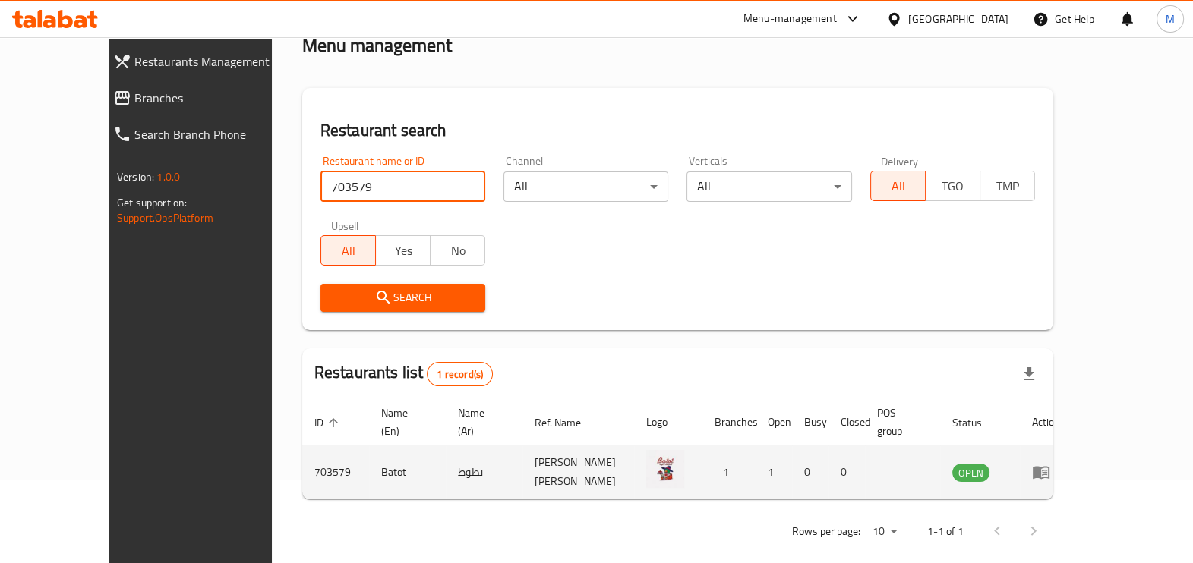
click at [1050, 463] on icon "enhanced table" at bounding box center [1041, 472] width 18 height 18
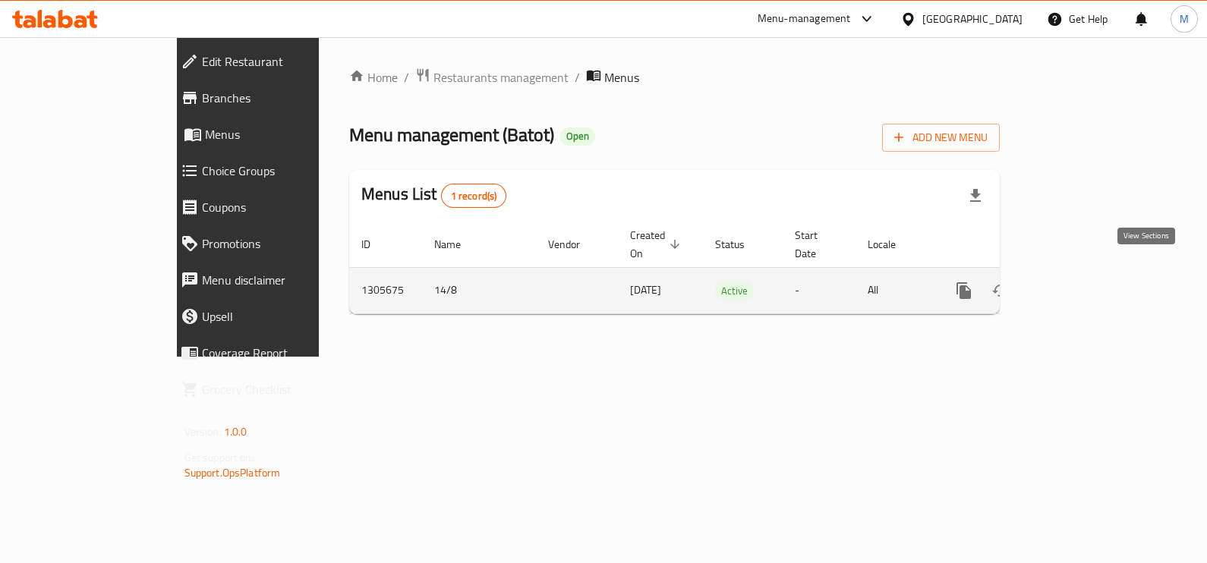
click at [1083, 282] on icon "enhanced table" at bounding box center [1074, 291] width 18 height 18
